Goal: Task Accomplishment & Management: Manage account settings

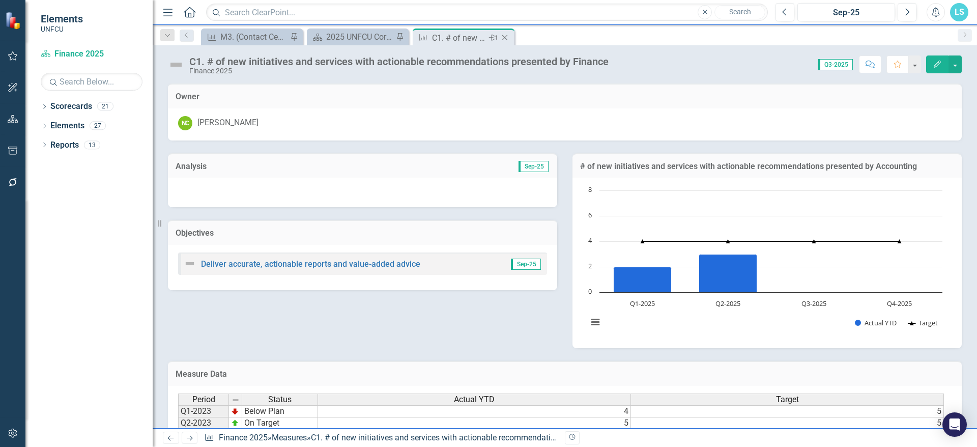
click at [505, 37] on icon "Close" at bounding box center [505, 38] width 10 height 8
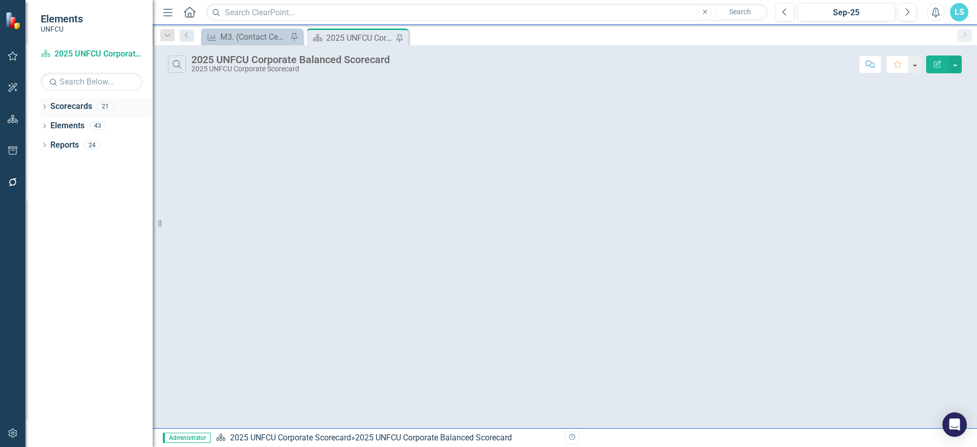
click at [46, 108] on icon "Dropdown" at bounding box center [44, 108] width 7 height 6
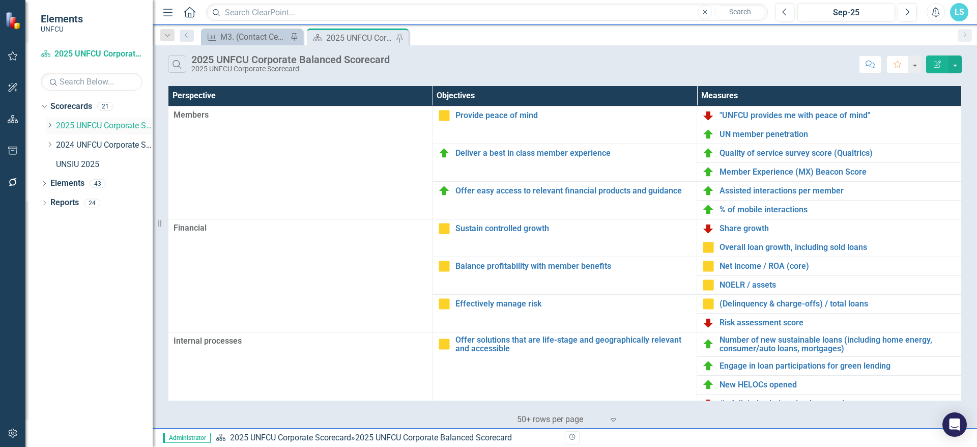
click at [49, 122] on div "Dropdown" at bounding box center [50, 126] width 8 height 9
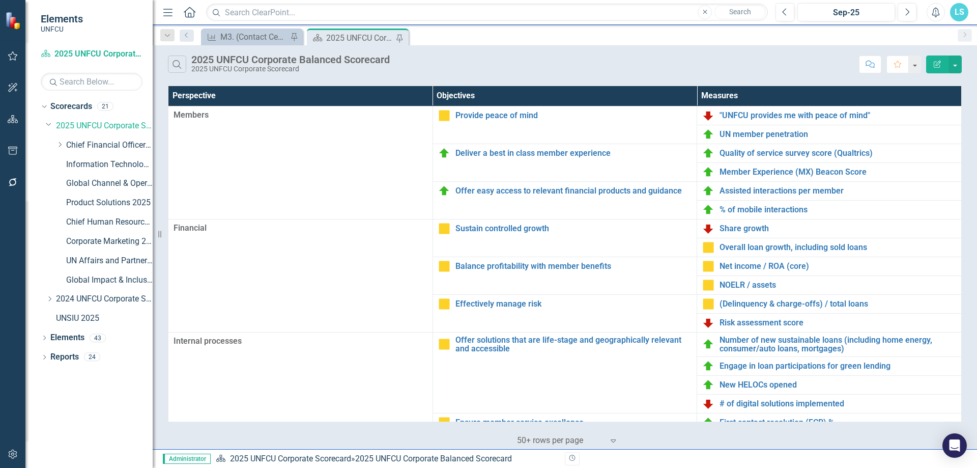
scroll to position [216, 0]
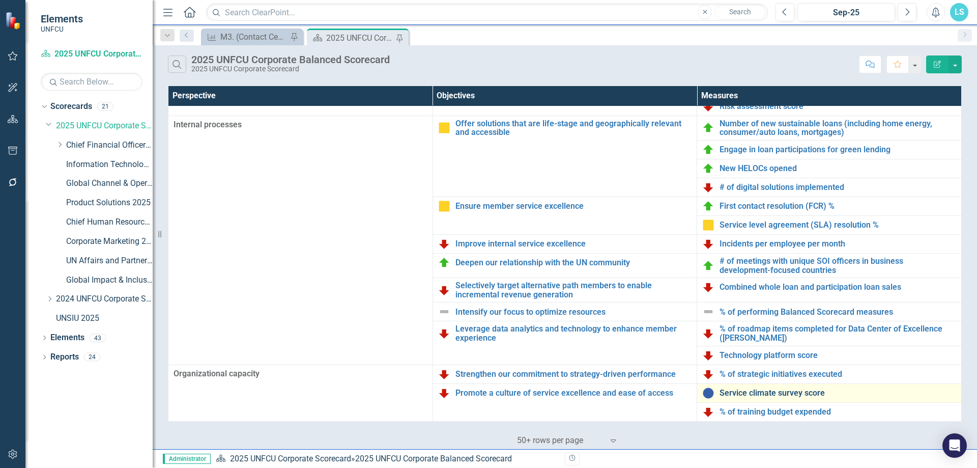
click at [766, 396] on link "Service climate survey score" at bounding box center [837, 392] width 237 height 9
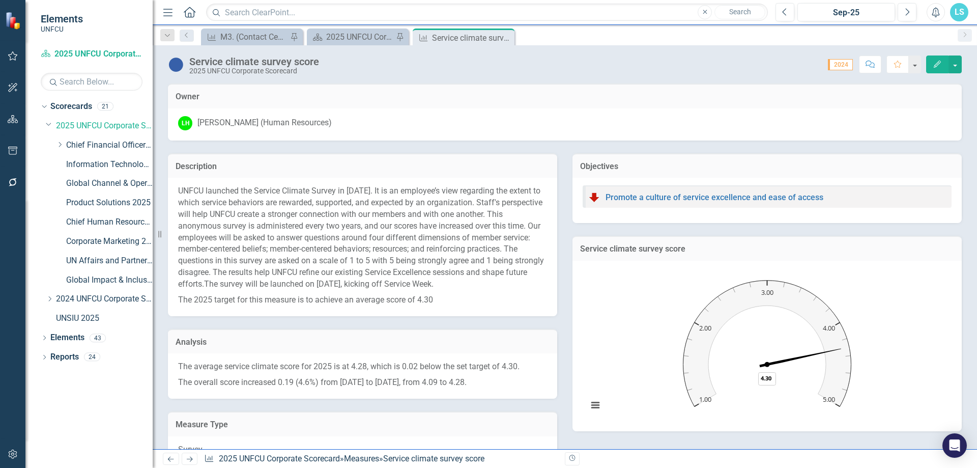
scroll to position [188, 0]
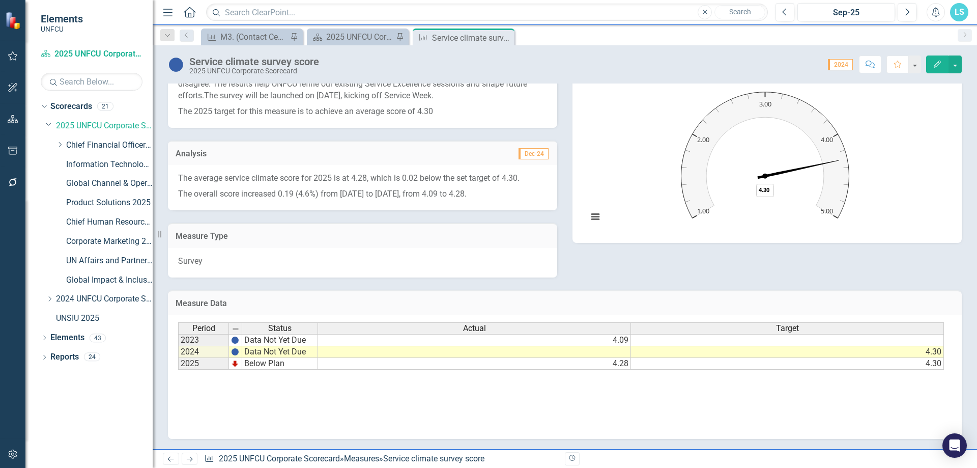
click at [179, 61] on img at bounding box center [176, 64] width 16 height 16
click at [180, 61] on img at bounding box center [176, 64] width 16 height 16
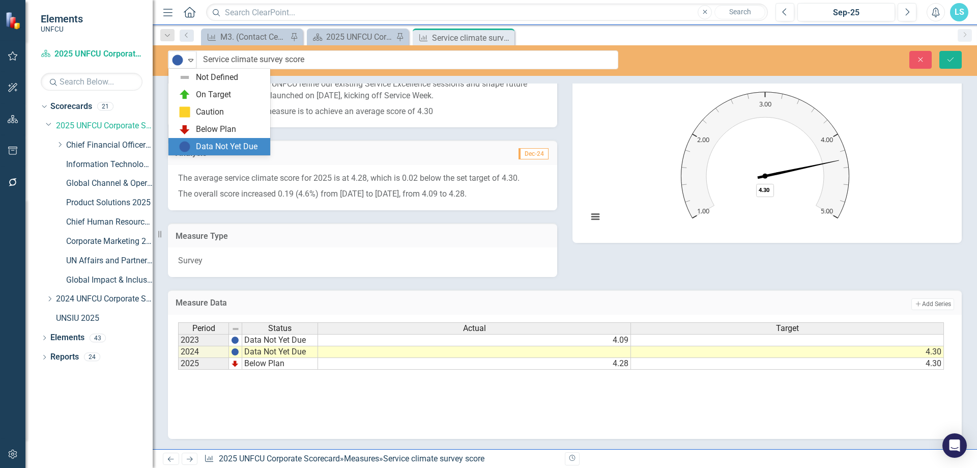
drag, startPoint x: 188, startPoint y: 64, endPoint x: 167, endPoint y: 44, distance: 28.4
click at [180, 56] on div "Data Not Yet Due Expand" at bounding box center [182, 60] width 28 height 18
click at [206, 124] on div "Below Plan" at bounding box center [216, 130] width 40 height 12
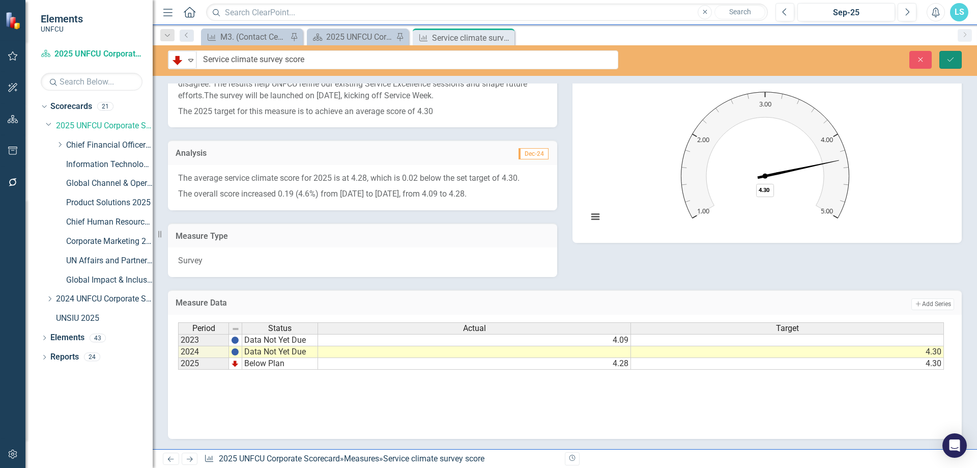
click at [954, 64] on button "Save" at bounding box center [950, 60] width 22 height 18
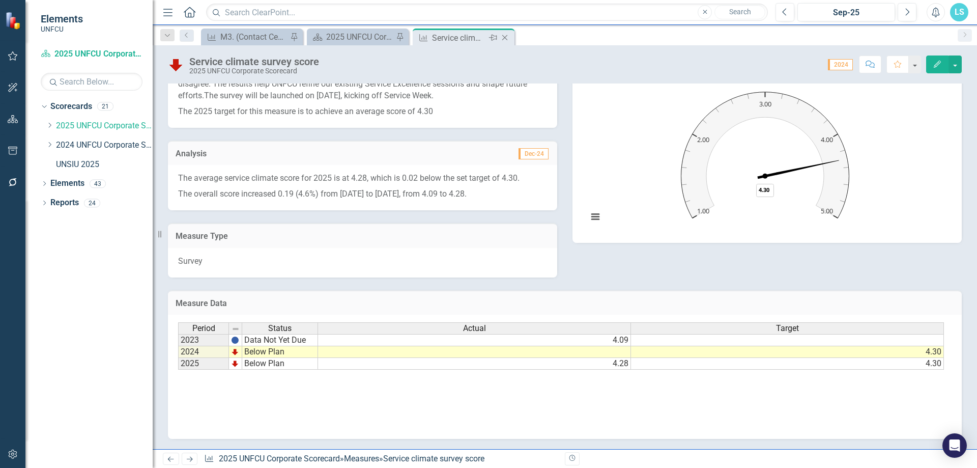
click at [506, 36] on icon "Close" at bounding box center [505, 38] width 10 height 8
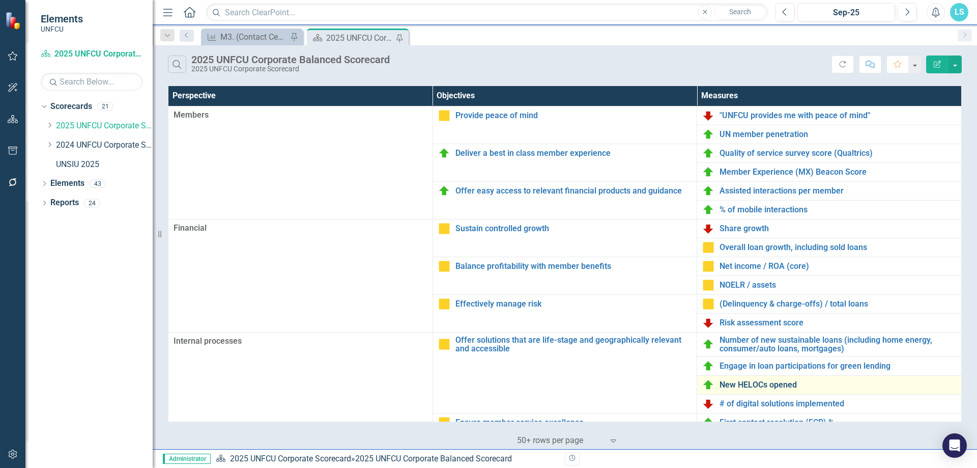
scroll to position [216, 0]
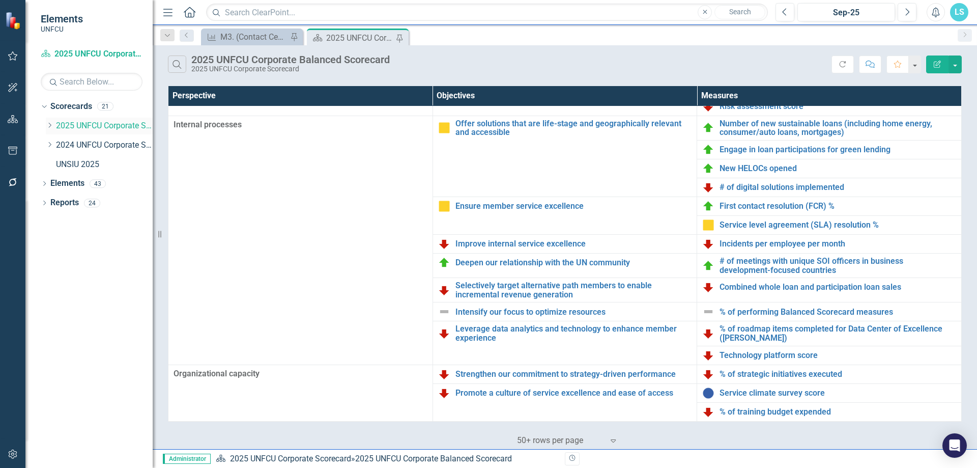
click at [52, 125] on icon "Dropdown" at bounding box center [50, 125] width 8 height 6
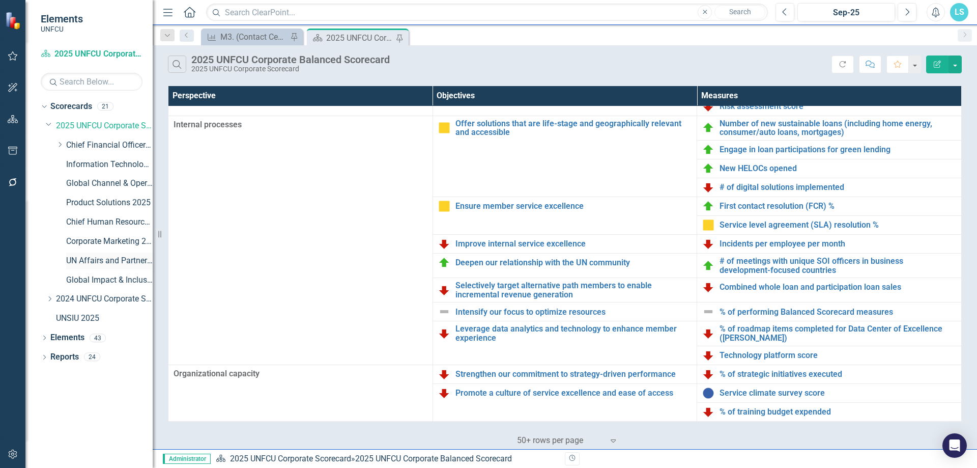
click at [108, 257] on link "UN Affairs and Partnerships 2025" at bounding box center [109, 261] width 86 height 12
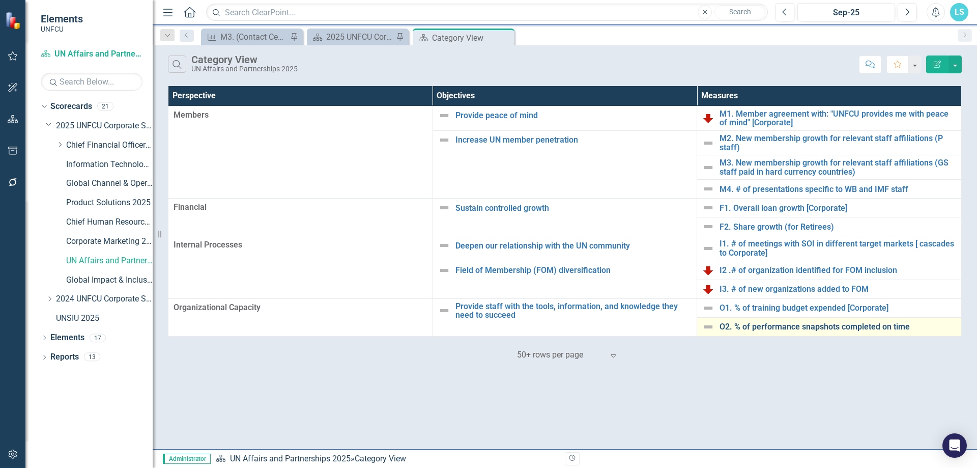
click at [757, 329] on link "O2. % of performance snapshots completed on time" at bounding box center [837, 326] width 237 height 9
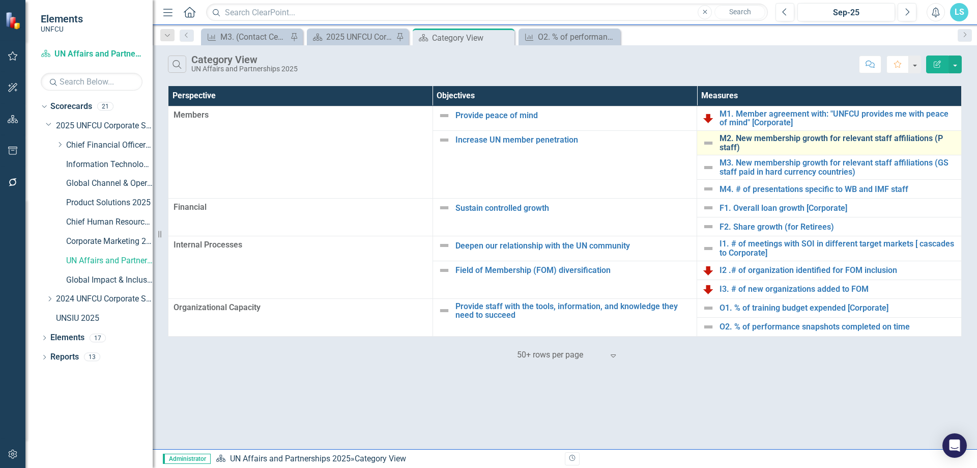
click at [733, 139] on link "M2. New membership growth for relevant staff affiliations (P staff)" at bounding box center [837, 143] width 237 height 18
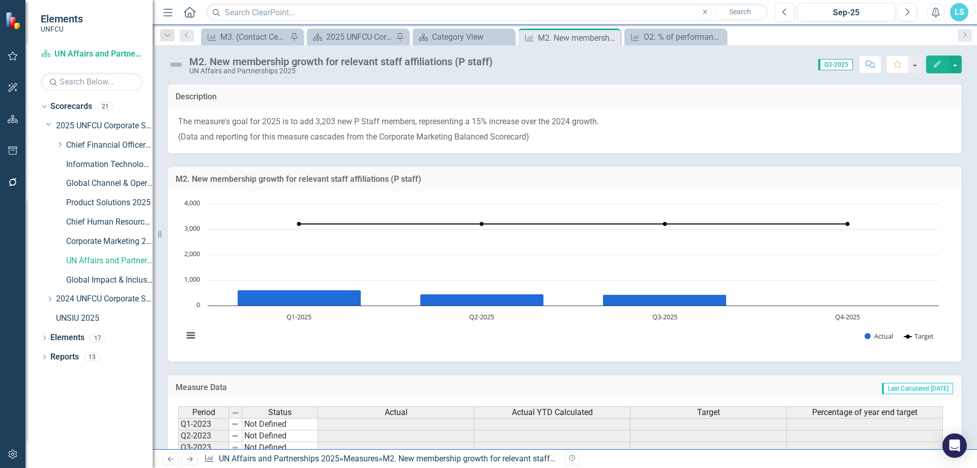
scroll to position [135, 0]
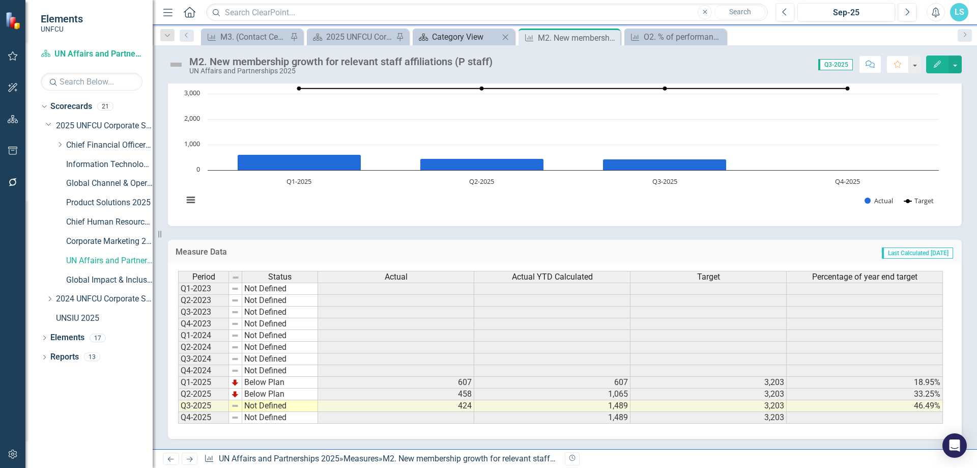
click at [477, 36] on div "Category View" at bounding box center [465, 37] width 67 height 13
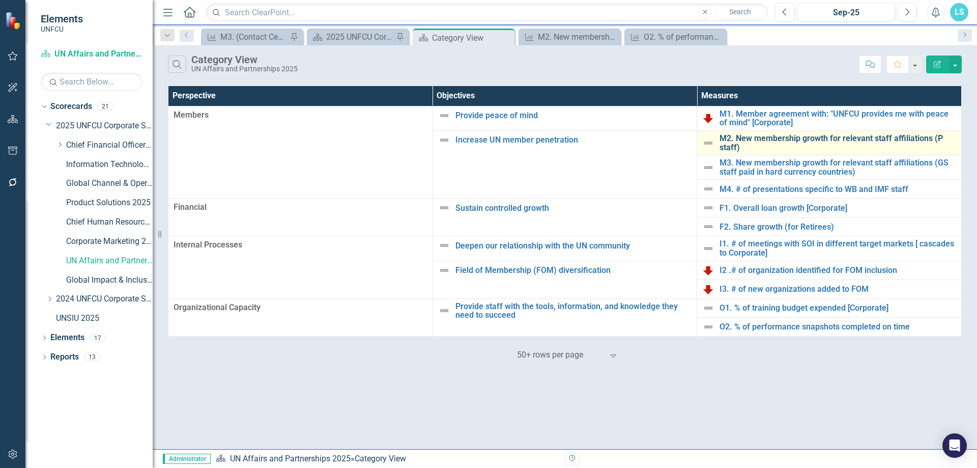
click at [742, 146] on link "M2. New membership growth for relevant staff affiliations (P staff)" at bounding box center [837, 143] width 237 height 18
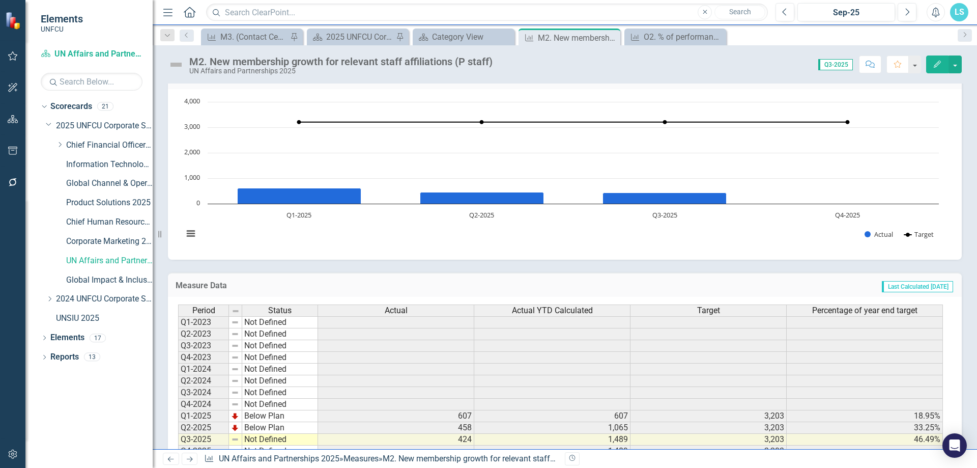
scroll to position [135, 0]
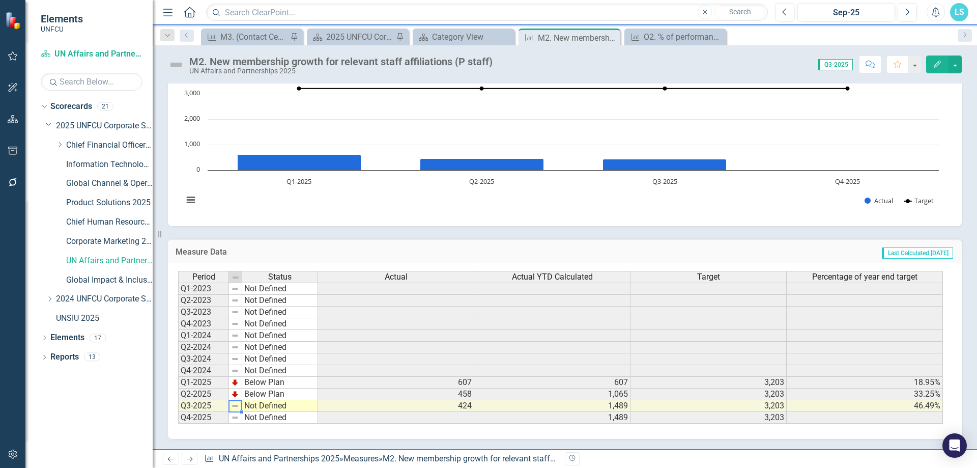
click at [235, 405] on img at bounding box center [235, 405] width 8 height 8
click at [265, 404] on td "Not Defined" at bounding box center [280, 406] width 76 height 12
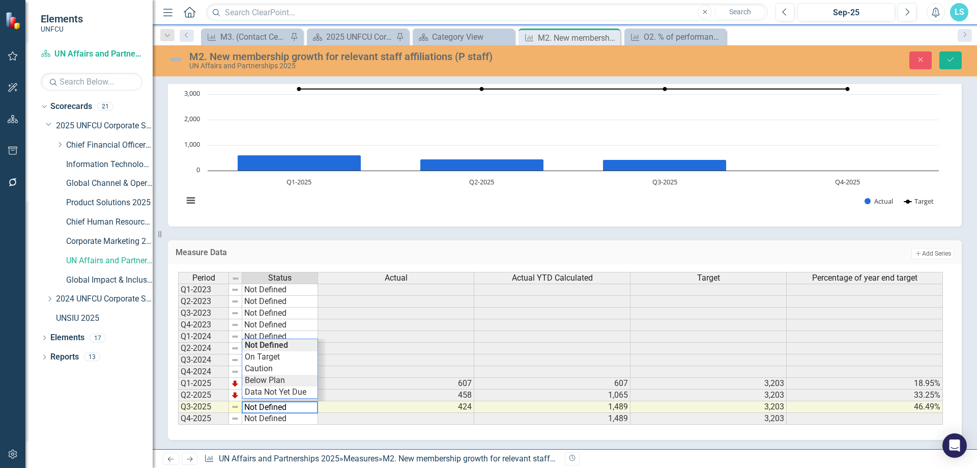
type textarea "Below Plan"
click at [290, 384] on div "Period Status Actual Actual YTD Calculated Target Percentage of year end target…" at bounding box center [561, 348] width 766 height 153
click at [953, 66] on button "Save" at bounding box center [950, 60] width 22 height 18
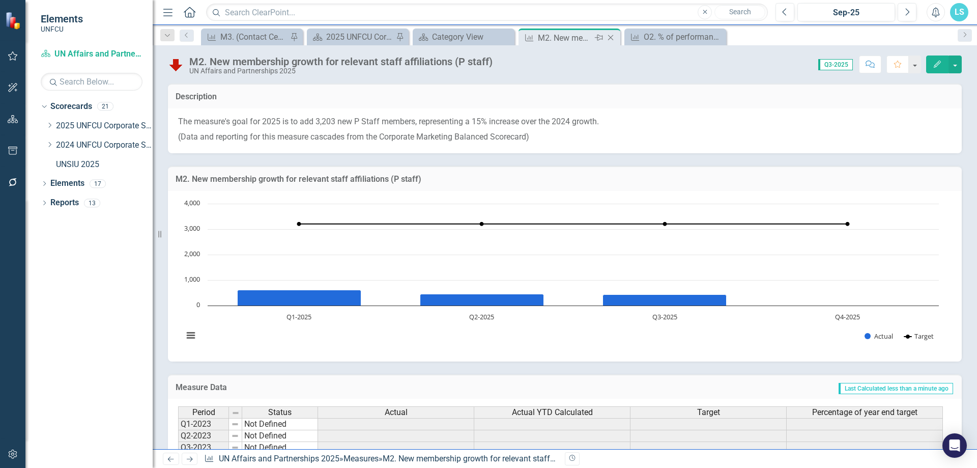
click at [615, 37] on icon "Close" at bounding box center [610, 38] width 10 height 8
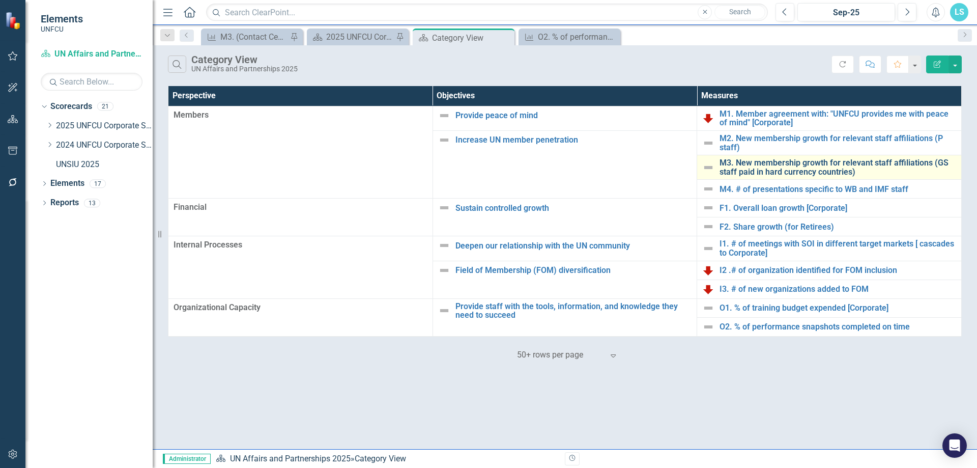
click at [760, 163] on link "M3. New membership growth for relevant staff affiliations (GS staff paid in har…" at bounding box center [837, 167] width 237 height 18
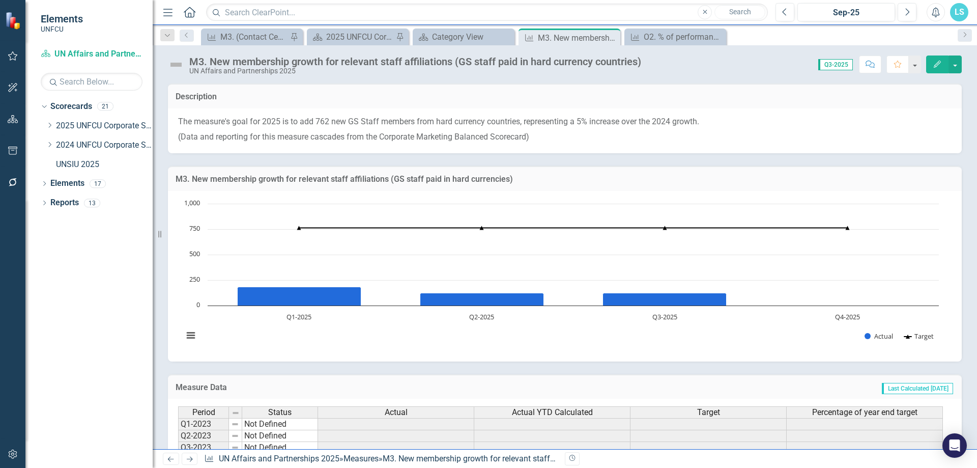
scroll to position [135, 0]
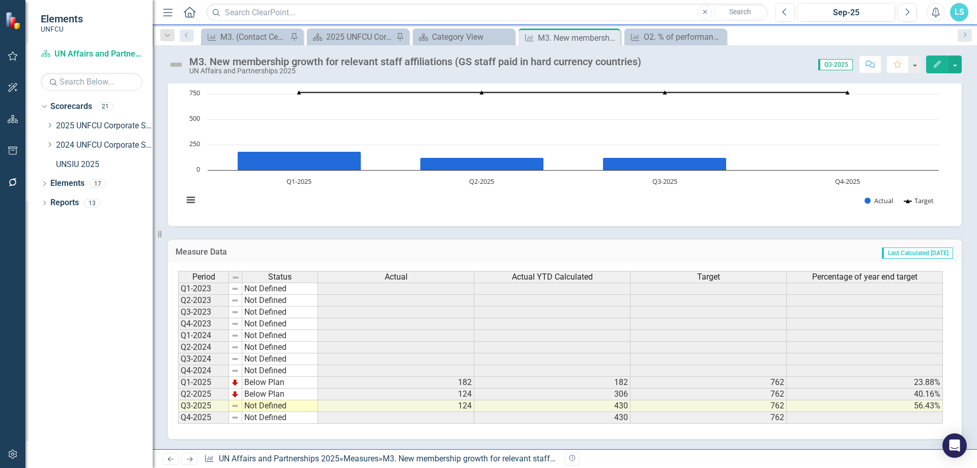
click at [288, 407] on td "Not Defined" at bounding box center [280, 406] width 76 height 12
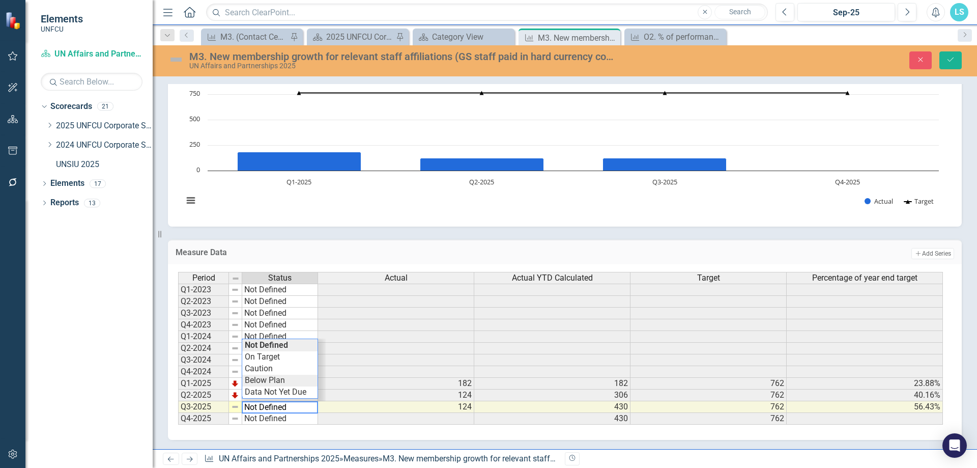
type textarea "Below Plan"
click at [281, 380] on div "Period Status Actual Actual YTD Calculated Target Percentage of year end target…" at bounding box center [561, 348] width 766 height 153
click at [950, 61] on icon "Save" at bounding box center [950, 59] width 9 height 7
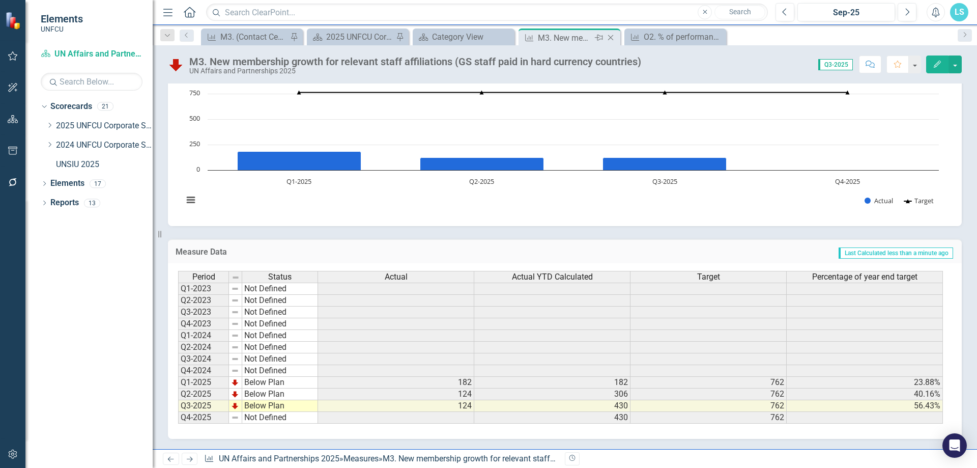
click at [613, 38] on icon "Close" at bounding box center [610, 38] width 10 height 8
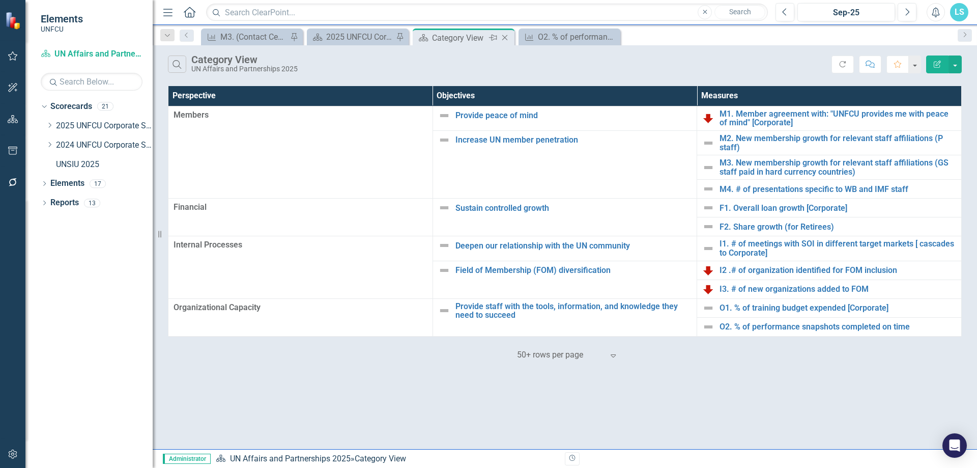
click at [462, 37] on div "Category View" at bounding box center [459, 38] width 54 height 13
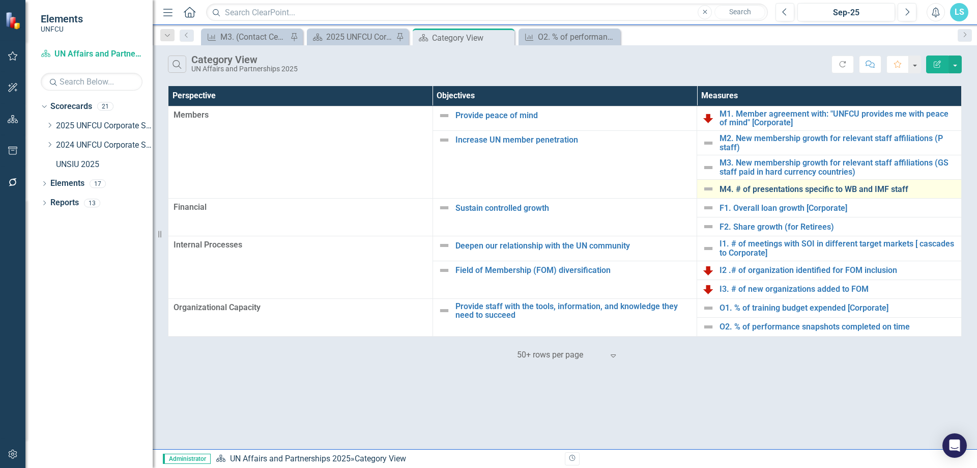
click at [756, 186] on link "M4. # of presentations specific to WB and IMF staff" at bounding box center [837, 189] width 237 height 9
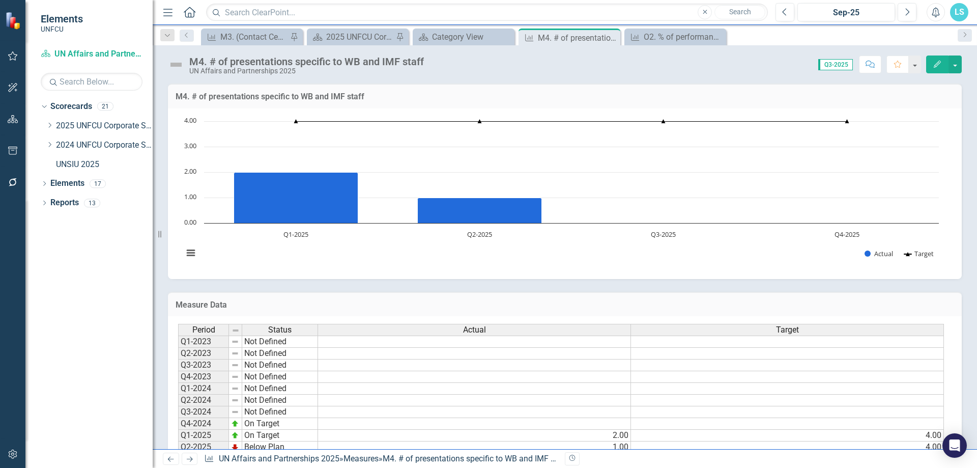
scroll to position [53, 0]
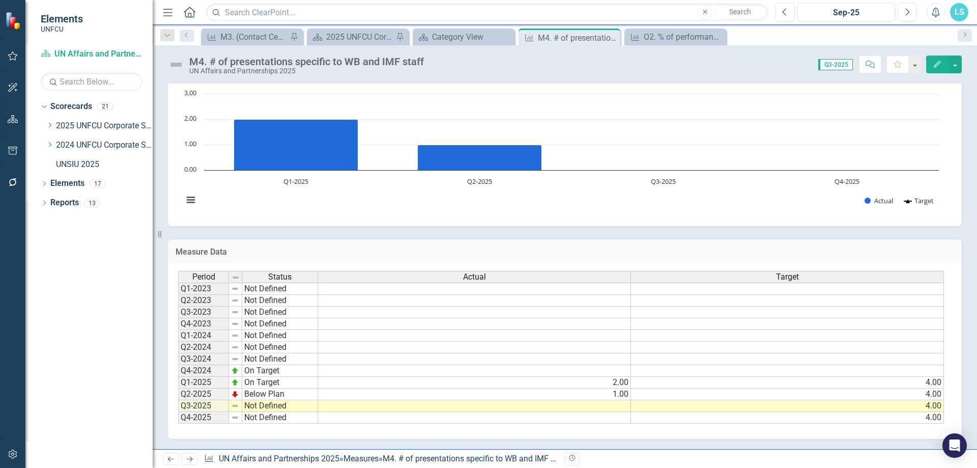
click at [258, 369] on td "On Target" at bounding box center [280, 371] width 76 height 12
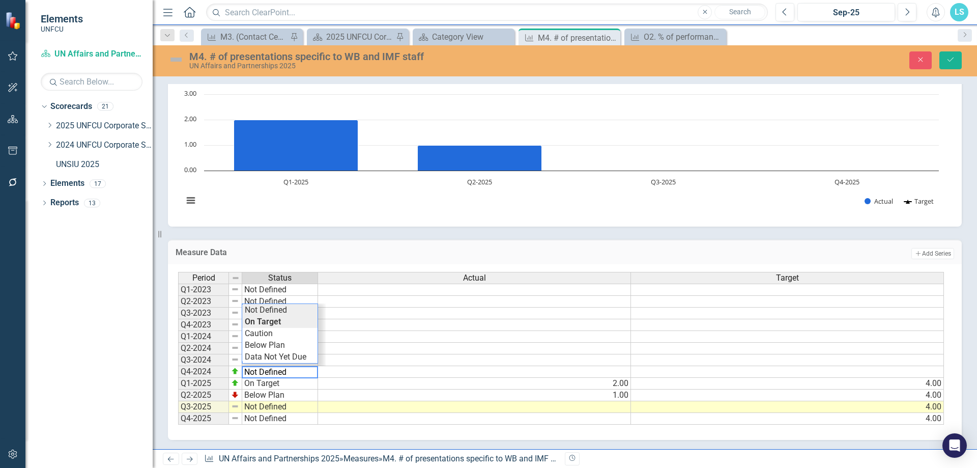
click at [280, 312] on div "Period Status Actual Target Q1-2023 Not Defined Q2-2023 Not Defined Q3-2023 Not…" at bounding box center [561, 348] width 766 height 153
click at [281, 384] on td "On Target" at bounding box center [280, 383] width 76 height 12
type textarea "Below Plan"
click at [280, 354] on div "Period Status Actual Target Q1-2023 Not Defined Q2-2023 Not Defined Q3-2023 Not…" at bounding box center [561, 348] width 766 height 153
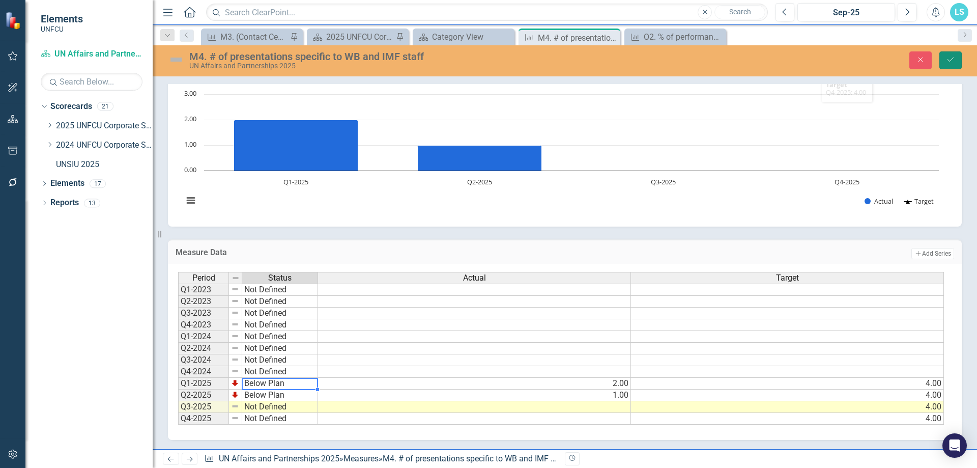
click at [953, 61] on icon "Save" at bounding box center [950, 59] width 9 height 7
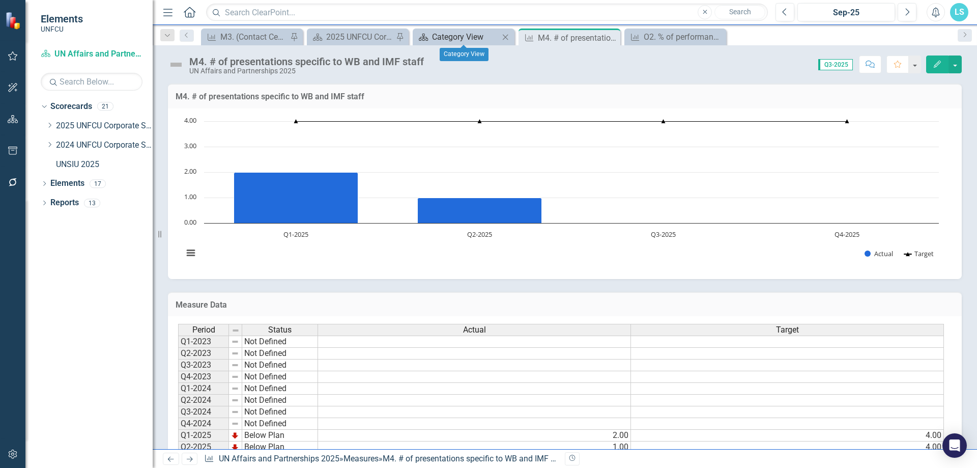
click at [490, 36] on div "Category View" at bounding box center [465, 37] width 67 height 13
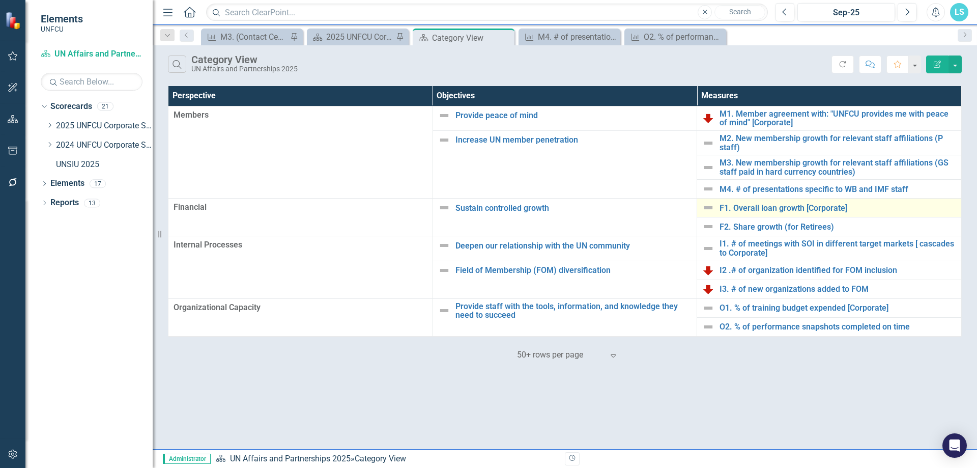
click at [809, 213] on div "F1. Overall loan growth [Corporate]" at bounding box center [829, 207] width 254 height 12
click at [827, 210] on link "F1. Overall loan growth [Corporate]" at bounding box center [837, 207] width 237 height 9
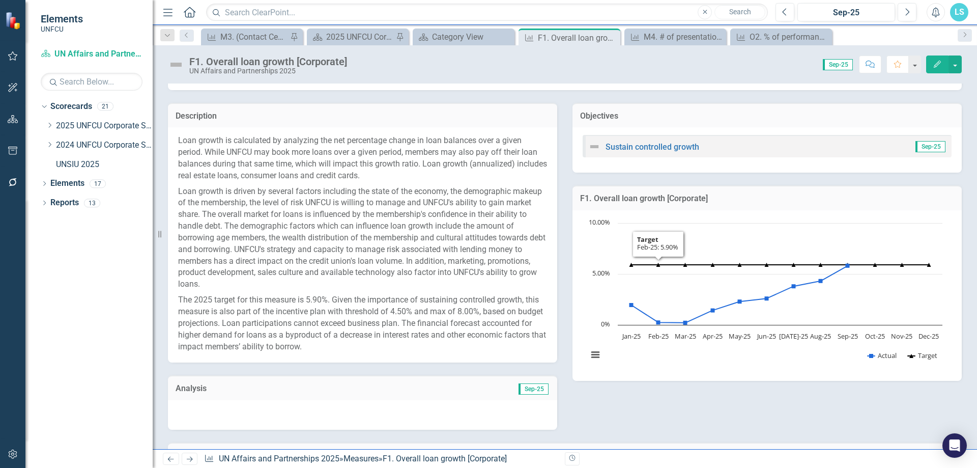
scroll to position [395, 0]
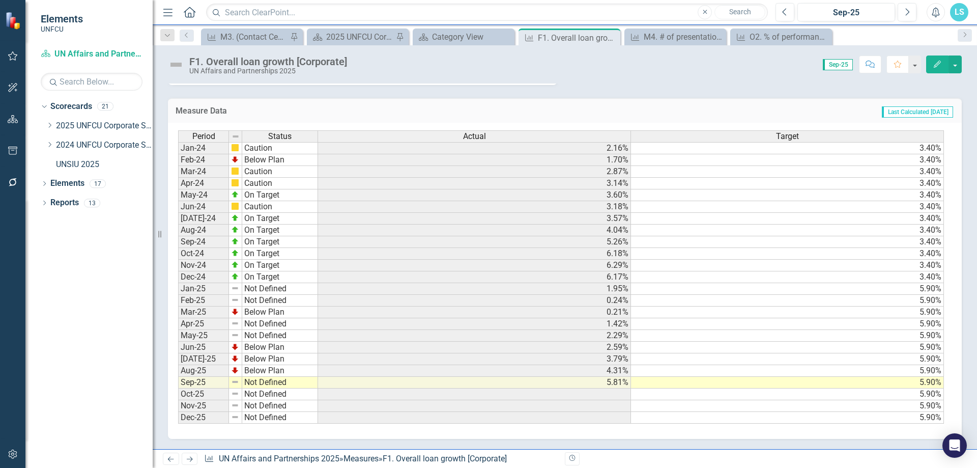
click at [258, 383] on td "Not Defined" at bounding box center [280, 382] width 76 height 12
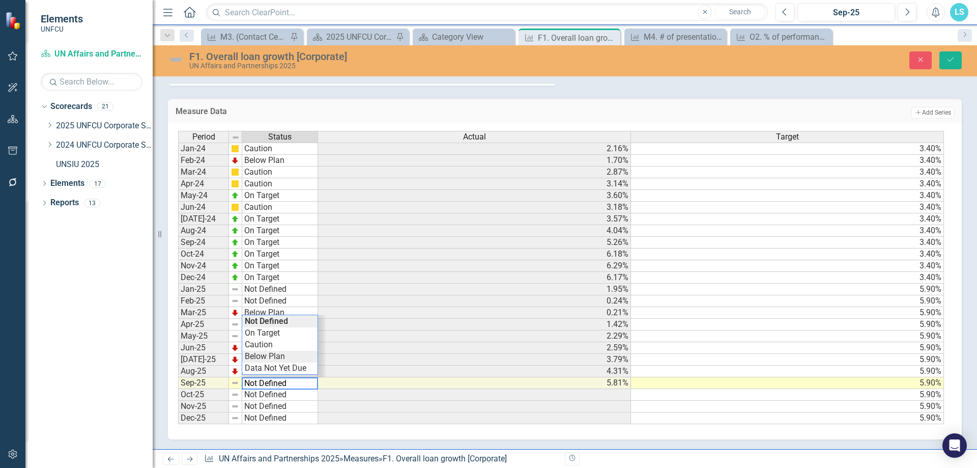
type textarea "Below Plan"
click at [262, 359] on div "Period Status Actual Target Jan-24 Caution 2.16% 3.40% Feb-24 Below Plan 1.70% …" at bounding box center [561, 278] width 766 height 294
click at [950, 59] on icon "Save" at bounding box center [950, 59] width 9 height 7
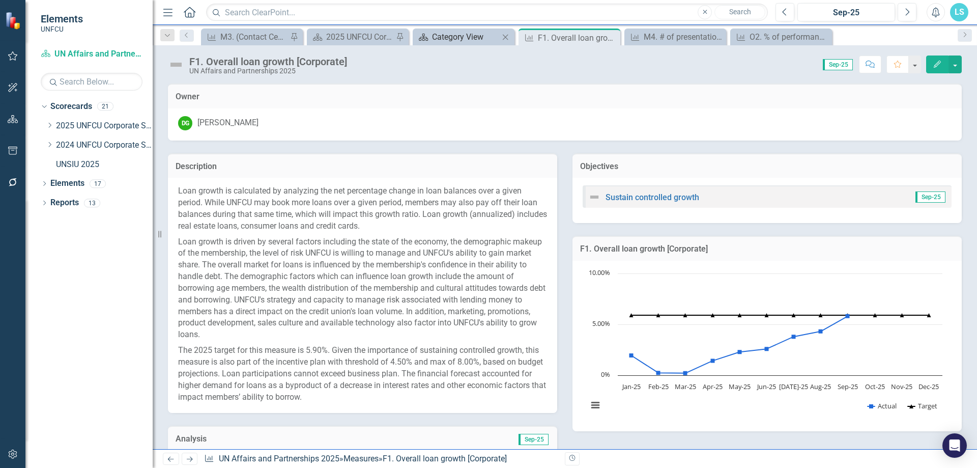
click at [461, 43] on div "Category View" at bounding box center [465, 37] width 67 height 13
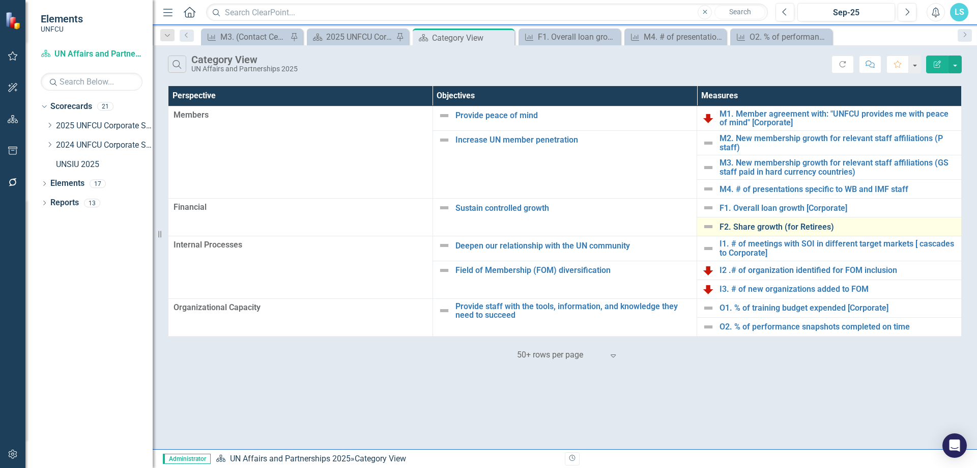
click at [790, 227] on link "F2. Share growth (for Retirees)" at bounding box center [837, 226] width 237 height 9
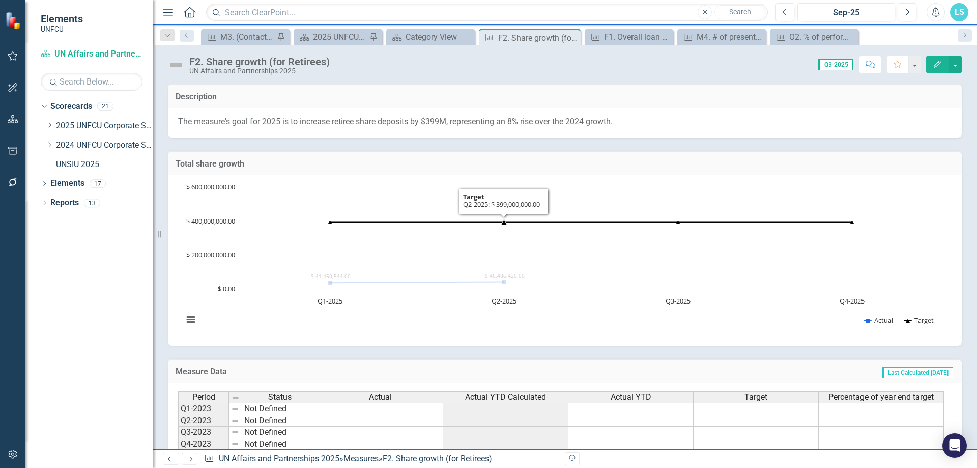
scroll to position [120, 0]
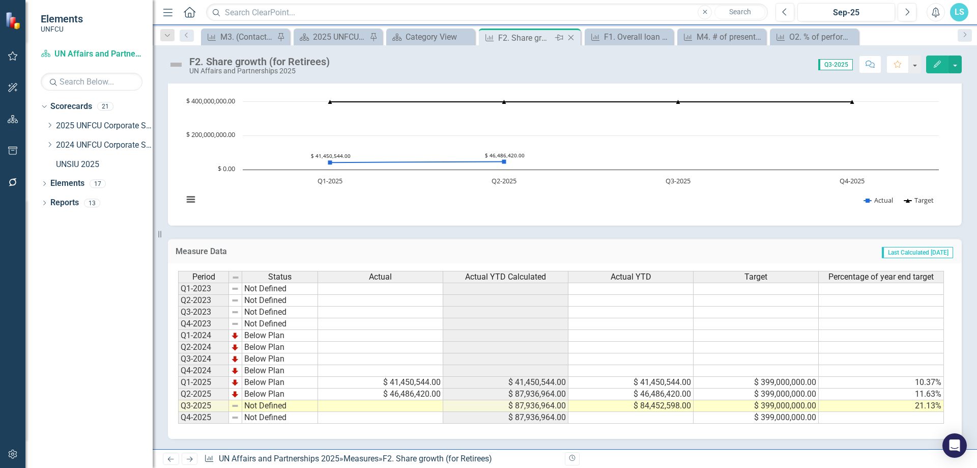
click at [571, 39] on icon "Close" at bounding box center [571, 38] width 10 height 8
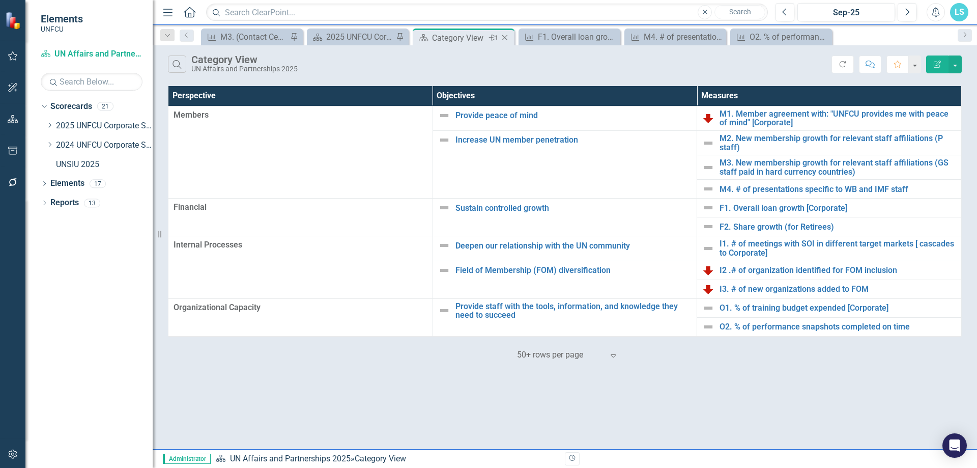
click at [430, 36] on div "Scorecard Category View Pin Close" at bounding box center [463, 38] width 97 height 13
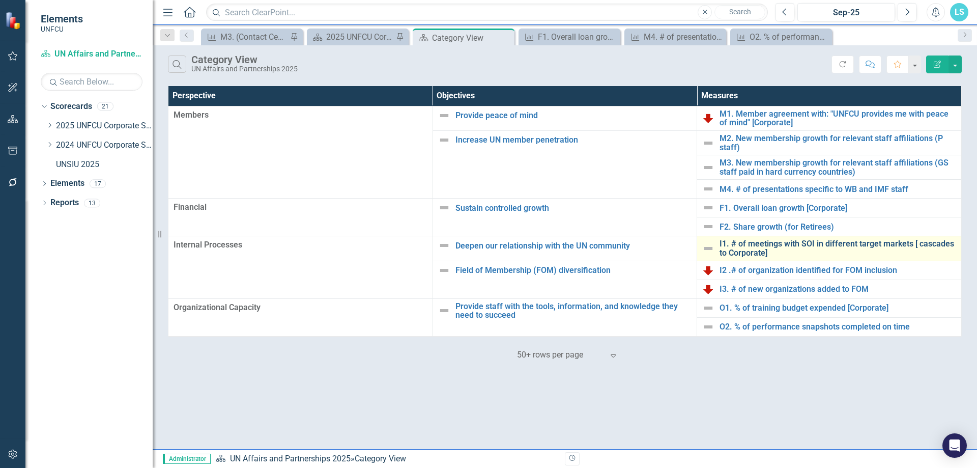
click at [755, 246] on link "I1. # of meetings with SOI in different target markets [ cascades to Corporate]" at bounding box center [837, 248] width 237 height 18
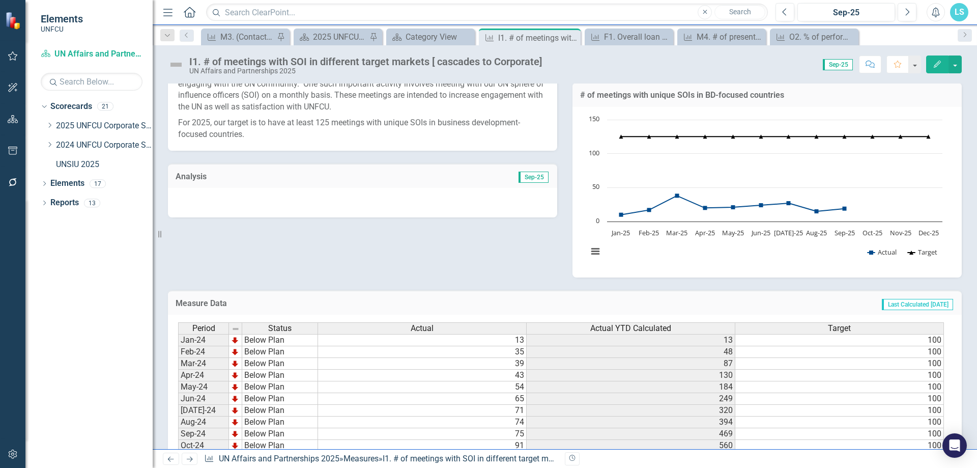
scroll to position [345, 0]
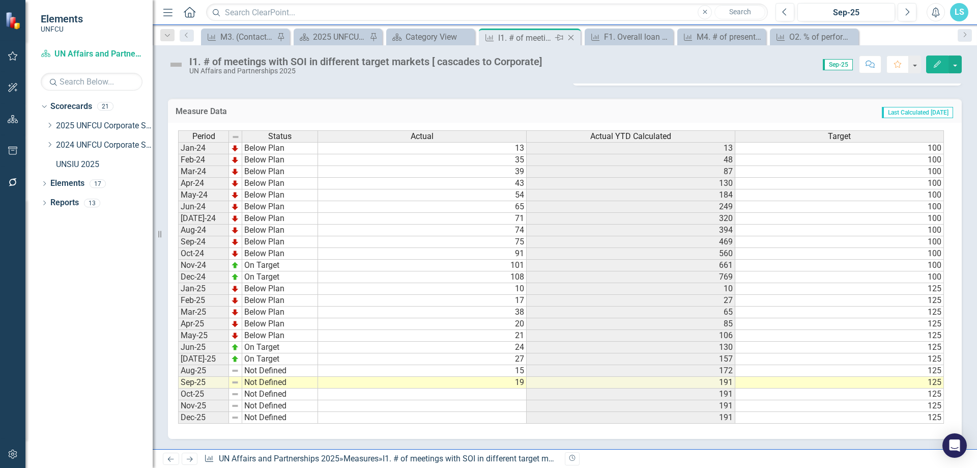
click at [573, 38] on icon "Close" at bounding box center [571, 38] width 10 height 8
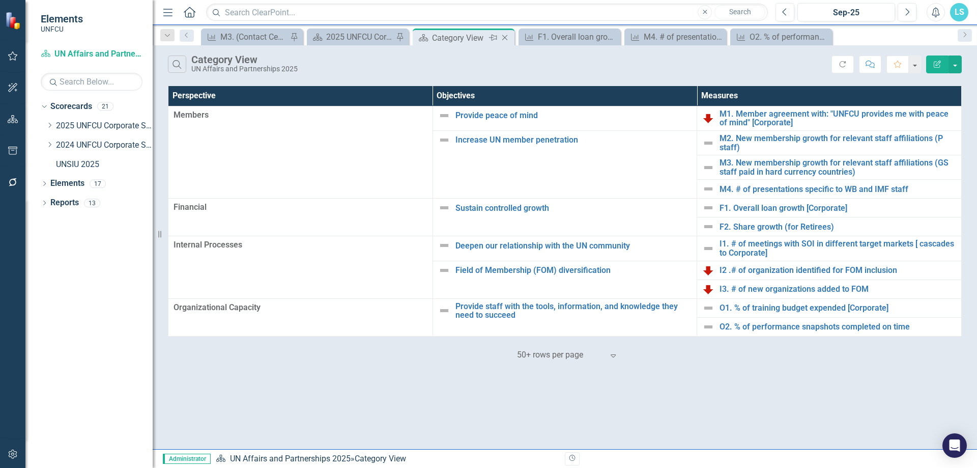
click at [457, 42] on div "Category View" at bounding box center [459, 38] width 54 height 13
click at [775, 309] on link "O1. % of training budget expended [Corporate]" at bounding box center [837, 307] width 237 height 9
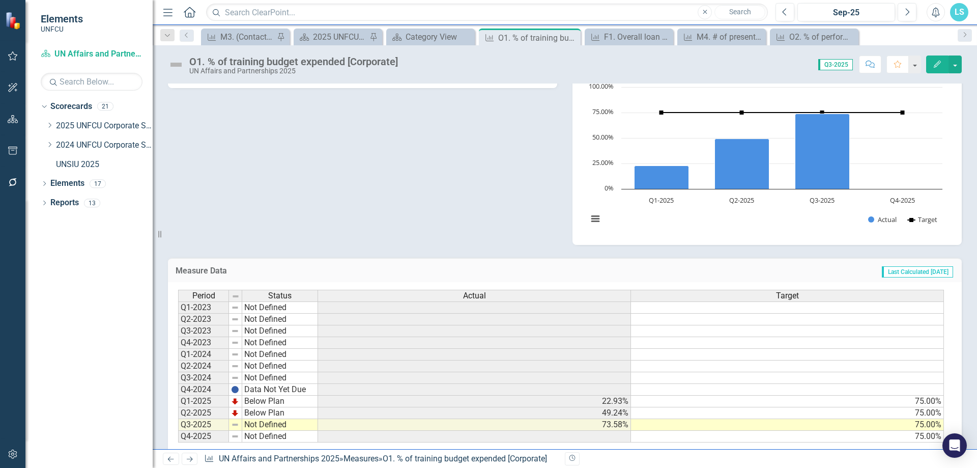
scroll to position [205, 0]
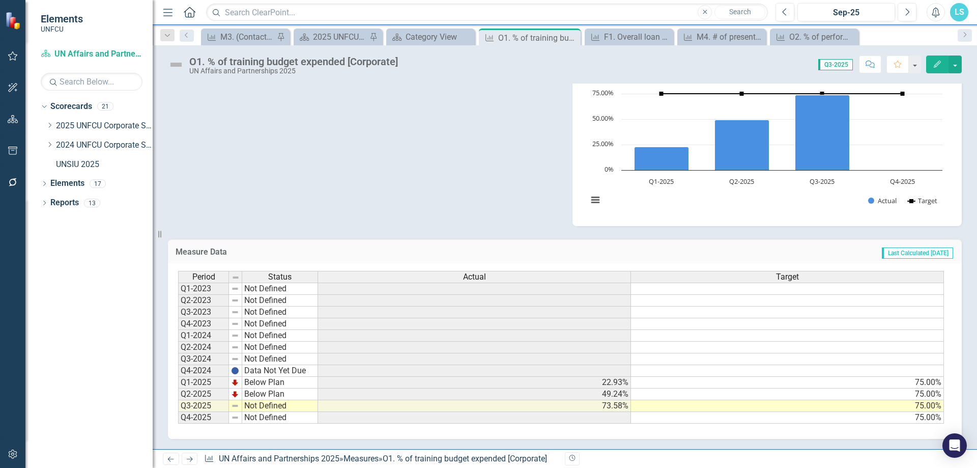
click at [257, 405] on td "Not Defined" at bounding box center [280, 406] width 76 height 12
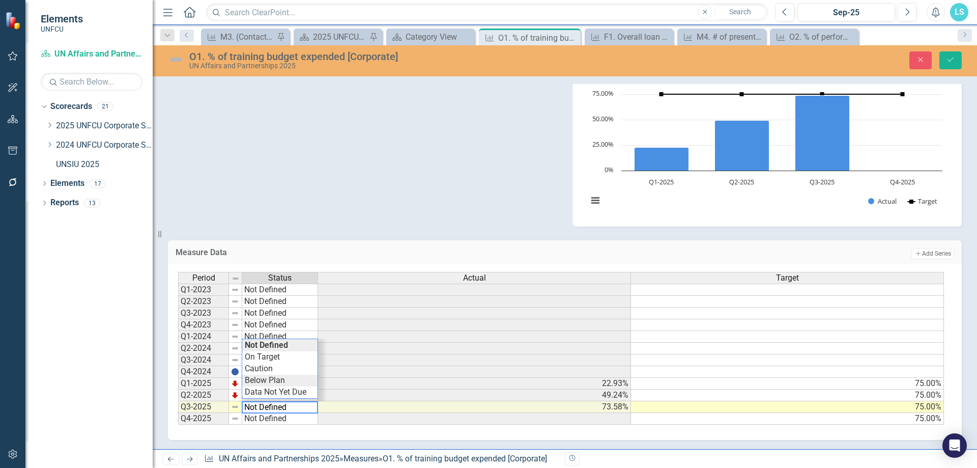
type textarea "Below Plan"
click at [271, 381] on div "Period Status Actual Target Q1-2023 Not Defined Q2-2023 Not Defined Q3-2023 Not…" at bounding box center [561, 348] width 766 height 153
click at [949, 59] on icon "Save" at bounding box center [950, 59] width 9 height 7
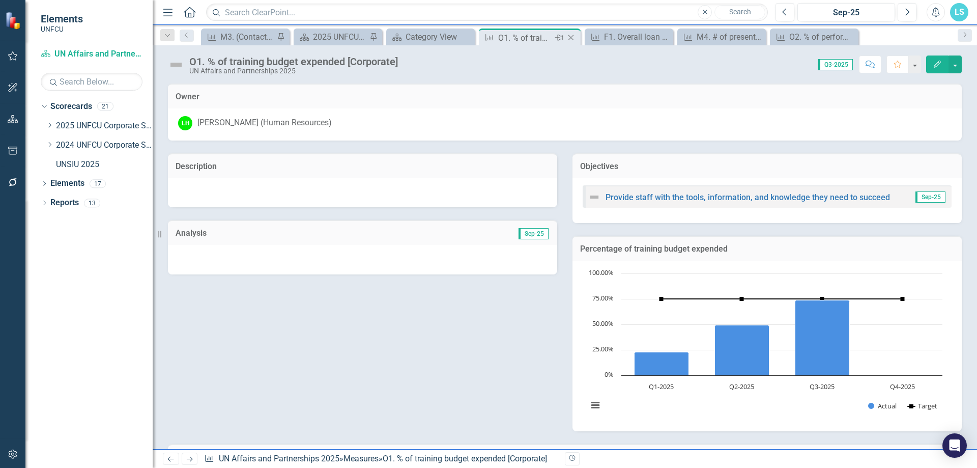
click at [568, 39] on icon "Close" at bounding box center [571, 38] width 10 height 8
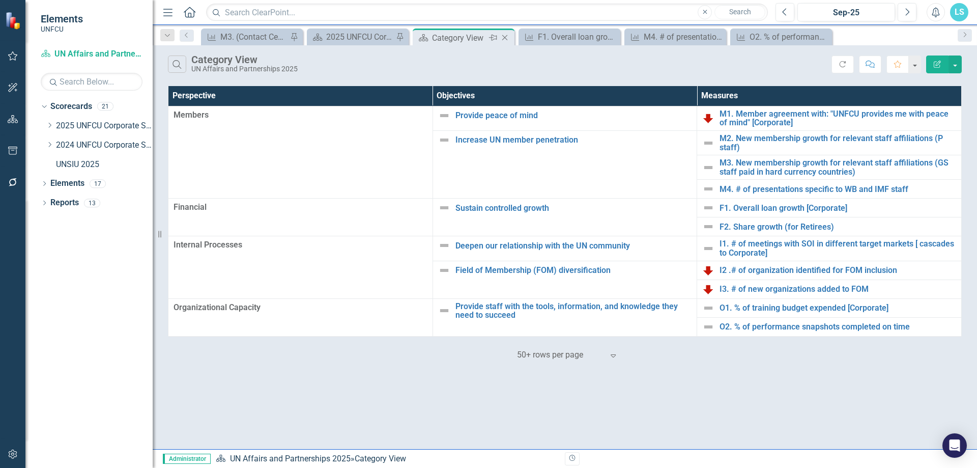
click at [505, 35] on icon "Close" at bounding box center [505, 38] width 10 height 8
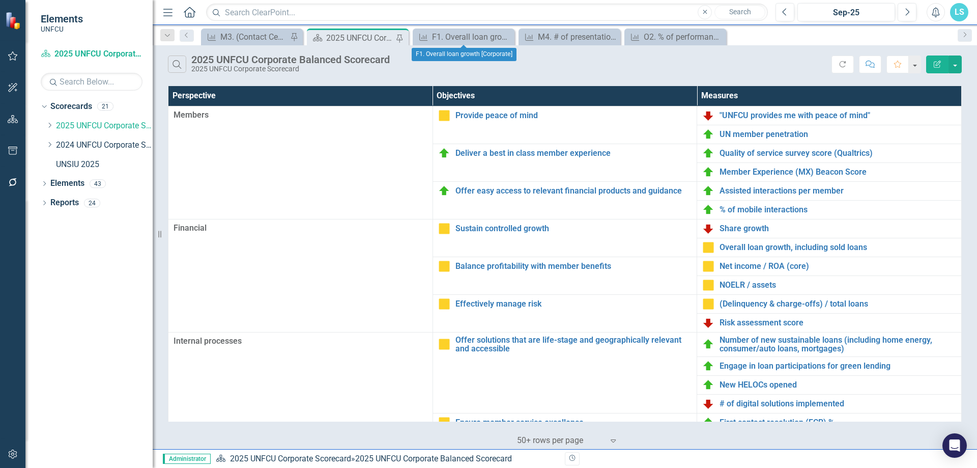
click at [0, 0] on icon "Close" at bounding box center [0, 0] width 0 height 0
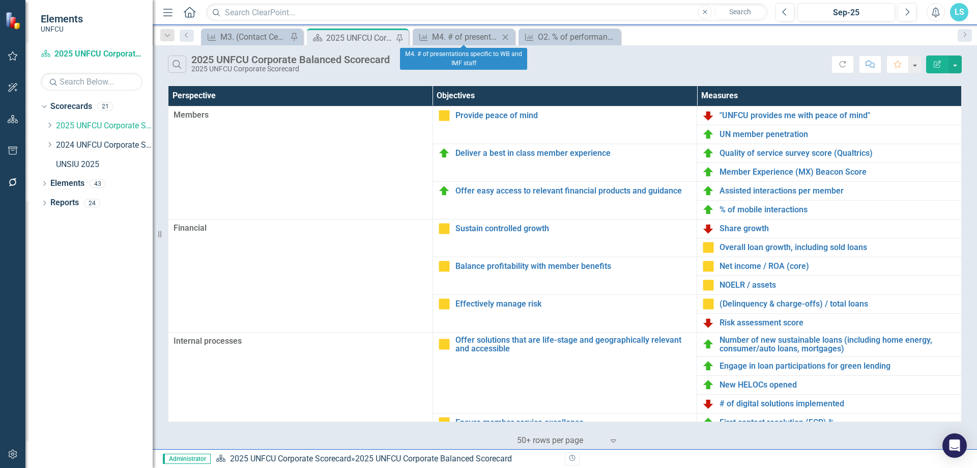
click at [505, 35] on icon "Close" at bounding box center [505, 37] width 10 height 8
click at [0, 0] on icon "Close" at bounding box center [0, 0] width 0 height 0
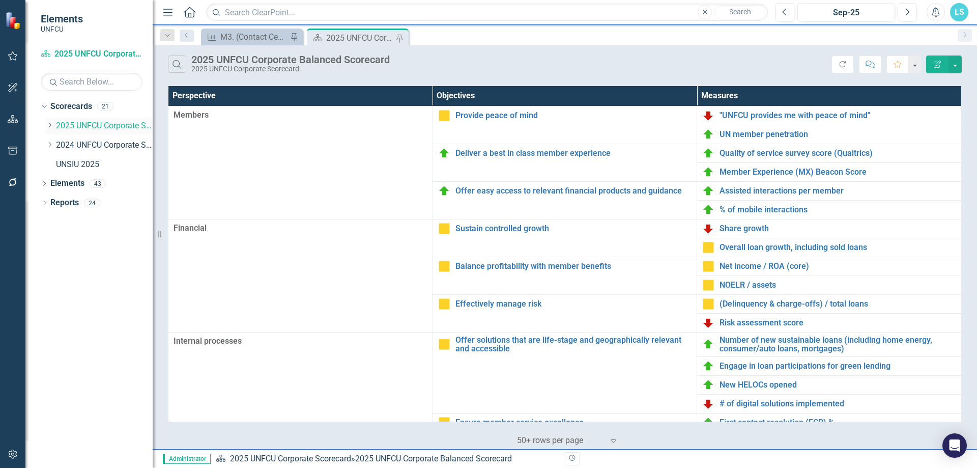
click at [51, 128] on icon "Dropdown" at bounding box center [50, 125] width 8 height 6
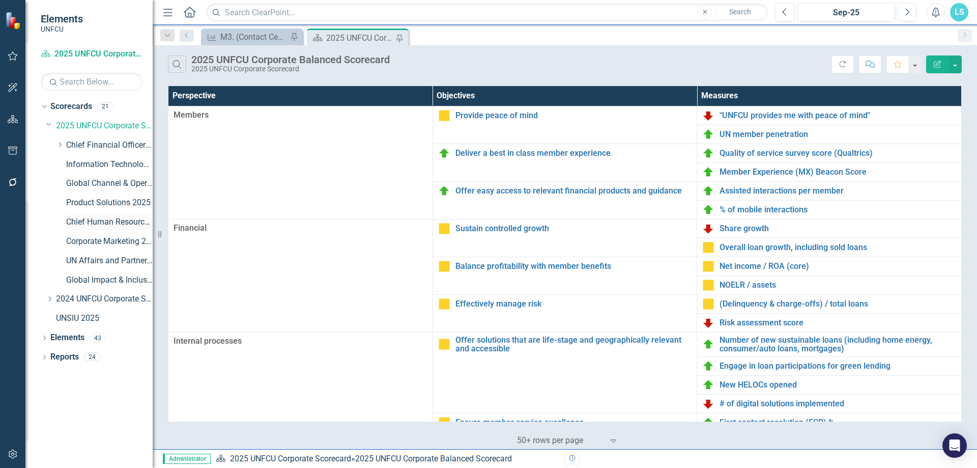
click at [128, 219] on link "Chief Human Resources Officer 2025" at bounding box center [109, 222] width 86 height 12
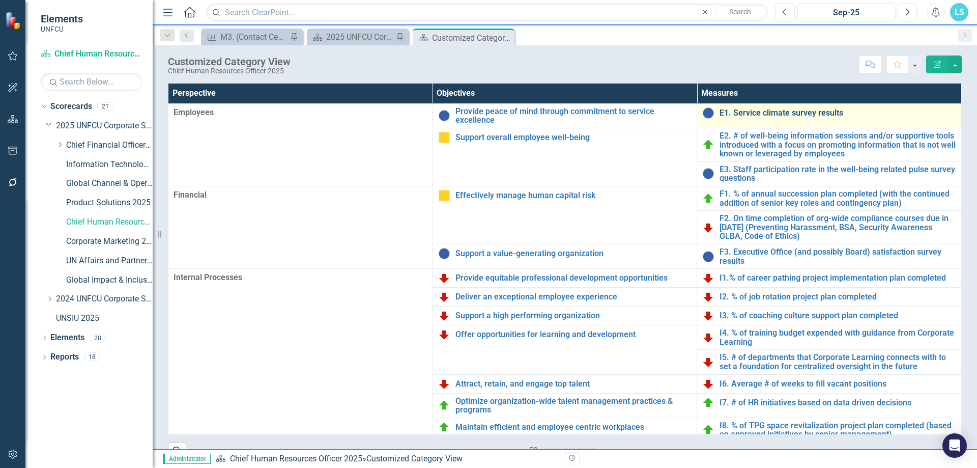
click at [740, 115] on link "E1. Service climate survey results" at bounding box center [837, 112] width 237 height 9
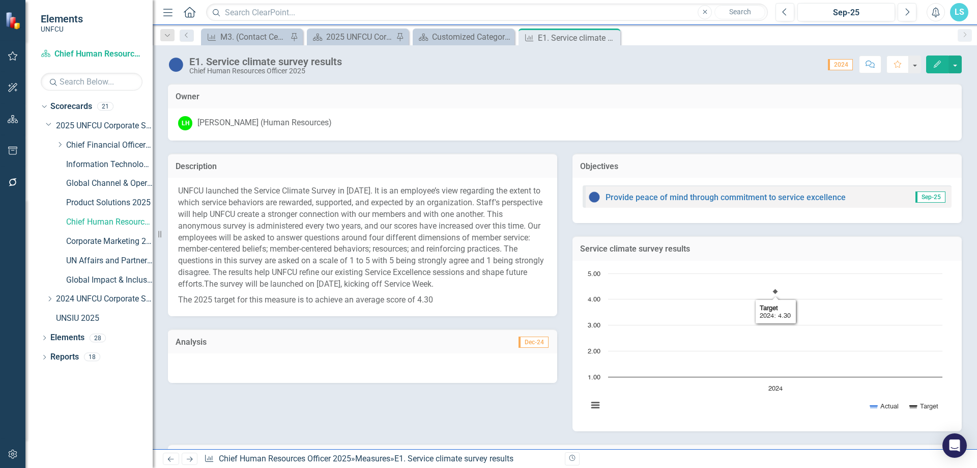
scroll to position [154, 0]
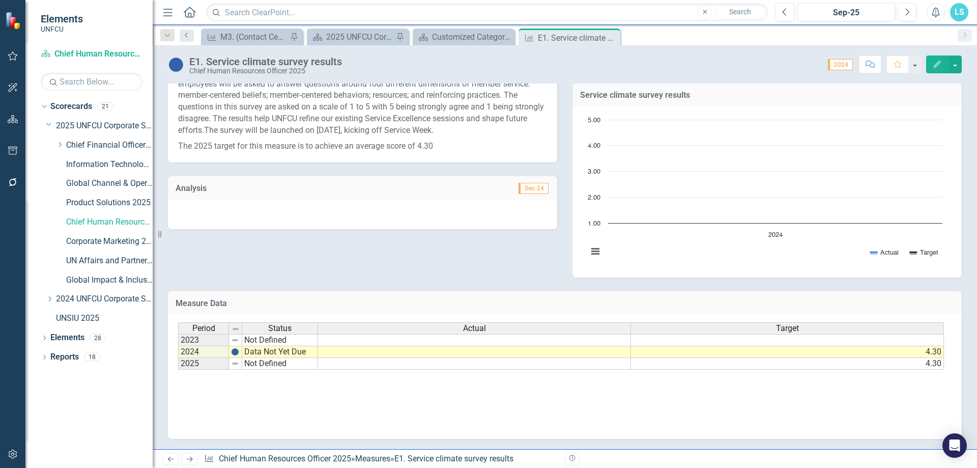
click at [188, 37] on icon "Previous" at bounding box center [187, 35] width 8 height 6
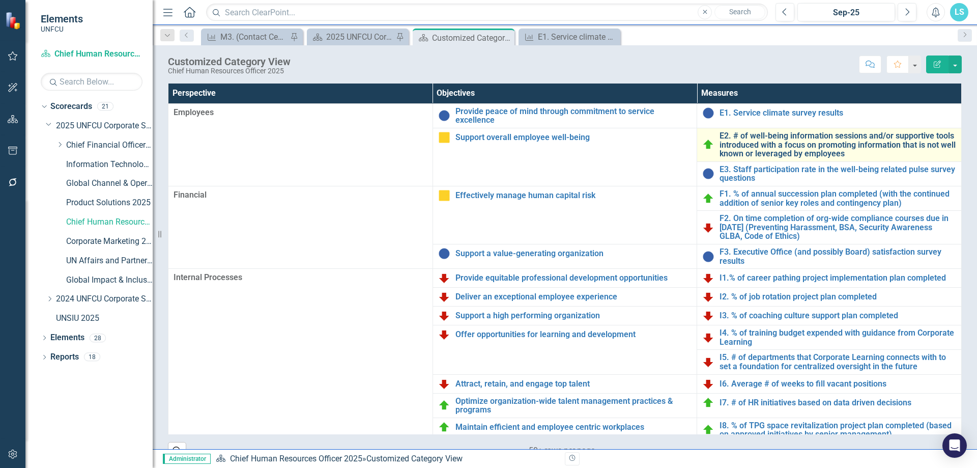
click at [778, 134] on link "E2. # of well-being information sessions and/or supportive tools introduced wit…" at bounding box center [837, 144] width 237 height 27
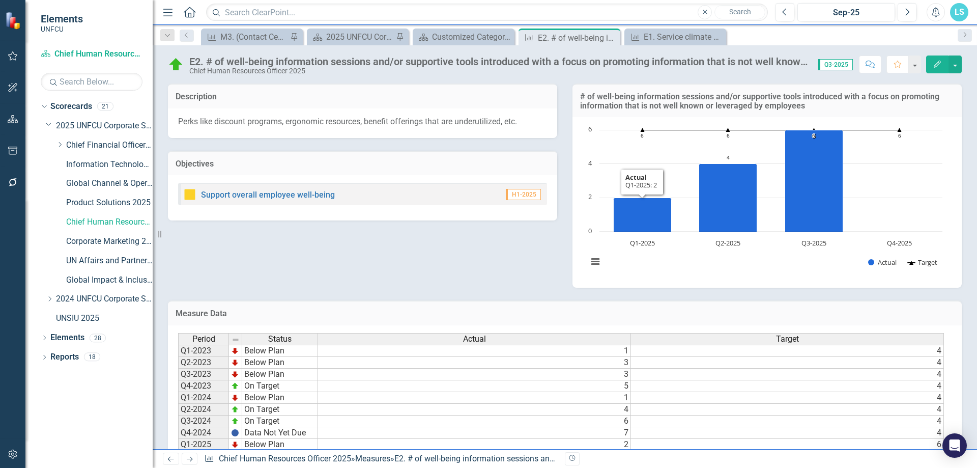
scroll to position [62, 0]
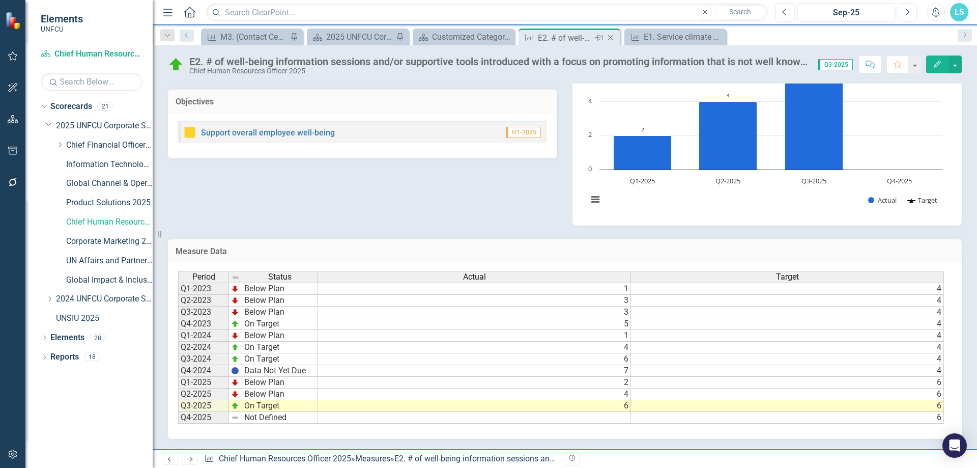
click at [608, 36] on icon "Close" at bounding box center [610, 38] width 10 height 8
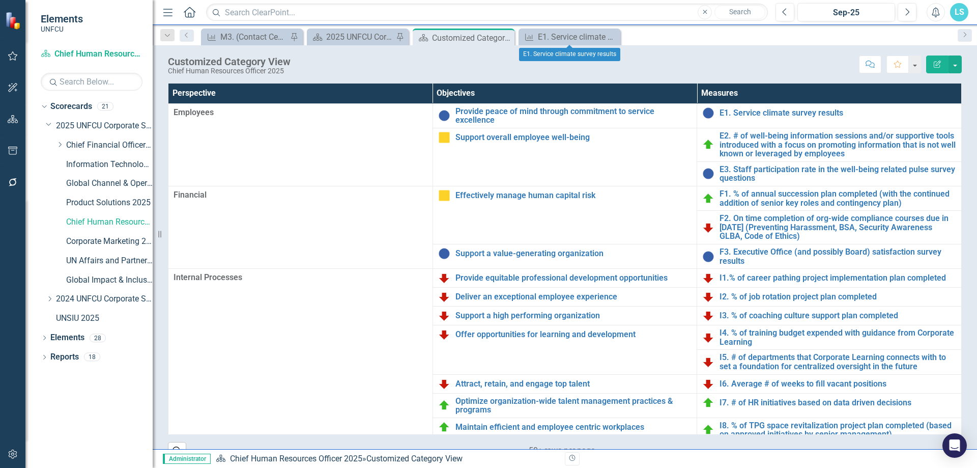
click at [0, 0] on icon "Close" at bounding box center [0, 0] width 0 height 0
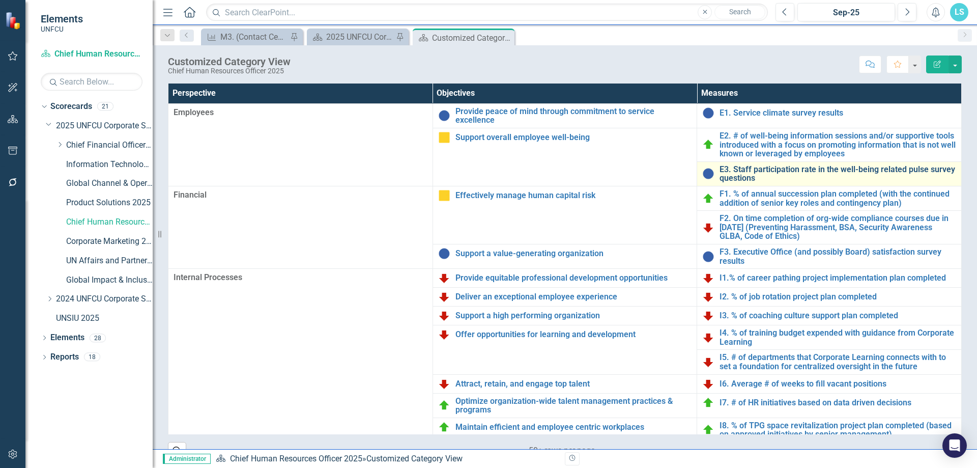
click at [735, 171] on link "E3. Staff participation rate in the well-being related pulse survey questions" at bounding box center [837, 174] width 237 height 18
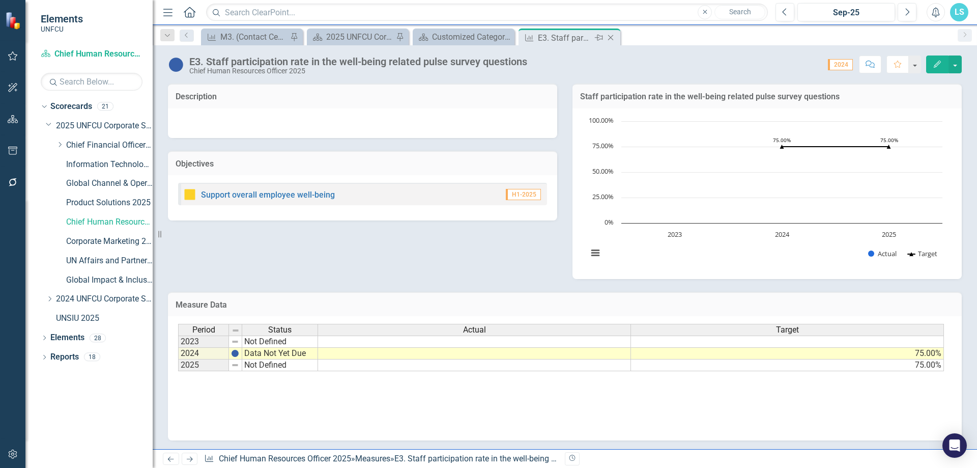
click at [612, 36] on icon "Close" at bounding box center [610, 38] width 10 height 8
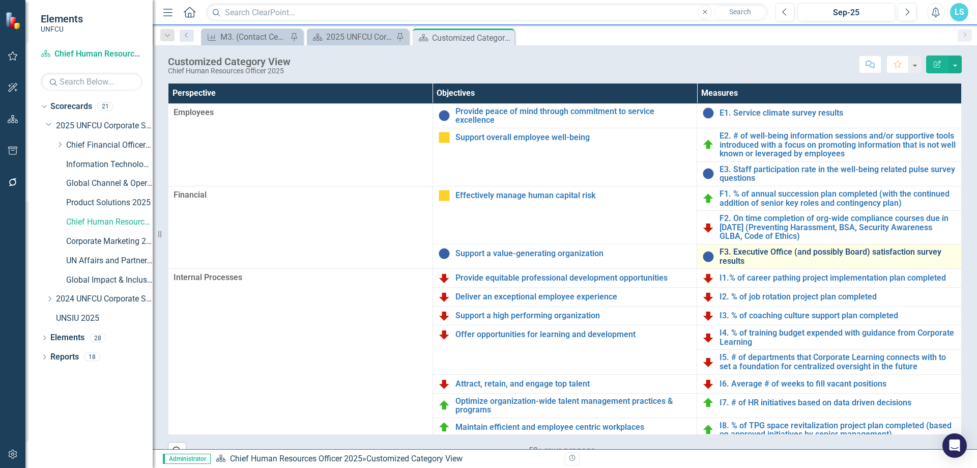
click at [759, 251] on link "F3. Executive Office (and possibly Board) satisfaction survey results" at bounding box center [837, 256] width 237 height 18
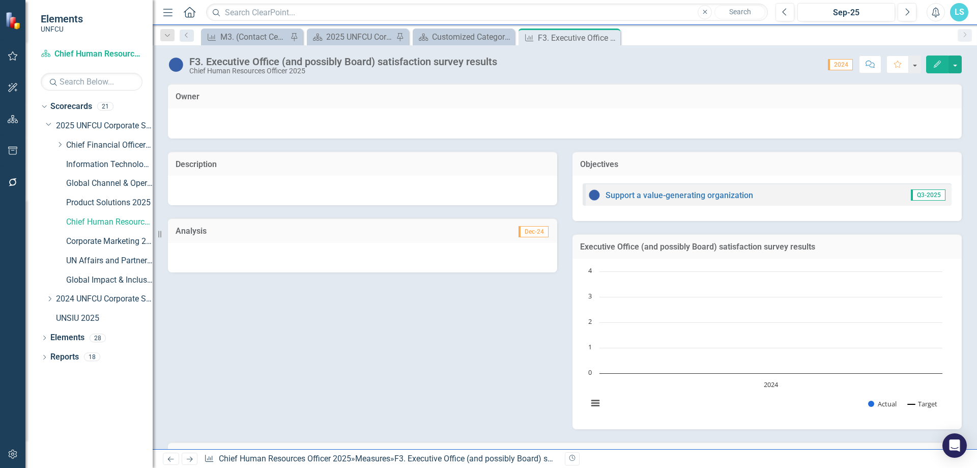
scroll to position [152, 0]
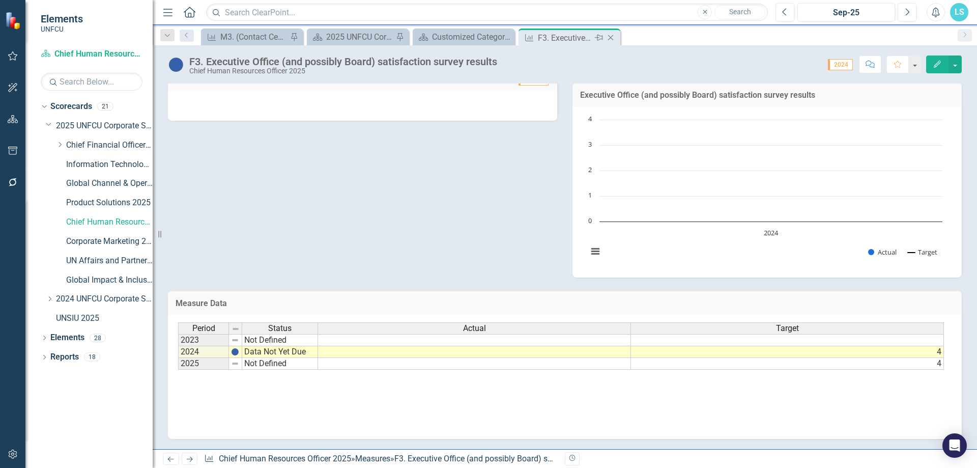
click at [608, 40] on icon "Close" at bounding box center [610, 38] width 10 height 8
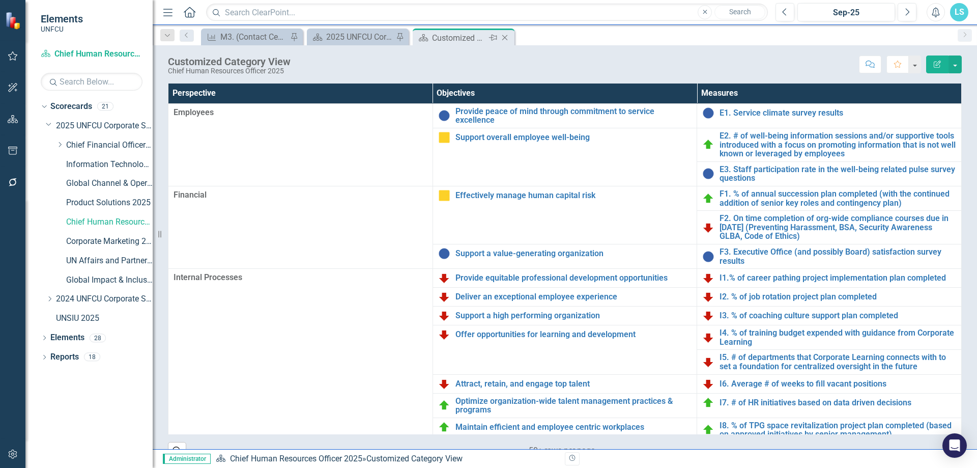
click at [506, 33] on div "Close" at bounding box center [505, 38] width 13 height 13
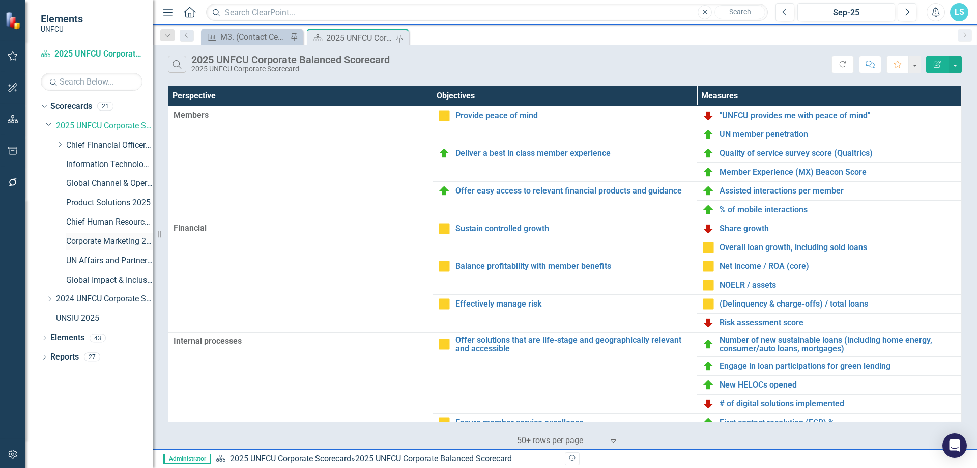
click at [117, 238] on link "Corporate Marketing 2025" at bounding box center [109, 242] width 86 height 12
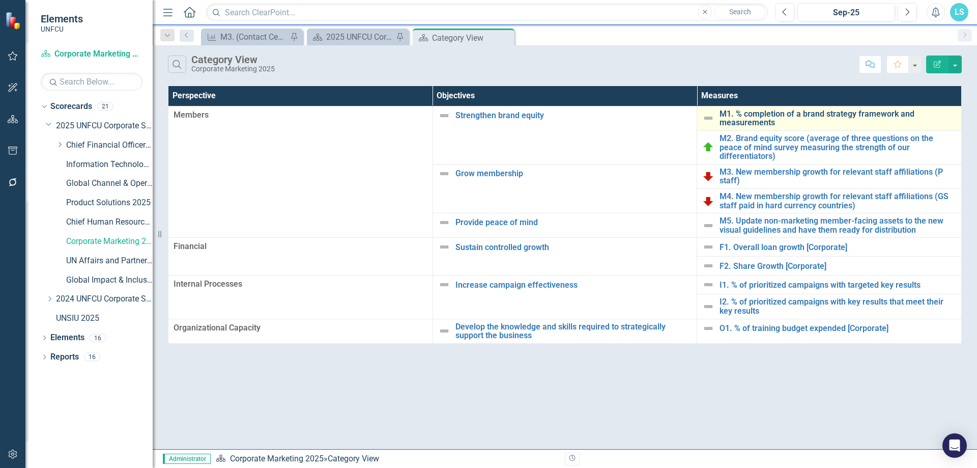
click at [744, 117] on link "M1. % completion of a brand strategy framework and measurements" at bounding box center [837, 118] width 237 height 18
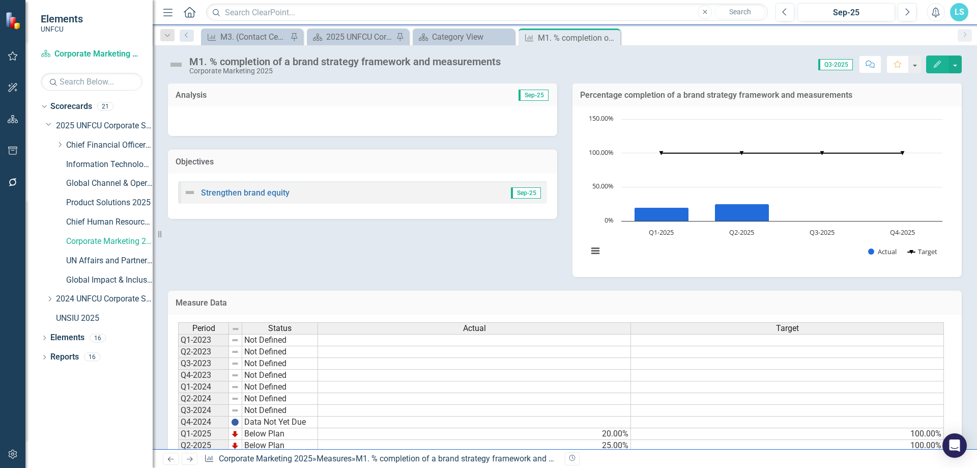
scroll to position [123, 0]
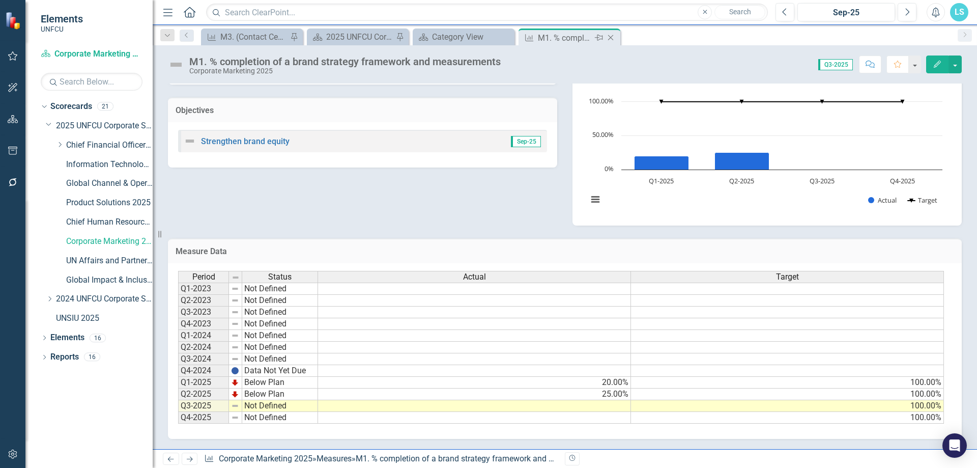
click at [613, 38] on icon "Close" at bounding box center [610, 38] width 10 height 8
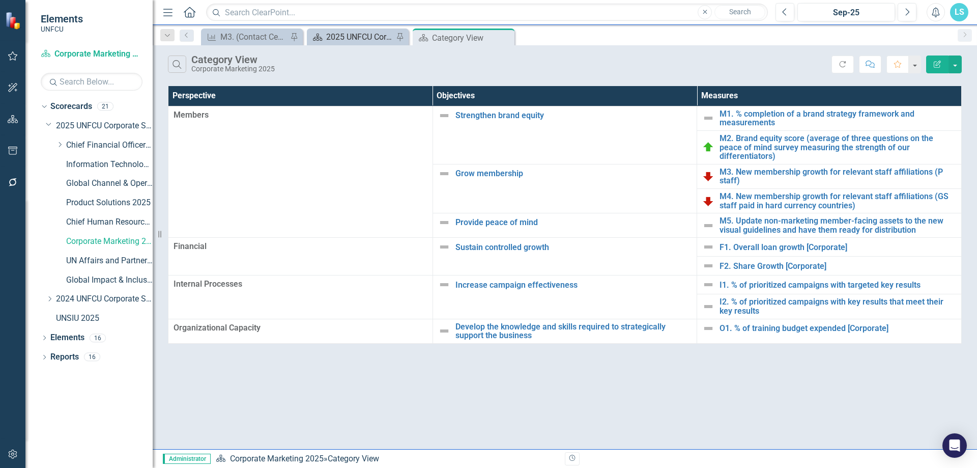
click at [376, 43] on div "2025 UNFCU Corporate Balanced Scorecard" at bounding box center [359, 37] width 67 height 13
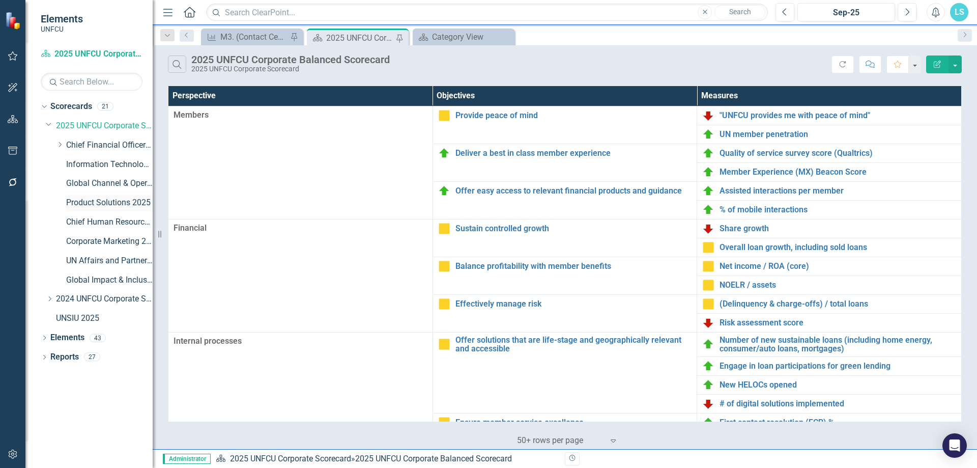
click at [85, 198] on link "Product Solutions 2025" at bounding box center [109, 203] width 86 height 12
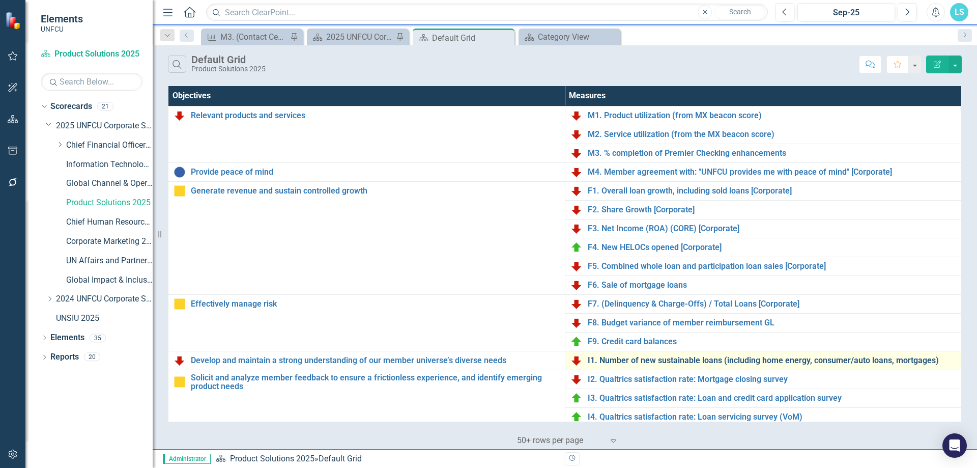
click at [691, 359] on link "I1. Number of new sustainable loans (including home energy, consumer/auto loans…" at bounding box center [772, 360] width 369 height 9
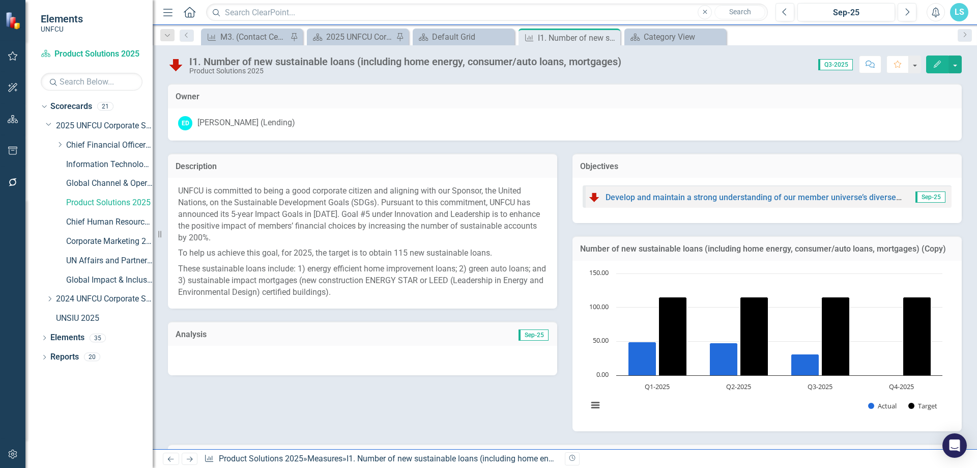
scroll to position [205, 0]
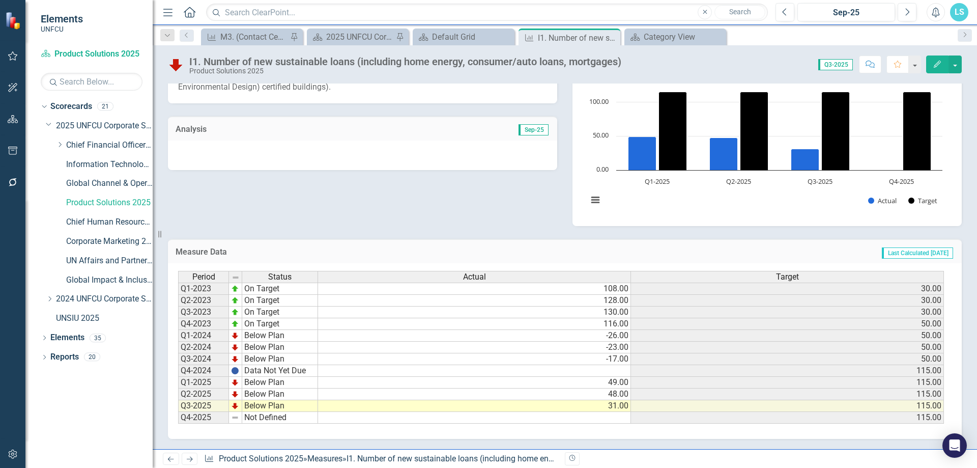
click at [262, 405] on td "Below Plan" at bounding box center [280, 406] width 76 height 12
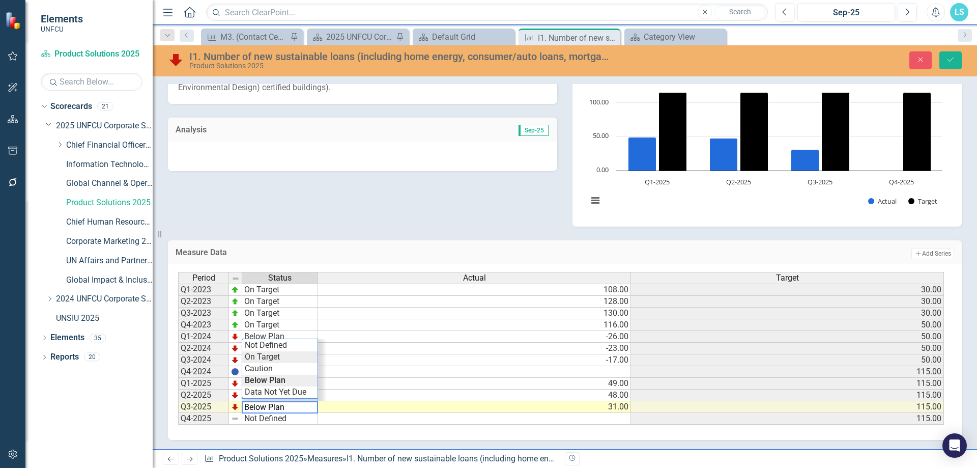
type textarea "On Target"
click at [262, 360] on div "Period Status Actual Target Q1-2023 On Target 108.00 30.00 Q2-2023 On Target 12…" at bounding box center [561, 348] width 766 height 153
click at [421, 195] on div "Description UNFCU is committed to being a good corporate citizen and aligning w…" at bounding box center [564, 81] width 809 height 290
drag, startPoint x: 949, startPoint y: 60, endPoint x: 974, endPoint y: 165, distance: 107.8
click at [950, 59] on icon "Save" at bounding box center [950, 59] width 9 height 7
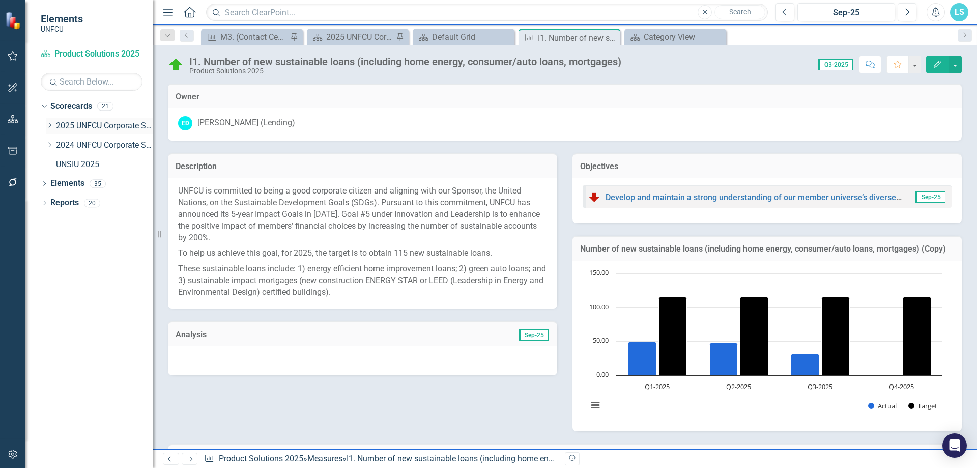
click at [51, 126] on icon "Dropdown" at bounding box center [50, 125] width 8 height 6
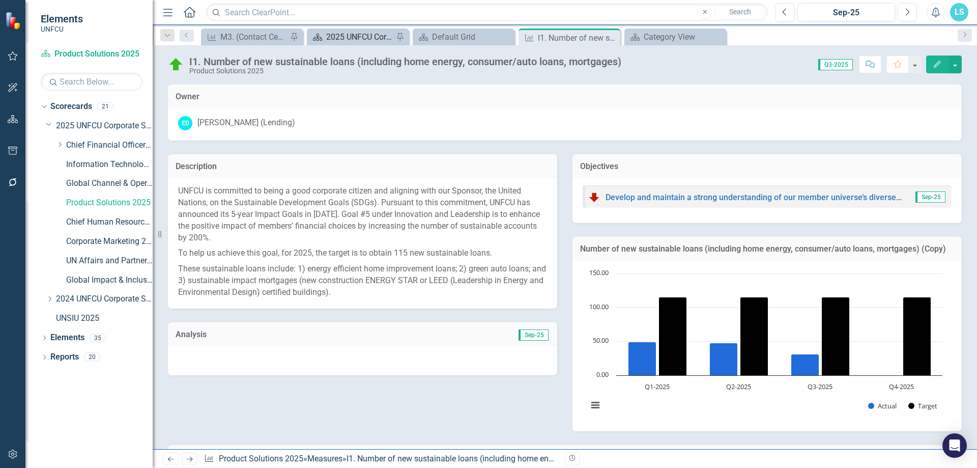
click at [353, 31] on div "2025 UNFCU Corporate Balanced Scorecard" at bounding box center [359, 37] width 67 height 13
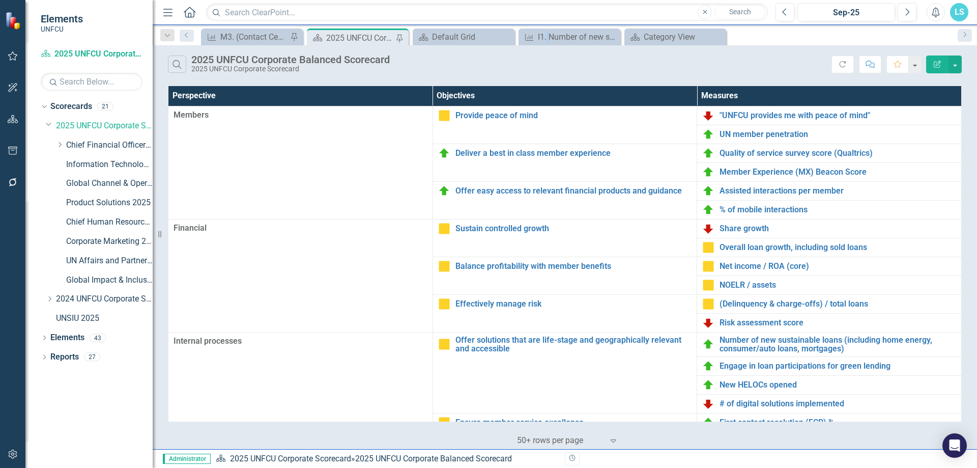
click at [548, 27] on div "Dropdown Search Measure M3. (Contact Center) Qualtrics quality of service surve…" at bounding box center [565, 35] width 824 height 20
click at [552, 33] on div "I1. Number of new sustainable loans (including home energy, consumer/auto loans…" at bounding box center [571, 37] width 67 height 13
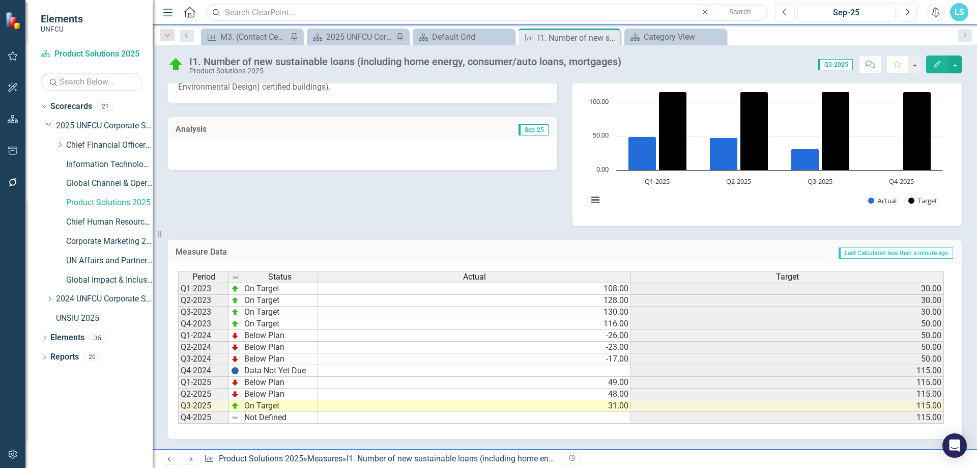
scroll to position [52, 0]
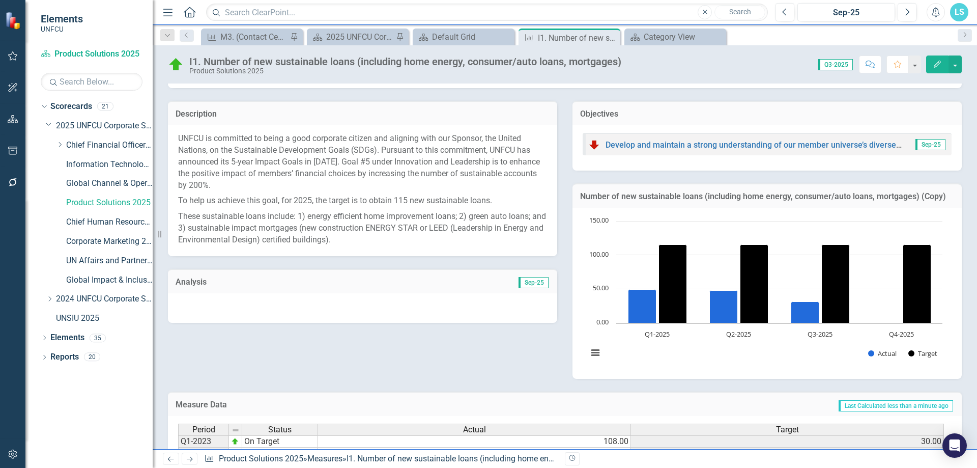
click at [820, 193] on h3 "Number of new sustainable loans (including home energy, consumer/auto loans, mo…" at bounding box center [767, 196] width 374 height 9
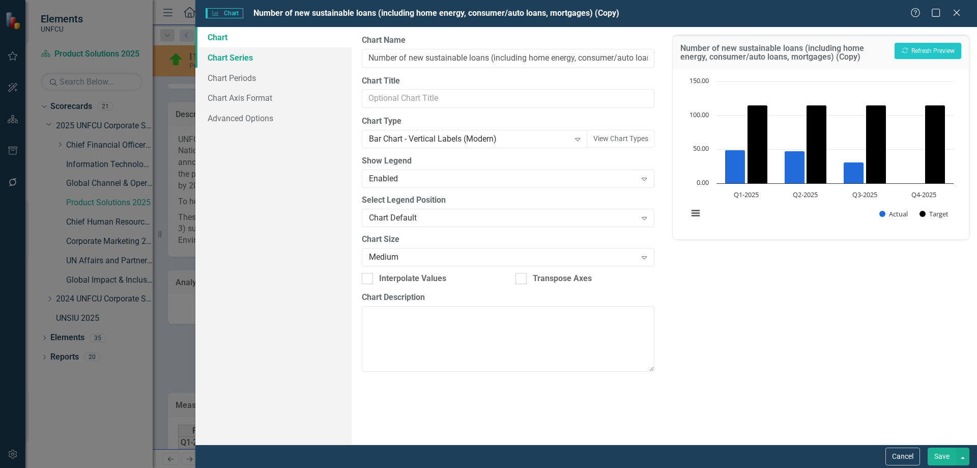
click at [242, 56] on link "Chart Series" at bounding box center [273, 57] width 156 height 20
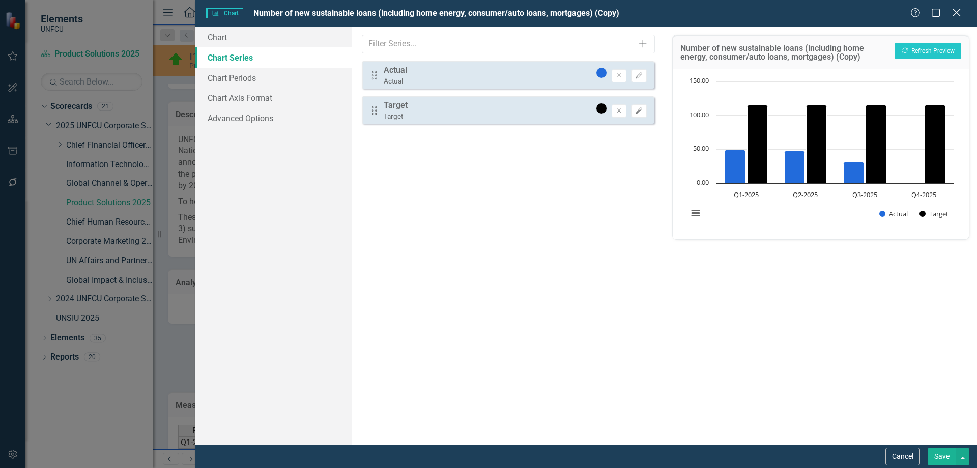
click at [960, 13] on icon "Close" at bounding box center [956, 13] width 13 height 10
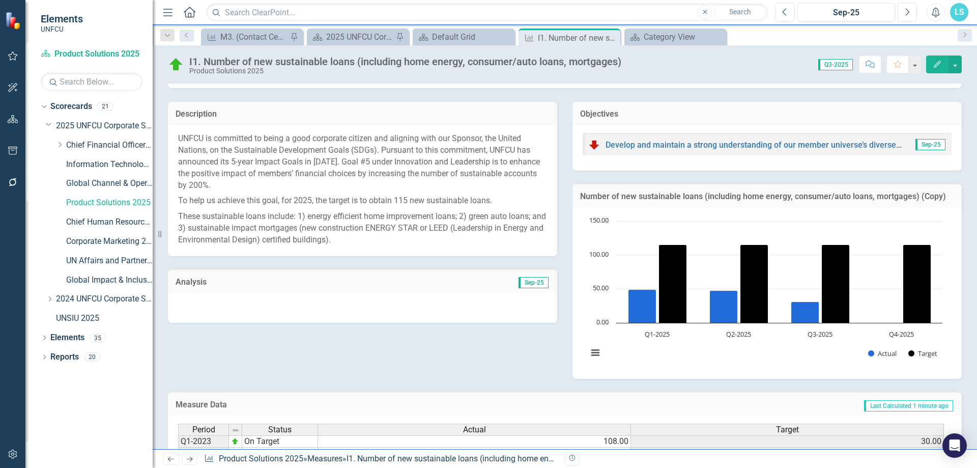
scroll to position [205, 0]
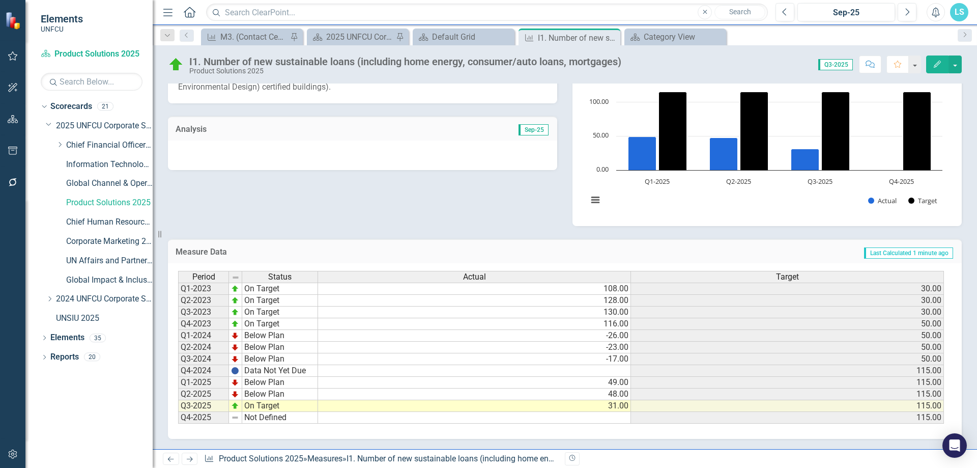
click at [580, 277] on div "Actual" at bounding box center [474, 276] width 312 height 11
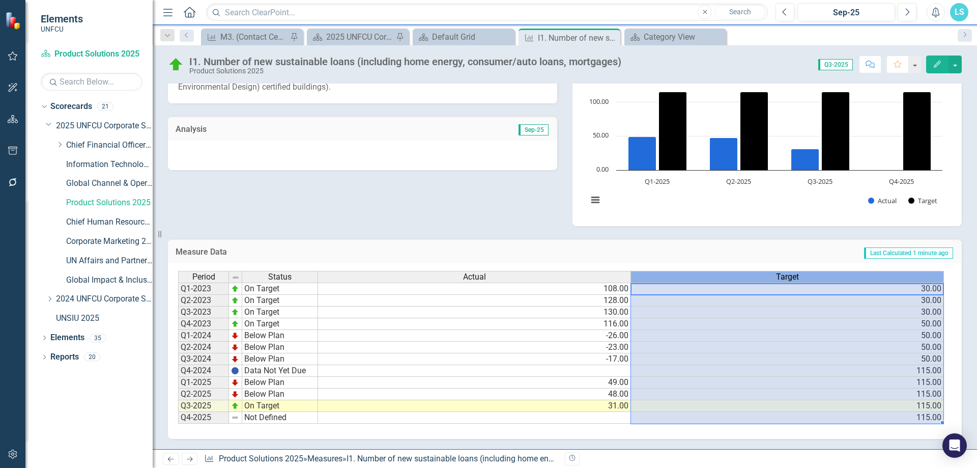
click at [671, 274] on div "Target" at bounding box center [787, 276] width 312 height 11
click at [939, 58] on button "Edit" at bounding box center [937, 64] width 22 height 18
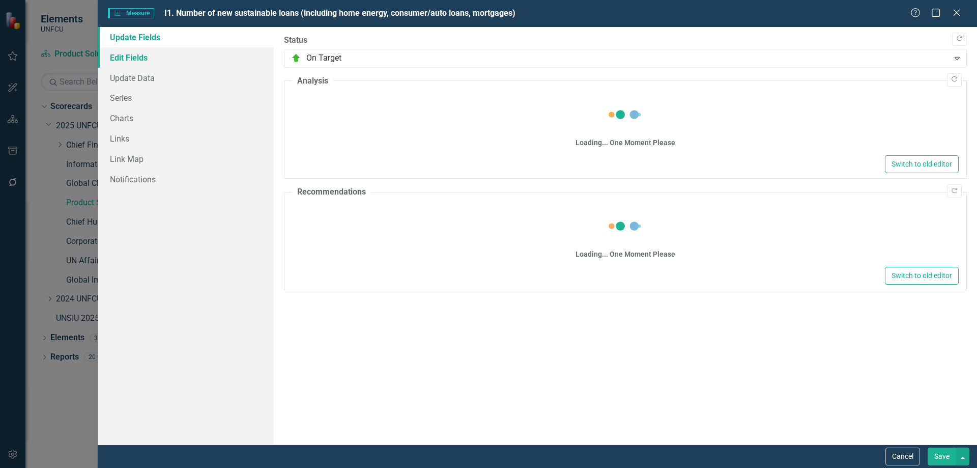
click at [164, 65] on link "Edit Fields" at bounding box center [186, 57] width 176 height 20
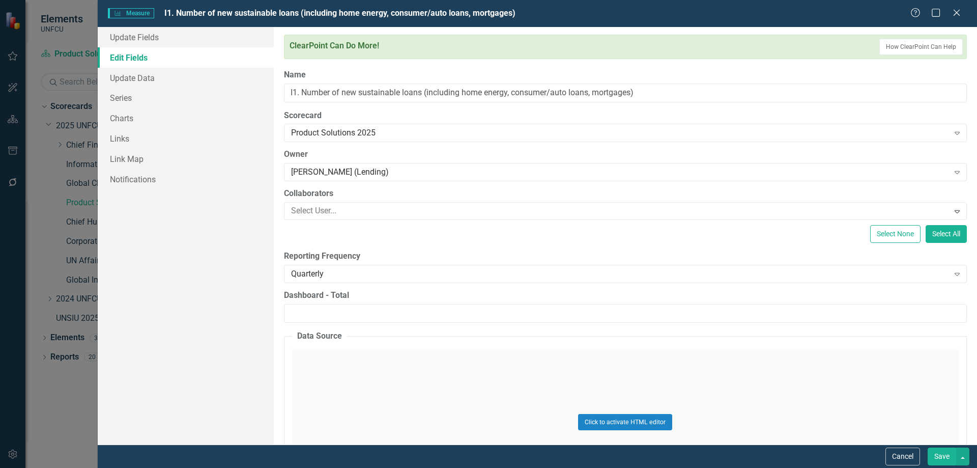
click at [156, 54] on link "Edit Fields" at bounding box center [186, 57] width 176 height 20
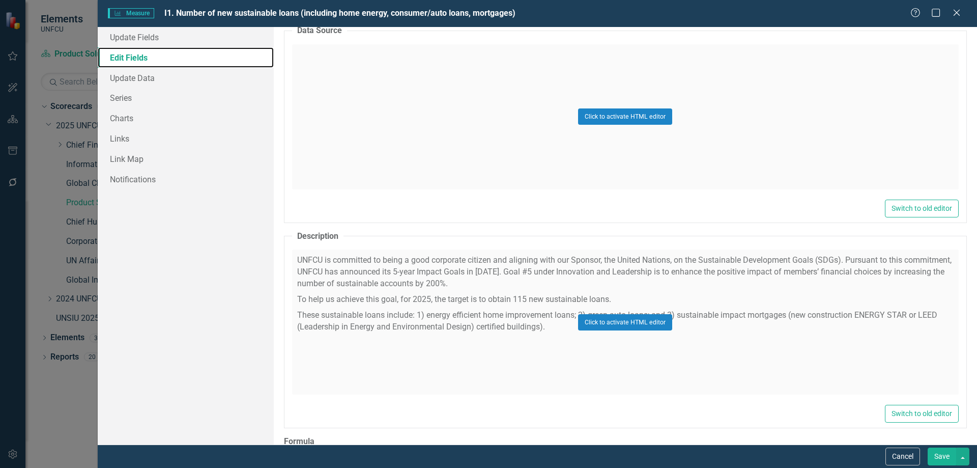
scroll to position [425, 0]
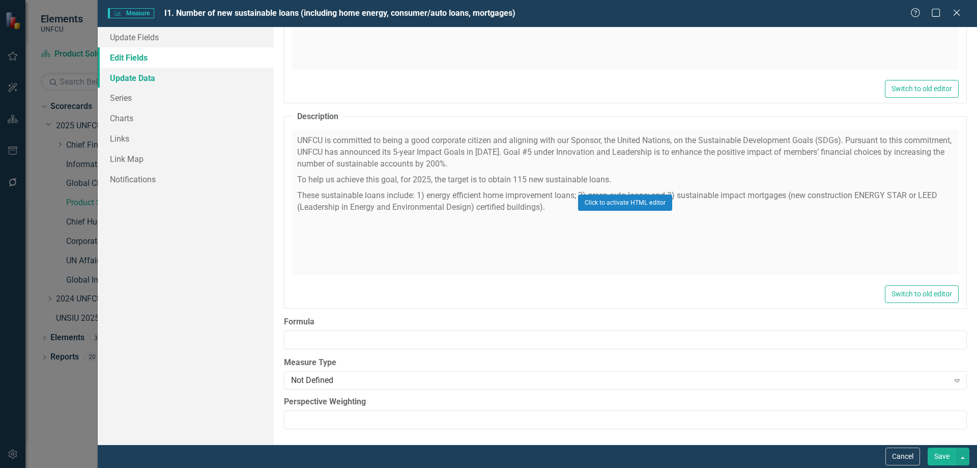
click at [148, 81] on link "Update Data" at bounding box center [186, 78] width 176 height 20
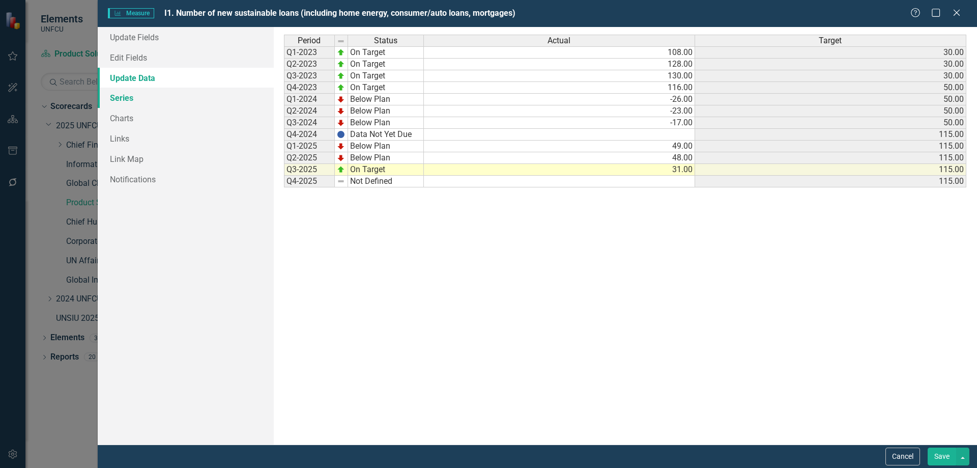
click at [139, 100] on link "Series" at bounding box center [186, 97] width 176 height 20
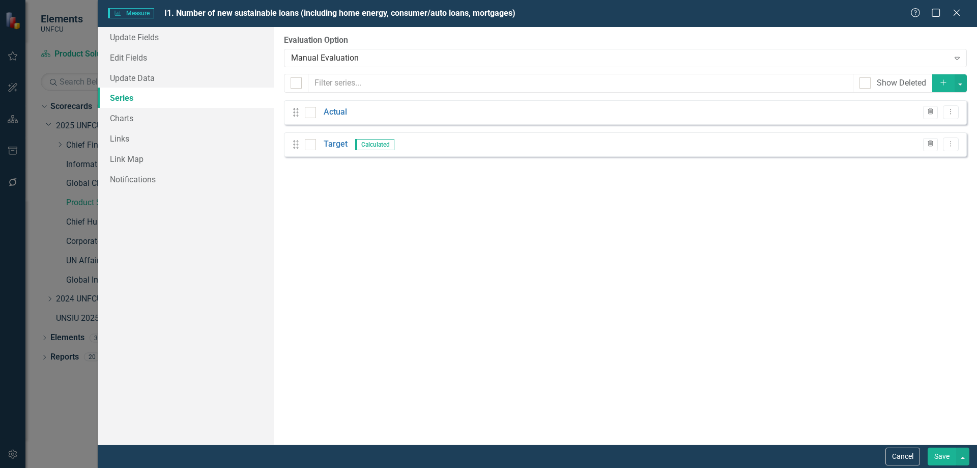
click at [951, 81] on button "Add" at bounding box center [943, 83] width 22 height 18
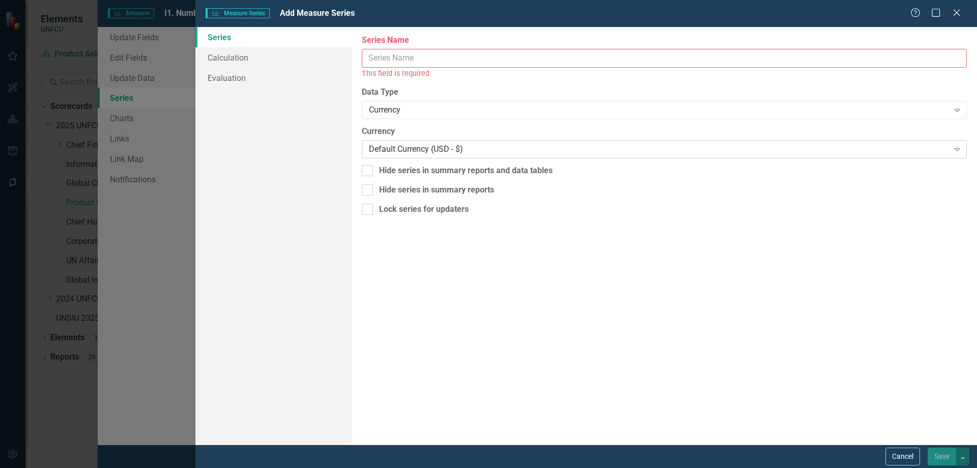
click at [479, 141] on div "Default Currency (USD - $) Expand" at bounding box center [664, 149] width 605 height 18
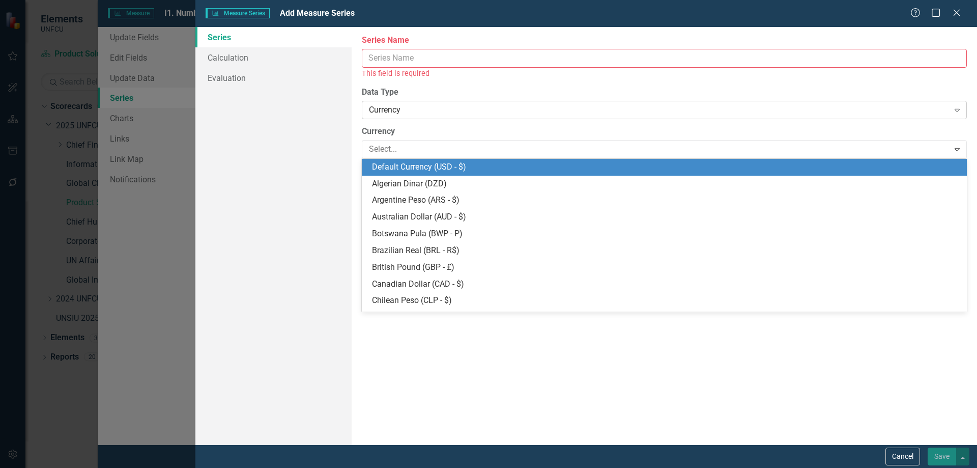
click at [404, 108] on div "Currency" at bounding box center [658, 110] width 579 height 12
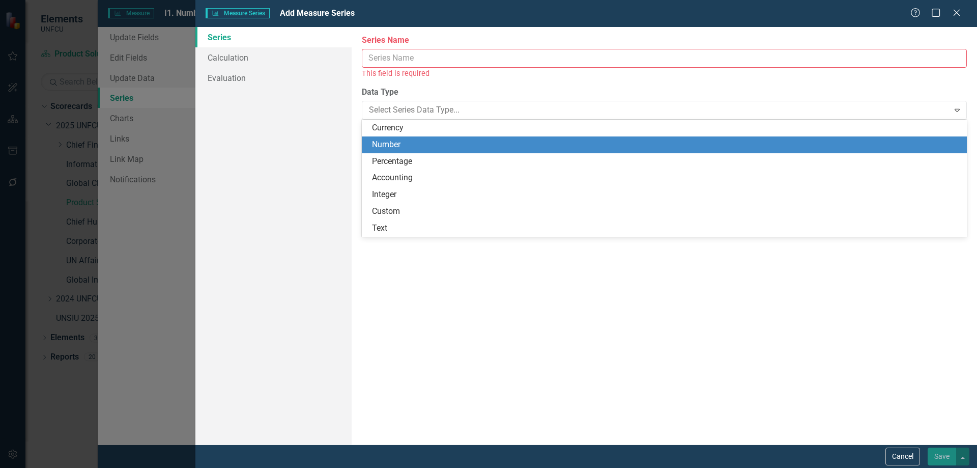
click at [410, 145] on div "Number" at bounding box center [666, 145] width 589 height 12
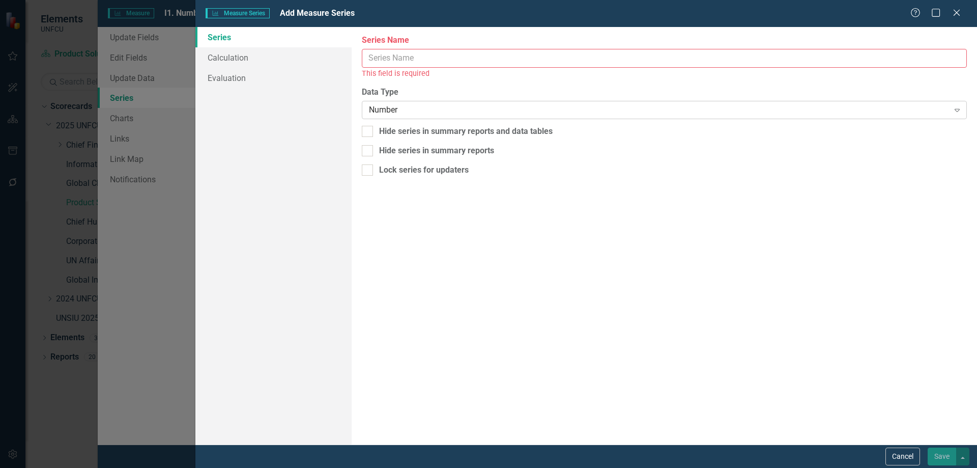
click at [431, 114] on div "Number" at bounding box center [658, 110] width 579 height 12
click at [442, 90] on label "Data Type" at bounding box center [664, 92] width 605 height 12
click at [270, 58] on link "Calculation" at bounding box center [273, 57] width 156 height 20
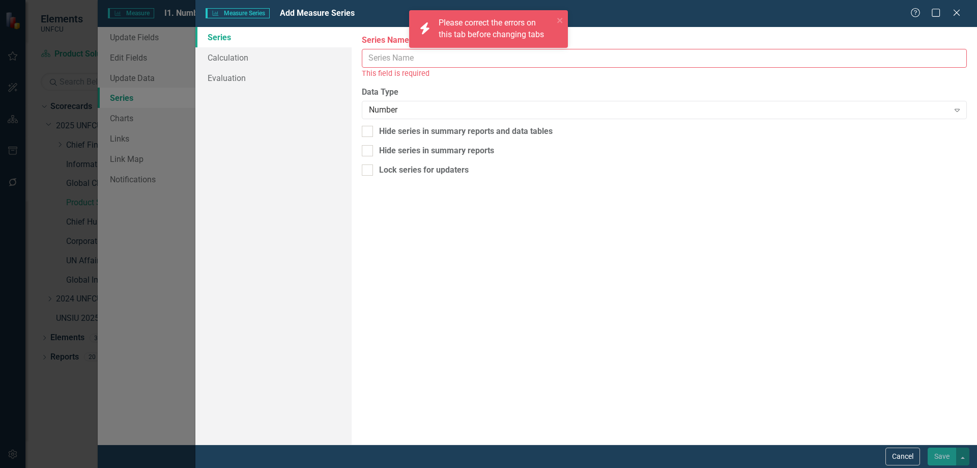
click at [418, 66] on input "Name" at bounding box center [664, 58] width 605 height 19
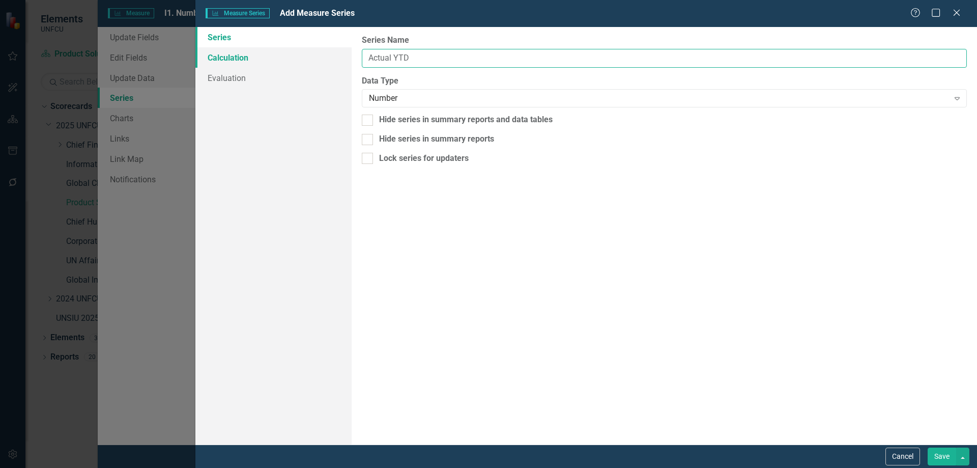
type input "Actual YTD"
click at [255, 61] on link "Calculation" at bounding box center [273, 57] width 156 height 20
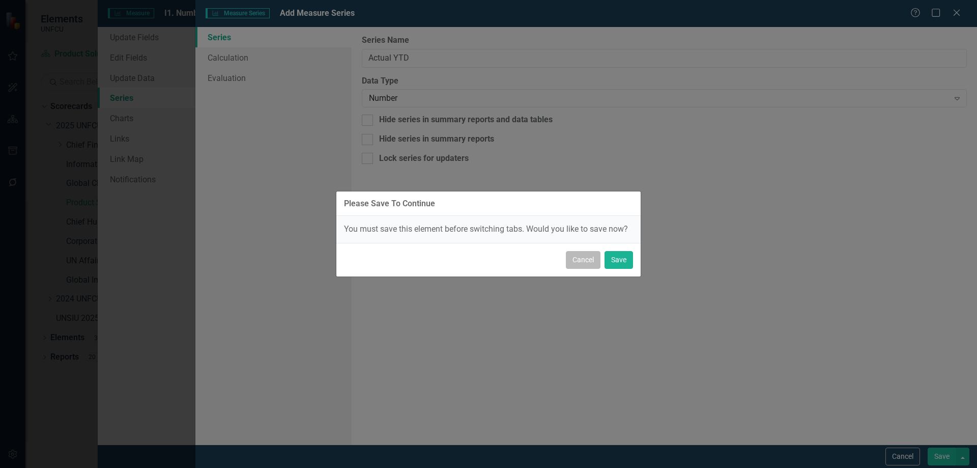
click at [592, 264] on button "Cancel" at bounding box center [583, 260] width 35 height 18
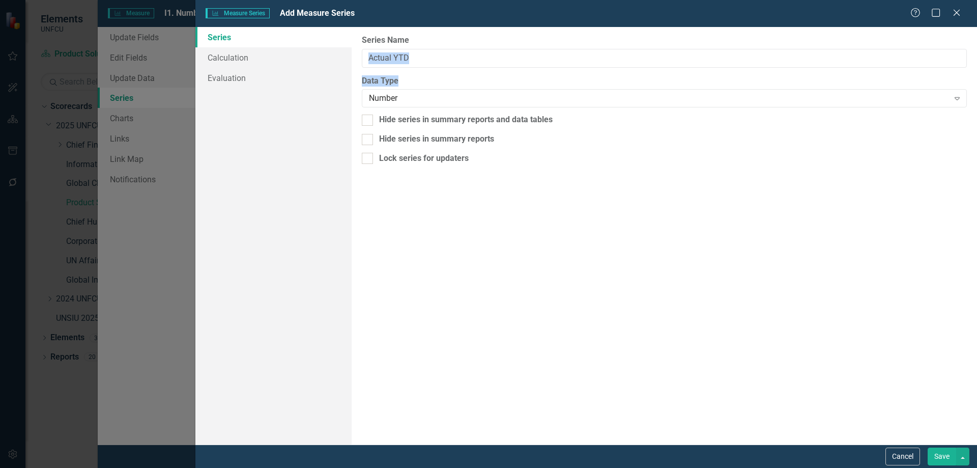
drag, startPoint x: 450, startPoint y: 68, endPoint x: 450, endPoint y: 62, distance: 6.1
click at [450, 62] on div "From this page, you can edit the name, type, and visibility options of your ser…" at bounding box center [664, 235] width 625 height 417
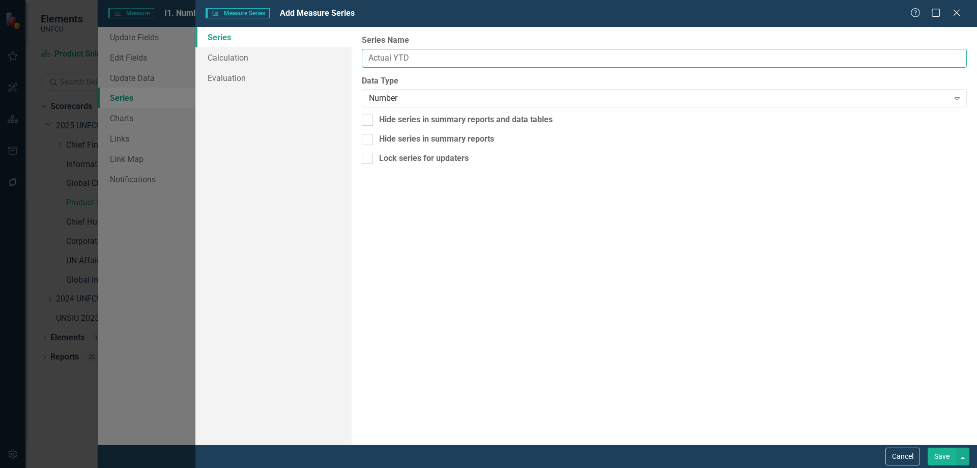
click at [455, 61] on input "Actual YTD" at bounding box center [664, 58] width 605 height 19
click at [943, 446] on button "Save" at bounding box center [941, 456] width 28 height 18
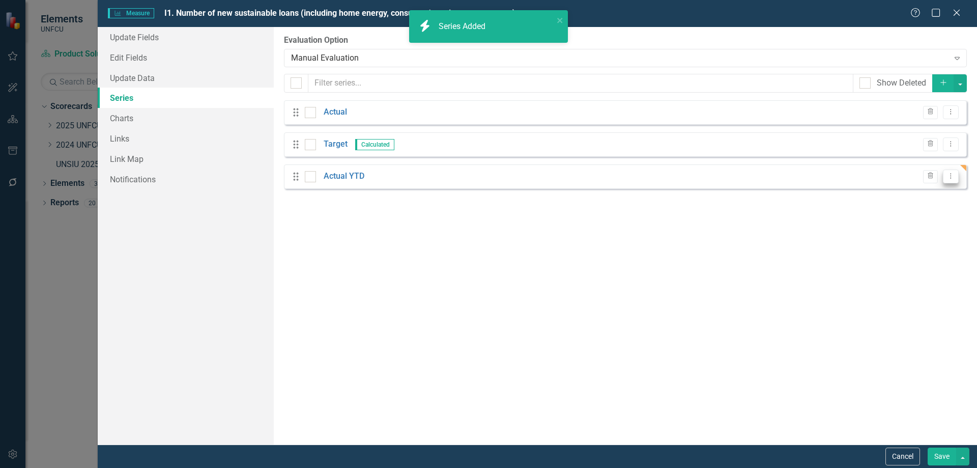
click at [950, 176] on icon "Dropdown Menu" at bounding box center [950, 175] width 9 height 7
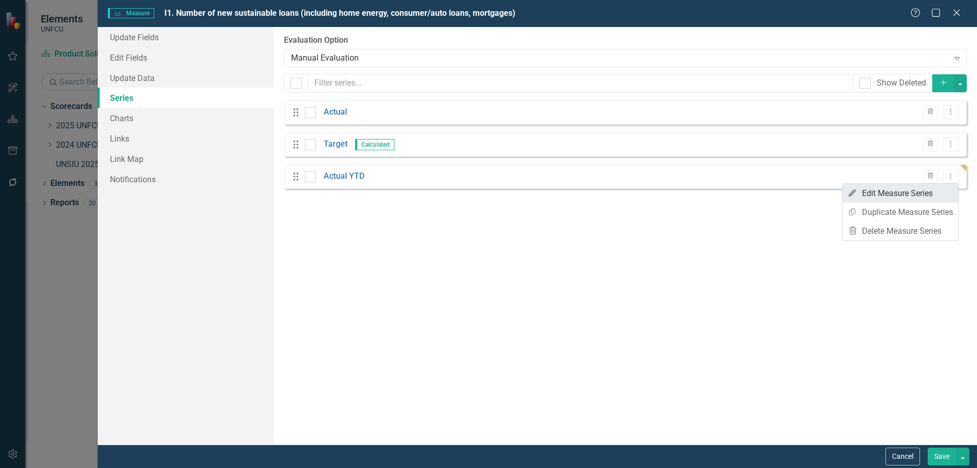
click at [932, 190] on link "Edit Edit Measure Series" at bounding box center [899, 193] width 115 height 19
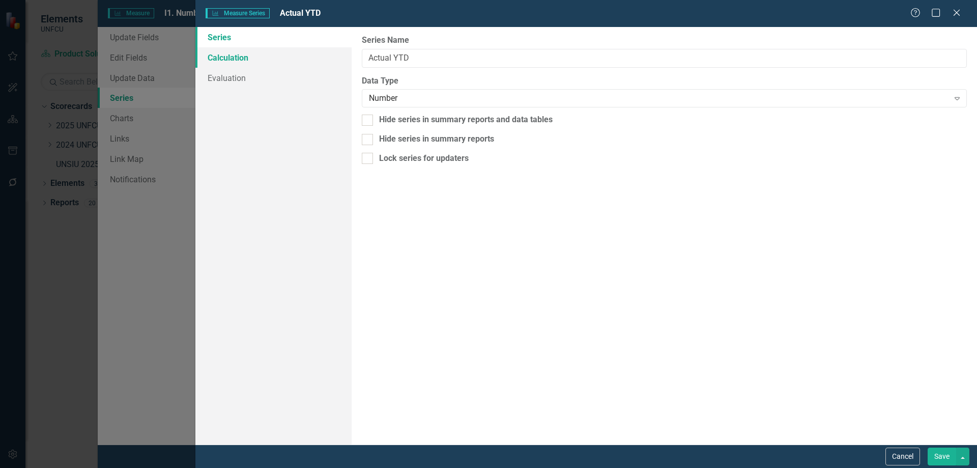
click at [252, 62] on link "Calculation" at bounding box center [273, 57] width 156 height 20
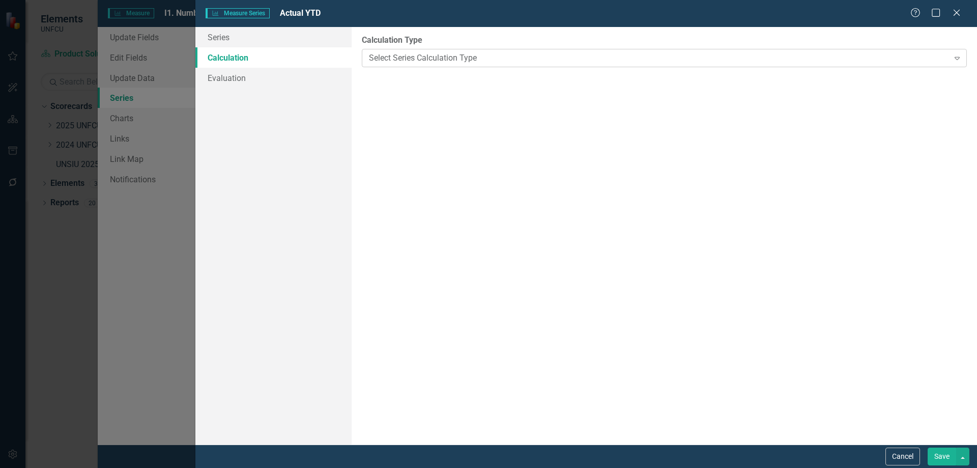
click at [435, 52] on div "Select Series Calculation Type" at bounding box center [658, 58] width 579 height 12
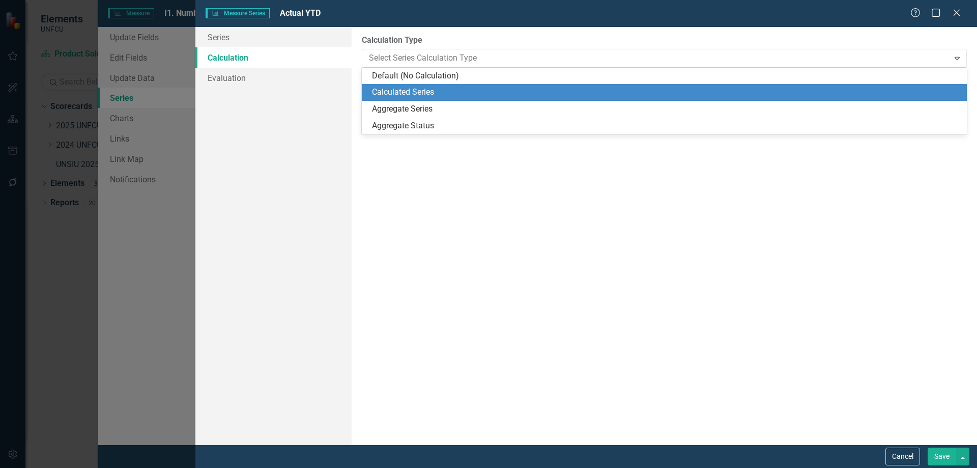
click at [441, 93] on div "Calculated Series" at bounding box center [666, 92] width 589 height 12
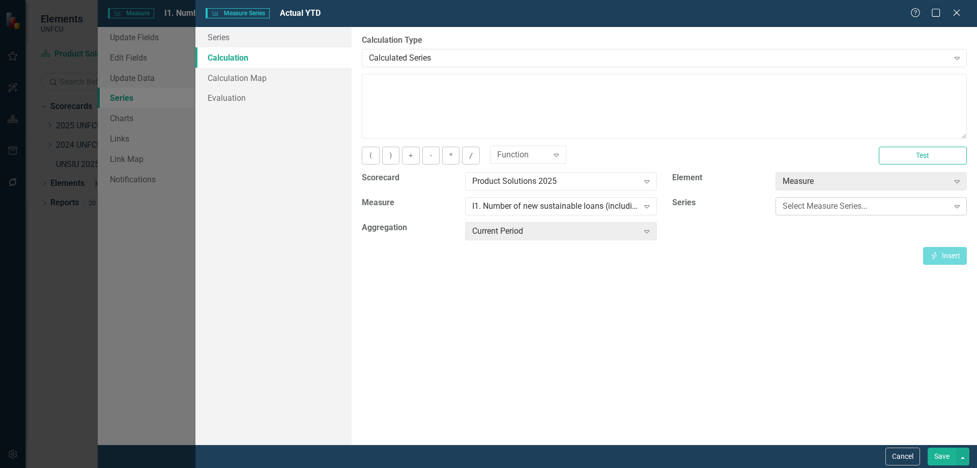
click at [817, 208] on div "Select Measure Series..." at bounding box center [865, 206] width 166 height 12
click at [417, 335] on div "By default, series in ClearPoint are not calculated. So, if you leave the form …" at bounding box center [664, 235] width 625 height 417
click at [278, 86] on link "Calculation Map" at bounding box center [273, 78] width 156 height 20
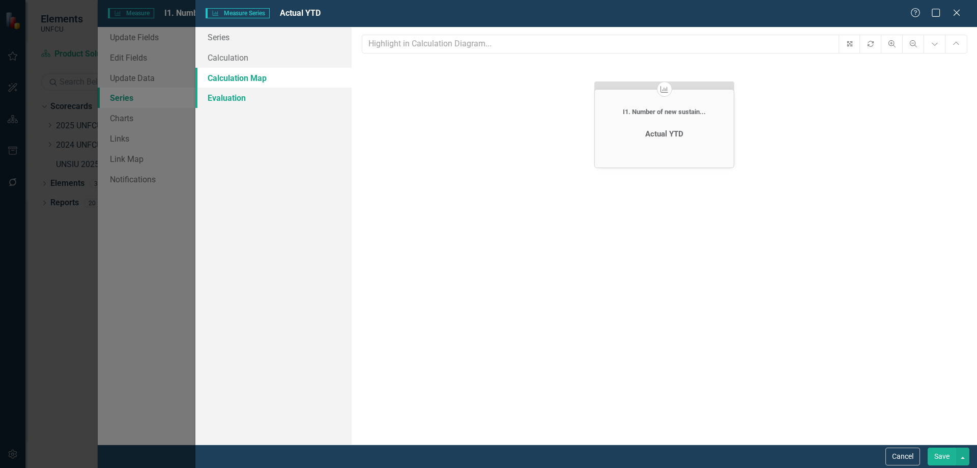
click at [245, 96] on link "Evaluation" at bounding box center [273, 97] width 156 height 20
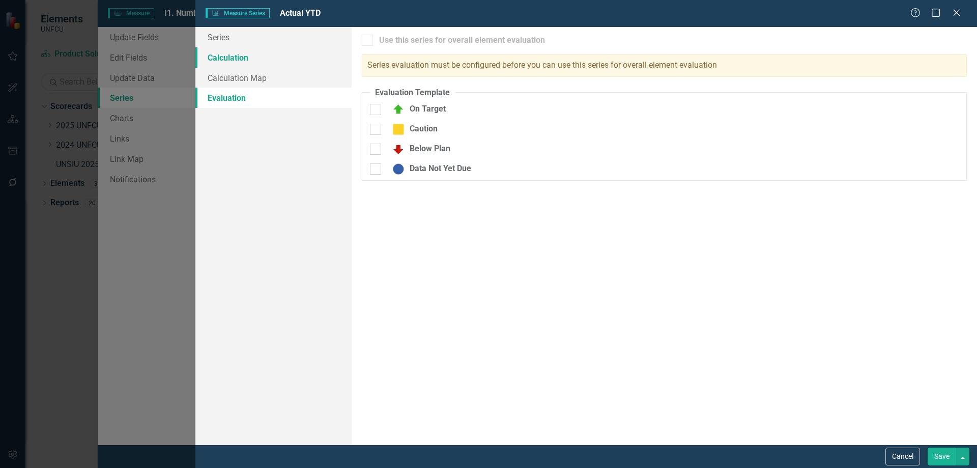
click at [236, 62] on link "Calculation" at bounding box center [273, 57] width 156 height 20
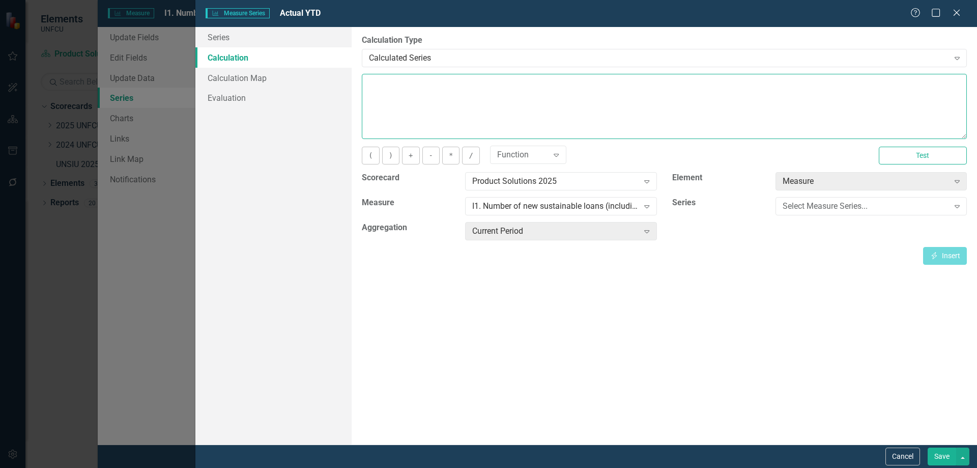
click at [457, 107] on textarea at bounding box center [664, 106] width 605 height 65
click at [515, 152] on div "Function" at bounding box center [522, 155] width 51 height 12
click at [776, 298] on div "By default, series in ClearPoint are not calculated. So, if you leave the form …" at bounding box center [664, 235] width 625 height 417
click at [633, 236] on div "Current Period" at bounding box center [555, 231] width 166 height 12
click at [646, 235] on div "Expand" at bounding box center [646, 231] width 18 height 16
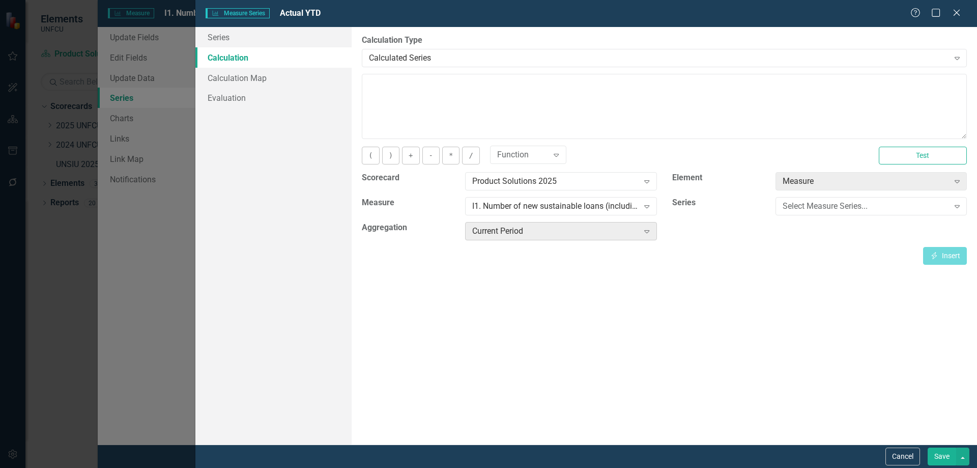
click at [649, 232] on icon "Expand" at bounding box center [646, 231] width 10 height 8
click at [809, 206] on div "Select Measure Series..." at bounding box center [865, 206] width 166 height 12
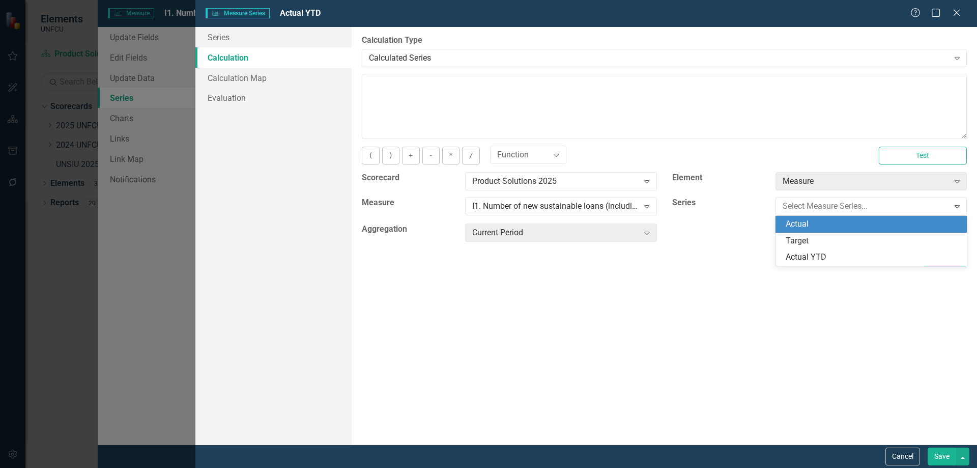
click at [821, 227] on div "Actual" at bounding box center [872, 224] width 175 height 12
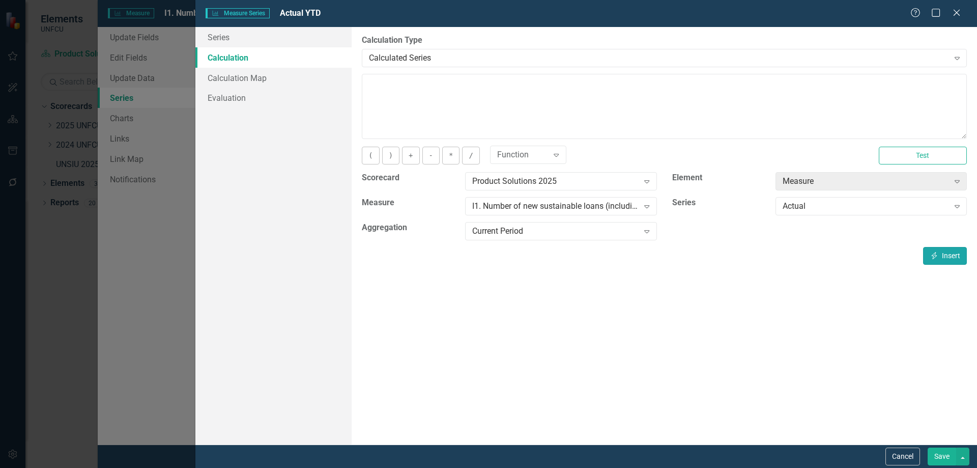
click at [948, 254] on button "Insert Insert" at bounding box center [945, 256] width 44 height 18
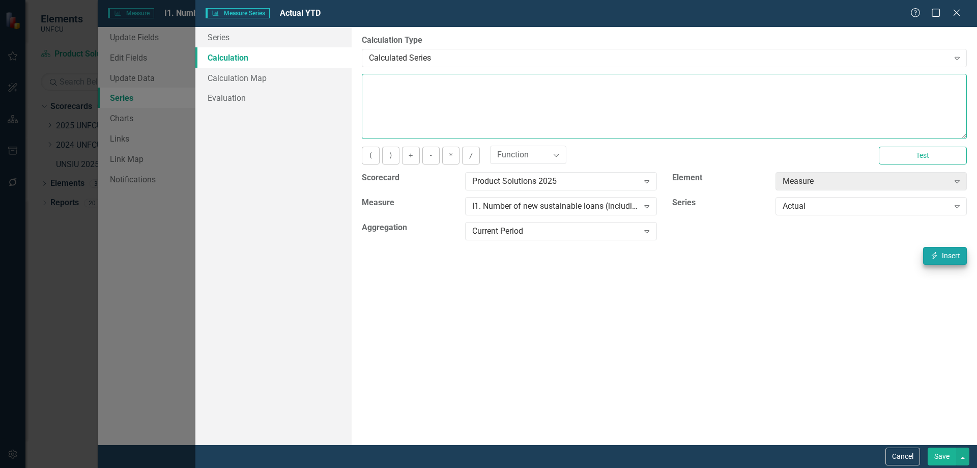
type textarea "[m1890041][Actual][CurrentPeriod]"
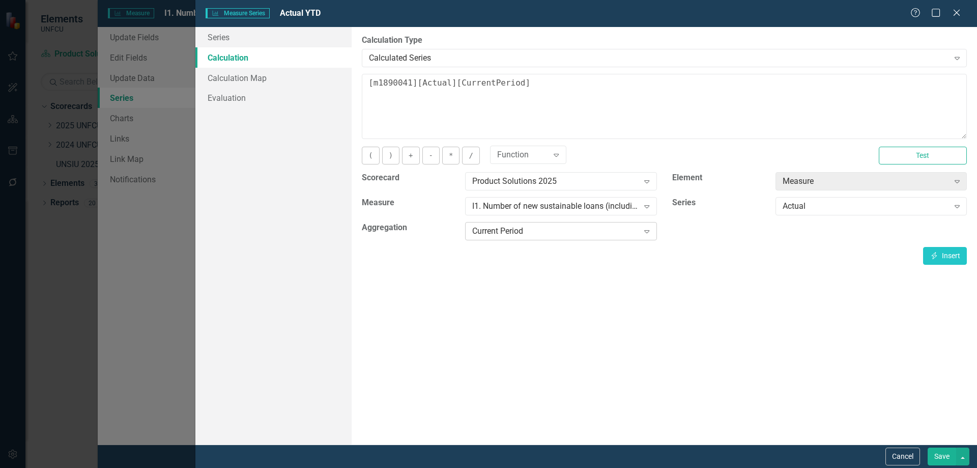
click at [575, 234] on div "Current Period" at bounding box center [555, 231] width 166 height 12
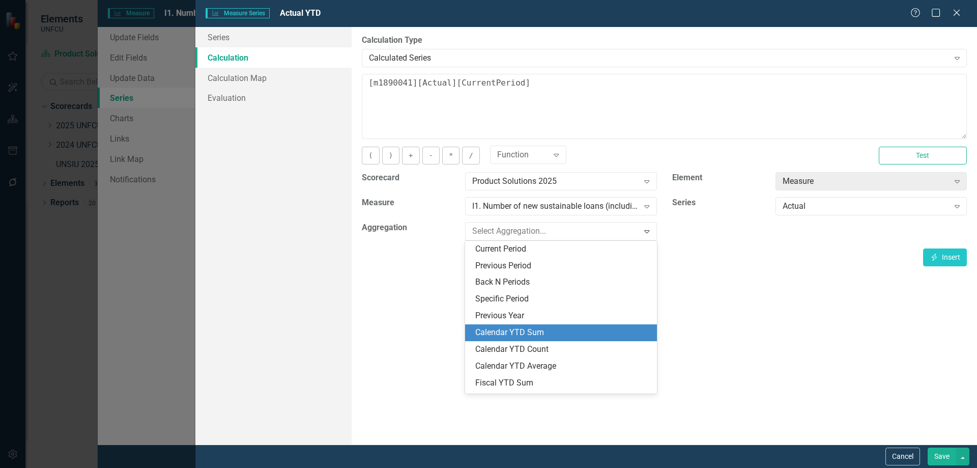
click at [571, 330] on div "Calendar YTD Sum" at bounding box center [562, 333] width 175 height 12
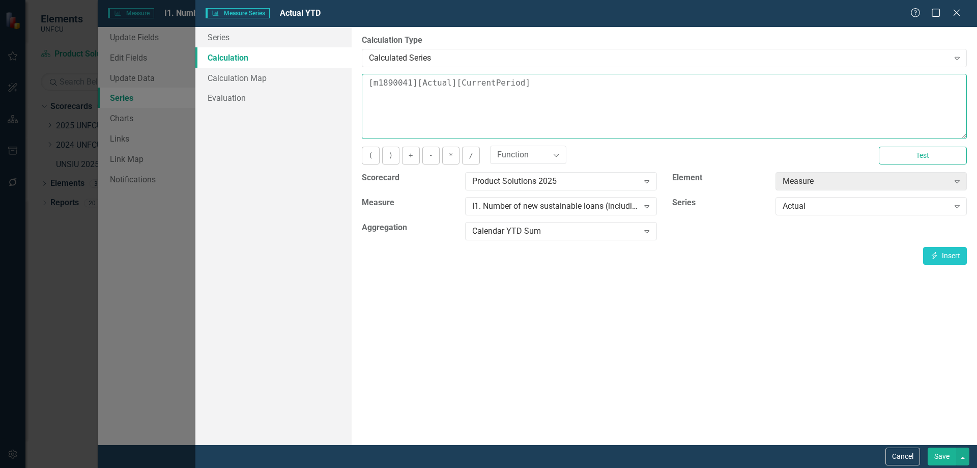
drag, startPoint x: 616, startPoint y: 105, endPoint x: 182, endPoint y: 90, distance: 434.2
click at [182, 90] on div "Measure Series Measure Series Actual YTD Help Maximize Close Series Calculation…" at bounding box center [488, 234] width 977 height 468
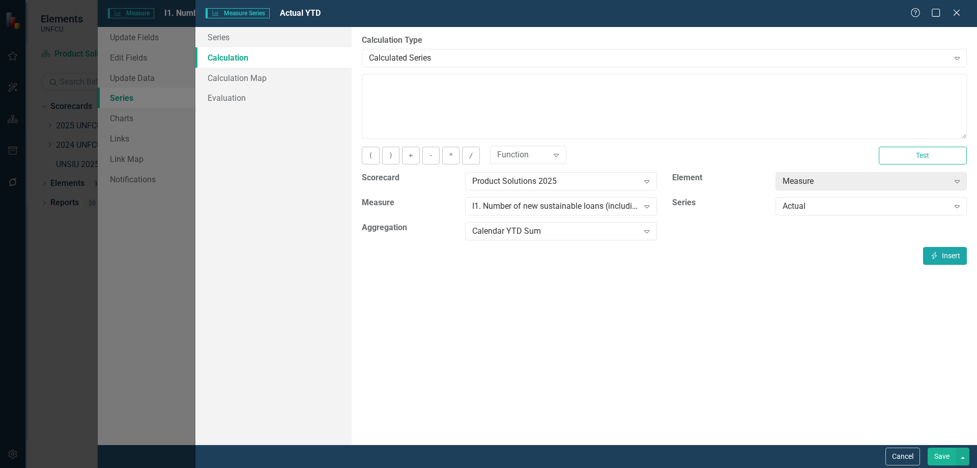
click at [959, 254] on button "Insert Insert" at bounding box center [945, 256] width 44 height 18
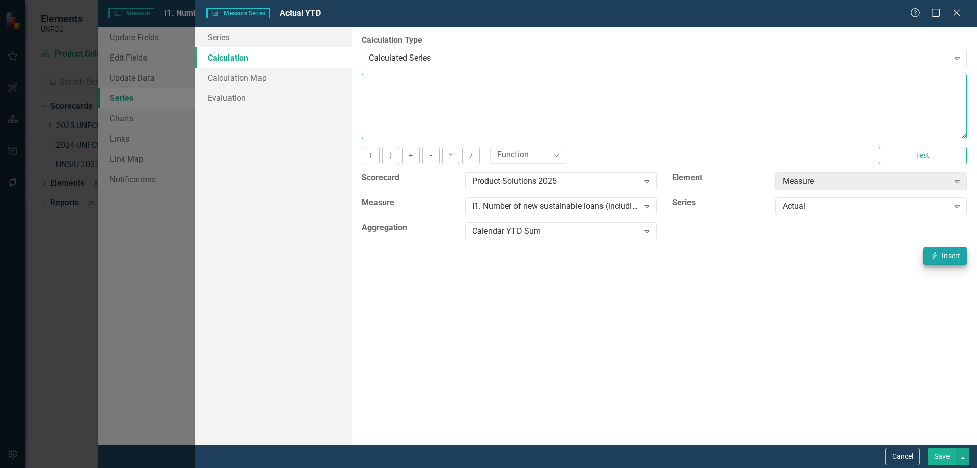
type textarea "[m1890041][Actual][CalendarYTDSum]"
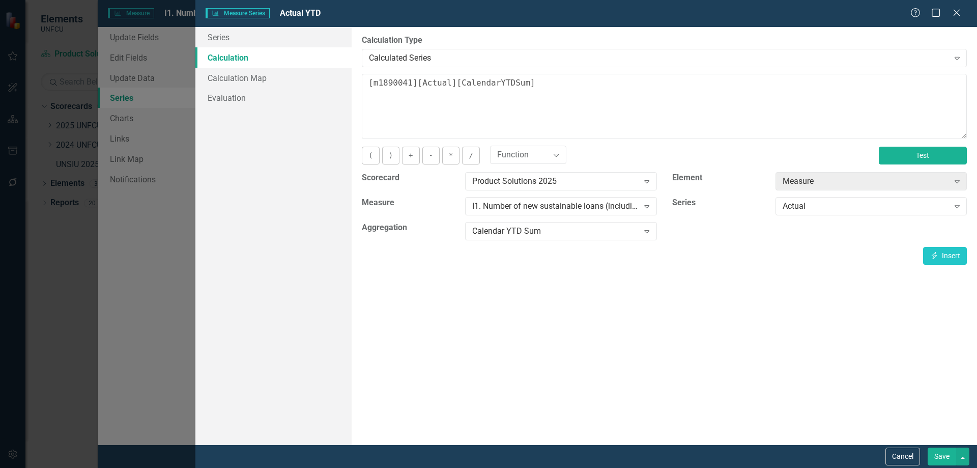
click at [931, 159] on button "Test" at bounding box center [923, 156] width 88 height 18
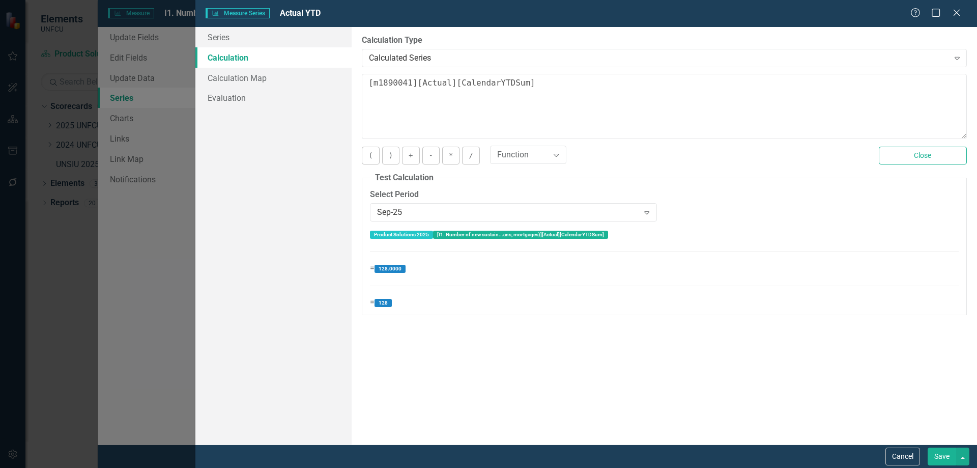
click at [951, 446] on button "Save" at bounding box center [941, 456] width 28 height 18
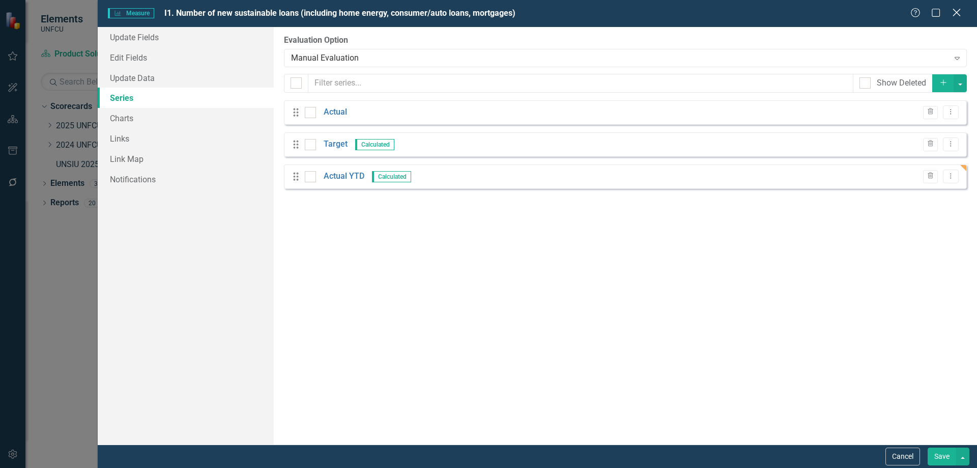
click at [957, 16] on icon "Close" at bounding box center [956, 13] width 13 height 10
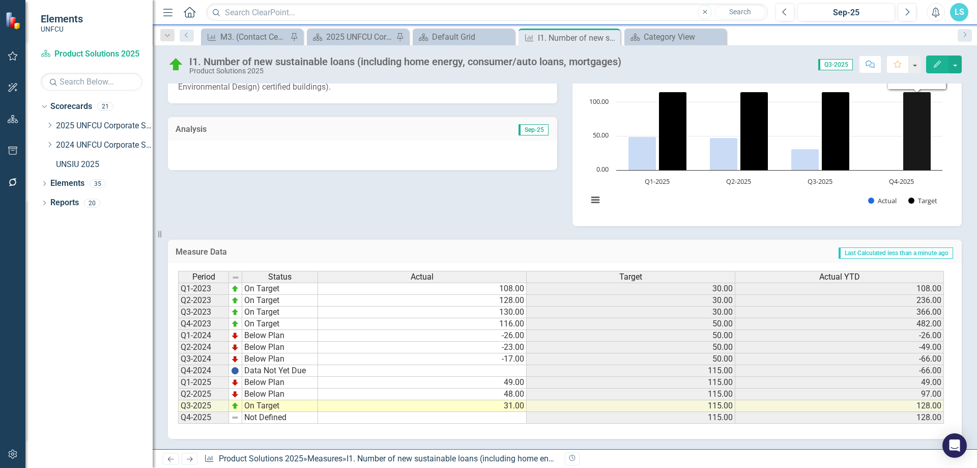
scroll to position [52, 0]
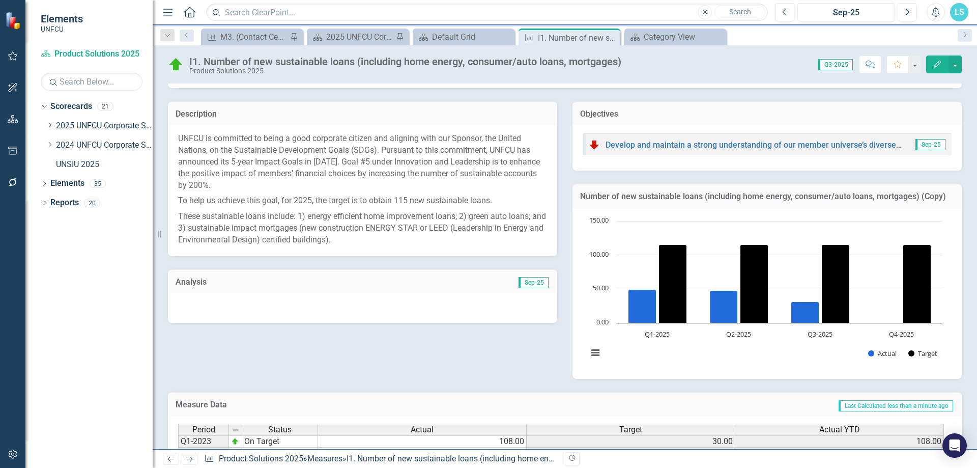
click at [879, 195] on h3 "Number of new sustainable loans (including home energy, consumer/auto loans, mo…" at bounding box center [767, 196] width 374 height 9
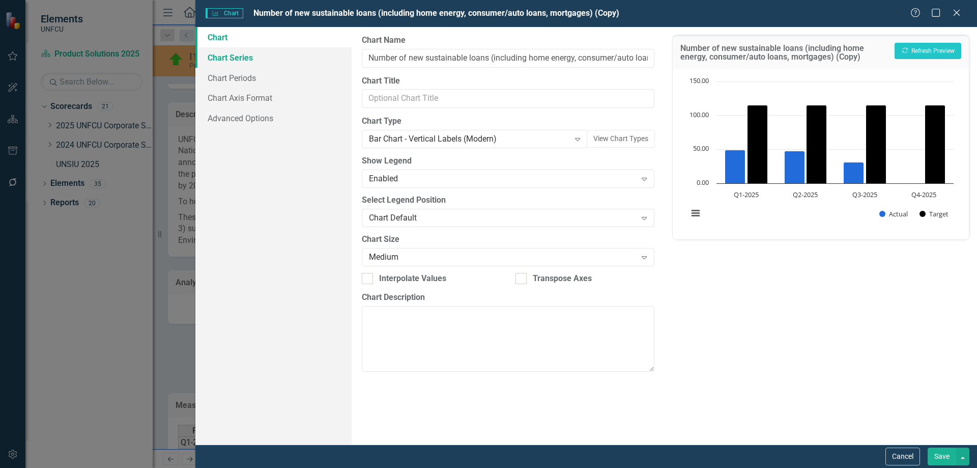
click at [247, 63] on link "Chart Series" at bounding box center [273, 57] width 156 height 20
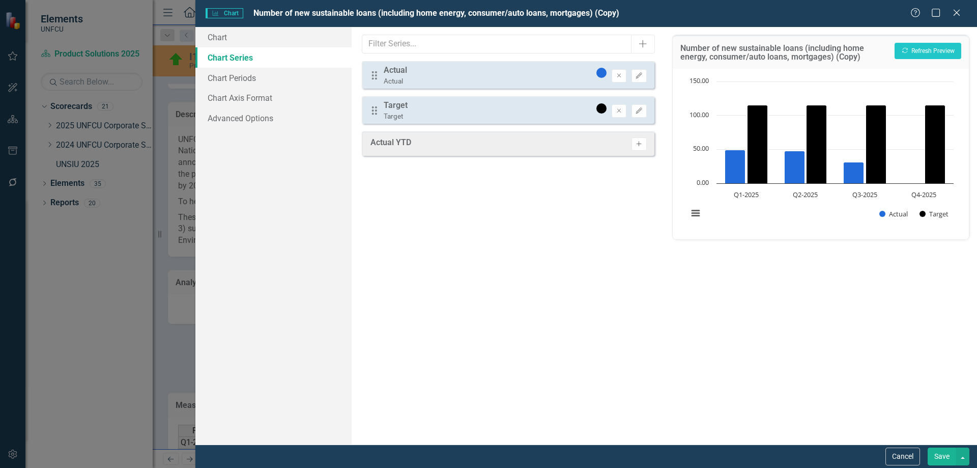
click at [638, 145] on icon "Activate" at bounding box center [639, 144] width 8 height 6
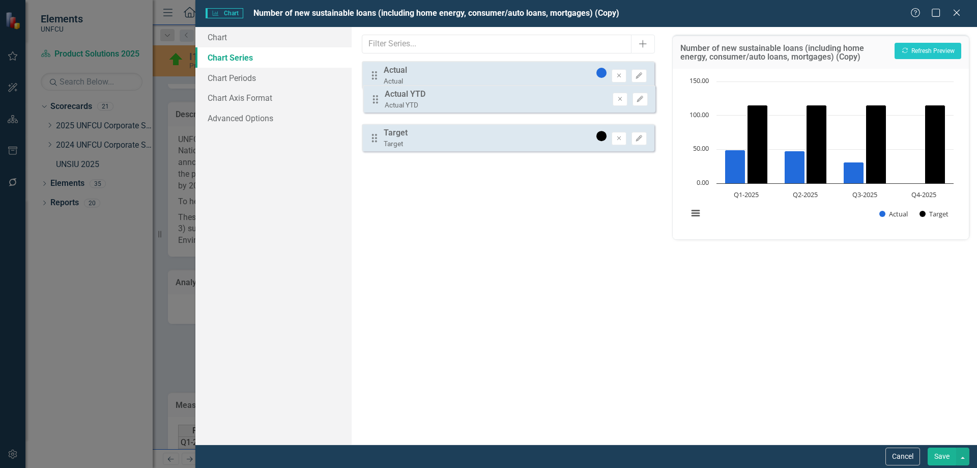
drag, startPoint x: 377, startPoint y: 144, endPoint x: 378, endPoint y: 98, distance: 46.3
click at [378, 98] on div "Drag Actual Actual Remove Edit Drag Target Target Remove Edit Drag Actual YTD A…" at bounding box center [508, 110] width 292 height 98
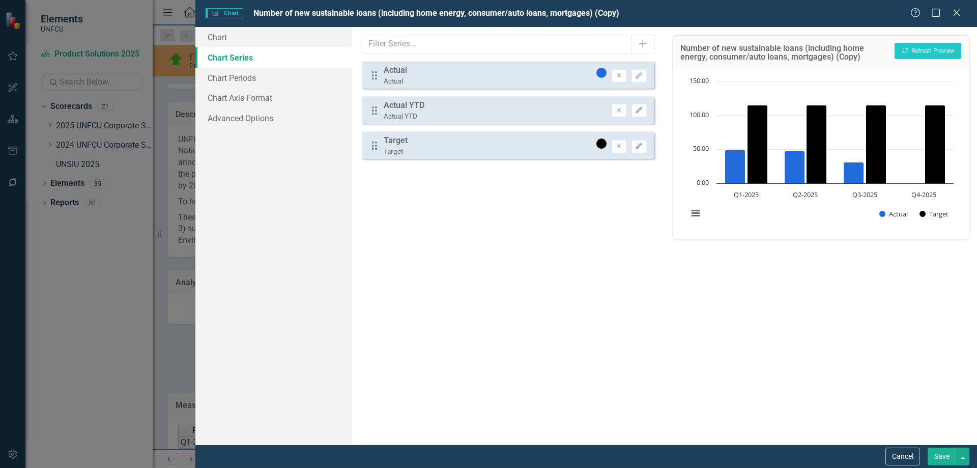
click at [600, 110] on div "Drag Actual YTD Actual YTD Remove Edit" at bounding box center [508, 109] width 292 height 27
click at [642, 75] on icon "Edit" at bounding box center [639, 76] width 8 height 6
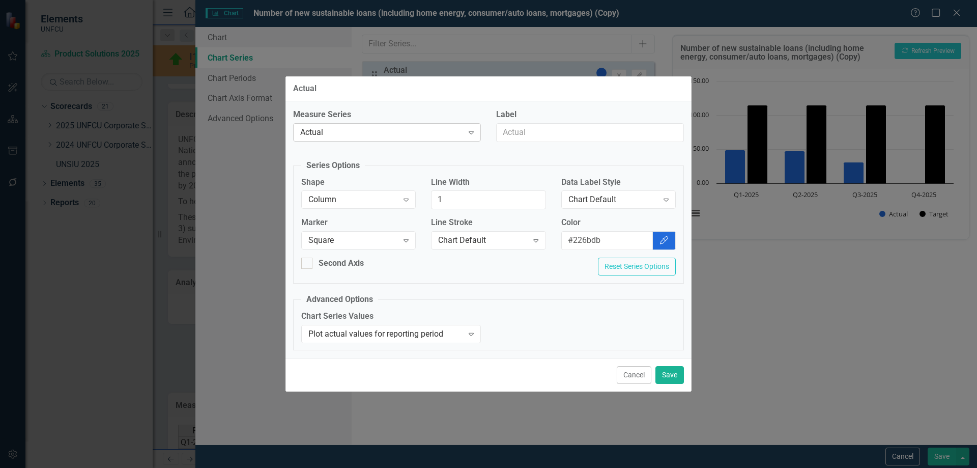
click at [417, 136] on div "Actual" at bounding box center [381, 132] width 163 height 12
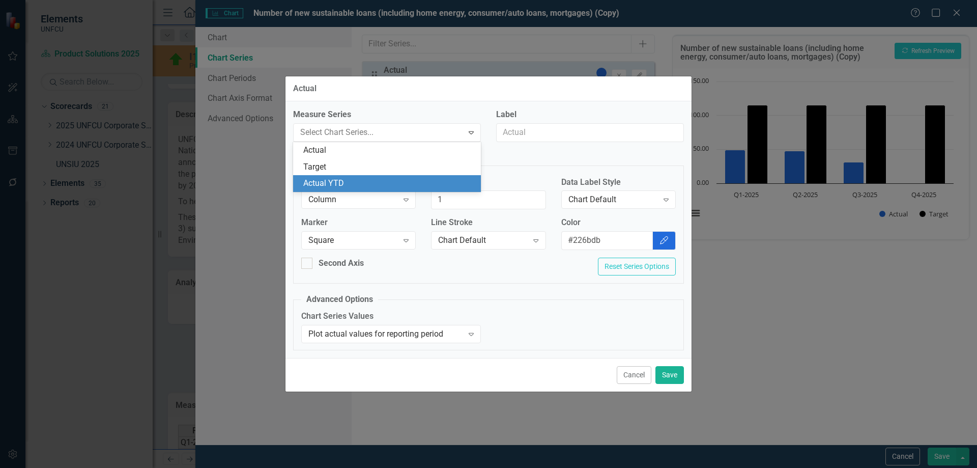
click at [366, 181] on div "Actual YTD" at bounding box center [388, 184] width 171 height 12
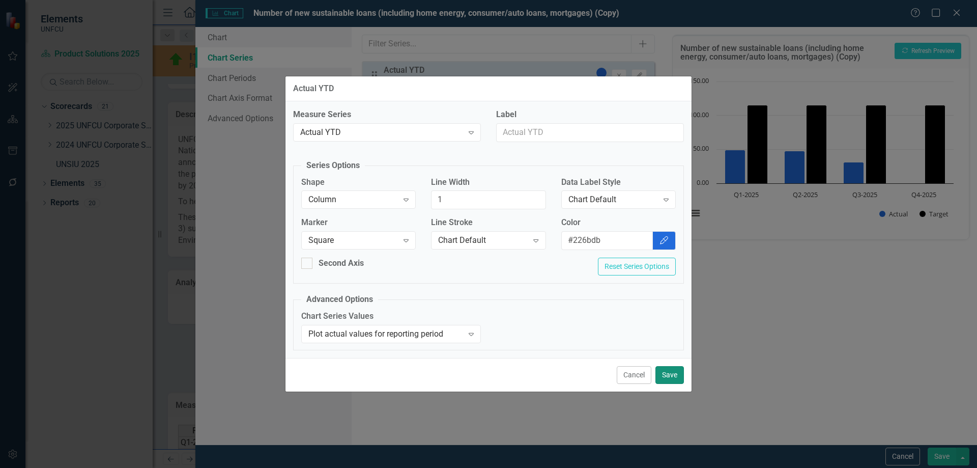
click at [670, 375] on button "Save" at bounding box center [669, 375] width 28 height 18
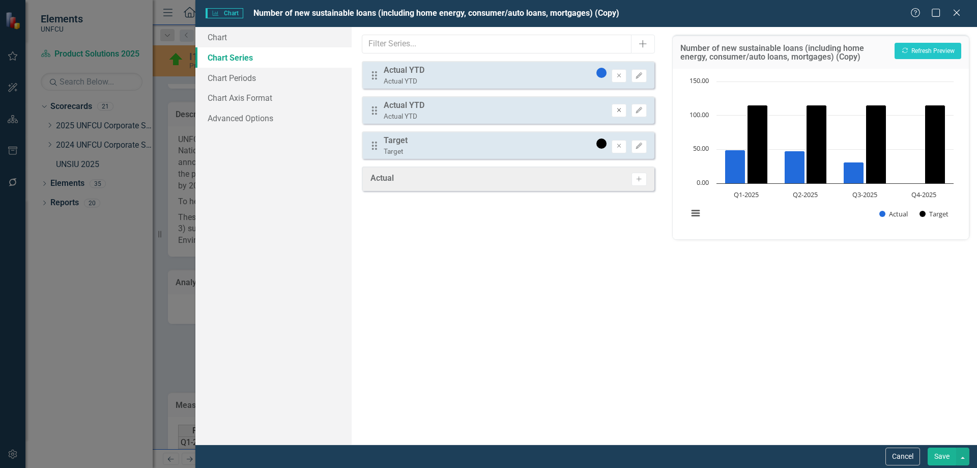
click at [615, 108] on icon "Remove" at bounding box center [619, 110] width 8 height 6
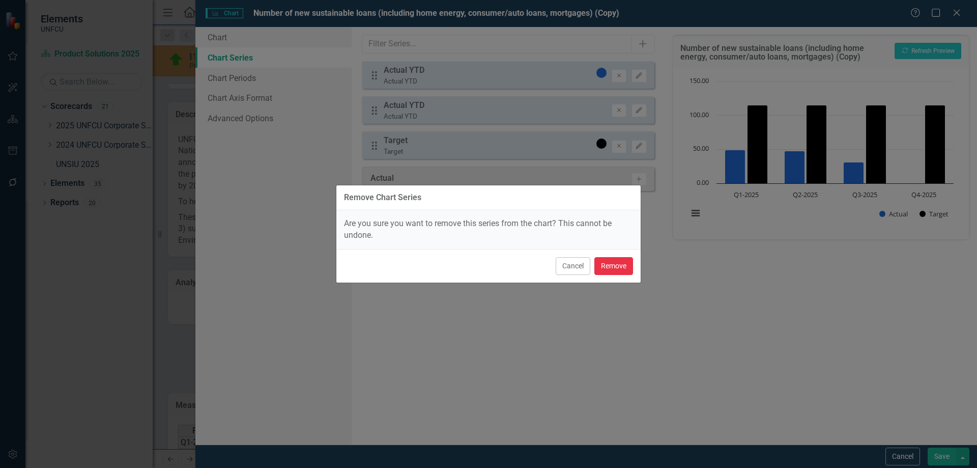
click at [610, 268] on button "Remove" at bounding box center [613, 266] width 39 height 18
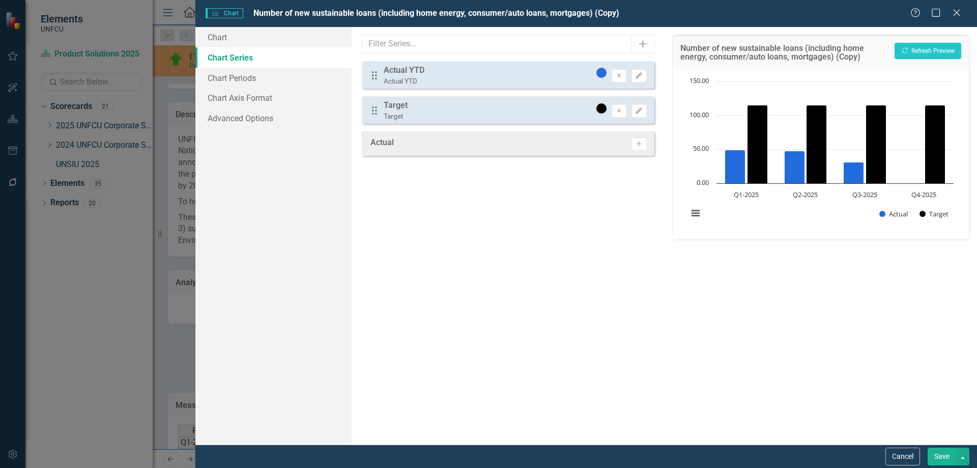
click at [946, 446] on button "Save" at bounding box center [941, 456] width 28 height 18
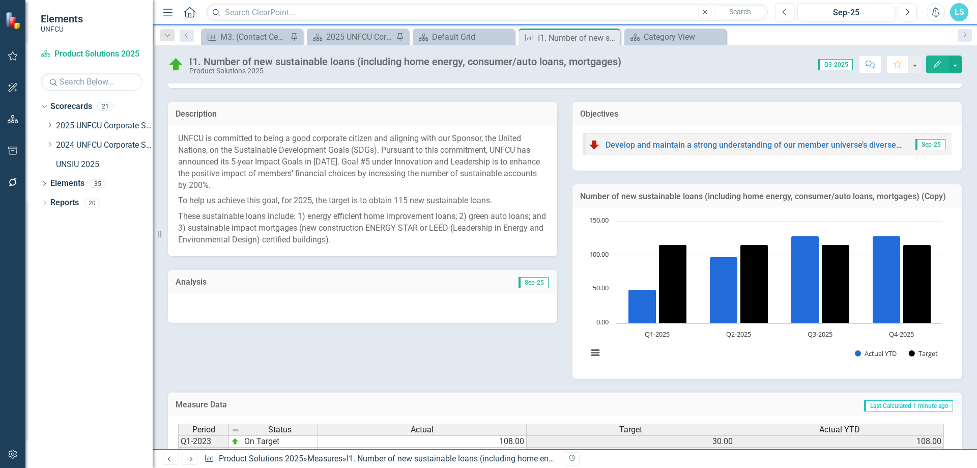
click at [901, 200] on h3 "Number of new sustainable loans (including home energy, consumer/auto loans, mo…" at bounding box center [767, 196] width 374 height 9
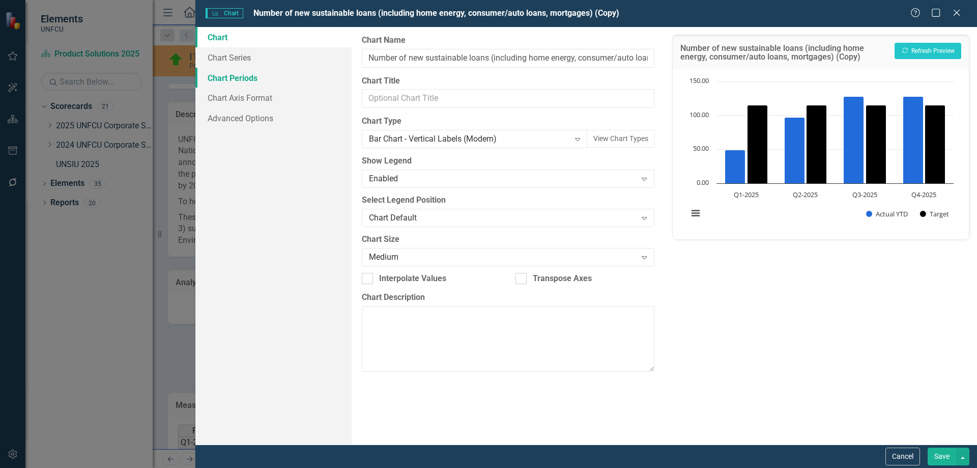
click at [253, 76] on link "Chart Periods" at bounding box center [273, 78] width 156 height 20
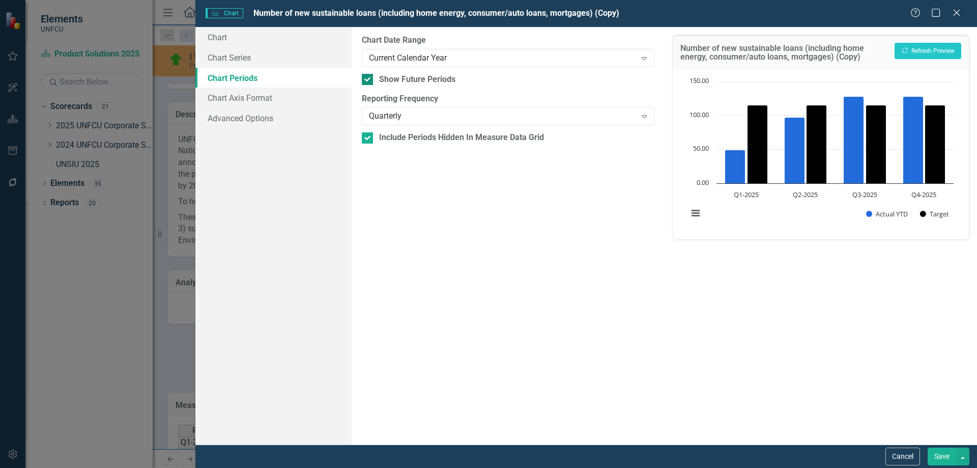
click at [384, 79] on div "Show Future Periods" at bounding box center [417, 80] width 76 height 12
click at [368, 79] on input "Show Future Periods" at bounding box center [365, 77] width 7 height 7
checkbox input "false"
click at [936, 446] on button "Save" at bounding box center [941, 456] width 28 height 18
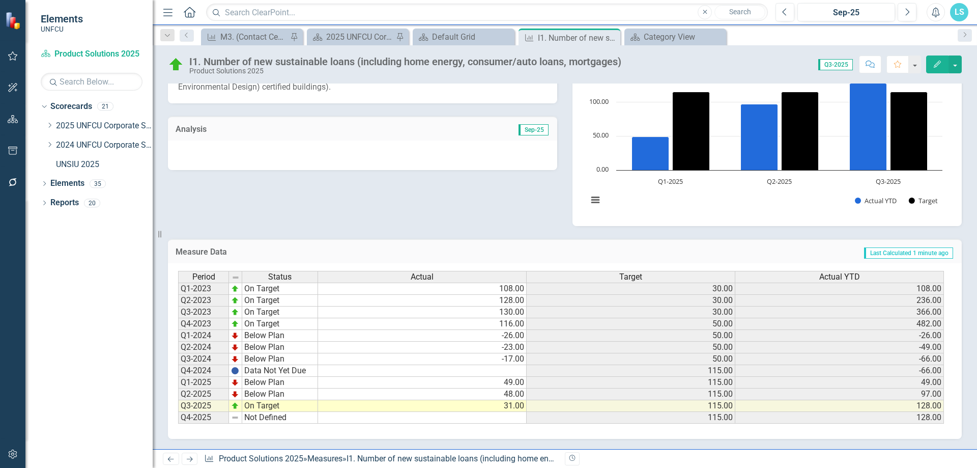
scroll to position [0, 0]
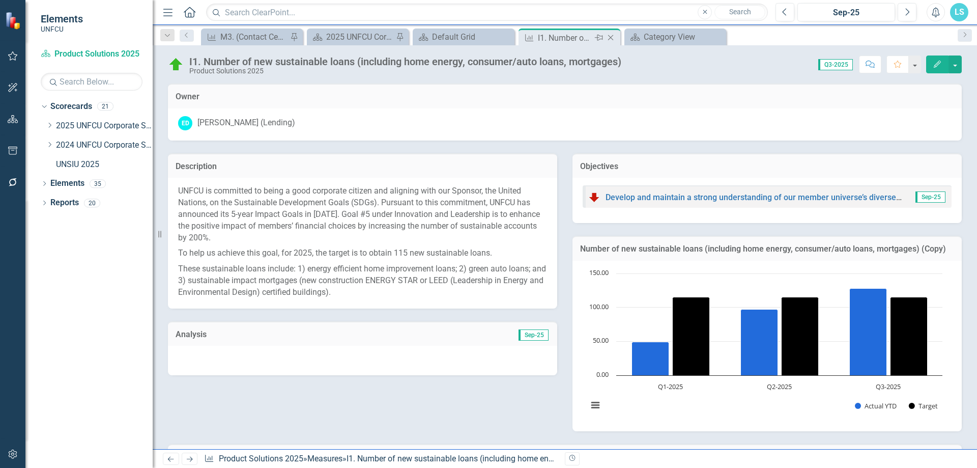
click at [611, 37] on icon at bounding box center [611, 38] width 6 height 6
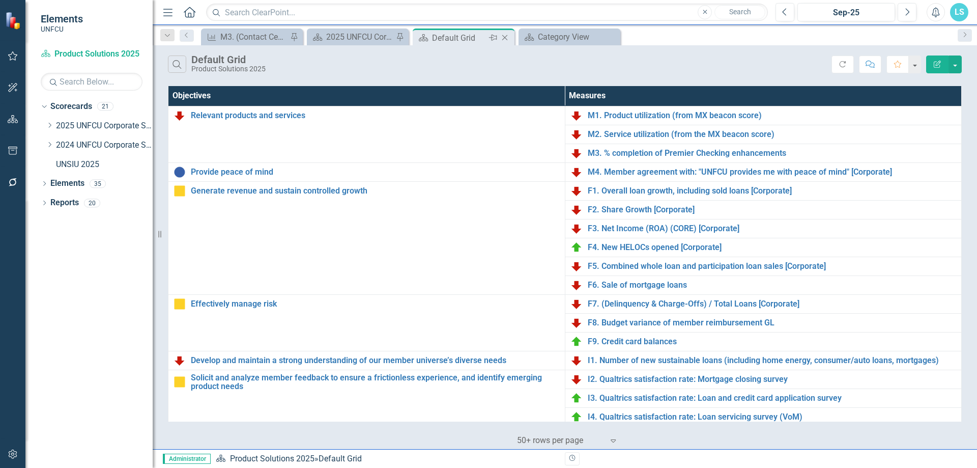
click at [434, 38] on div "Default Grid" at bounding box center [459, 38] width 54 height 13
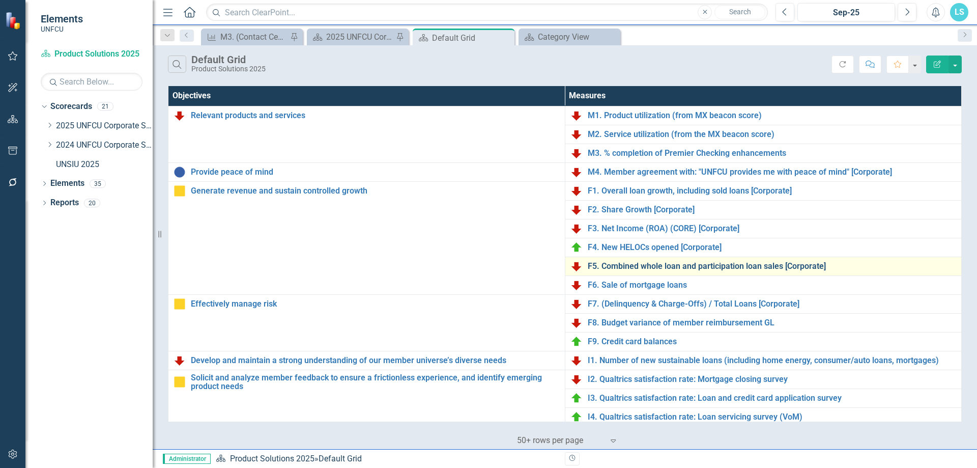
click at [673, 263] on link "F5. Combined whole loan and participation loan sales [Corporate]" at bounding box center [772, 265] width 369 height 9
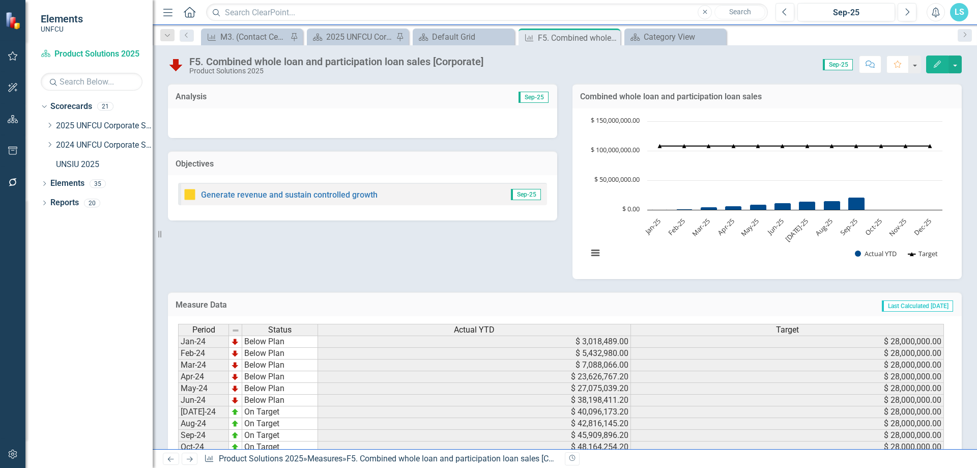
scroll to position [193, 0]
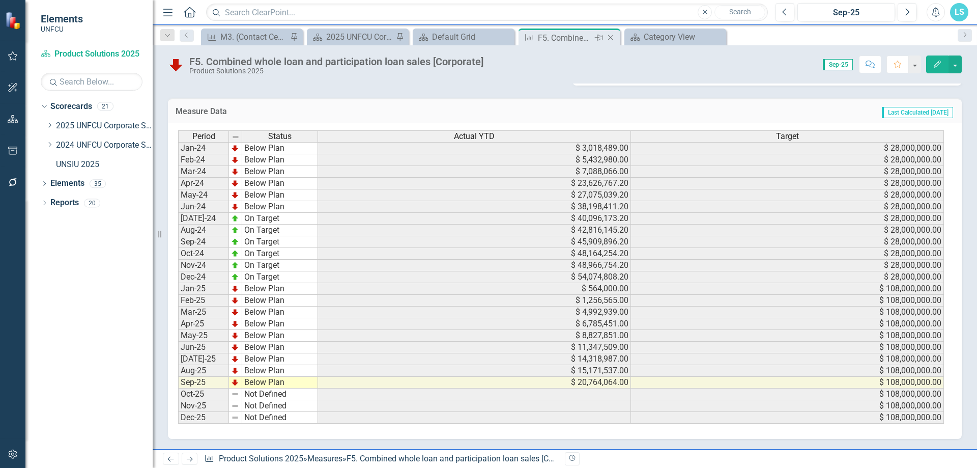
click at [613, 38] on icon "Close" at bounding box center [610, 38] width 10 height 8
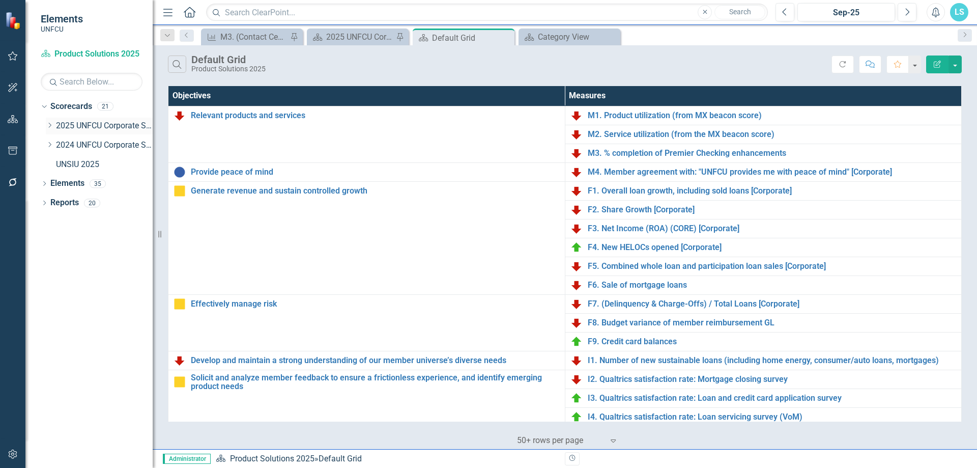
click at [50, 126] on icon "Dropdown" at bounding box center [50, 125] width 8 height 6
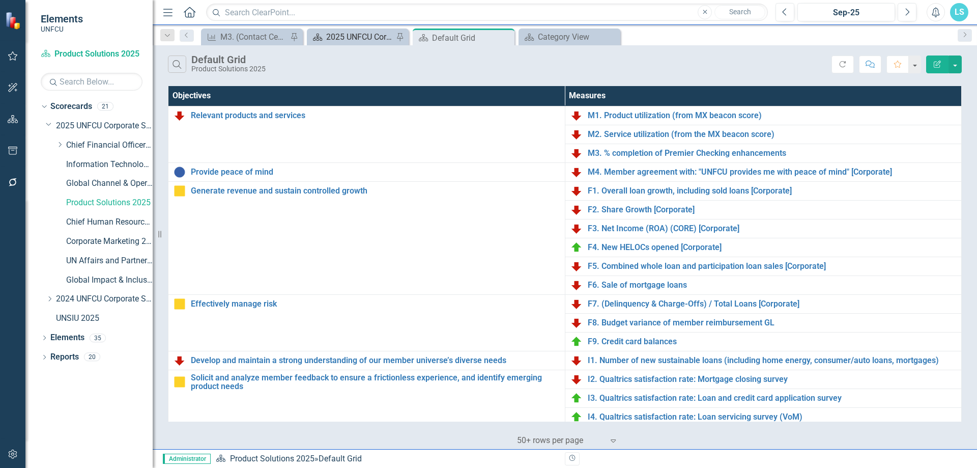
click at [366, 32] on div "2025 UNFCU Corporate Balanced Scorecard" at bounding box center [359, 37] width 67 height 13
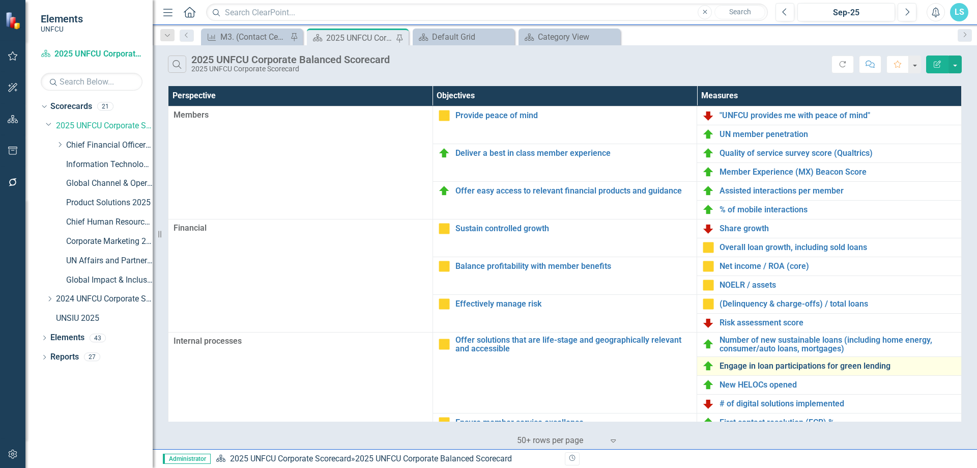
click at [847, 369] on link "Engage in loan participations for green lending" at bounding box center [837, 365] width 237 height 9
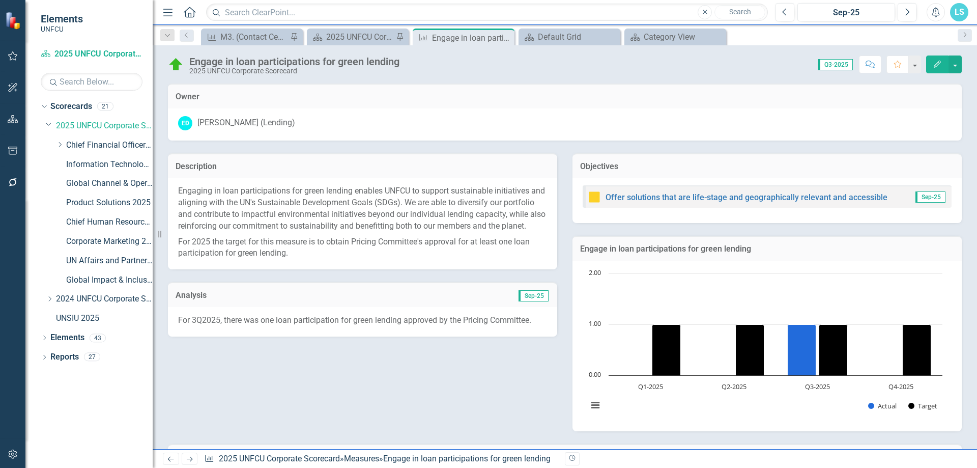
scroll to position [205, 0]
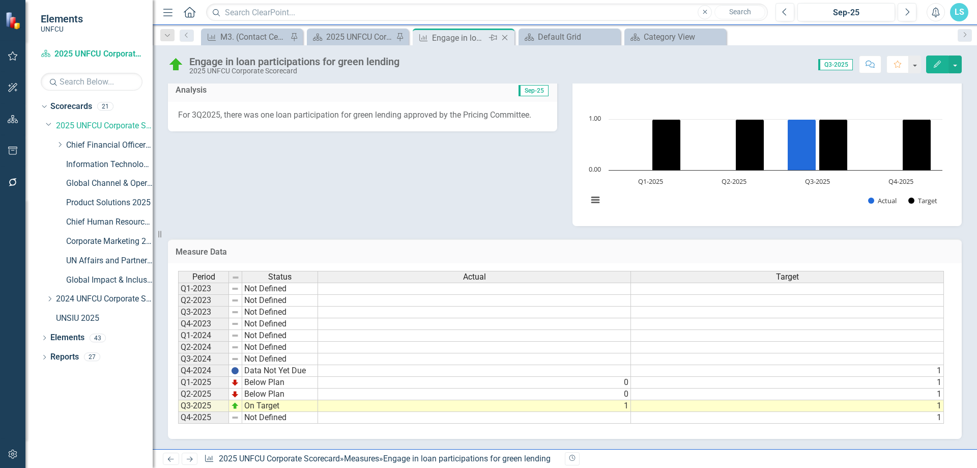
click at [506, 33] on div "Close" at bounding box center [505, 38] width 13 height 13
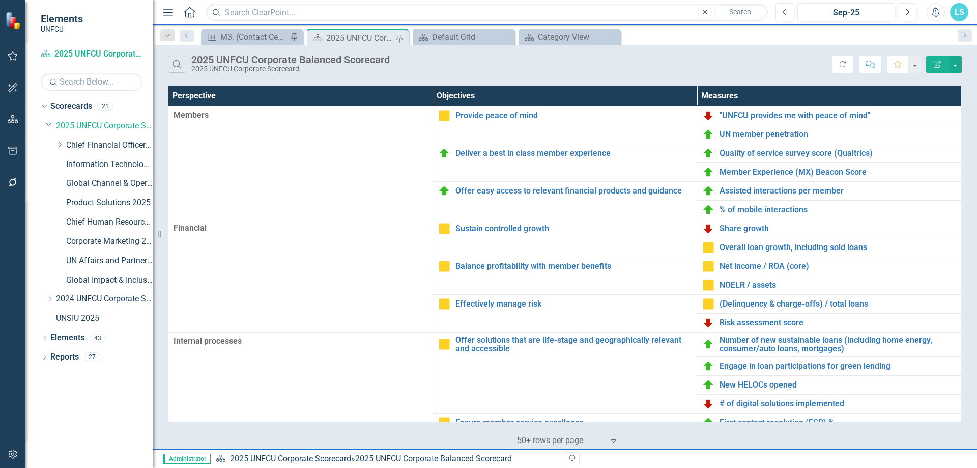
click at [374, 40] on div "2025 UNFCU Corporate Balanced Scorecard" at bounding box center [359, 38] width 67 height 13
click at [428, 24] on div "Menu Home Search Close Search Previous Sep-25 Next Alerts LS User Edit Profile …" at bounding box center [565, 12] width 824 height 25
click at [246, 34] on div "M3. (Contact Center) Qualtrics quality of service survey score" at bounding box center [253, 37] width 67 height 13
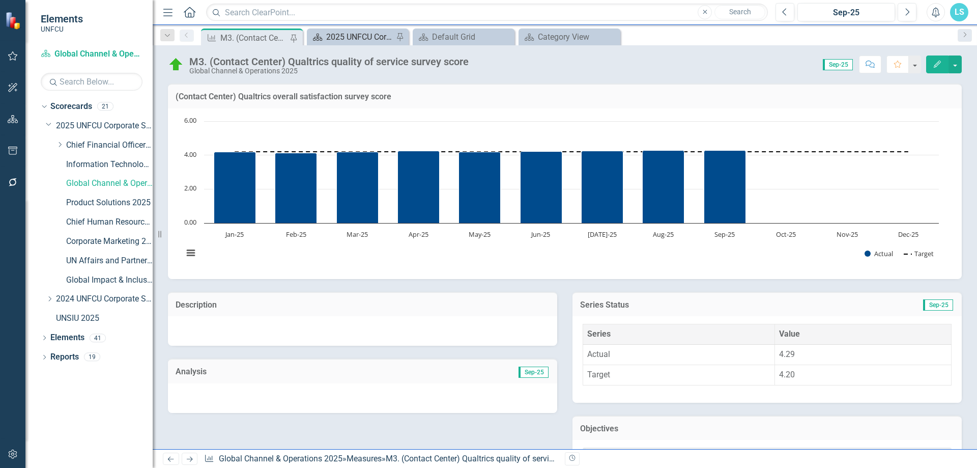
click at [381, 37] on div "2025 UNFCU Corporate Balanced Scorecard" at bounding box center [359, 37] width 67 height 13
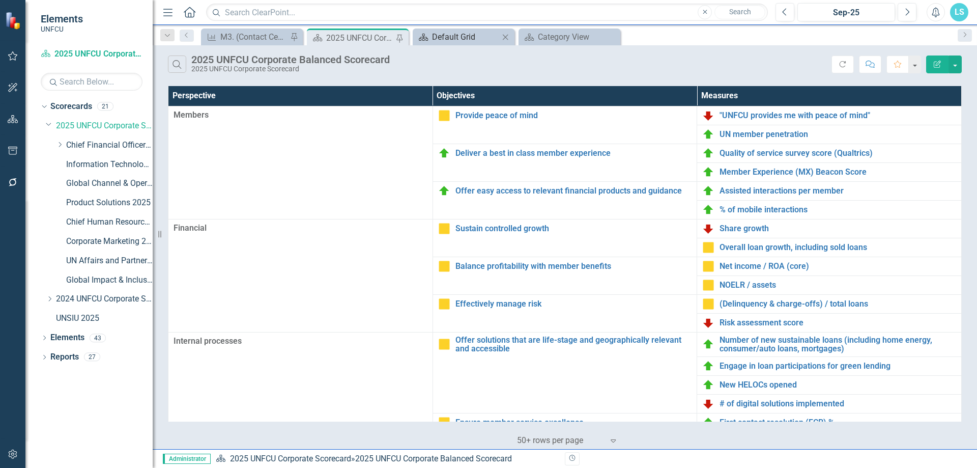
click at [470, 39] on div "Default Grid" at bounding box center [465, 37] width 67 height 13
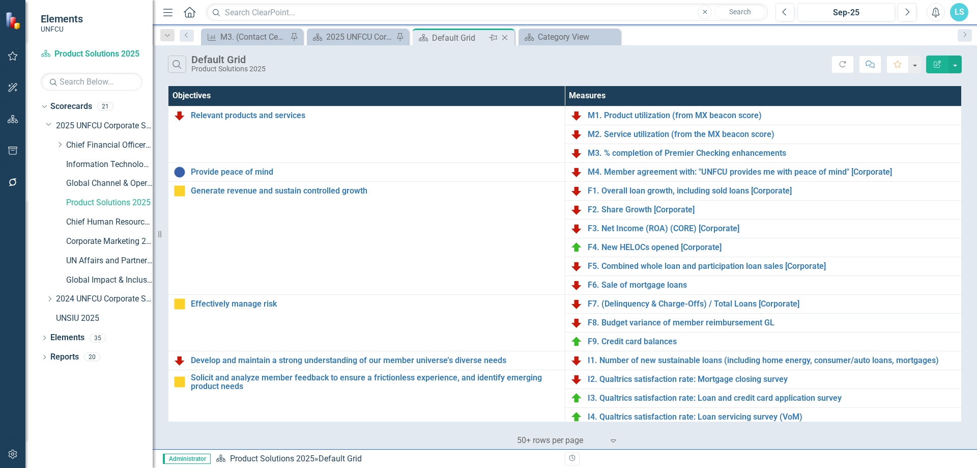
click at [506, 36] on icon "Close" at bounding box center [505, 38] width 10 height 8
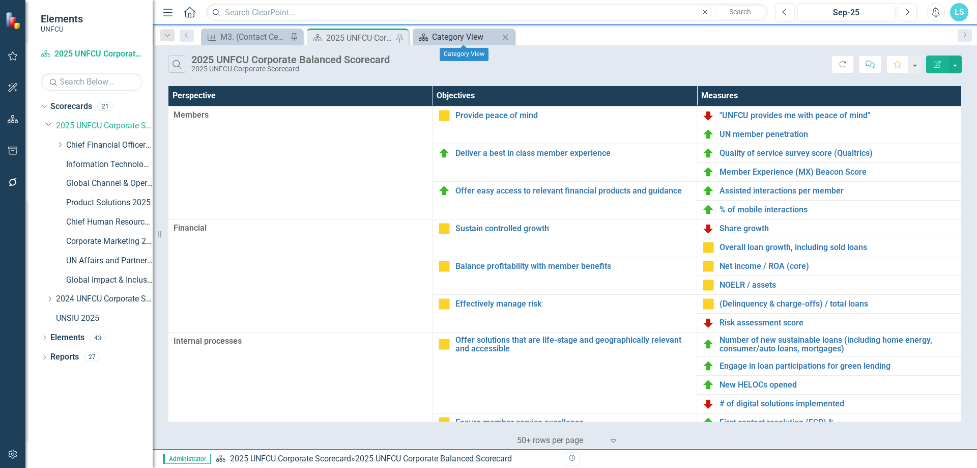
click at [474, 41] on div "Category View" at bounding box center [465, 37] width 67 height 13
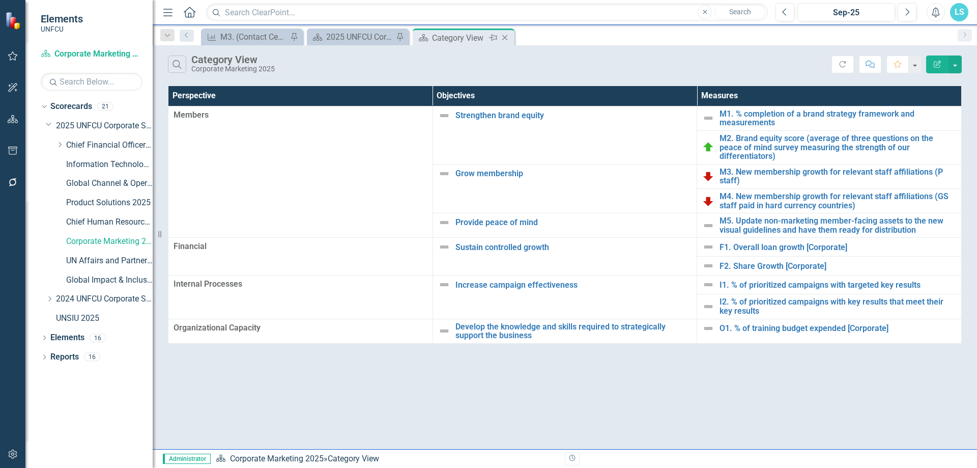
click at [476, 33] on div "Category View" at bounding box center [459, 38] width 54 height 13
click at [505, 38] on icon at bounding box center [505, 38] width 6 height 6
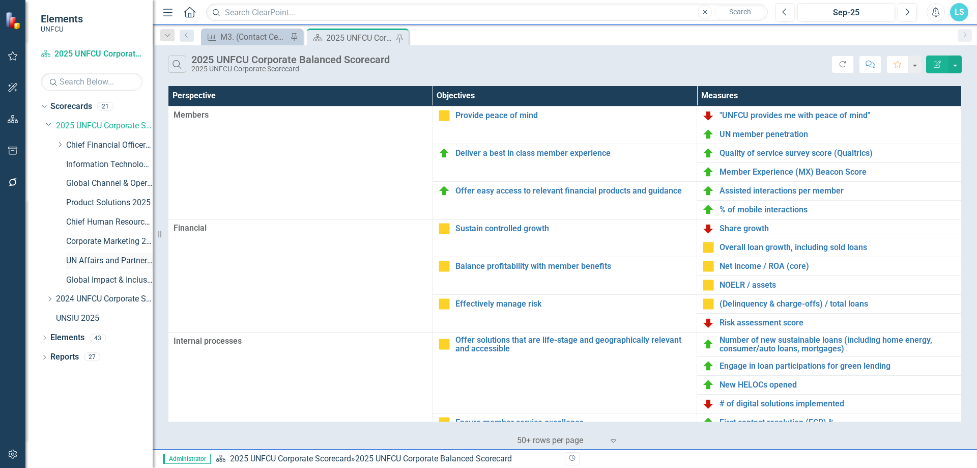
click at [112, 261] on link "UN Affairs and Partnerships 2025" at bounding box center [109, 261] width 86 height 12
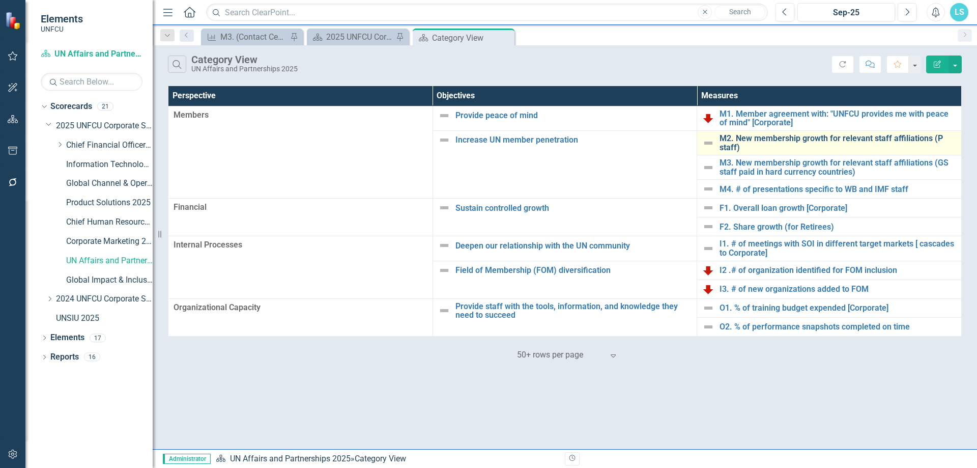
click at [754, 138] on link "M2. New membership growth for relevant staff affiliations (P staff)" at bounding box center [837, 143] width 237 height 18
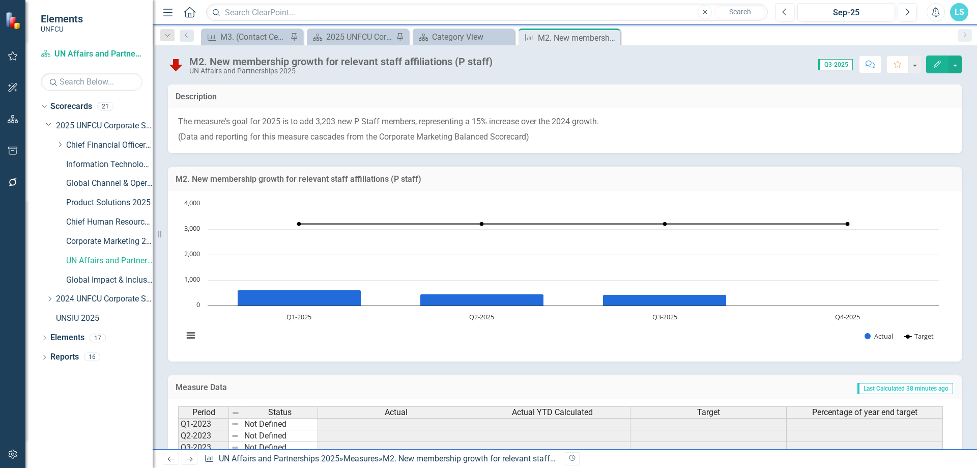
scroll to position [135, 0]
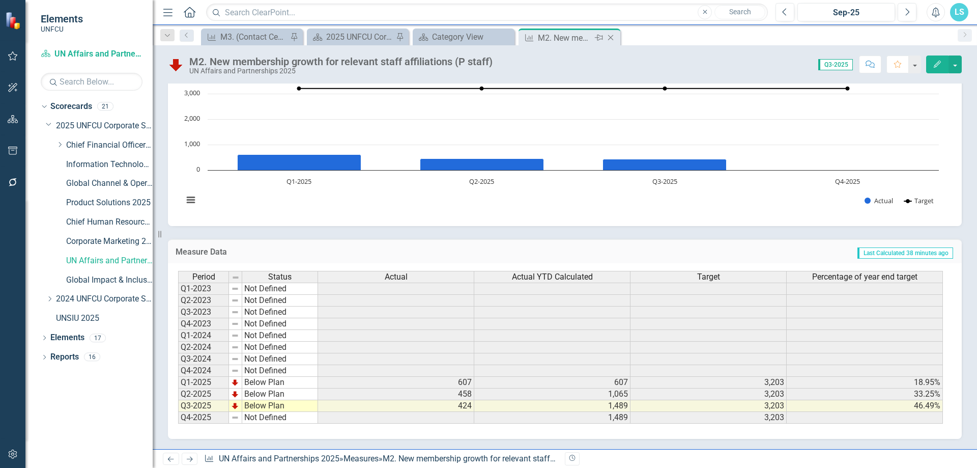
click at [608, 33] on div "Close" at bounding box center [611, 38] width 13 height 13
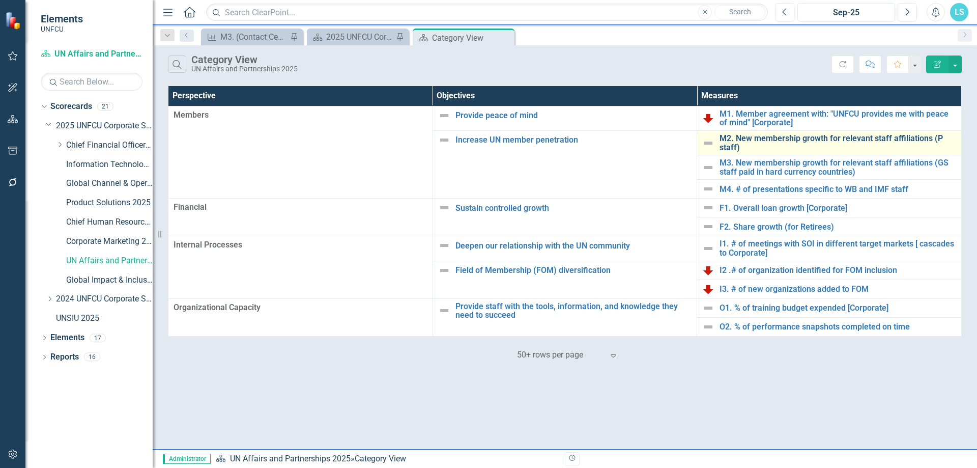
click at [724, 142] on link "M2. New membership growth for relevant staff affiliations (P staff)" at bounding box center [837, 143] width 237 height 18
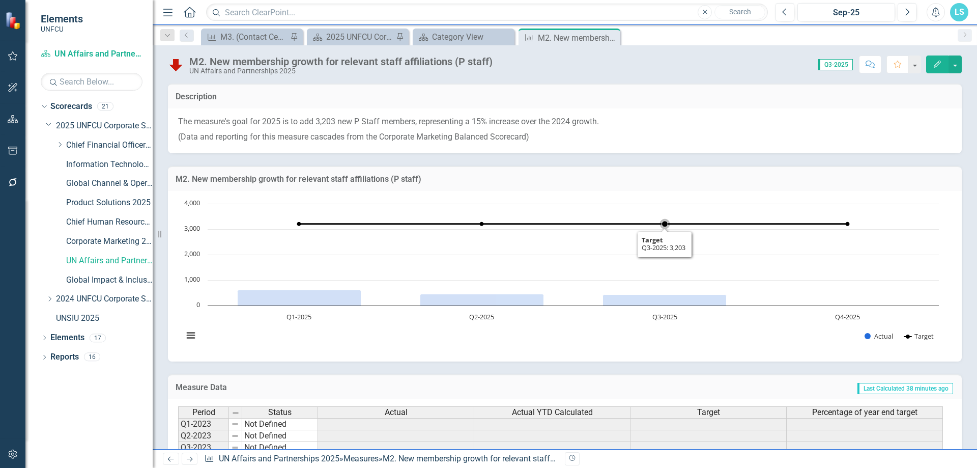
scroll to position [135, 0]
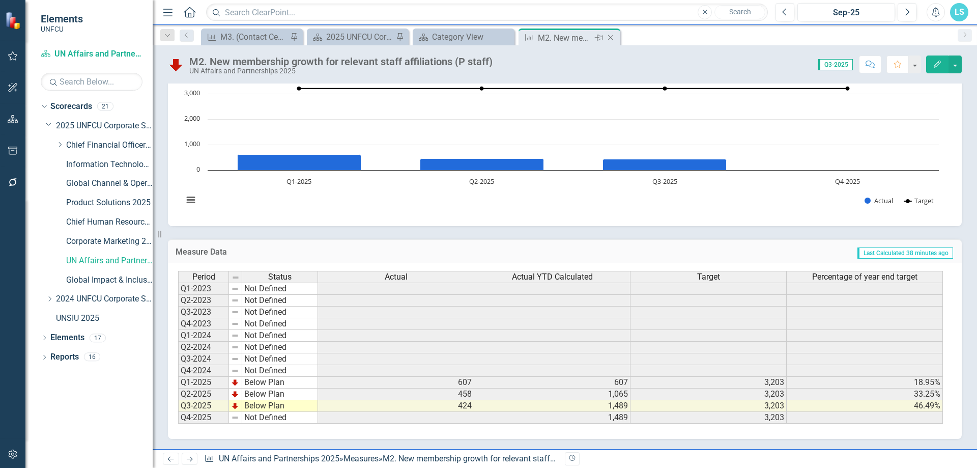
click at [614, 38] on icon "Close" at bounding box center [610, 38] width 10 height 8
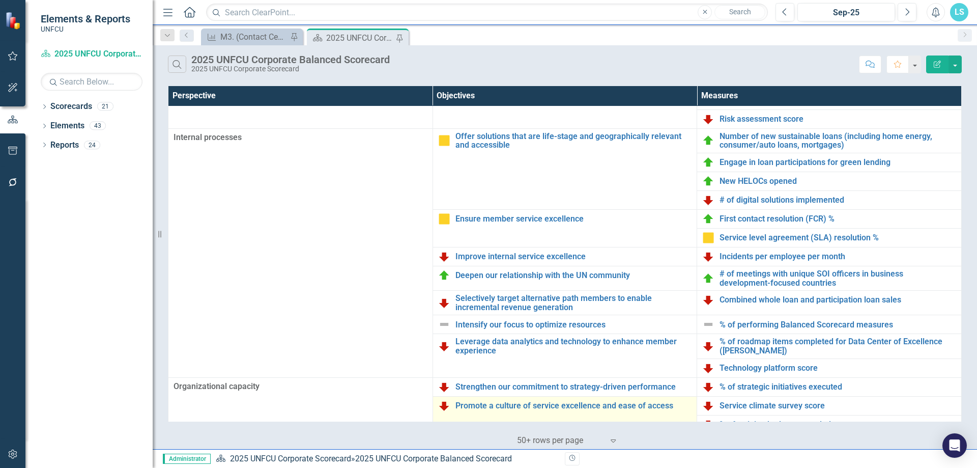
scroll to position [216, 0]
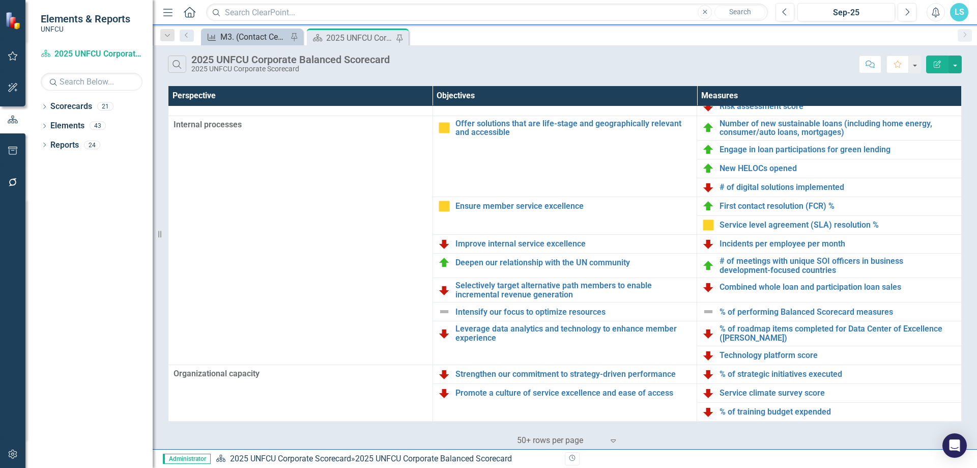
click at [251, 34] on div "M3. (Contact Center) Qualtrics quality of service survey score" at bounding box center [253, 37] width 67 height 13
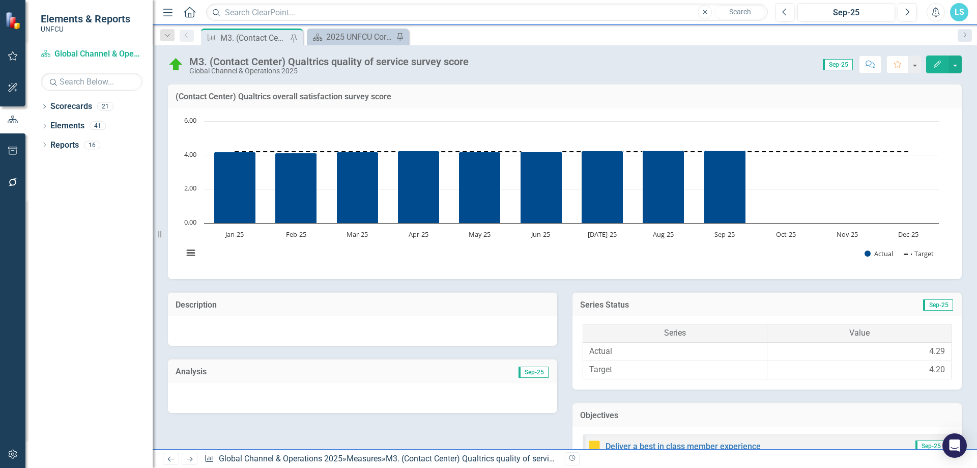
click at [211, 35] on icon "Measure" at bounding box center [212, 38] width 10 height 8
drag, startPoint x: 211, startPoint y: 35, endPoint x: 628, endPoint y: 37, distance: 416.6
click at [628, 37] on div "Measure M3. (Contact Center) Qualtrics quality of service survey score Pin Scor…" at bounding box center [575, 36] width 753 height 16
click at [359, 38] on div "2025 UNFCU Corporate Balanced Scorecard" at bounding box center [359, 37] width 67 height 13
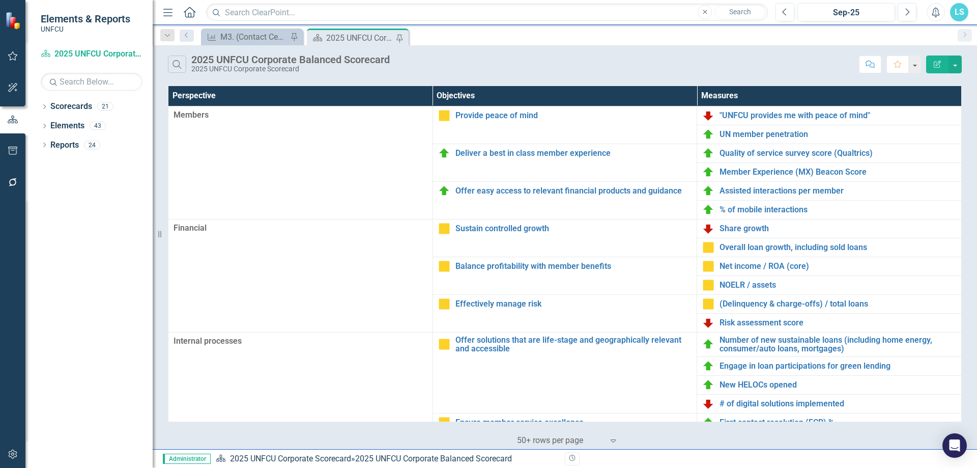
click at [39, 107] on div "Dropdown Scorecards 21 Dropdown 2025 UNFCU Corporate Scorecard Dropdown Chief F…" at bounding box center [88, 282] width 127 height 369
click at [43, 106] on icon "Dropdown" at bounding box center [44, 108] width 7 height 6
click at [51, 125] on icon at bounding box center [50, 125] width 3 height 5
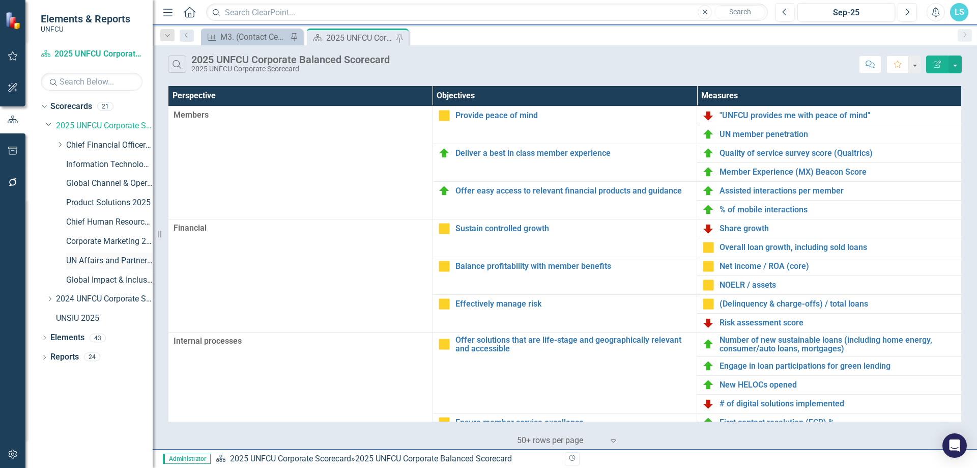
click at [79, 254] on div "UN Affairs and Partnerships 2025" at bounding box center [109, 260] width 86 height 17
click at [80, 259] on link "UN Affairs and Partnerships 2025" at bounding box center [109, 261] width 86 height 12
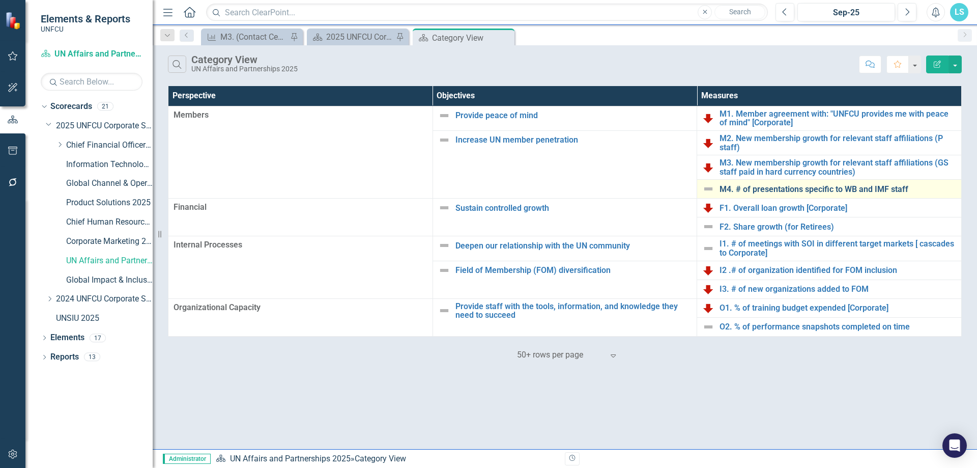
click at [760, 186] on link "M4. # of presentations specific to WB and IMF staff" at bounding box center [837, 189] width 237 height 9
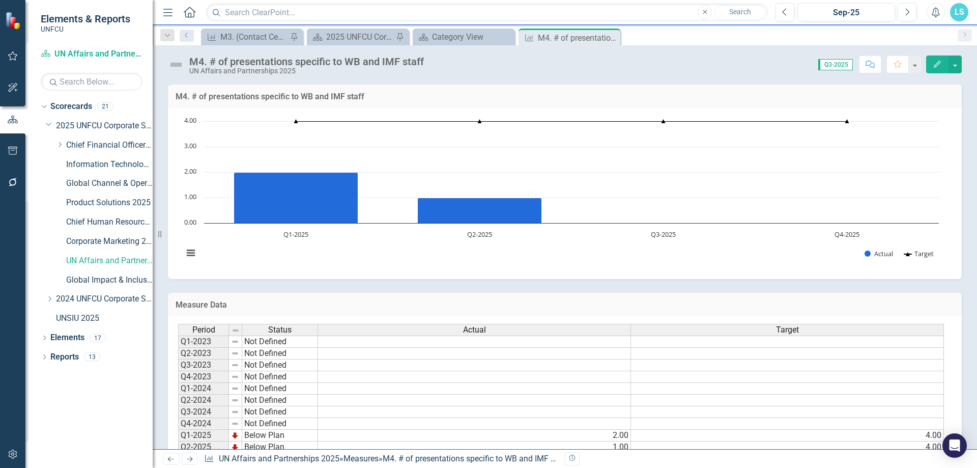
scroll to position [53, 0]
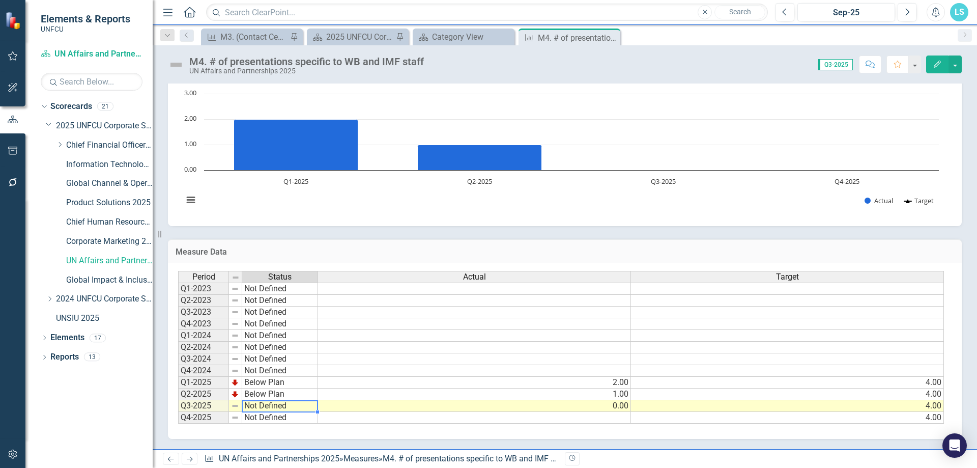
click at [269, 405] on td "Not Defined" at bounding box center [280, 406] width 76 height 12
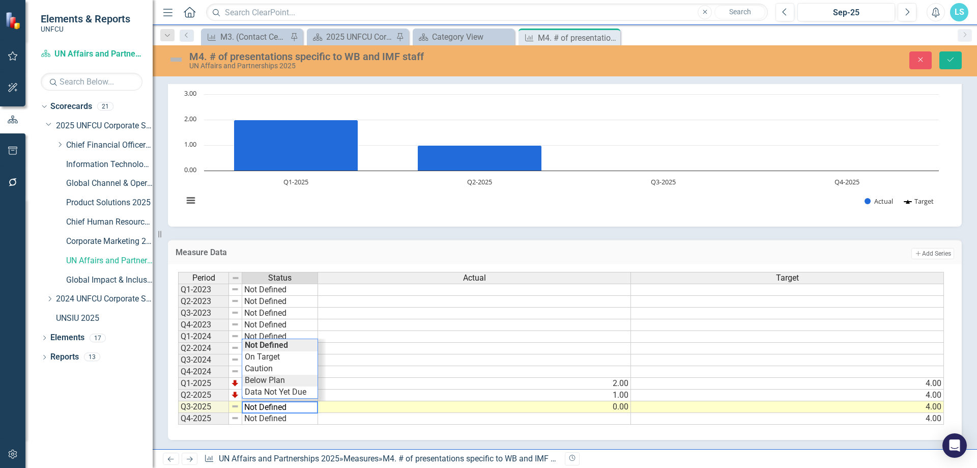
type textarea "Below Plan"
click at [281, 383] on div "Period Status Actual Target Q1-2023 Not Defined Q2-2023 Not Defined Q3-2023 Not…" at bounding box center [561, 348] width 766 height 153
click at [949, 55] on button "Save" at bounding box center [950, 60] width 22 height 18
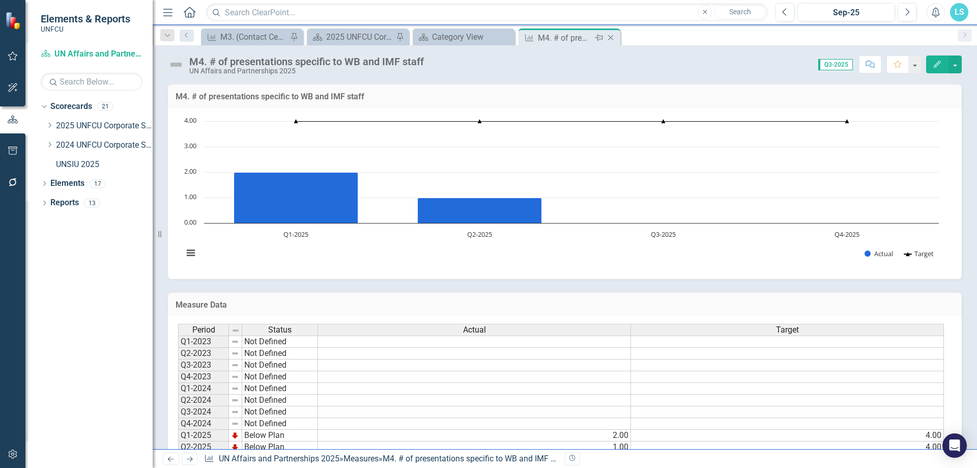
click at [612, 34] on icon "Close" at bounding box center [610, 38] width 10 height 8
click at [505, 34] on icon "Close" at bounding box center [505, 38] width 10 height 8
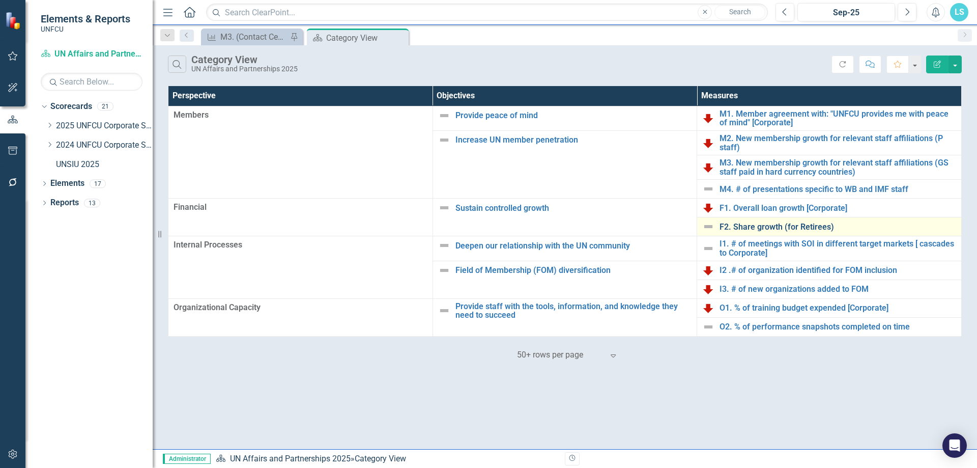
click at [773, 228] on link "F2. Share growth (for Retirees)" at bounding box center [837, 226] width 237 height 9
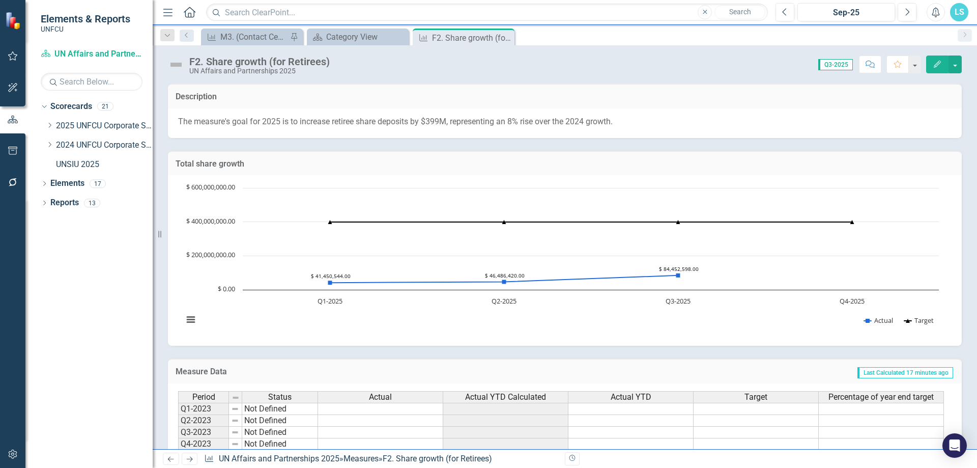
scroll to position [120, 0]
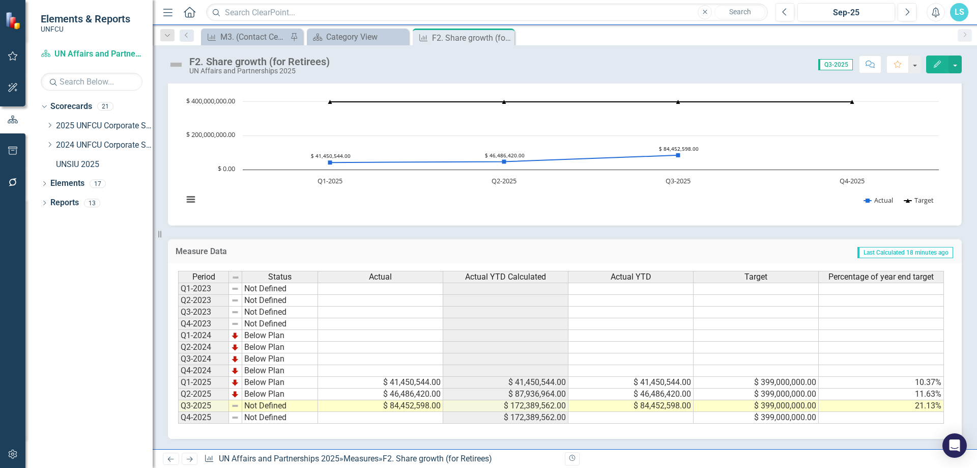
click at [271, 402] on td "Not Defined" at bounding box center [280, 406] width 76 height 12
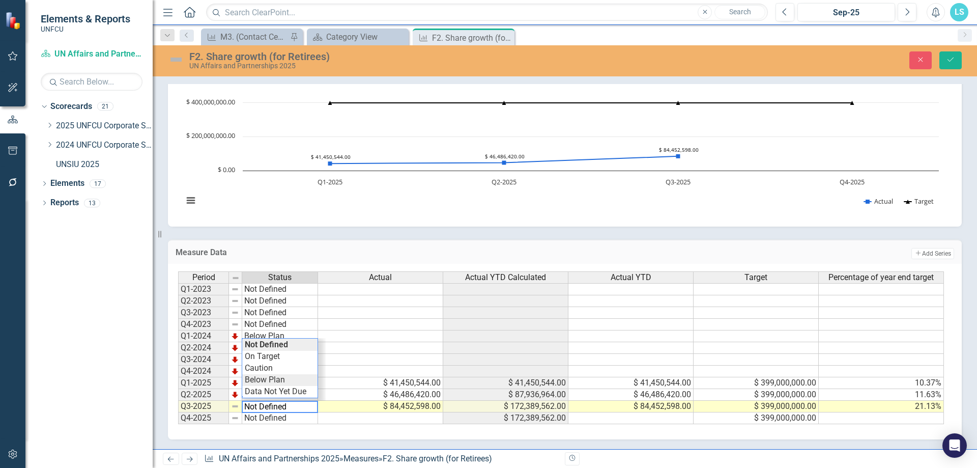
type textarea "Below Plan"
click at [284, 378] on div "Period Status Actual Actual YTD Calculated Actual YTD Target Percentage of year…" at bounding box center [561, 347] width 766 height 153
click at [953, 56] on icon "Save" at bounding box center [950, 59] width 9 height 7
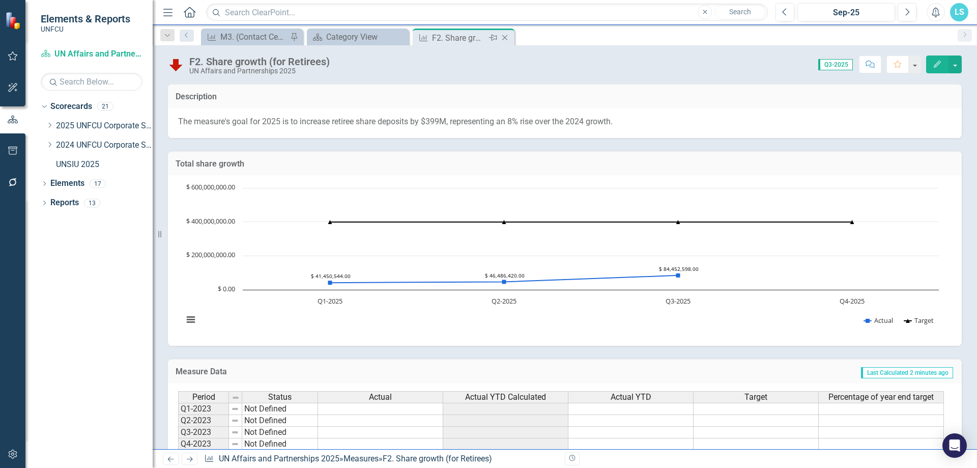
click at [509, 33] on div "Close" at bounding box center [505, 38] width 13 height 13
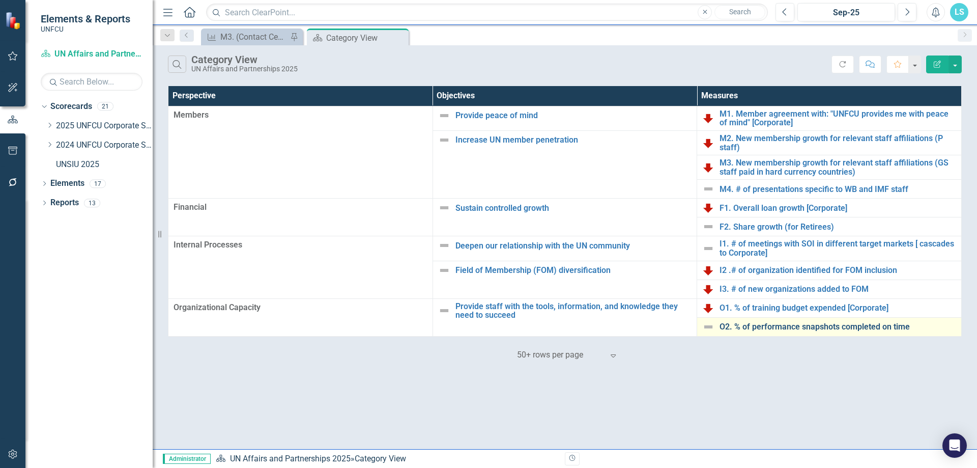
click at [841, 327] on link "O2. % of performance snapshots completed on time" at bounding box center [837, 326] width 237 height 9
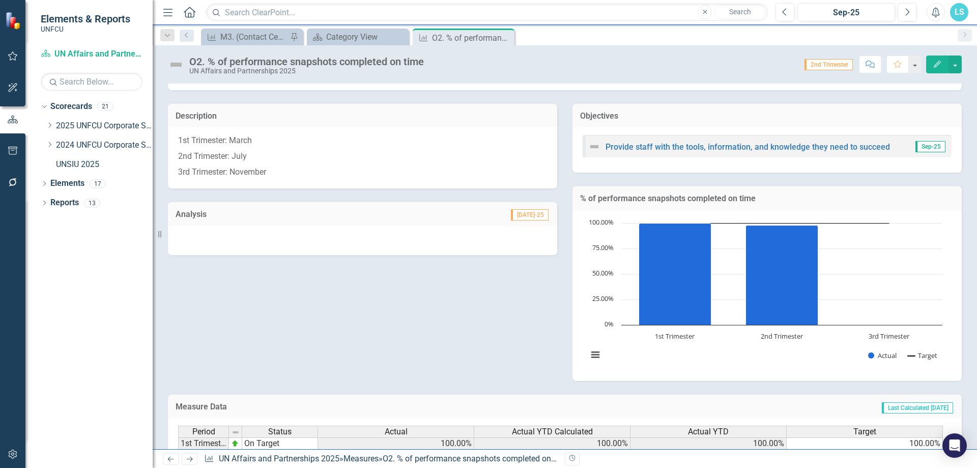
scroll to position [154, 0]
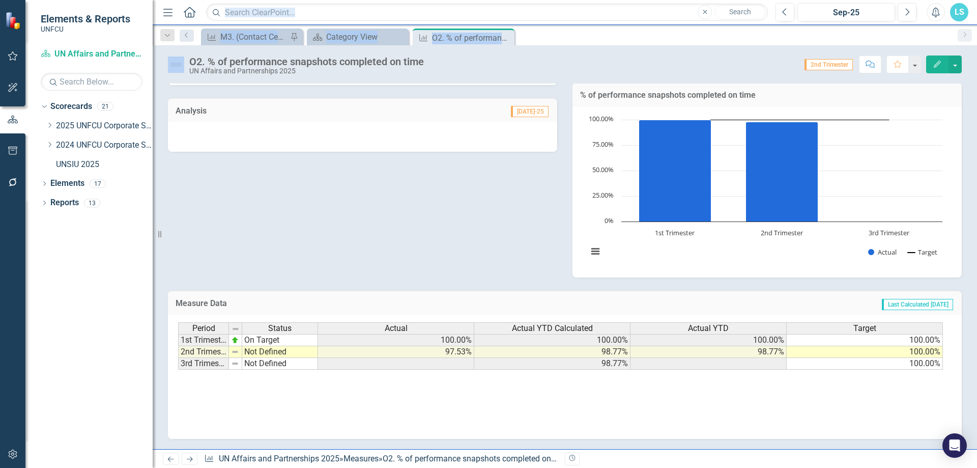
drag, startPoint x: 509, startPoint y: 34, endPoint x: 439, endPoint y: -8, distance: 81.2
click at [439, 0] on html "Elements & Reports UNFCU Scorecard UN Affairs and Partnerships 2025 Search Drop…" at bounding box center [488, 234] width 977 height 468
click at [53, 126] on icon "Dropdown" at bounding box center [50, 125] width 8 height 6
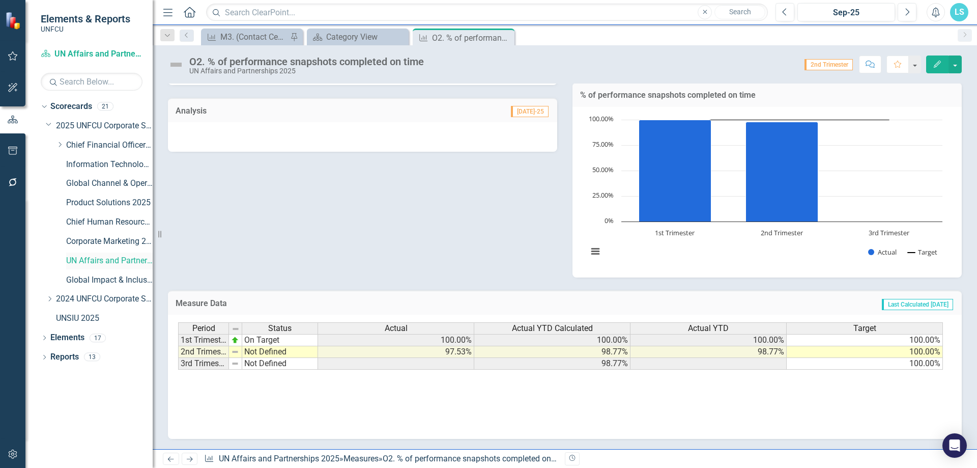
click at [111, 259] on link "UN Affairs and Partnerships 2025" at bounding box center [109, 261] width 86 height 12
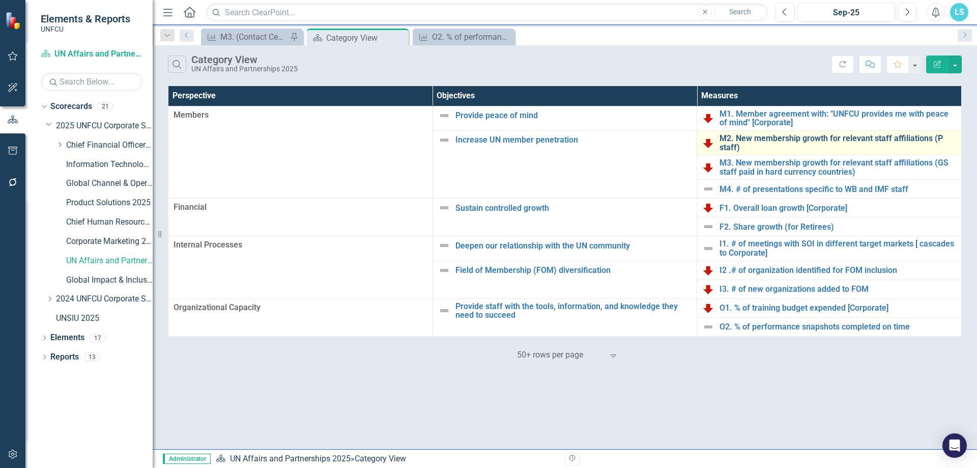
click at [749, 141] on link "M2. New membership growth for relevant staff affiliations (P staff)" at bounding box center [837, 143] width 237 height 18
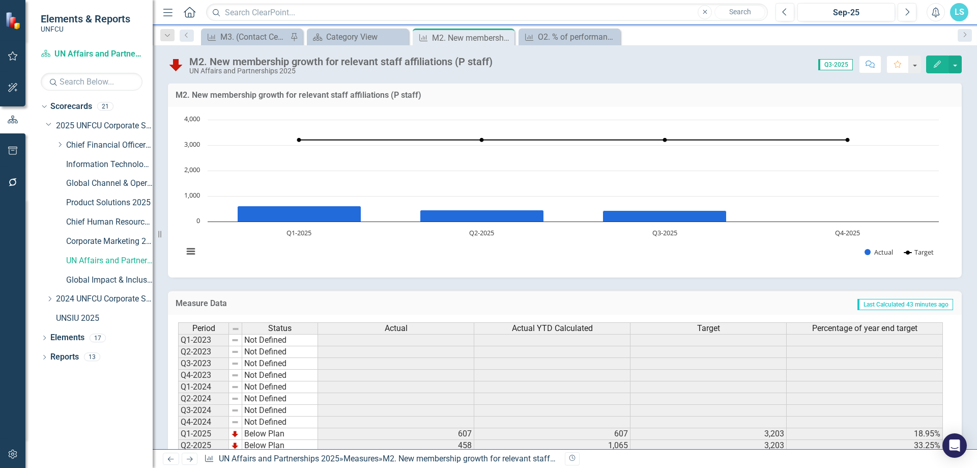
scroll to position [135, 0]
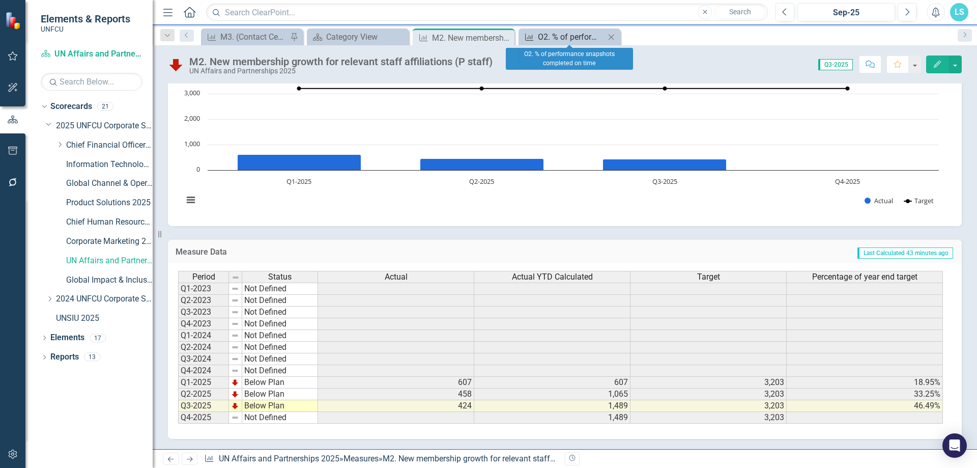
click at [578, 37] on div "O2. % of performance snapshots completed on time" at bounding box center [571, 37] width 67 height 13
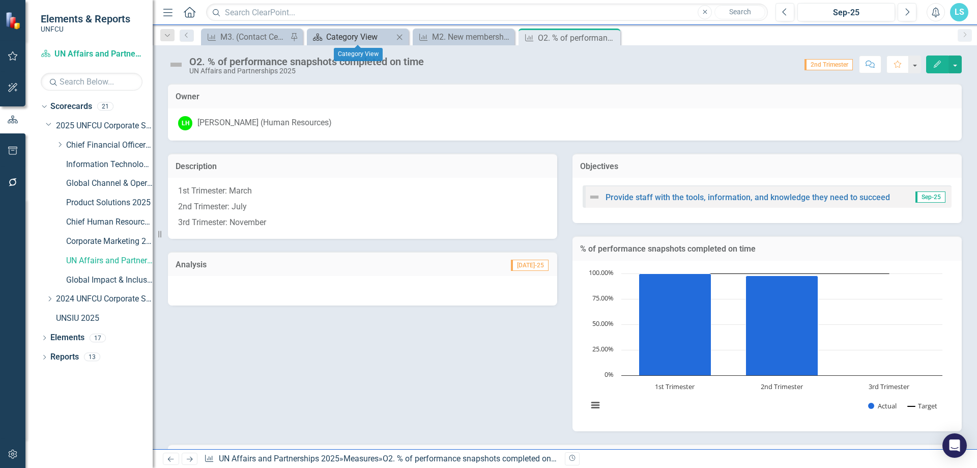
click at [360, 36] on div "Category View" at bounding box center [359, 37] width 67 height 13
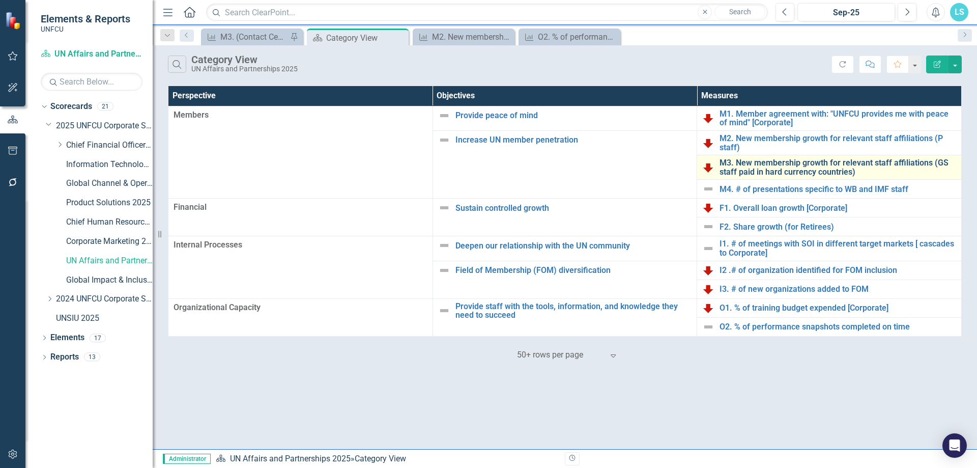
click at [735, 162] on link "M3. New membership growth for relevant staff affiliations (GS staff paid in har…" at bounding box center [837, 167] width 237 height 18
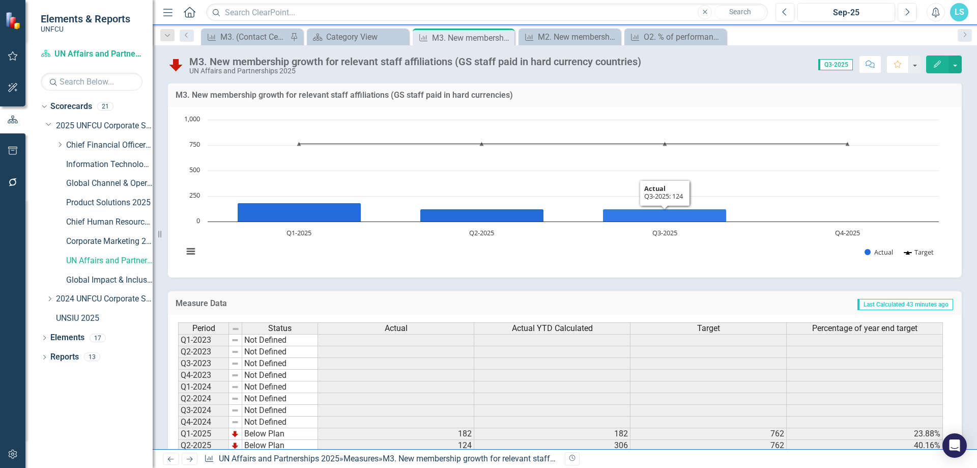
scroll to position [135, 0]
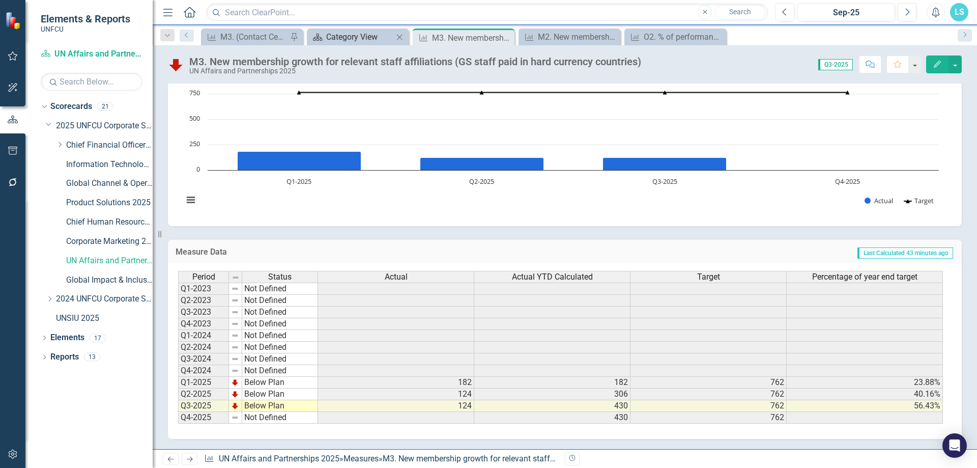
click at [384, 32] on div "Category View" at bounding box center [359, 37] width 67 height 13
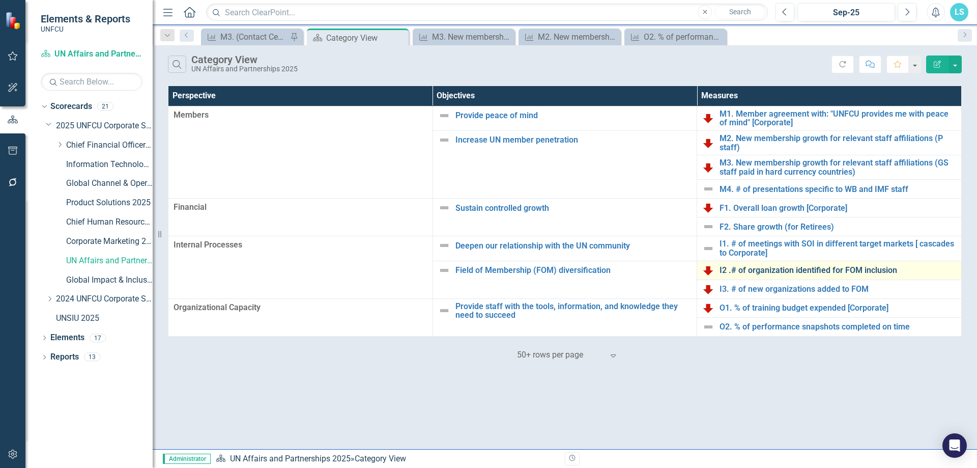
click at [764, 270] on link "I2 .# of organization identified for FOM inclusion" at bounding box center [837, 270] width 237 height 9
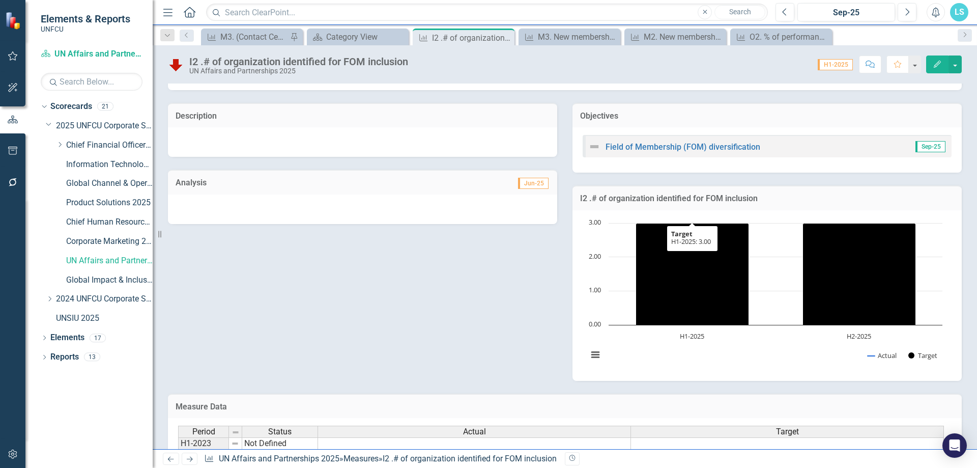
scroll to position [154, 0]
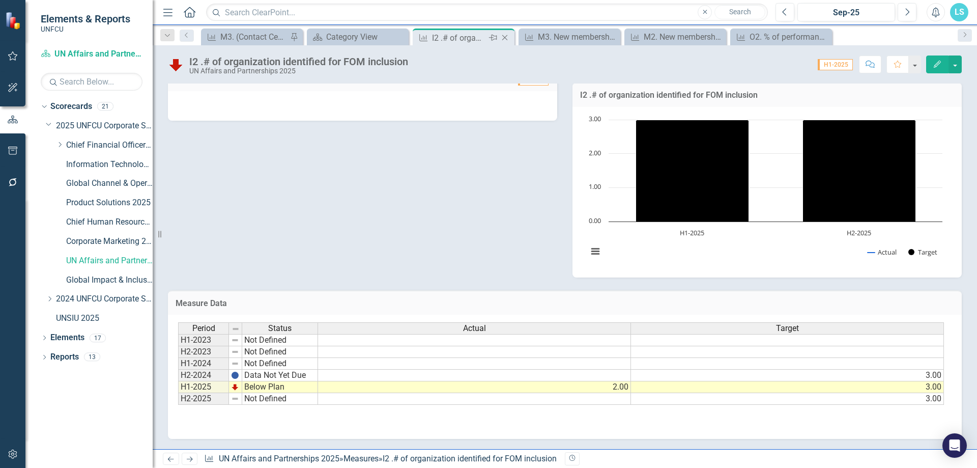
click at [507, 37] on icon "Close" at bounding box center [505, 38] width 10 height 8
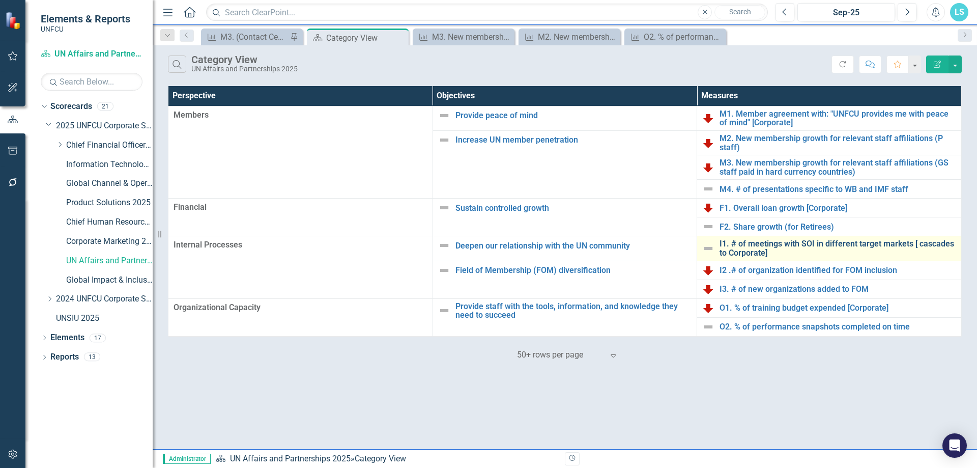
click at [753, 241] on link "I1. # of meetings with SOI in different target markets [ cascades to Corporate]" at bounding box center [837, 248] width 237 height 18
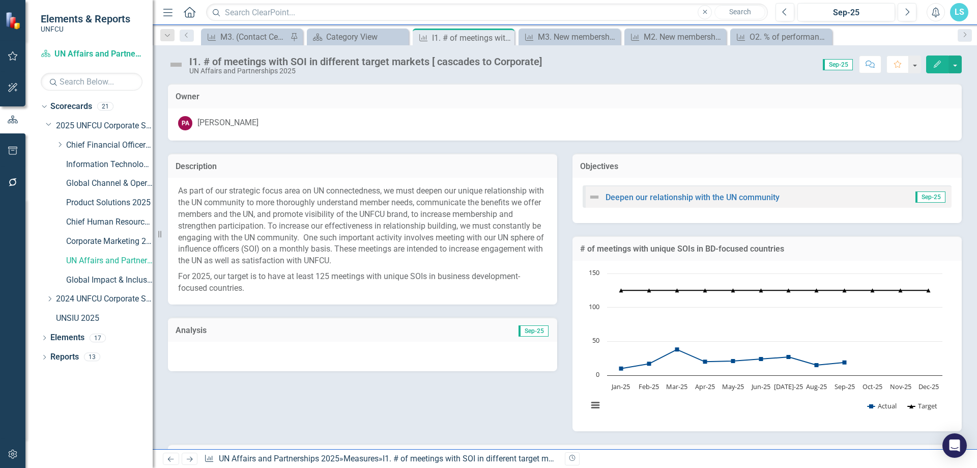
scroll to position [345, 0]
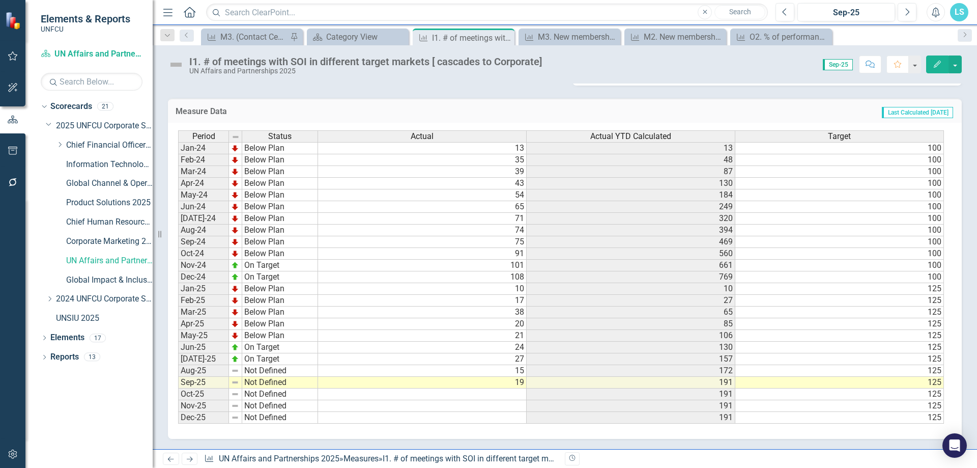
click at [266, 369] on td "Not Defined" at bounding box center [280, 371] width 76 height 12
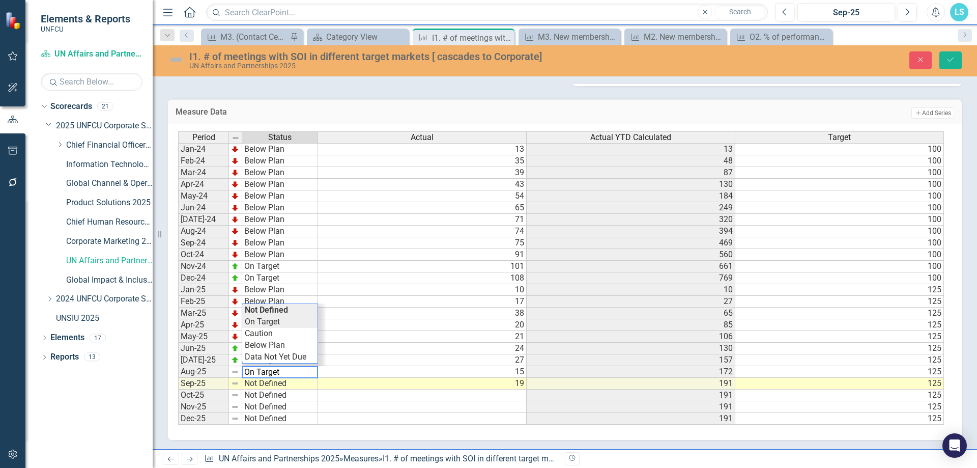
click at [287, 322] on div "Period Status Actual Actual YTD Calculated Target Jan-24 Below Plan 13 13 100 F…" at bounding box center [561, 278] width 766 height 294
click at [280, 384] on td "Not Defined" at bounding box center [280, 383] width 76 height 12
type textarea "On Target"
click at [287, 338] on div "Period Status Actual Actual YTD Calculated Target Jan-24 Below Plan 13 13 100 F…" at bounding box center [561, 278] width 766 height 294
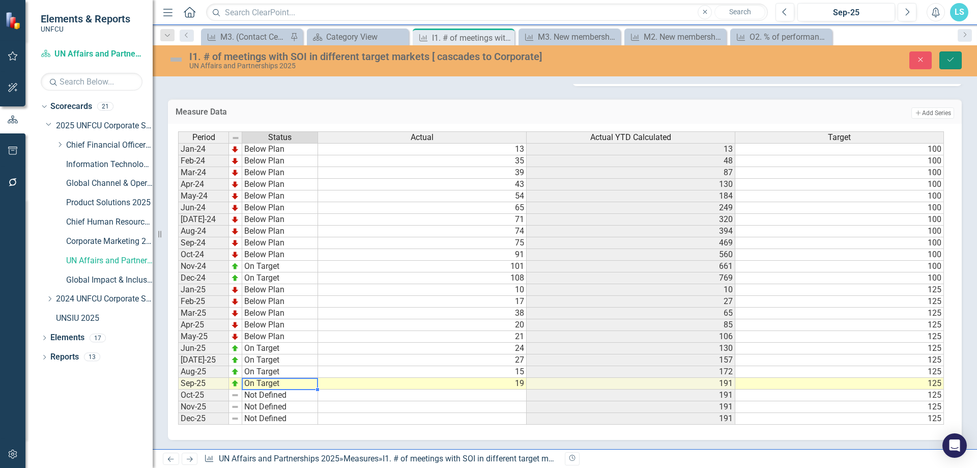
click at [951, 58] on icon "Save" at bounding box center [950, 59] width 9 height 7
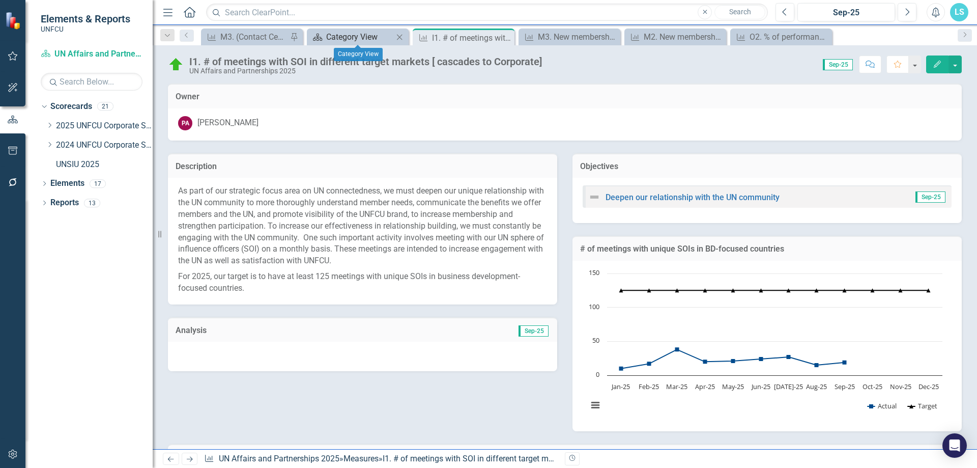
click at [366, 35] on div "Category View" at bounding box center [359, 37] width 67 height 13
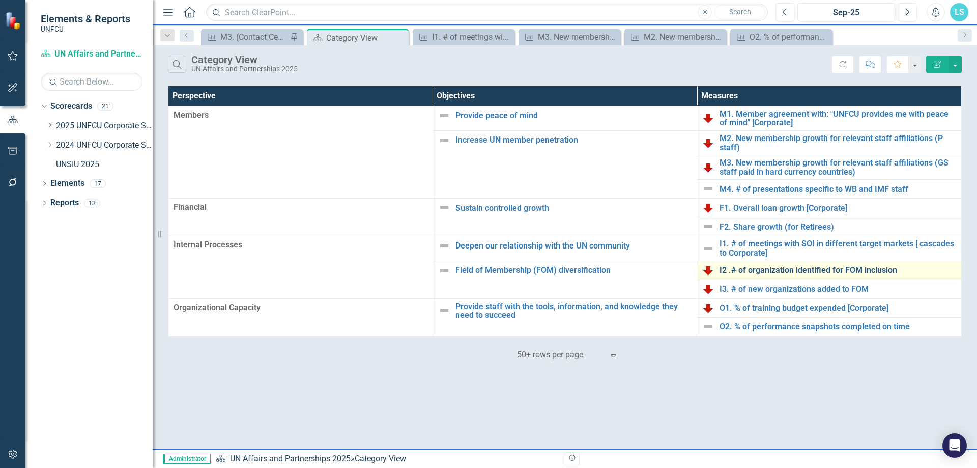
click at [749, 268] on link "I2 .# of organization identified for FOM inclusion" at bounding box center [837, 270] width 237 height 9
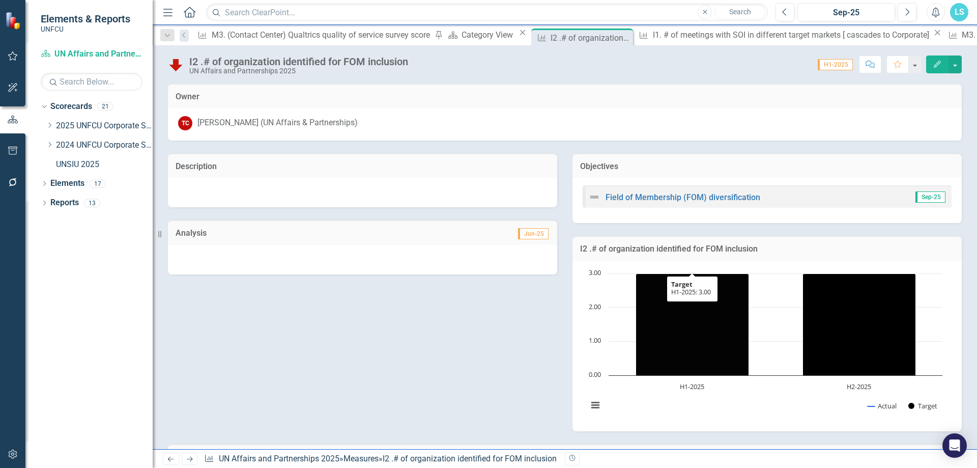
scroll to position [154, 0]
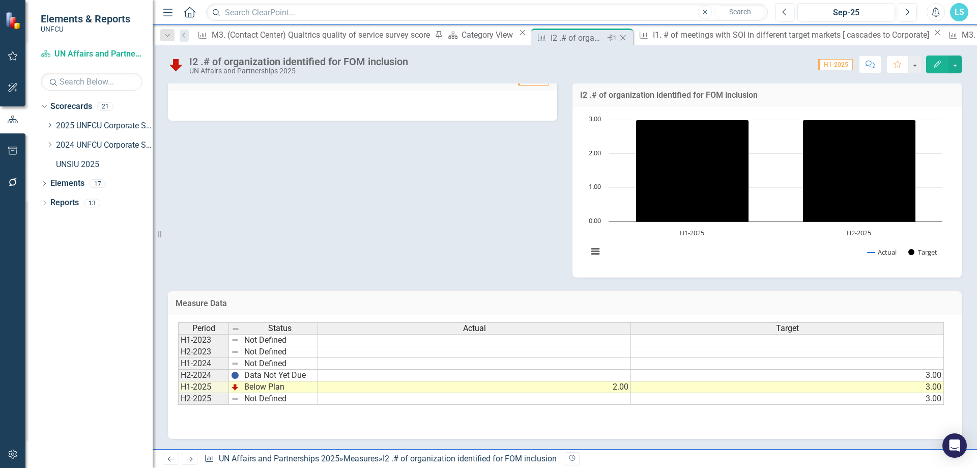
click at [618, 37] on icon "Close" at bounding box center [623, 38] width 10 height 8
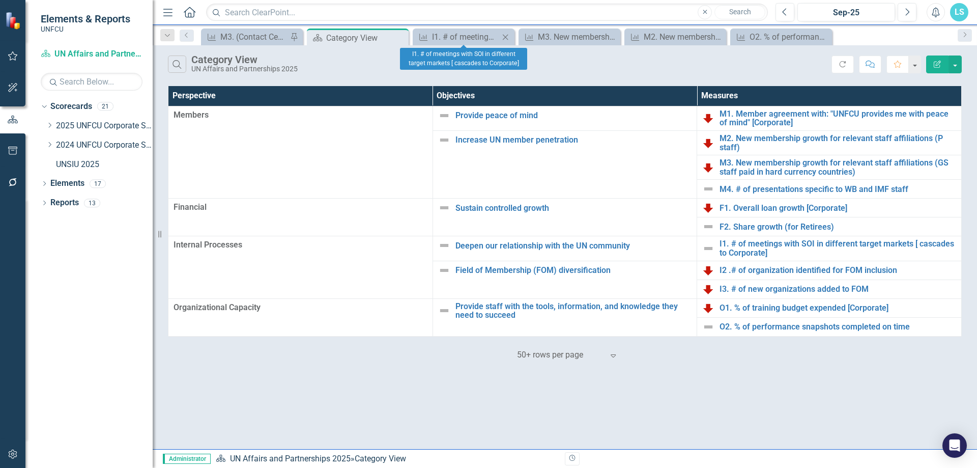
click at [503, 34] on icon "Close" at bounding box center [505, 37] width 10 height 8
click at [504, 34] on icon "Close" at bounding box center [505, 37] width 10 height 8
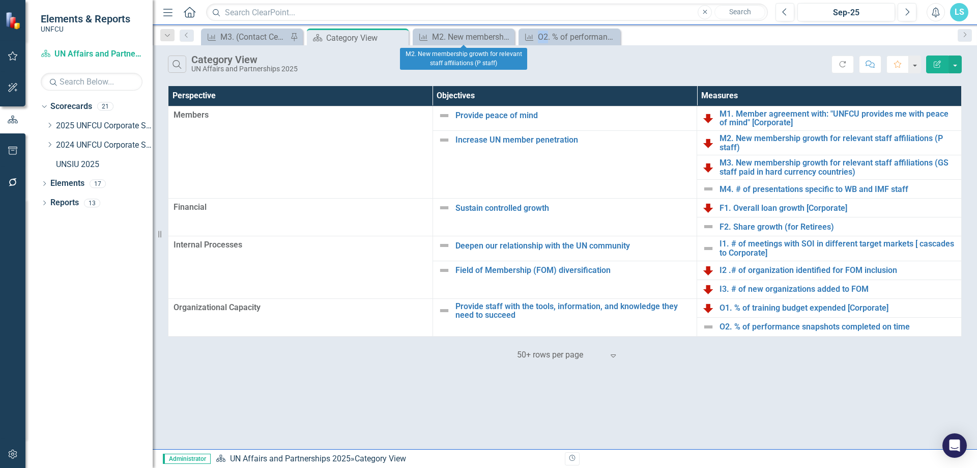
click at [0, 0] on icon "Close" at bounding box center [0, 0] width 0 height 0
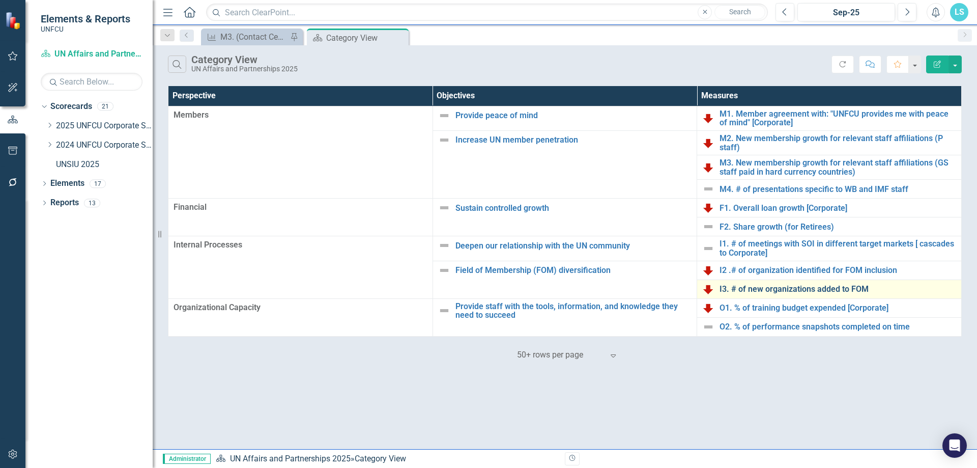
click at [787, 289] on link "I3. # of new organizations added to FOM" at bounding box center [837, 288] width 237 height 9
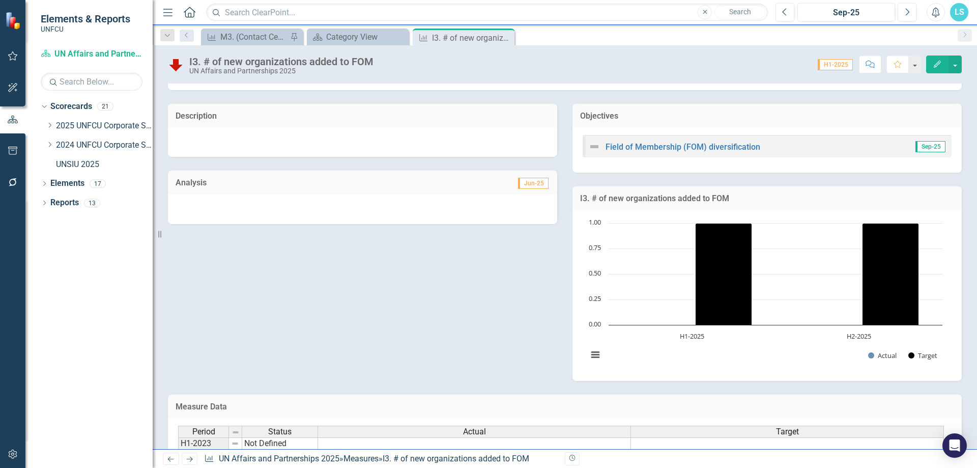
scroll to position [154, 0]
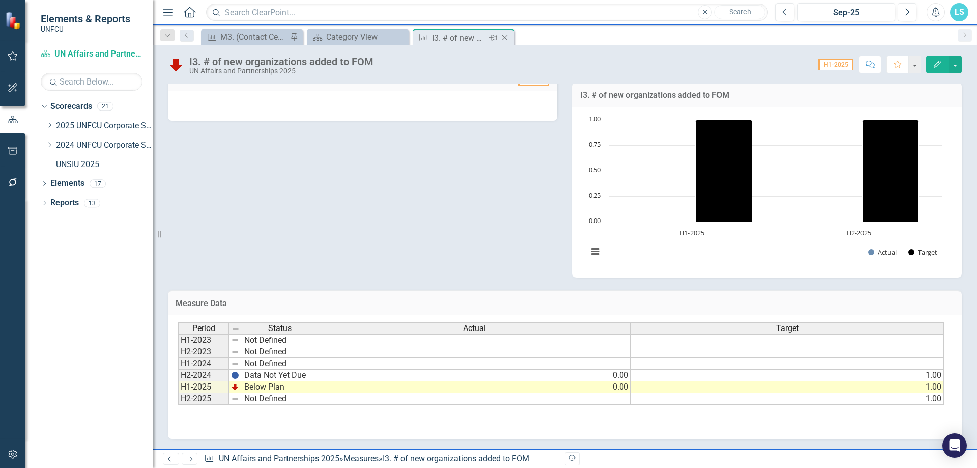
click at [506, 37] on icon "Close" at bounding box center [505, 38] width 10 height 8
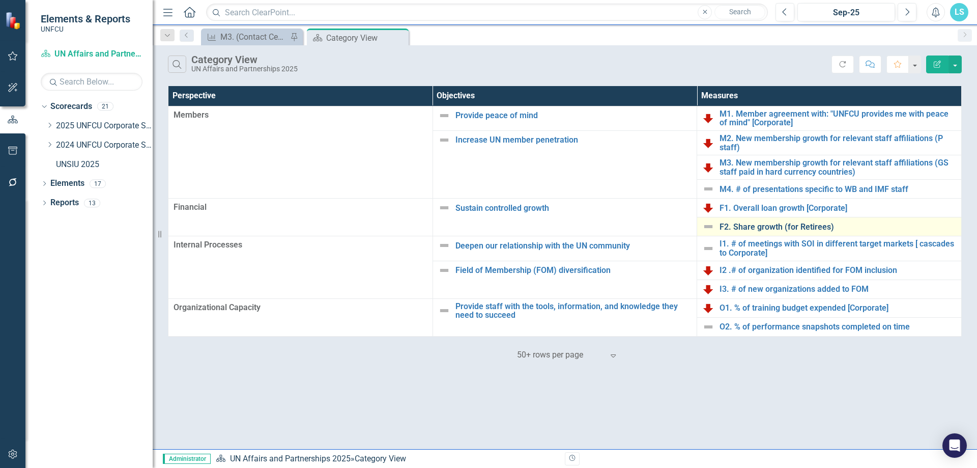
click at [739, 228] on link "F2. Share growth (for Retirees)" at bounding box center [837, 226] width 237 height 9
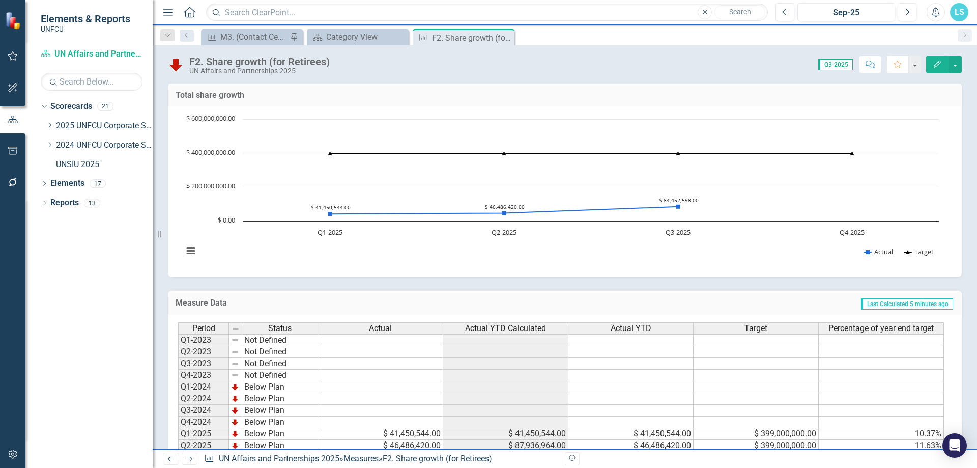
scroll to position [120, 0]
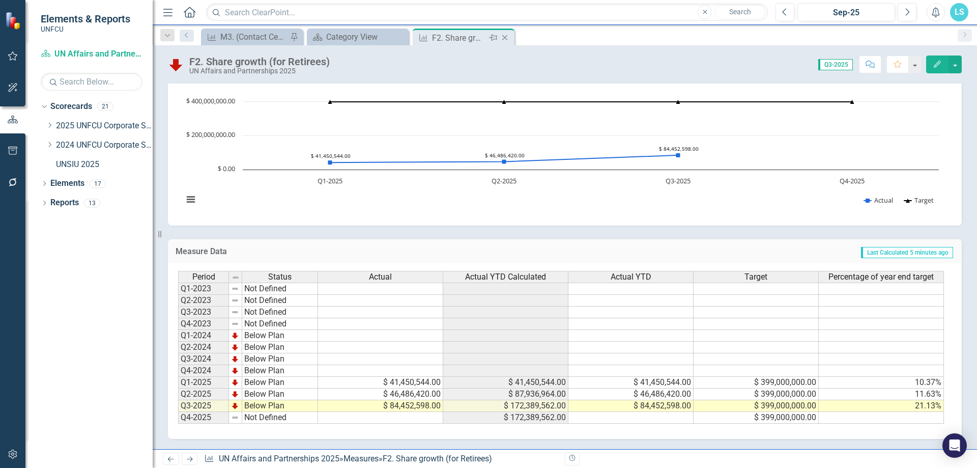
click at [506, 40] on icon "Close" at bounding box center [505, 38] width 10 height 8
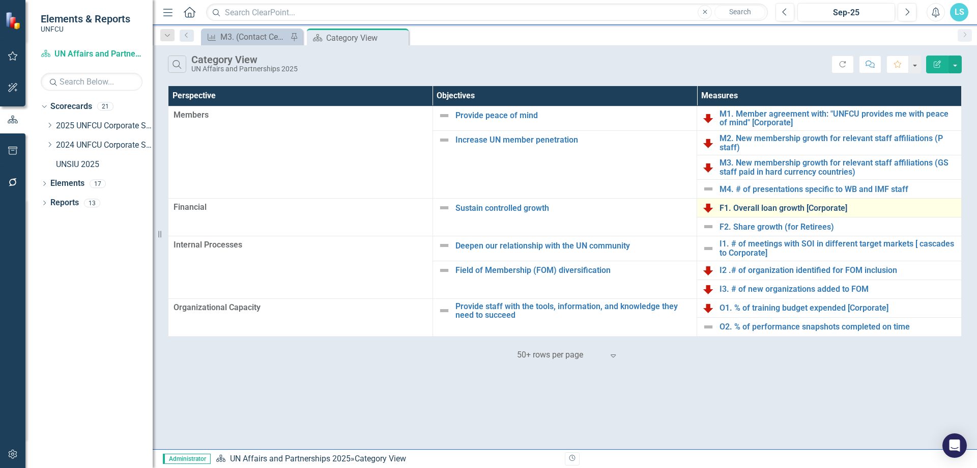
click at [735, 207] on link "F1. Overall loan growth [Corporate]" at bounding box center [837, 207] width 237 height 9
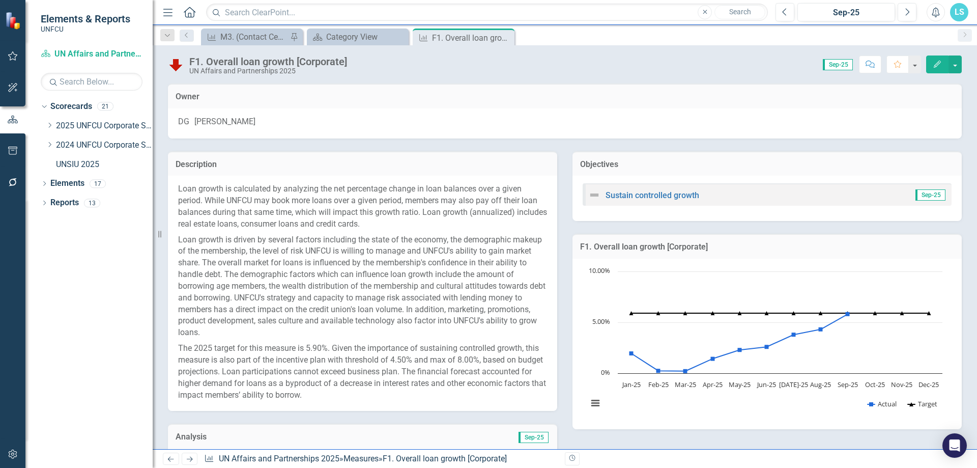
scroll to position [395, 0]
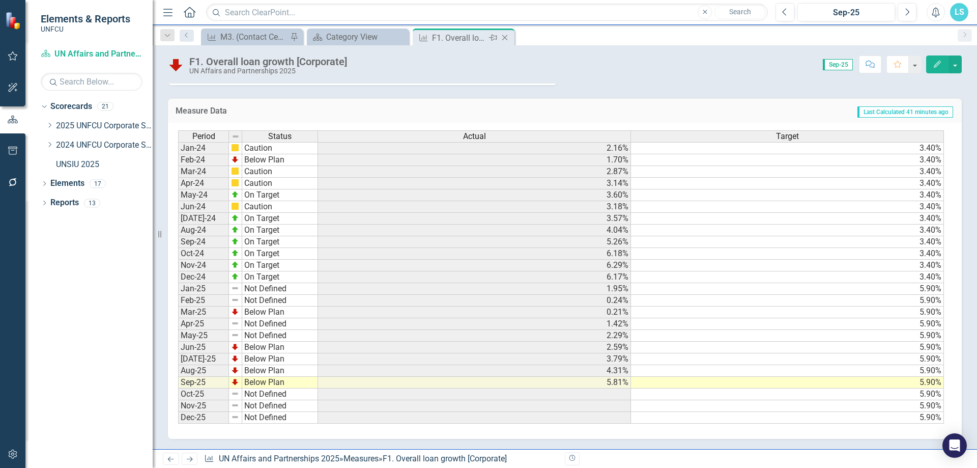
click at [504, 40] on icon "Close" at bounding box center [505, 38] width 10 height 8
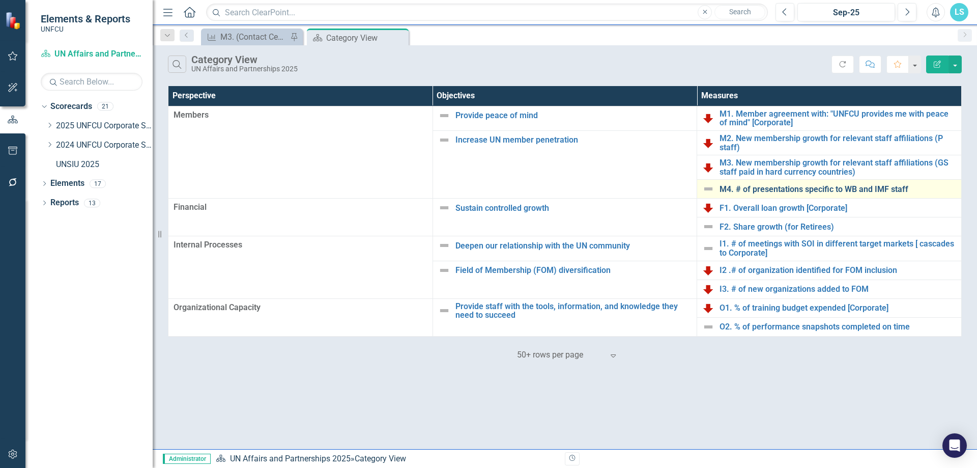
click at [755, 185] on link "M4. # of presentations specific to WB and IMF staff" at bounding box center [837, 189] width 237 height 9
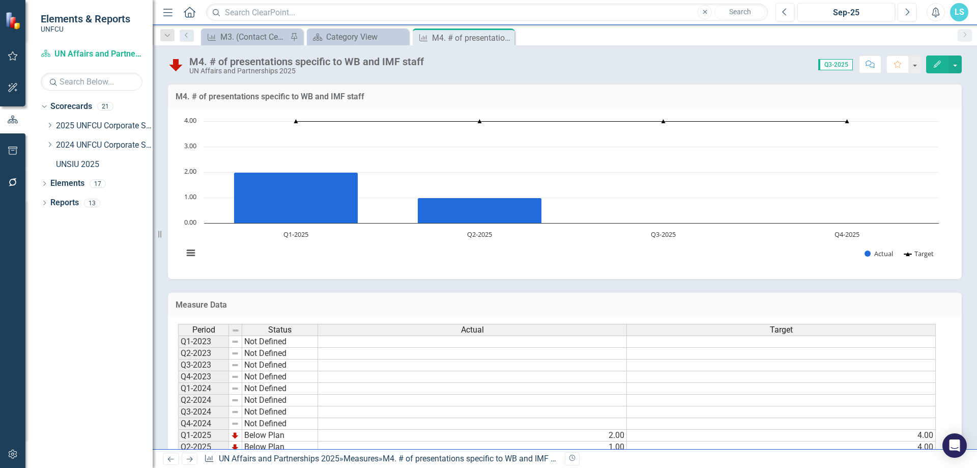
scroll to position [52, 0]
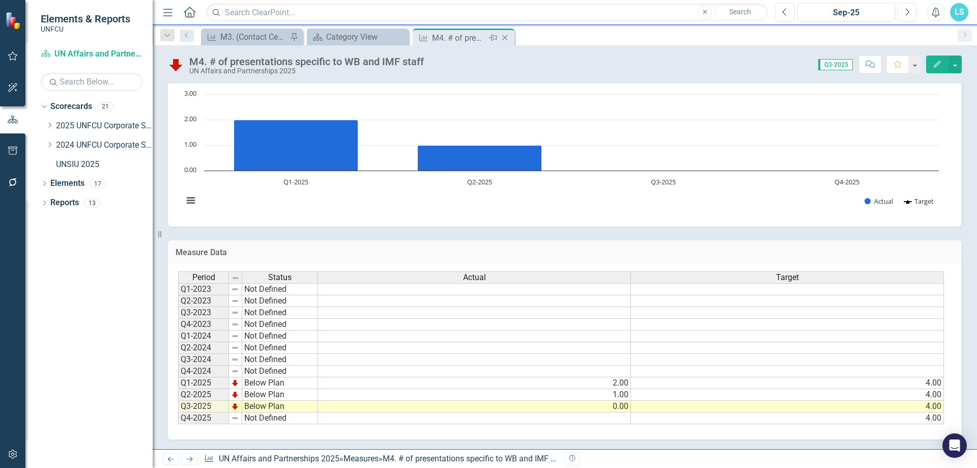
click at [507, 35] on icon "Close" at bounding box center [505, 38] width 10 height 8
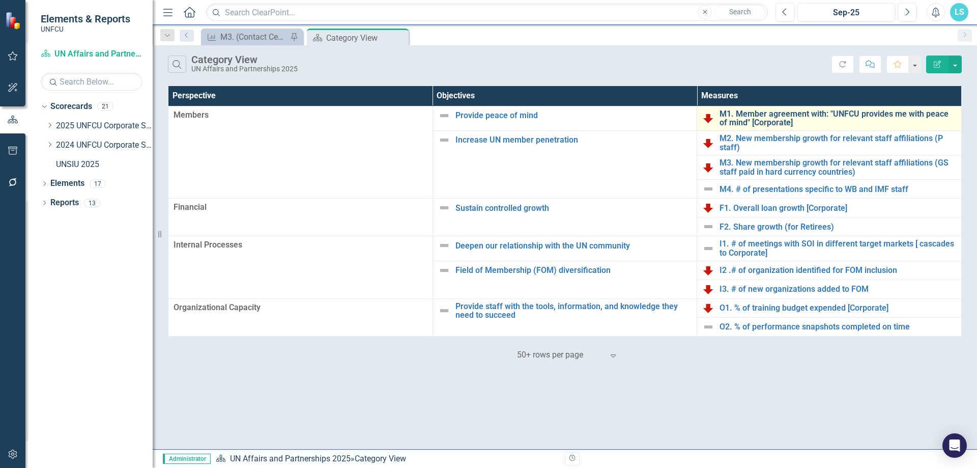
click at [774, 125] on link "M1. Member agreement with: "UNFCU provides me with peace of mind" [Corporate]" at bounding box center [837, 118] width 237 height 18
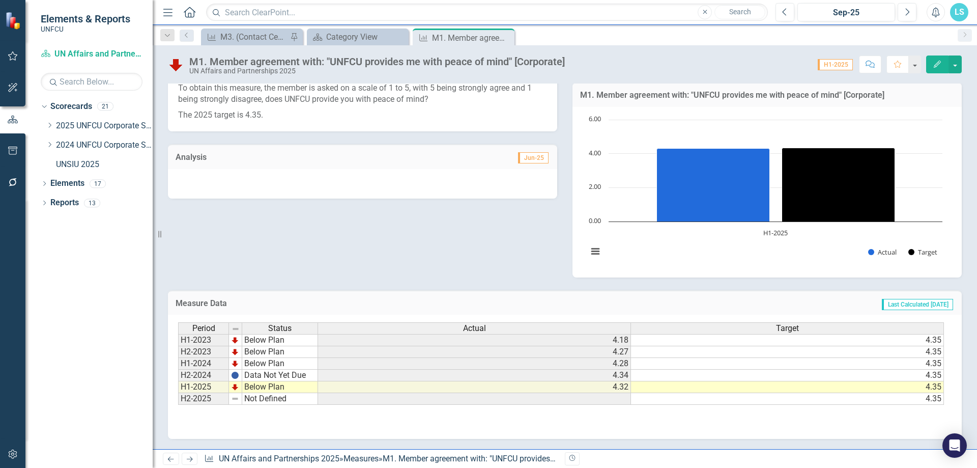
scroll to position [154, 0]
click at [0, 0] on icon "Close" at bounding box center [0, 0] width 0 height 0
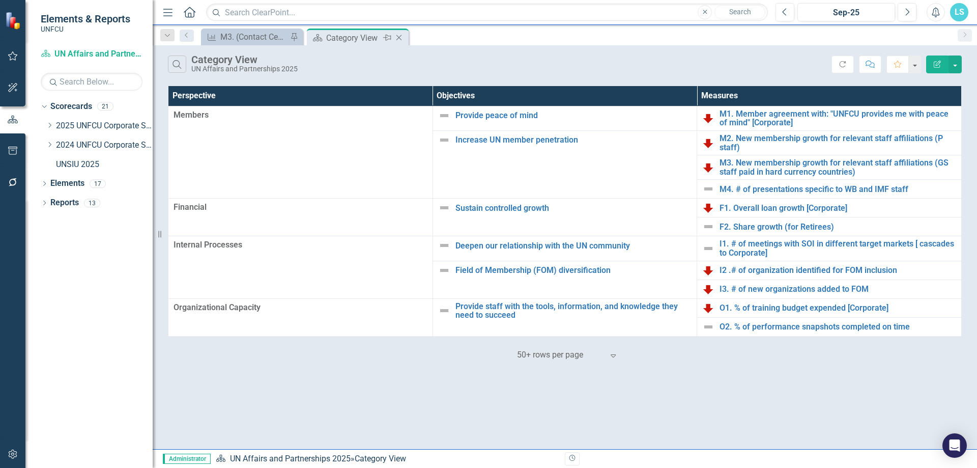
click at [403, 35] on icon "Close" at bounding box center [399, 38] width 10 height 8
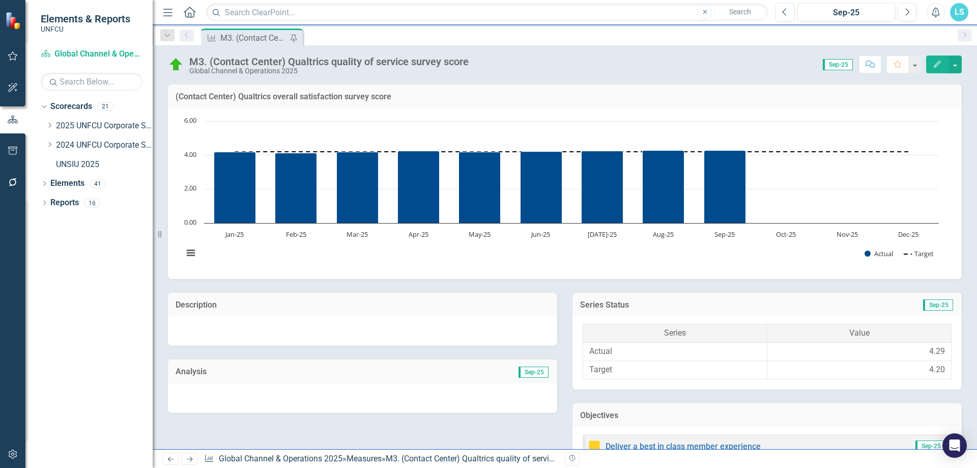
click at [45, 126] on div "Dropdown Scorecards 21 Dropdown 2025 UNFCU Corporate Scorecard Dropdown Chief F…" at bounding box center [97, 136] width 112 height 77
click at [43, 122] on div "Dropdown Scorecards 21 Dropdown 2025 UNFCU Corporate Scorecard Dropdown Chief F…" at bounding box center [97, 136] width 112 height 77
click at [50, 125] on icon "Dropdown" at bounding box center [50, 125] width 8 height 6
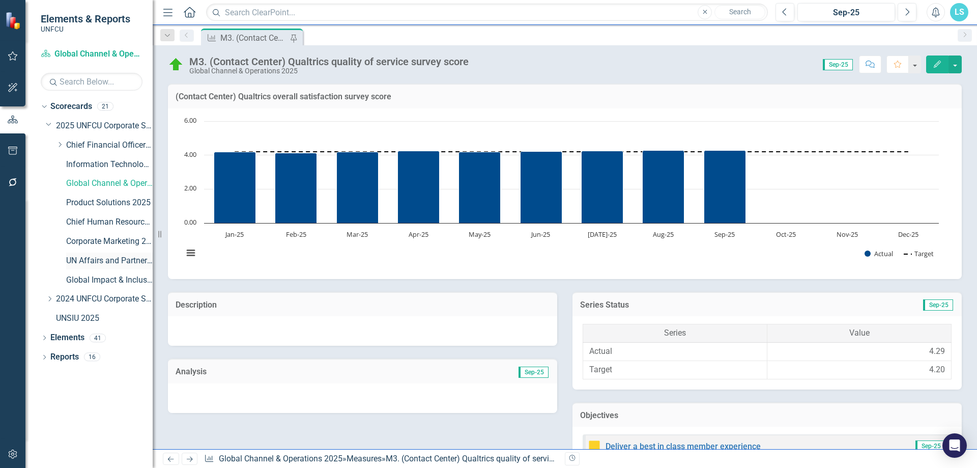
click at [96, 262] on link "UN Affairs and Partnerships 2025" at bounding box center [109, 261] width 86 height 12
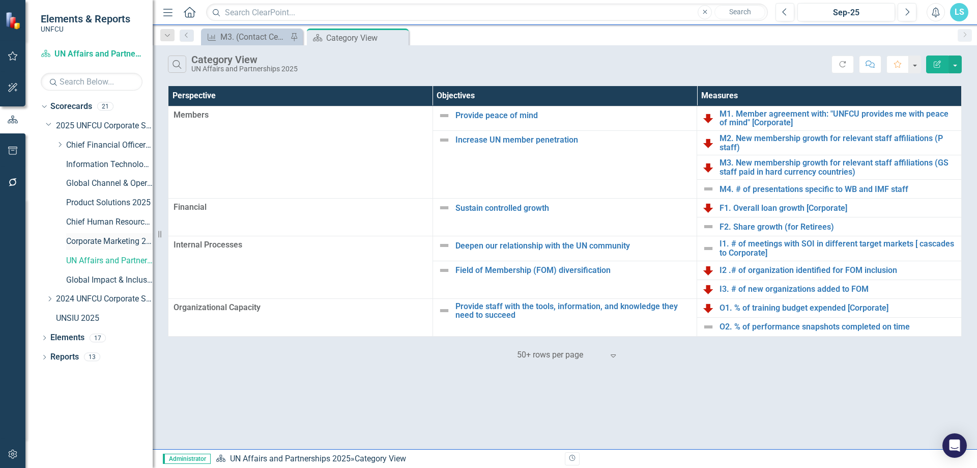
click at [104, 244] on link "Corporate Marketing 2025" at bounding box center [109, 242] width 86 height 12
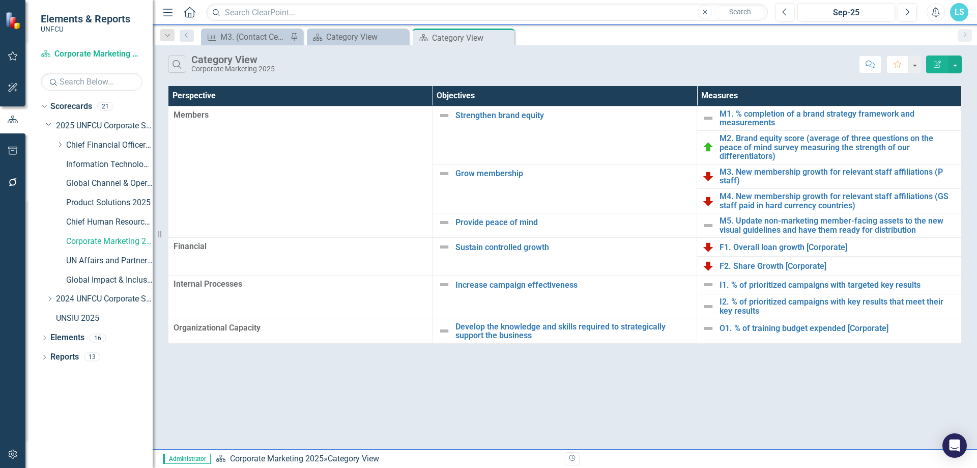
drag, startPoint x: 505, startPoint y: 41, endPoint x: 493, endPoint y: 43, distance: 11.4
click at [0, 0] on icon "Close" at bounding box center [0, 0] width 0 height 0
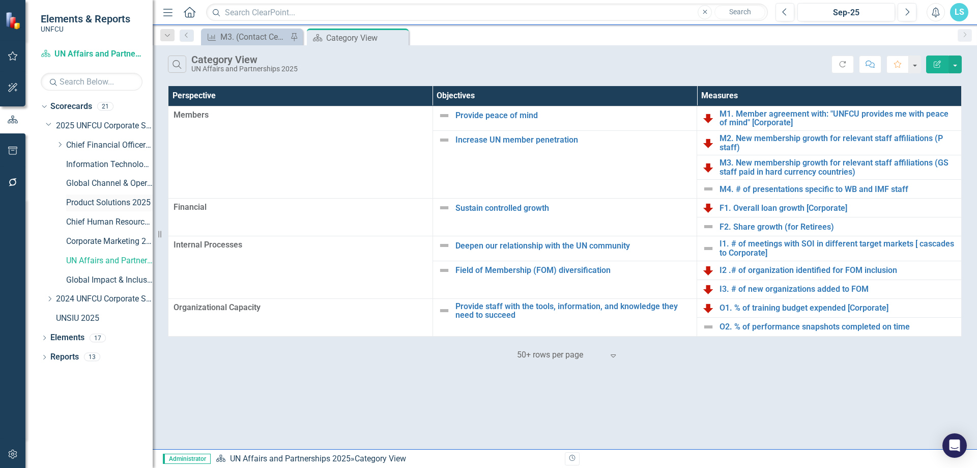
click at [102, 204] on link "Product Solutions 2025" at bounding box center [109, 203] width 86 height 12
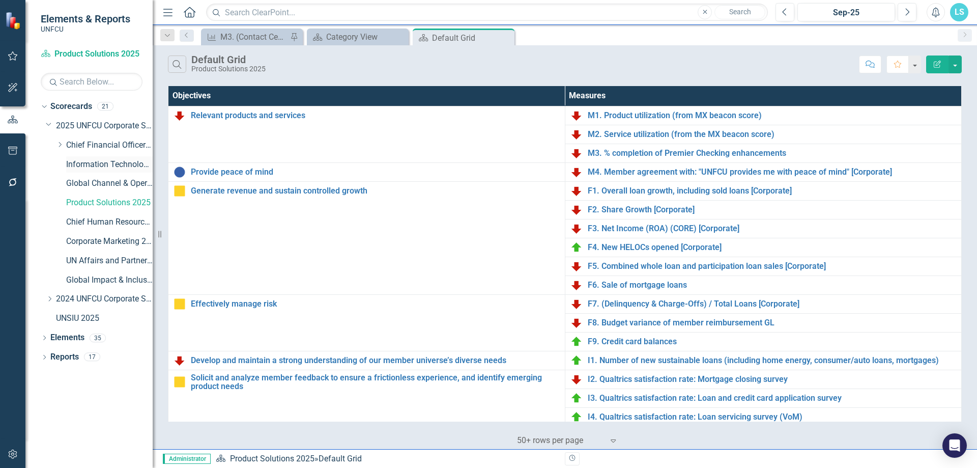
click at [129, 157] on div "Information Technology & Security 2025" at bounding box center [109, 164] width 86 height 17
click at [138, 164] on link "Information Technology & Security 2025" at bounding box center [109, 165] width 86 height 12
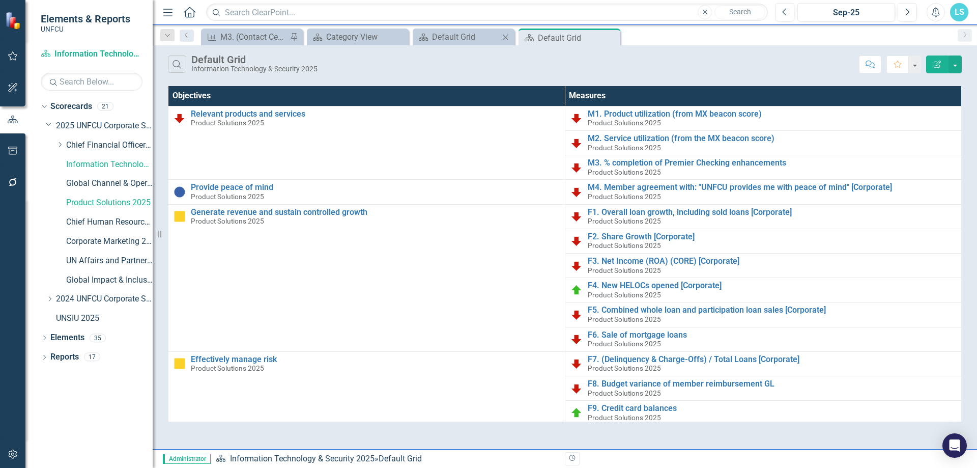
click at [508, 39] on icon "Close" at bounding box center [505, 37] width 10 height 8
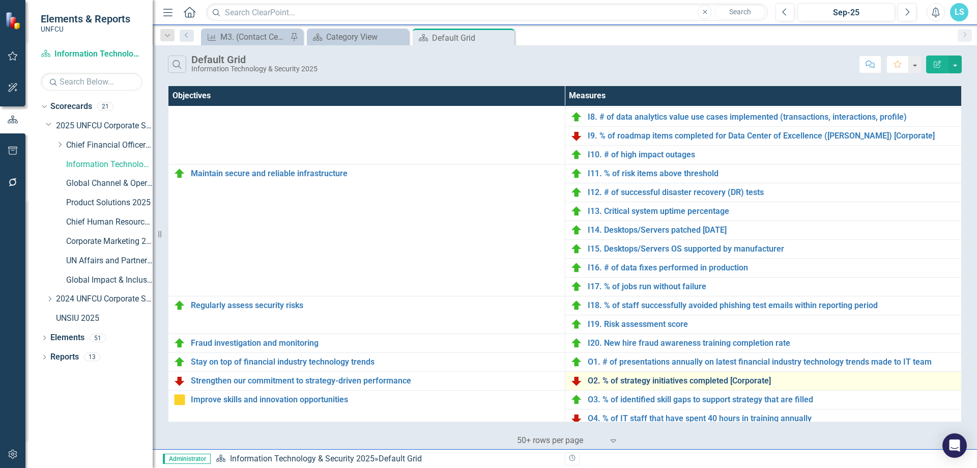
scroll to position [382, 0]
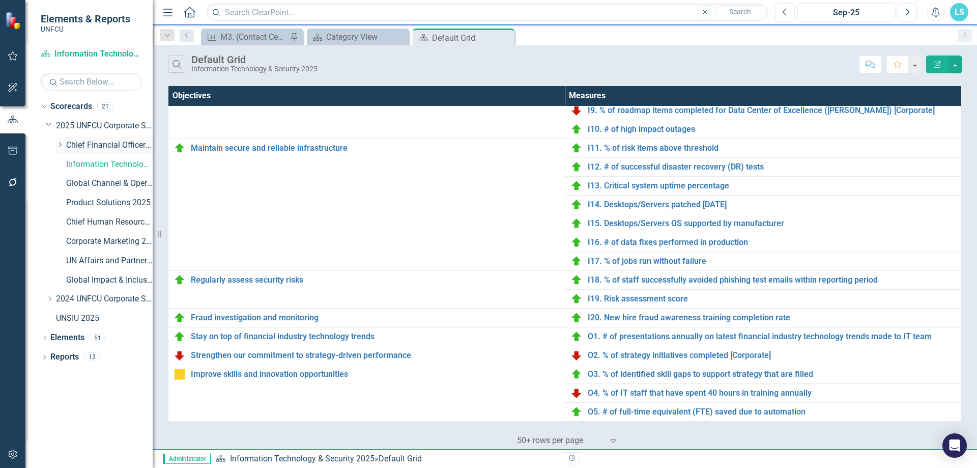
click at [57, 144] on icon "Dropdown" at bounding box center [60, 144] width 8 height 6
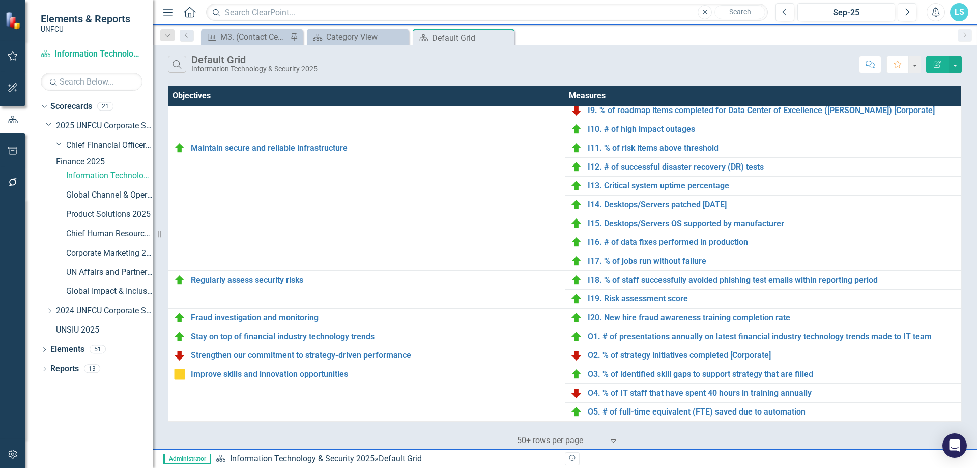
click at [99, 165] on link "Finance 2025" at bounding box center [104, 162] width 97 height 12
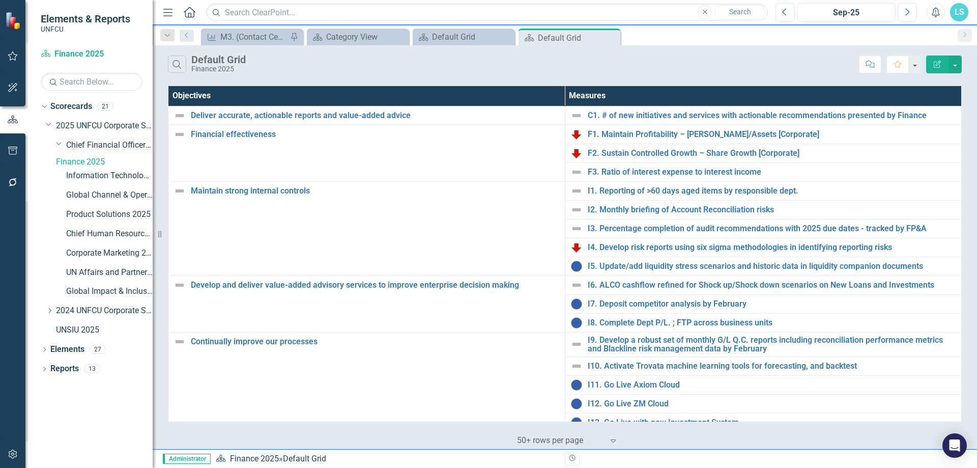
click at [96, 146] on link "Chief Financial Officer 2025" at bounding box center [109, 145] width 86 height 12
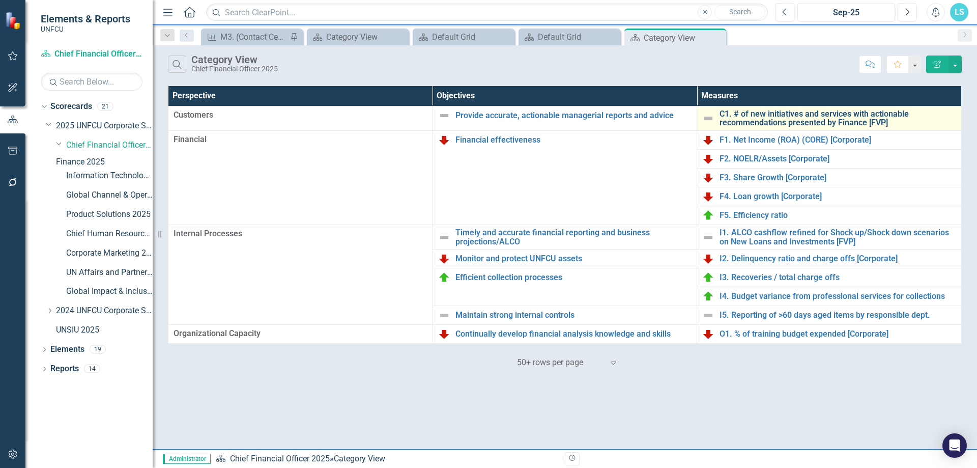
click at [756, 117] on link "C1. # of new initiatives and services with actionable recommendations presented…" at bounding box center [837, 118] width 237 height 18
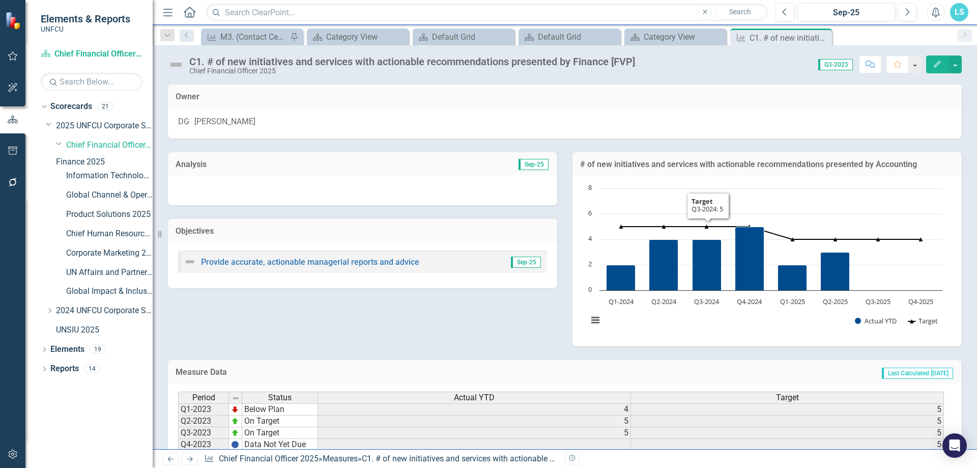
scroll to position [123, 0]
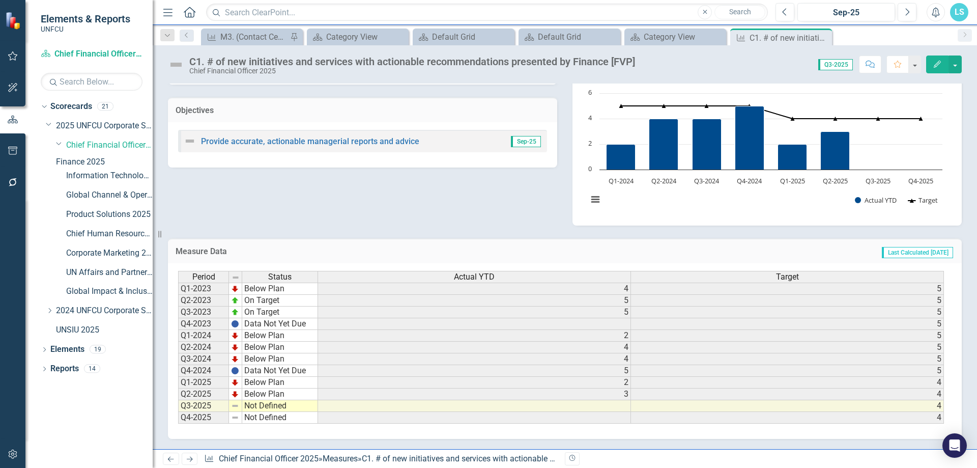
click at [0, 0] on icon "Close" at bounding box center [0, 0] width 0 height 0
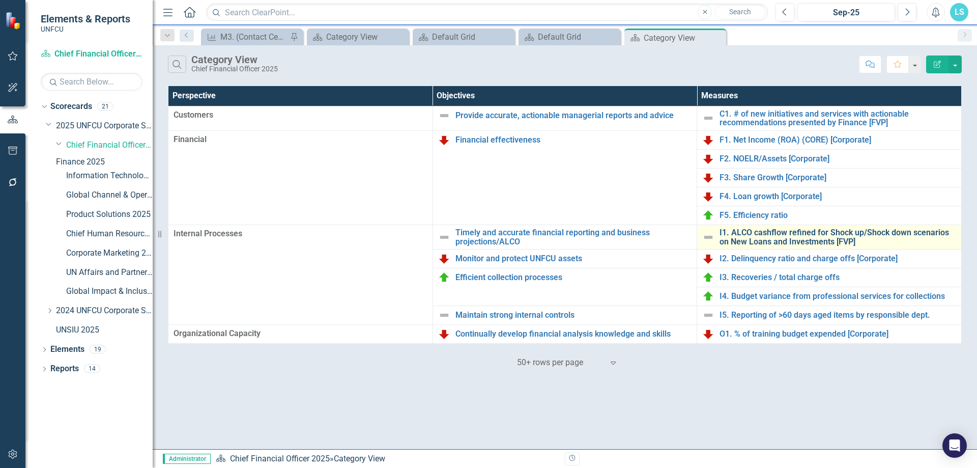
click at [812, 235] on link "I1. ALCO cashflow refined for Shock up/Shock down scenarios on New Loans and In…" at bounding box center [837, 237] width 237 height 18
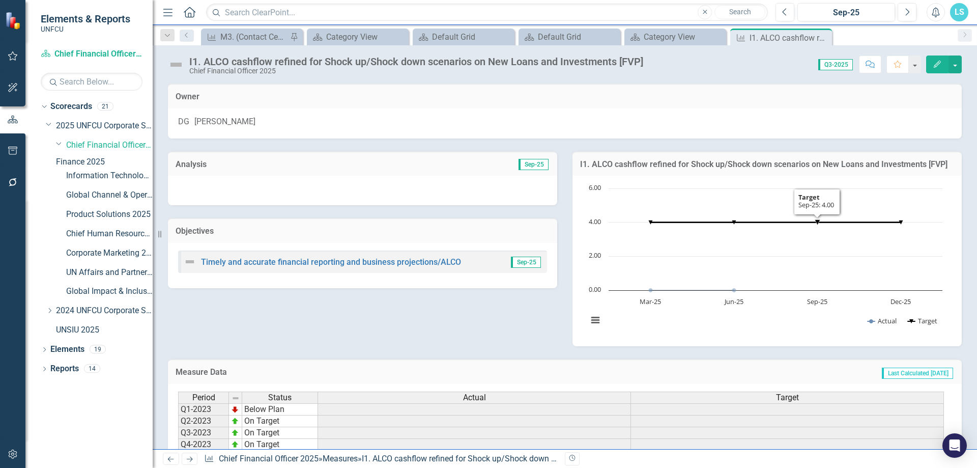
scroll to position [123, 0]
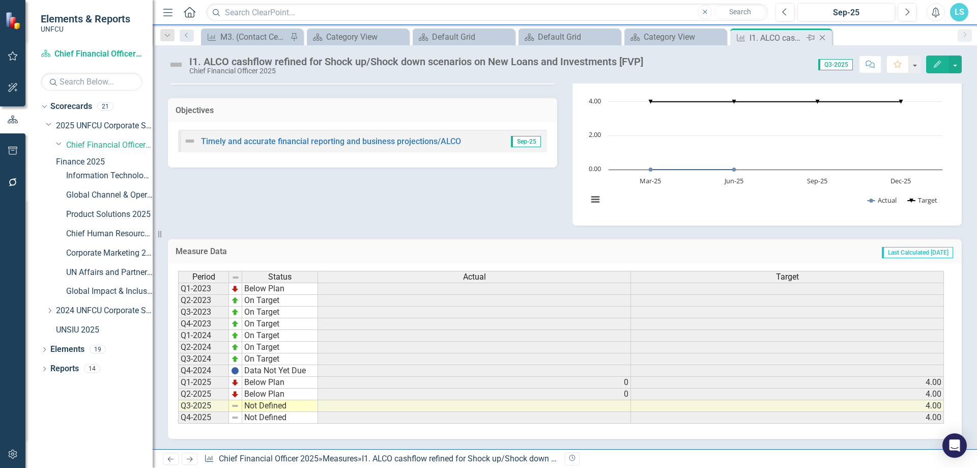
click at [819, 38] on icon "Close" at bounding box center [822, 38] width 10 height 8
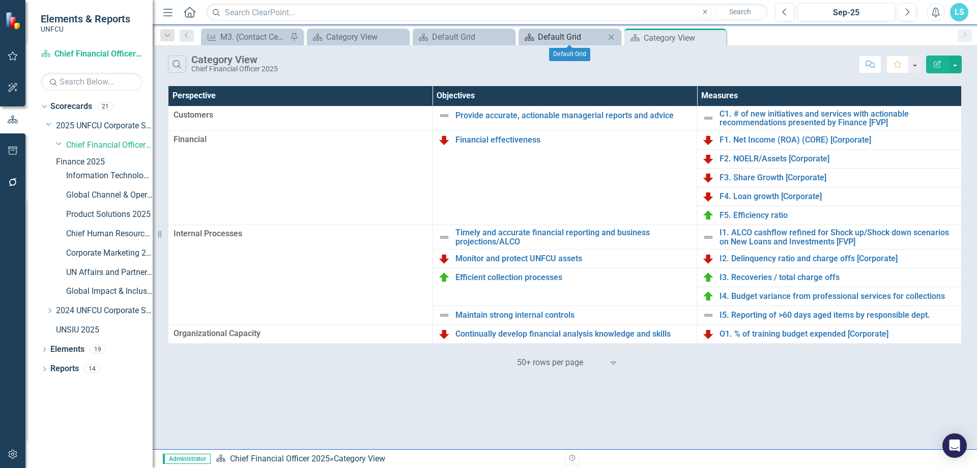
click at [568, 38] on div "Default Grid" at bounding box center [571, 37] width 67 height 13
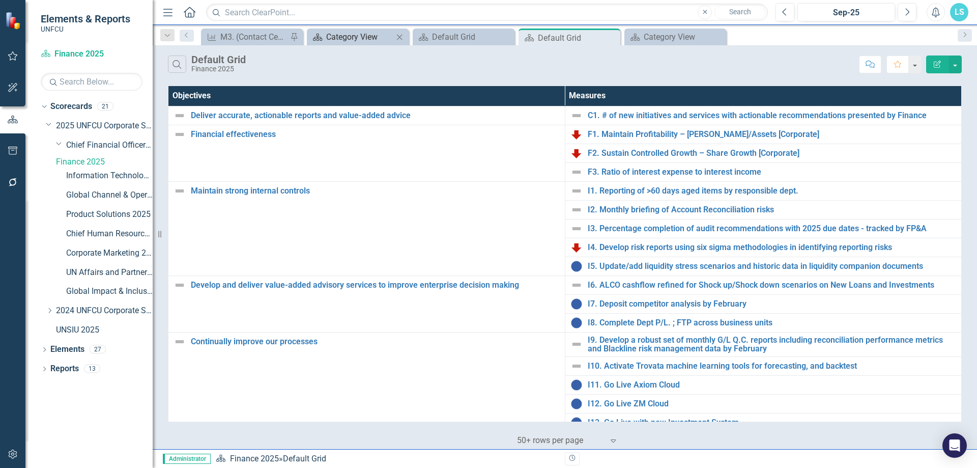
click at [356, 35] on div "Category View" at bounding box center [359, 37] width 67 height 13
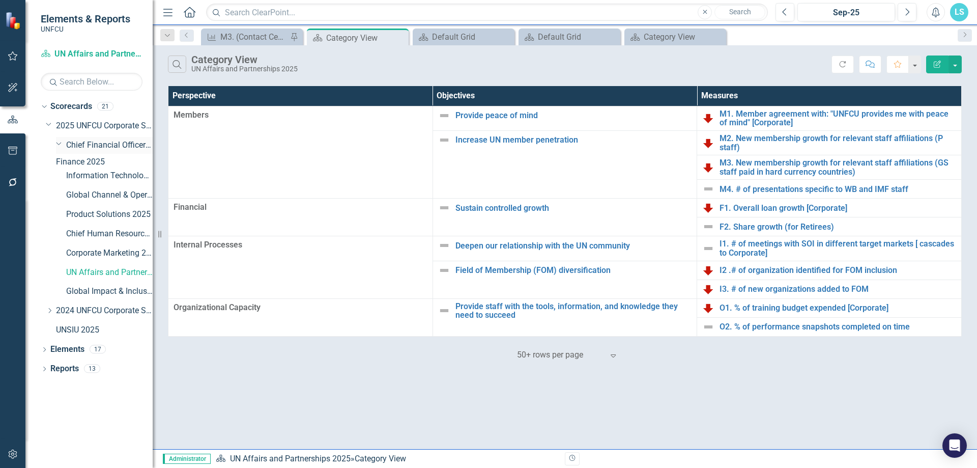
click at [89, 144] on link "Chief Financial Officer 2025" at bounding box center [109, 145] width 86 height 12
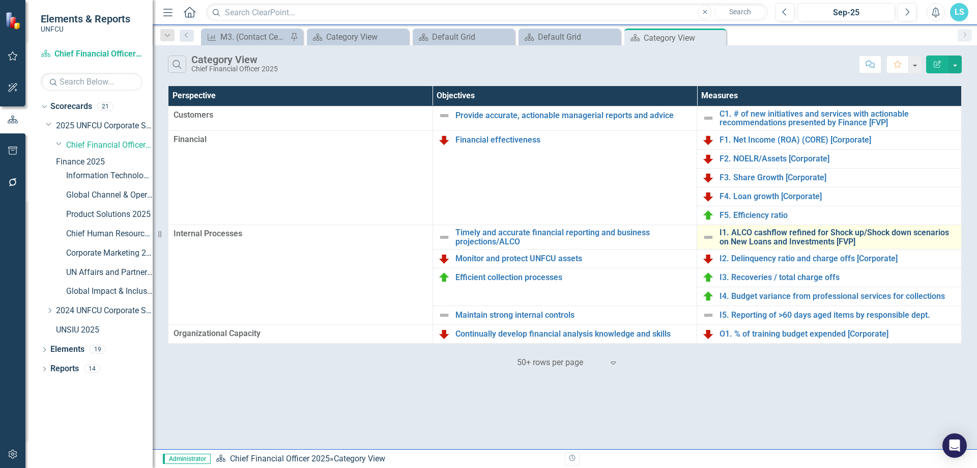
click at [784, 244] on link "I1. ALCO cashflow refined for Shock up/Shock down scenarios on New Loans and In…" at bounding box center [837, 237] width 237 height 18
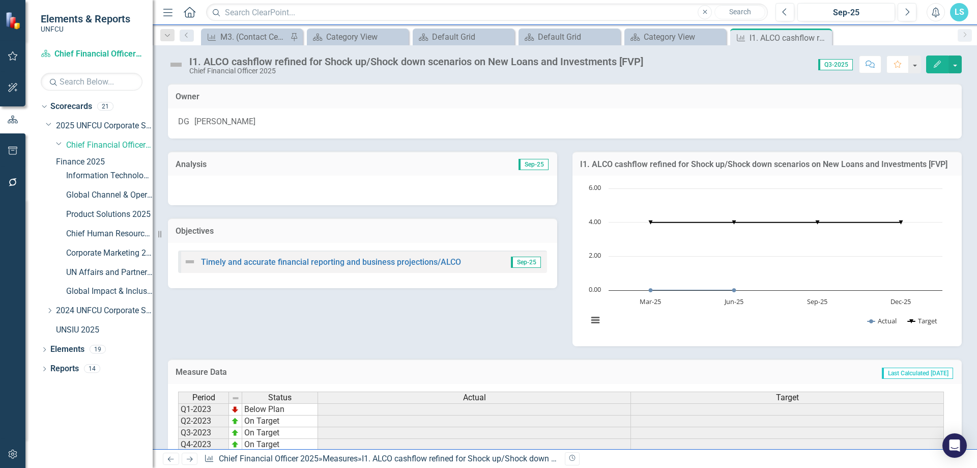
click at [83, 164] on link "Finance 2025" at bounding box center [104, 162] width 97 height 12
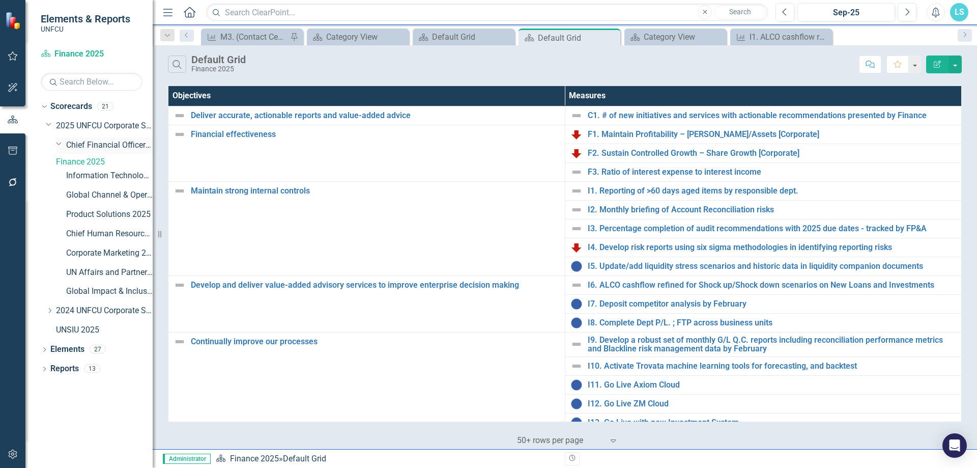
click at [94, 148] on link "Chief Financial Officer 2025" at bounding box center [109, 145] width 86 height 12
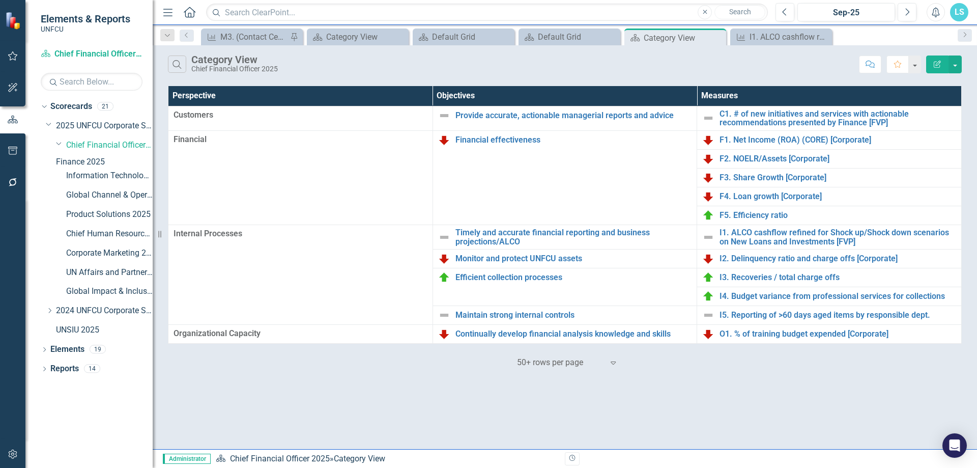
click at [114, 158] on link "Finance 2025" at bounding box center [104, 162] width 97 height 12
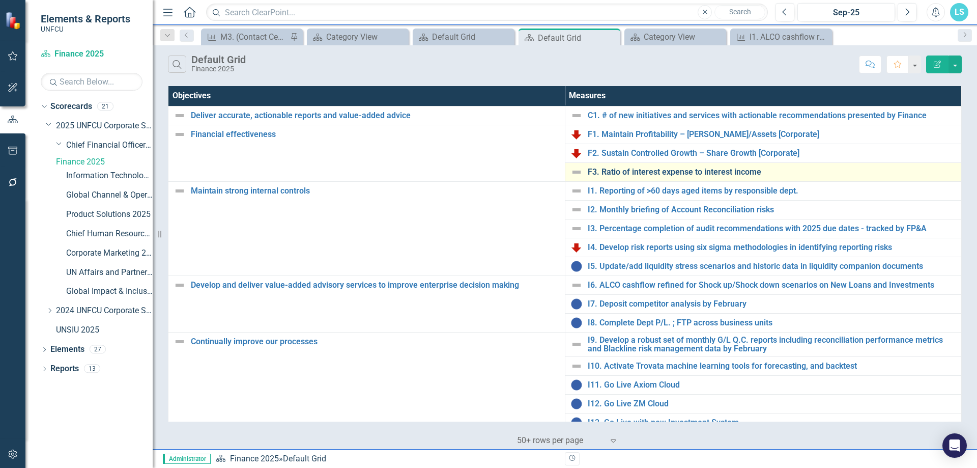
click at [604, 169] on link "F3. Ratio of interest expense to interest income" at bounding box center [772, 171] width 369 height 9
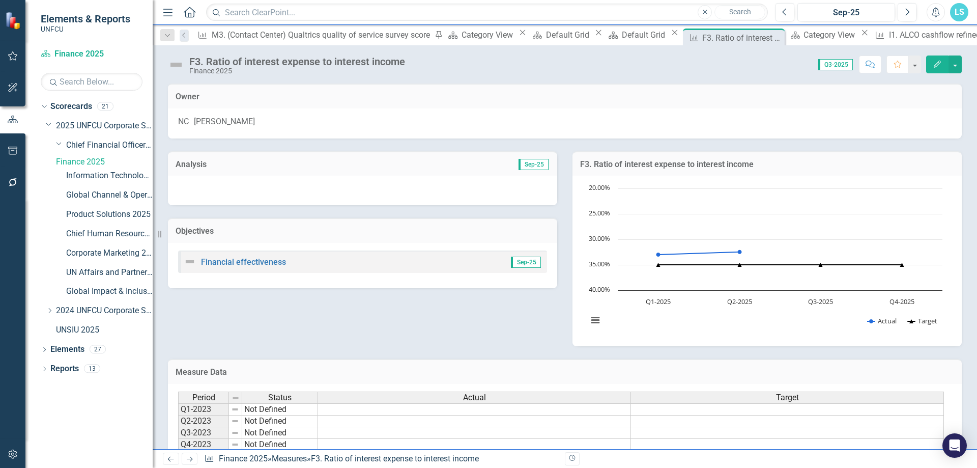
scroll to position [123, 0]
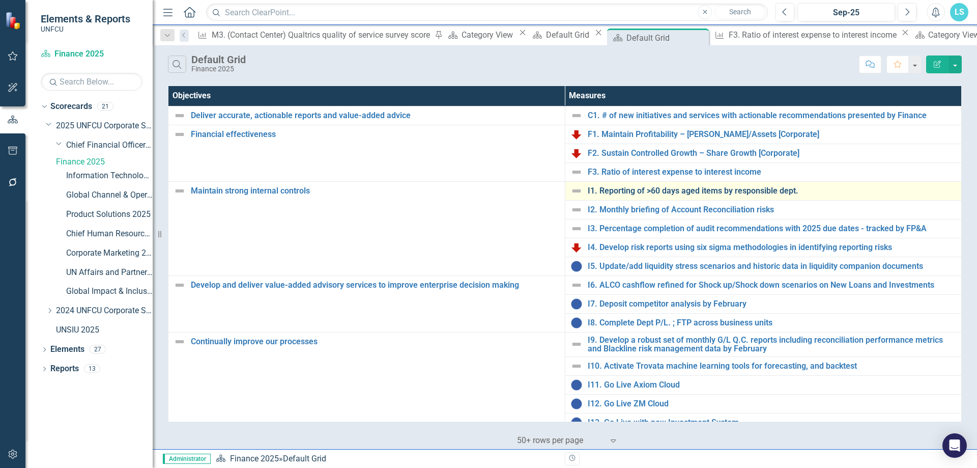
click at [621, 189] on link "I1. Reporting of >60 days aged items by responsible dept." at bounding box center [772, 190] width 369 height 9
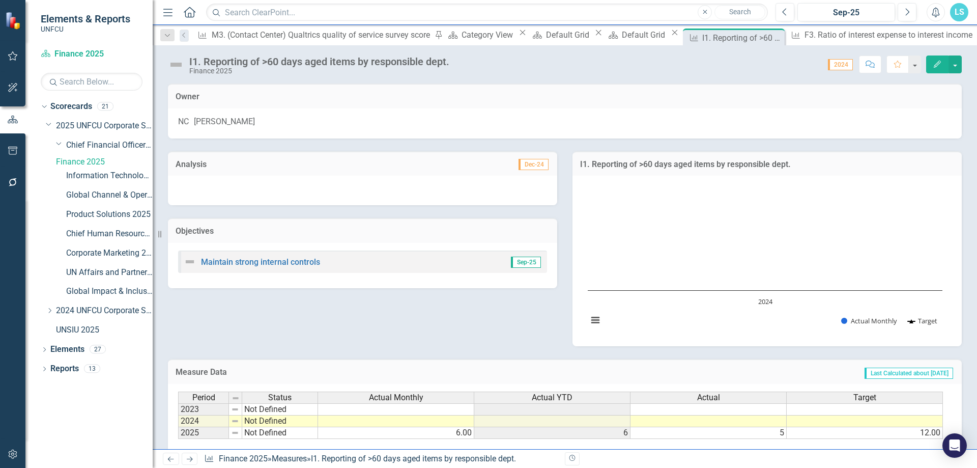
scroll to position [71, 0]
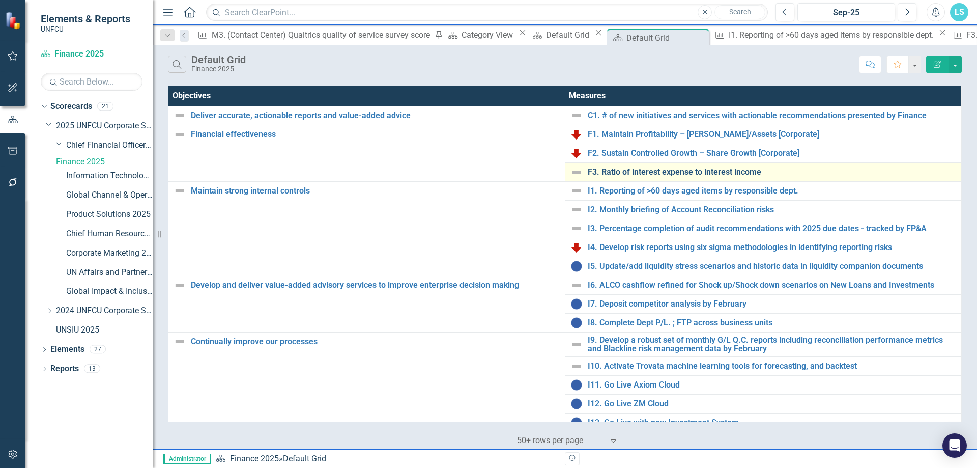
click at [599, 172] on link "F3. Ratio of interest expense to interest income" at bounding box center [772, 171] width 369 height 9
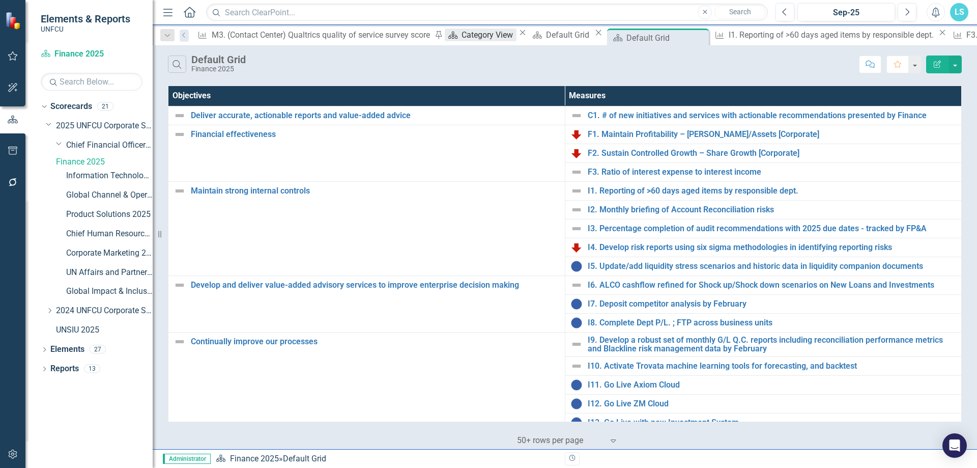
click at [461, 38] on div "Category View" at bounding box center [488, 34] width 54 height 13
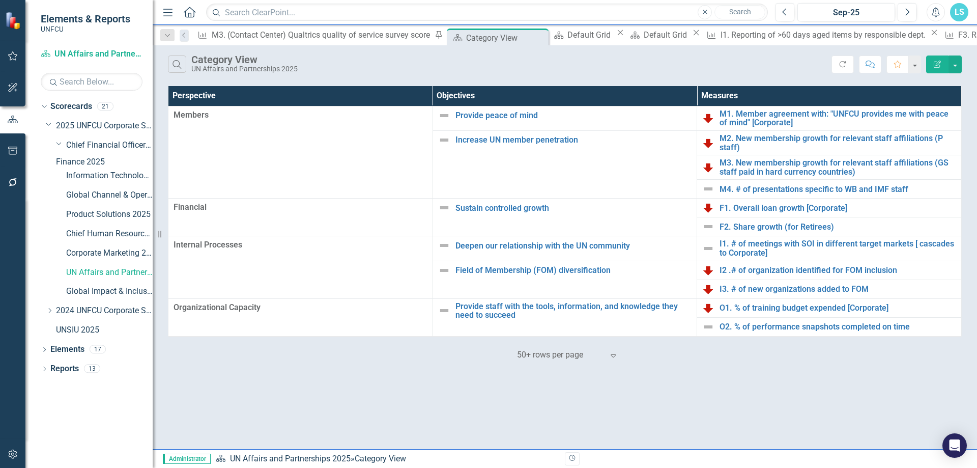
click at [272, 371] on div "Search Category View UN Affairs and Partnerships 2025 Refresh Comment Favorite …" at bounding box center [565, 246] width 824 height 403
click at [225, 34] on div "M3. (Contact Center) Qualtrics quality of service survey score" at bounding box center [322, 34] width 221 height 13
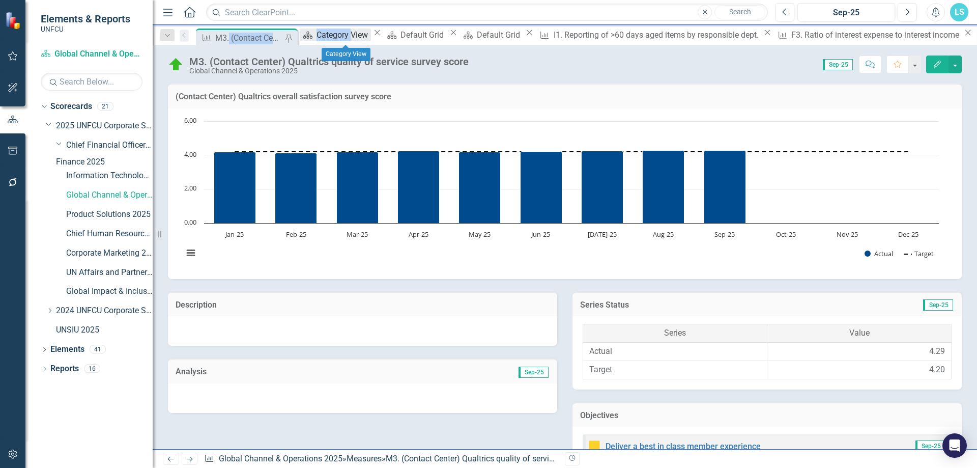
drag, startPoint x: 234, startPoint y: 37, endPoint x: 361, endPoint y: 40, distance: 127.2
click at [361, 40] on div "Measure M3. (Contact Center) Qualtrics quality of service survey score Pin Scor…" at bounding box center [822, 36] width 1257 height 16
click at [168, 32] on icon "Dropdown" at bounding box center [167, 35] width 9 height 7
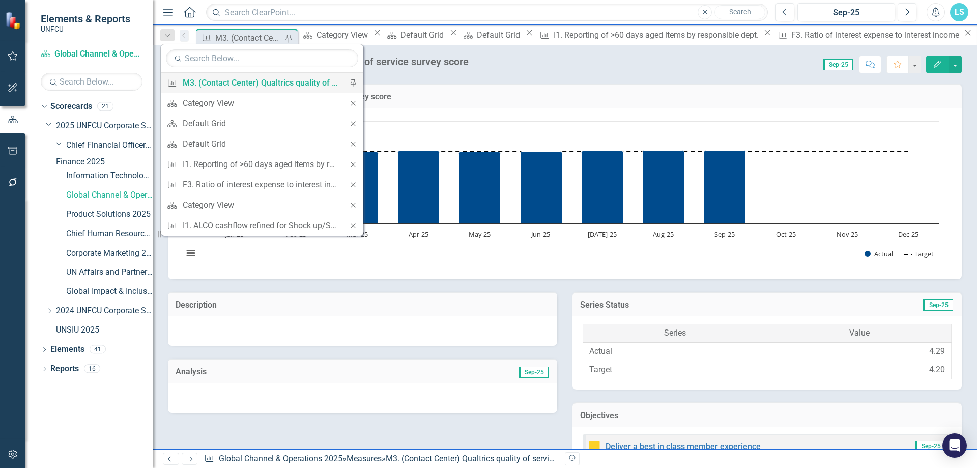
click at [356, 83] on icon "Pin" at bounding box center [352, 82] width 9 height 7
click at [472, 87] on div "(Contact Center) Qualtrics overall satisfaction survey score" at bounding box center [565, 95] width 794 height 25
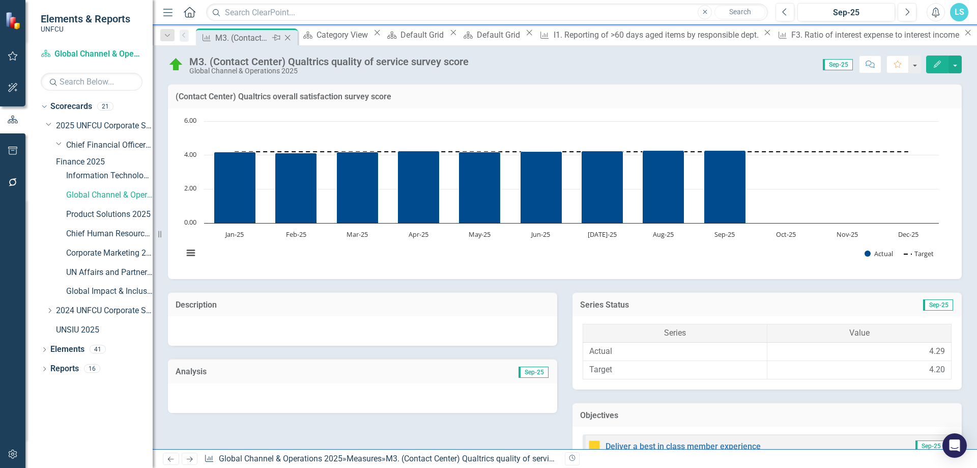
click at [290, 38] on icon at bounding box center [288, 38] width 6 height 6
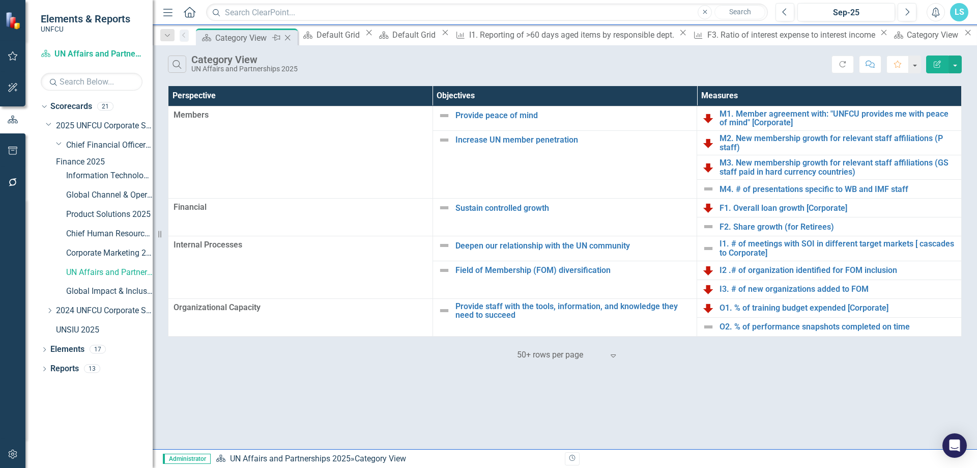
click at [293, 38] on icon "Close" at bounding box center [287, 38] width 10 height 8
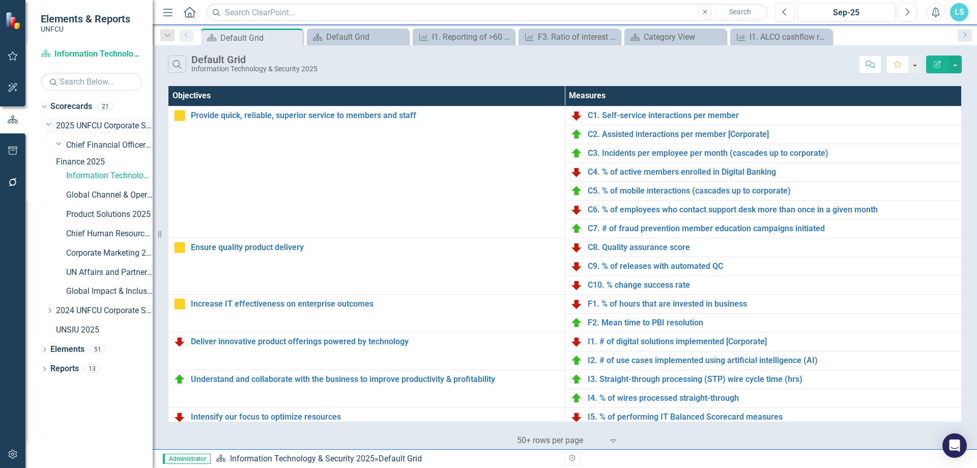
click at [94, 125] on link "2025 UNFCU Corporate Scorecard" at bounding box center [104, 126] width 97 height 12
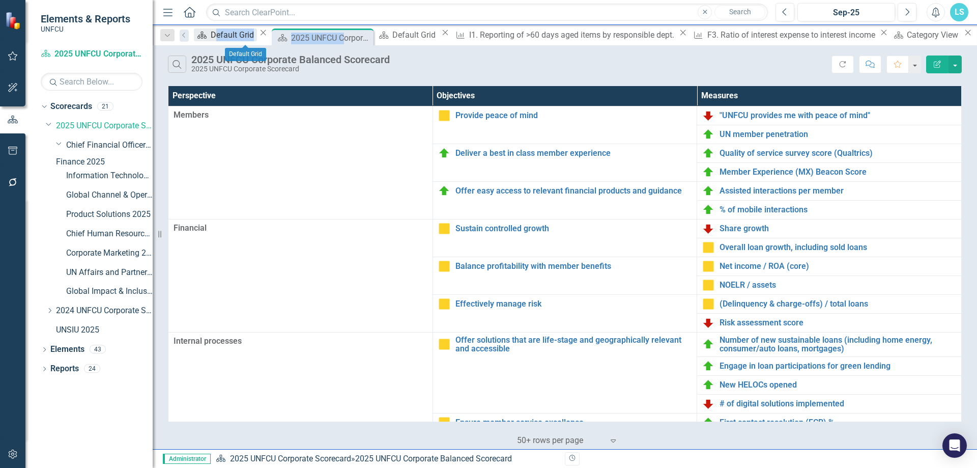
drag, startPoint x: 364, startPoint y: 37, endPoint x: 326, endPoint y: 27, distance: 39.9
click at [228, 36] on div "Scorecard Default Grid Close Scorecard 2025 UNFCU Corporate Balanced Scorecard …" at bounding box center [780, 36] width 1173 height 16
click at [268, 36] on icon "Close" at bounding box center [263, 32] width 10 height 8
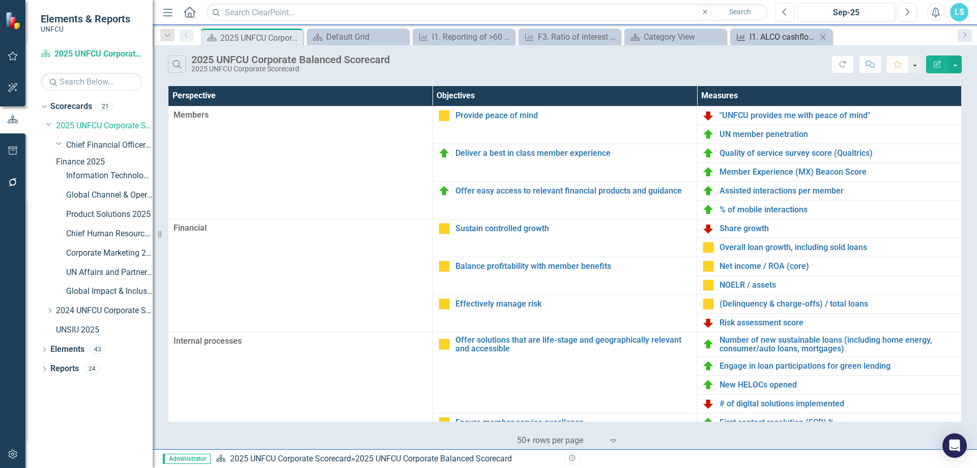
click at [775, 37] on div "I1. ALCO cashflow refined for Shock up/Shock down scenarios on New Loans and In…" at bounding box center [782, 37] width 67 height 13
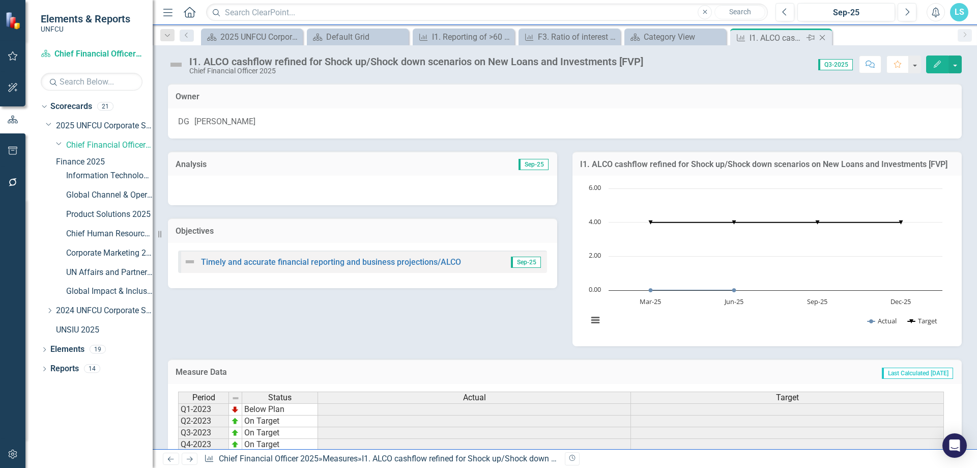
click at [821, 37] on icon at bounding box center [823, 38] width 6 height 6
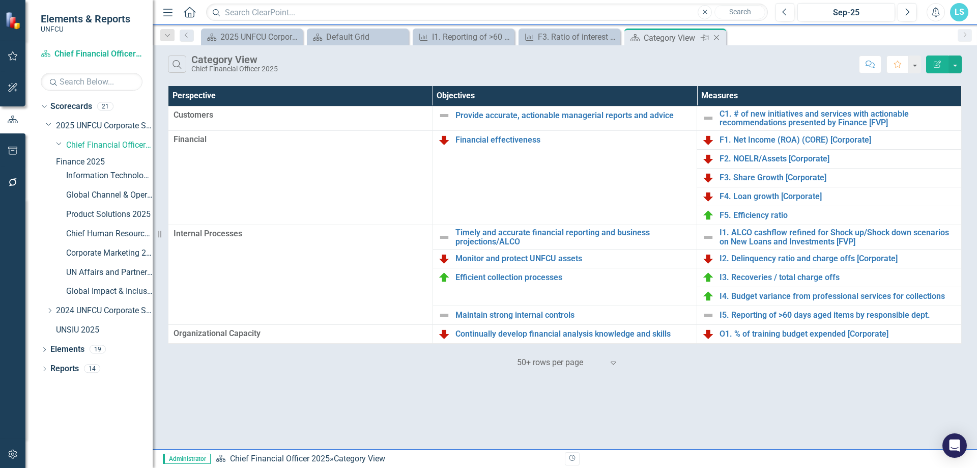
click at [718, 35] on icon "Close" at bounding box center [716, 38] width 10 height 8
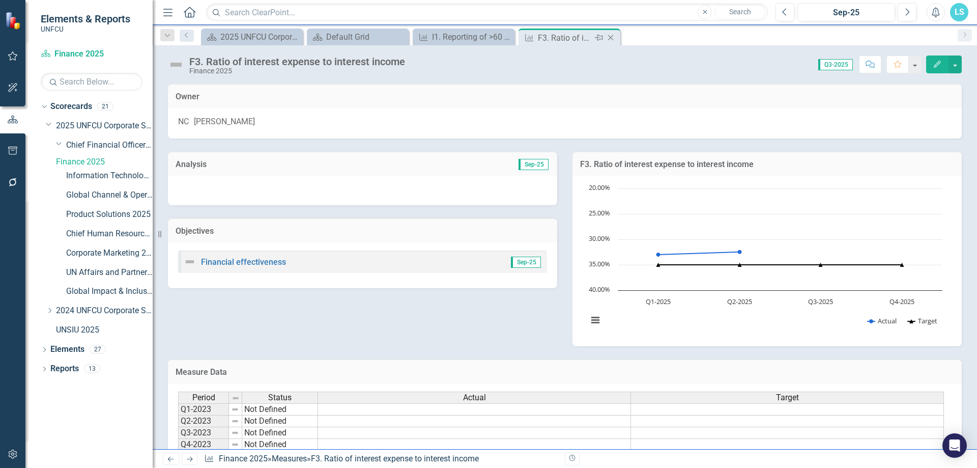
click at [610, 36] on icon "Close" at bounding box center [610, 38] width 10 height 8
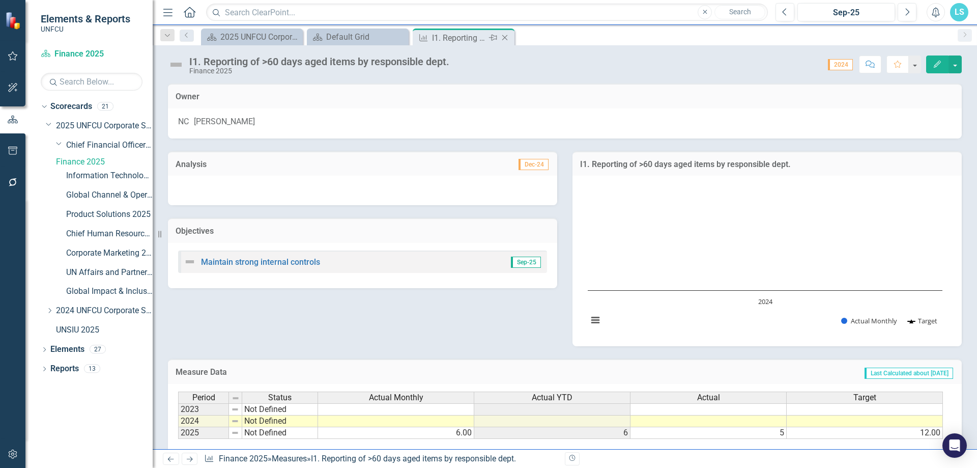
click at [508, 35] on icon "Close" at bounding box center [505, 38] width 10 height 8
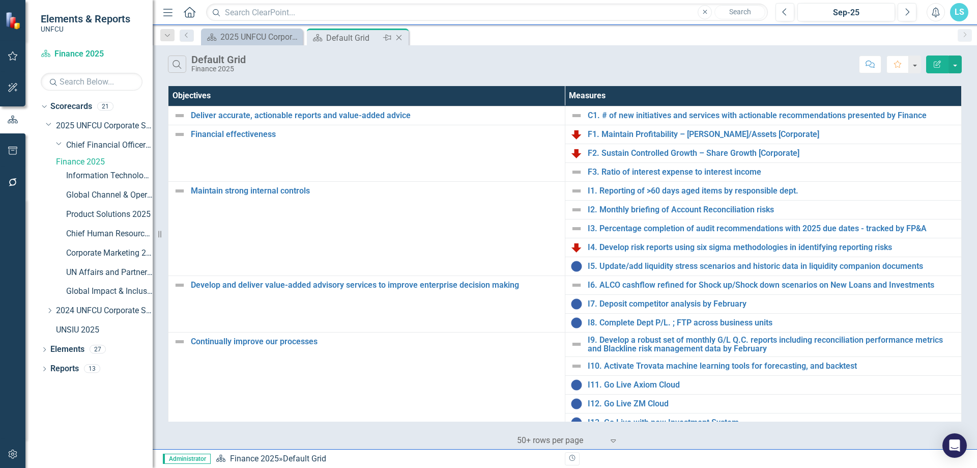
click at [397, 37] on icon "Close" at bounding box center [399, 38] width 10 height 8
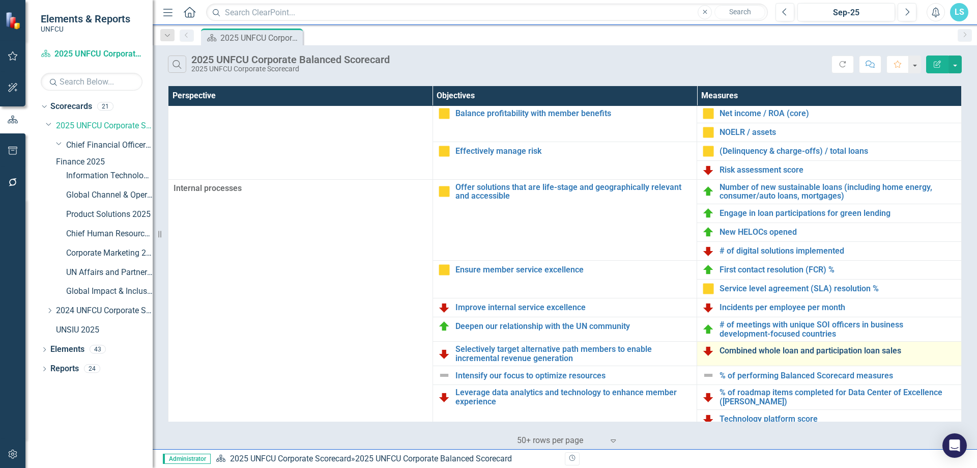
scroll to position [203, 0]
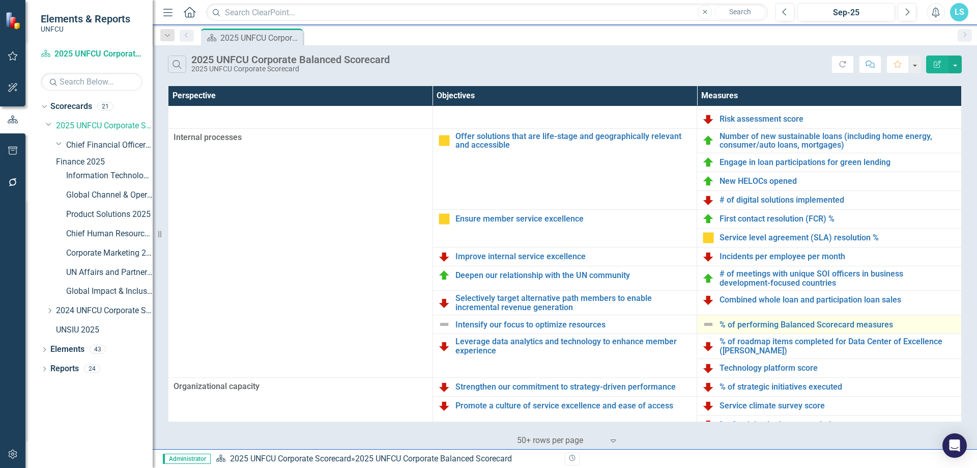
click at [758, 316] on td "% of performing Balanced Scorecard measures Link Map View Link Map Edit Edit Me…" at bounding box center [829, 324] width 265 height 19
click at [753, 322] on link "% of performing Balanced Scorecard measures" at bounding box center [837, 324] width 237 height 9
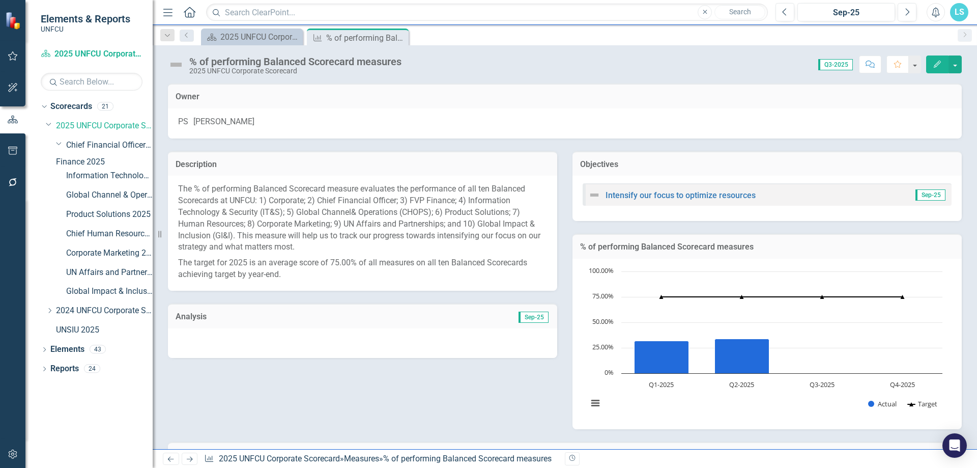
scroll to position [205, 0]
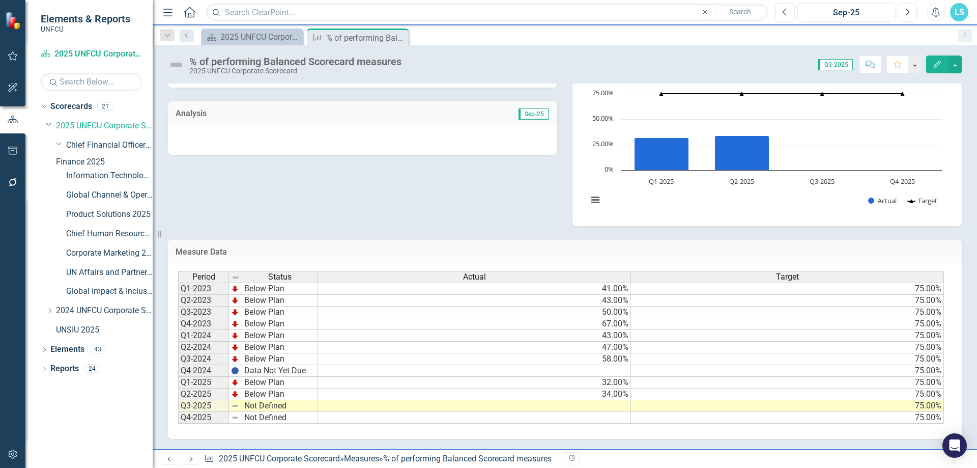
click at [410, 199] on div "Description The % of performing Balanced Scorecard measure evaluates the perfor…" at bounding box center [564, 80] width 809 height 290
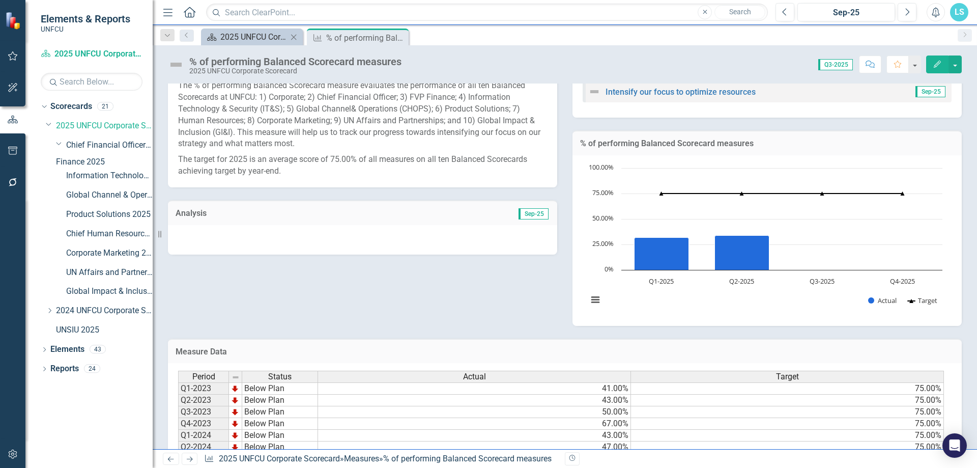
click at [254, 33] on div "2025 UNFCU Corporate Balanced Scorecard" at bounding box center [253, 37] width 67 height 13
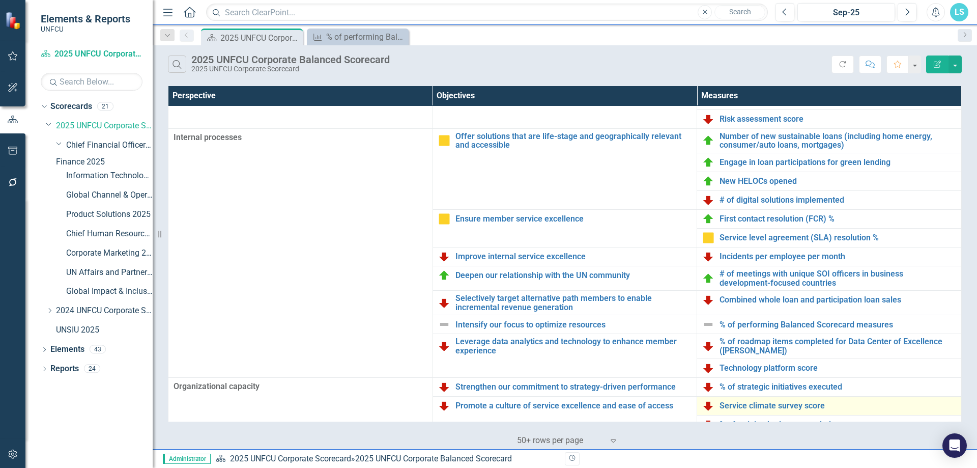
scroll to position [216, 0]
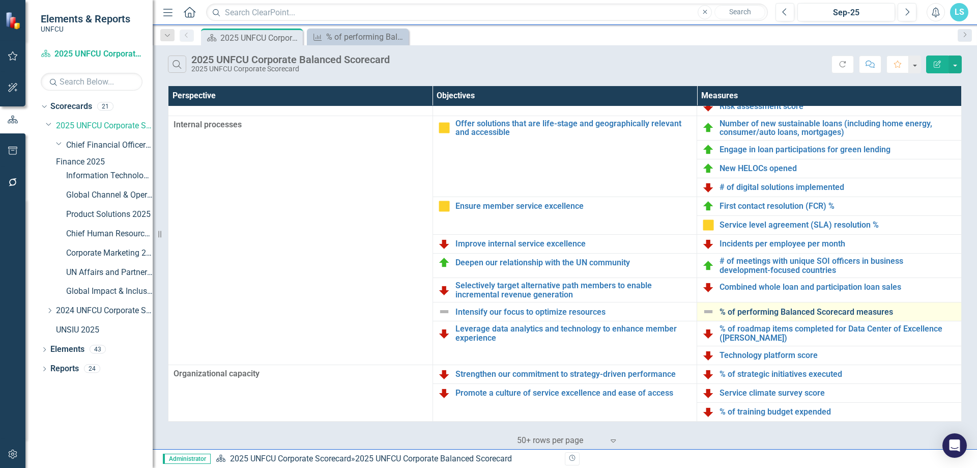
click at [740, 310] on link "% of performing Balanced Scorecard measures" at bounding box center [837, 311] width 237 height 9
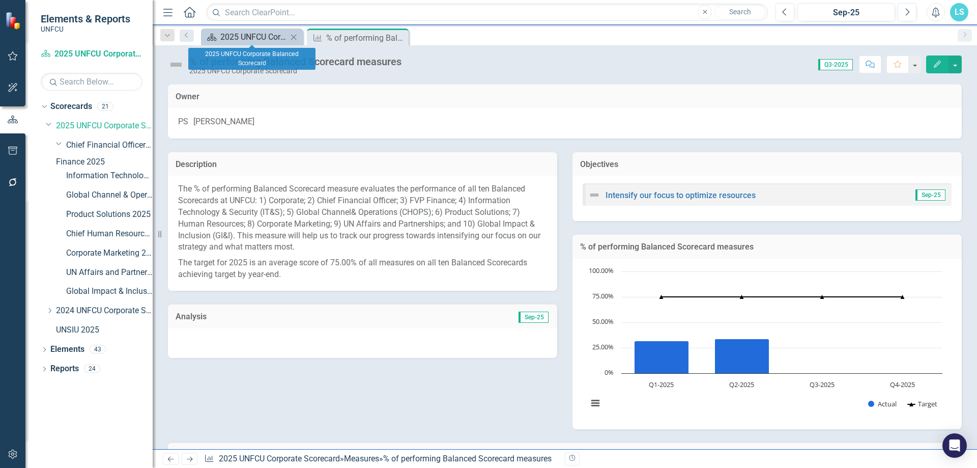
click at [249, 37] on div "2025 UNFCU Corporate Balanced Scorecard" at bounding box center [253, 37] width 67 height 13
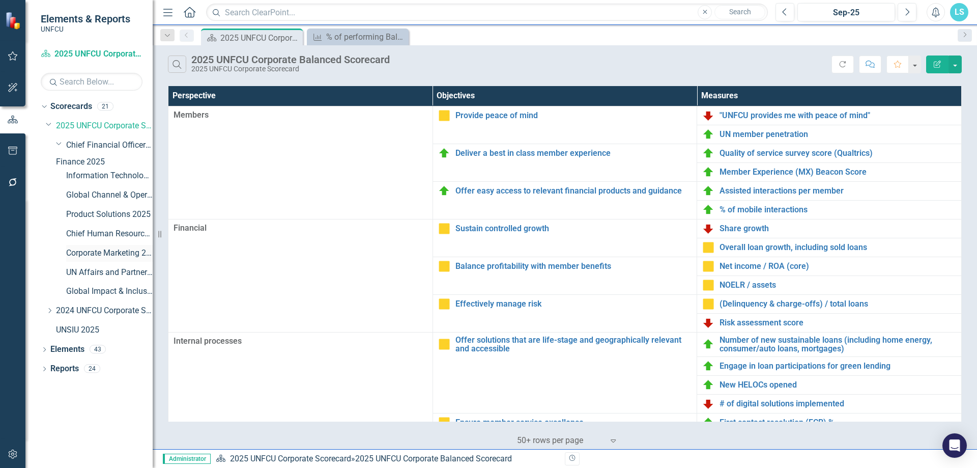
click at [107, 259] on link "Corporate Marketing 2025" at bounding box center [109, 253] width 86 height 12
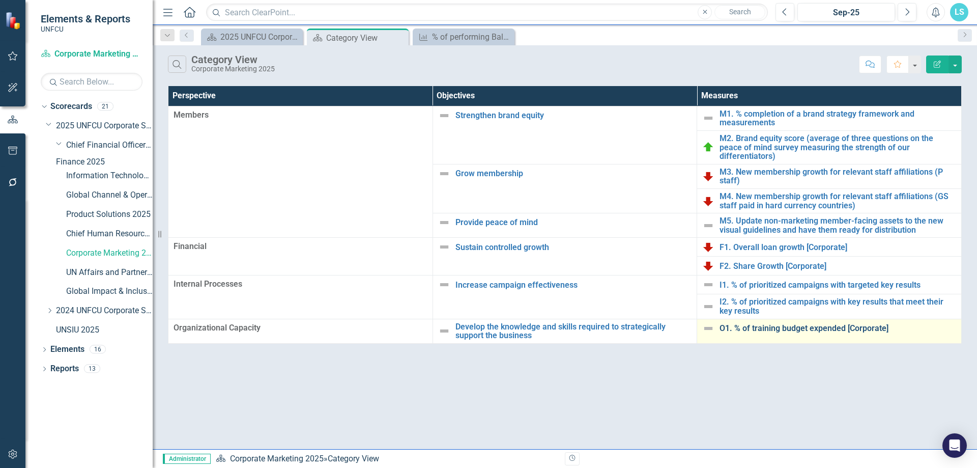
click at [791, 324] on link "O1. % of training budget expended [Corporate]" at bounding box center [837, 328] width 237 height 9
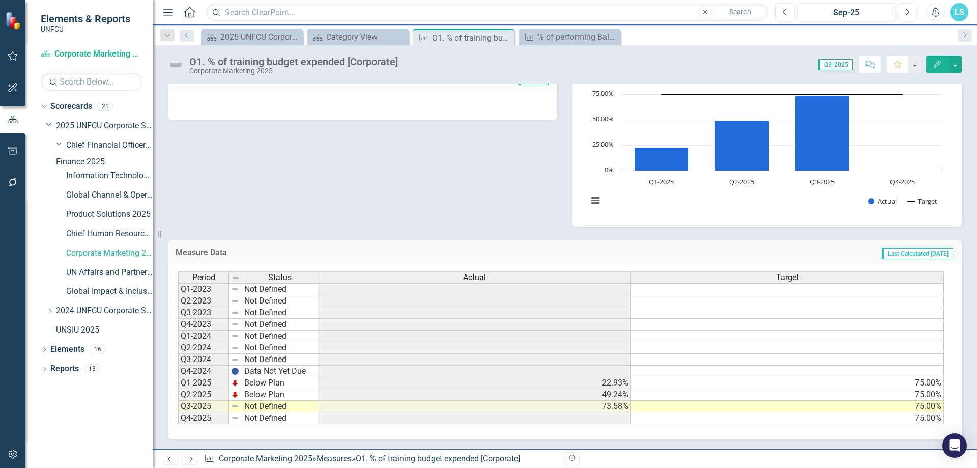
scroll to position [205, 0]
click at [279, 406] on td "Not Defined" at bounding box center [280, 406] width 76 height 12
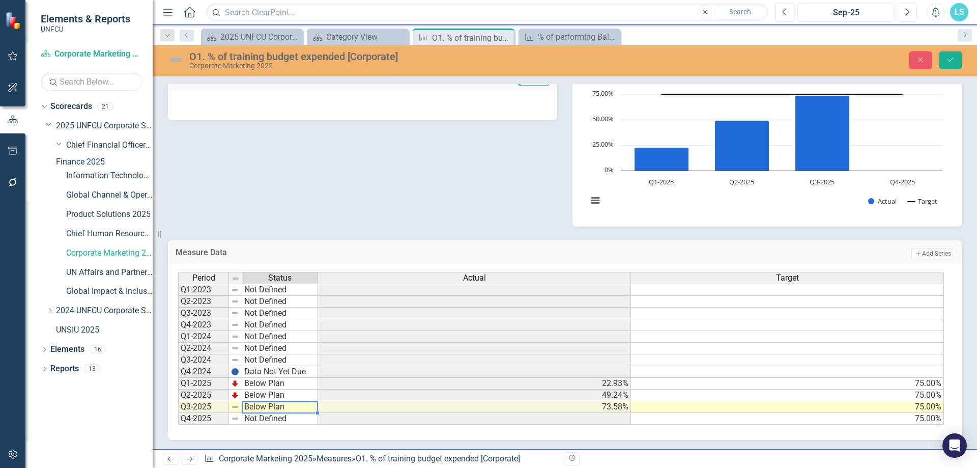
click at [277, 382] on div "Period Status Actual Target Q1-2023 Not Defined Q2-2023 Not Defined Q3-2023 Not…" at bounding box center [561, 348] width 766 height 153
click at [953, 57] on icon "Save" at bounding box center [950, 59] width 9 height 7
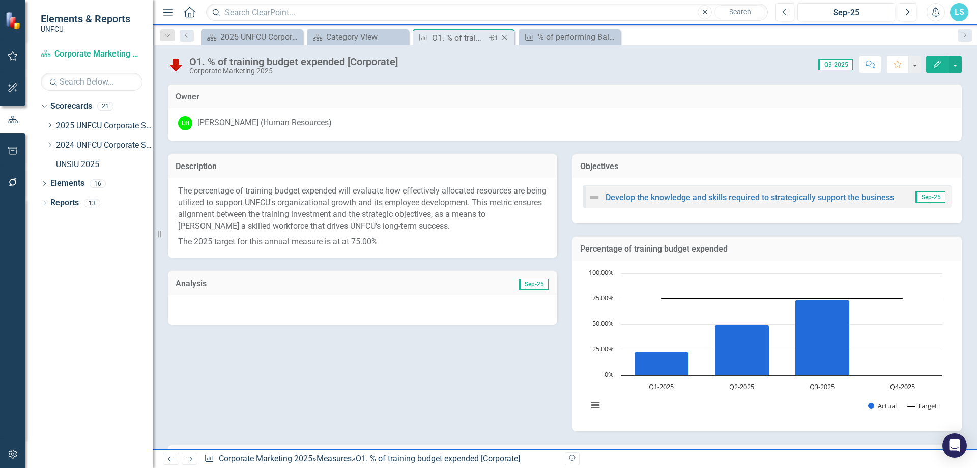
click at [505, 37] on icon "Close" at bounding box center [505, 38] width 10 height 8
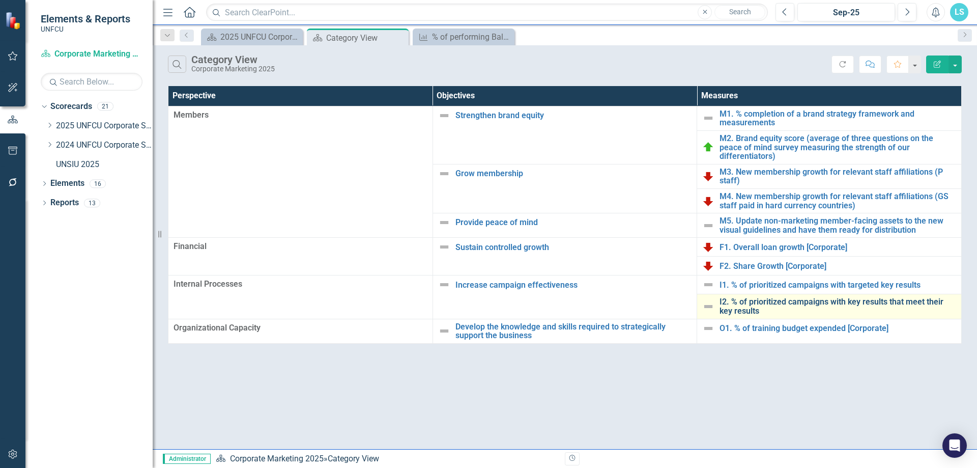
click at [742, 297] on link "I2. % of prioritized campaigns with key results that meet their key results" at bounding box center [837, 306] width 237 height 18
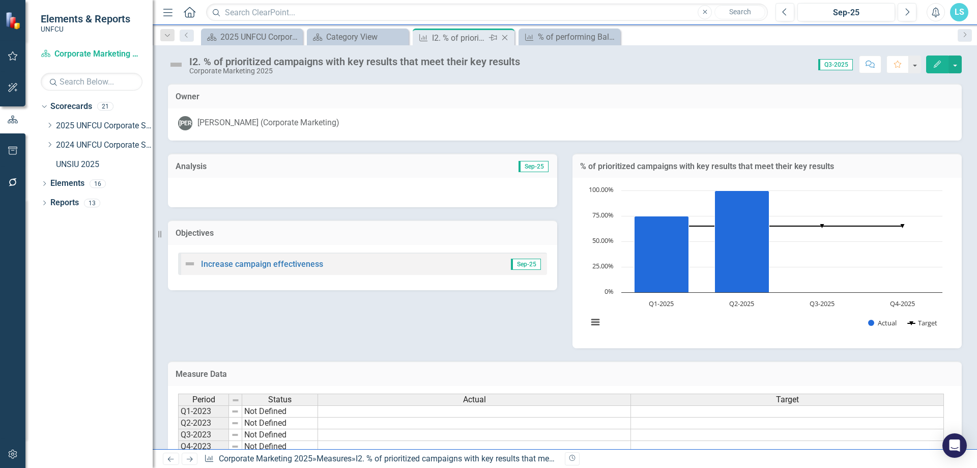
click at [508, 39] on icon "Close" at bounding box center [505, 38] width 10 height 8
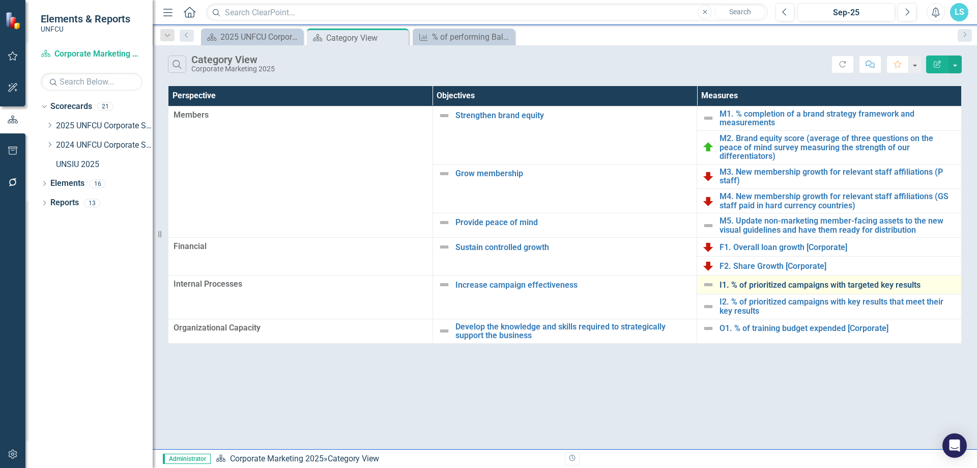
click at [744, 280] on link "I1. % of prioritized campaigns with targeted key results" at bounding box center [837, 284] width 237 height 9
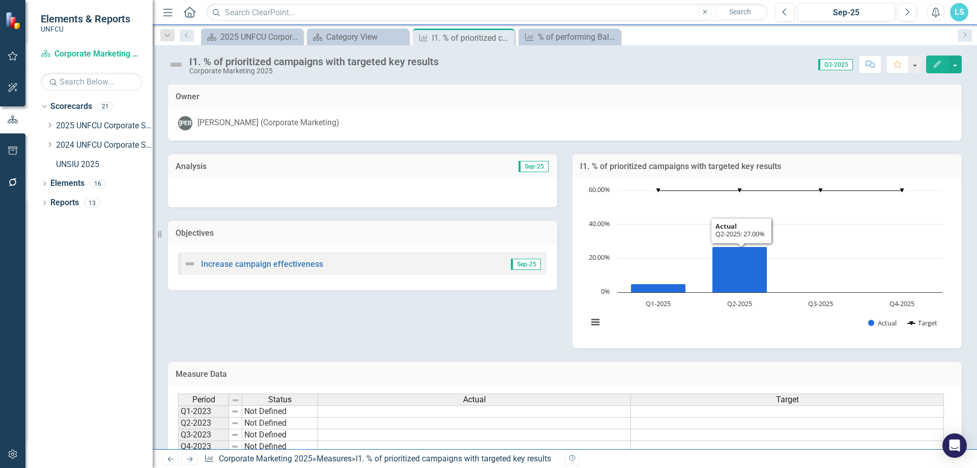
scroll to position [123, 0]
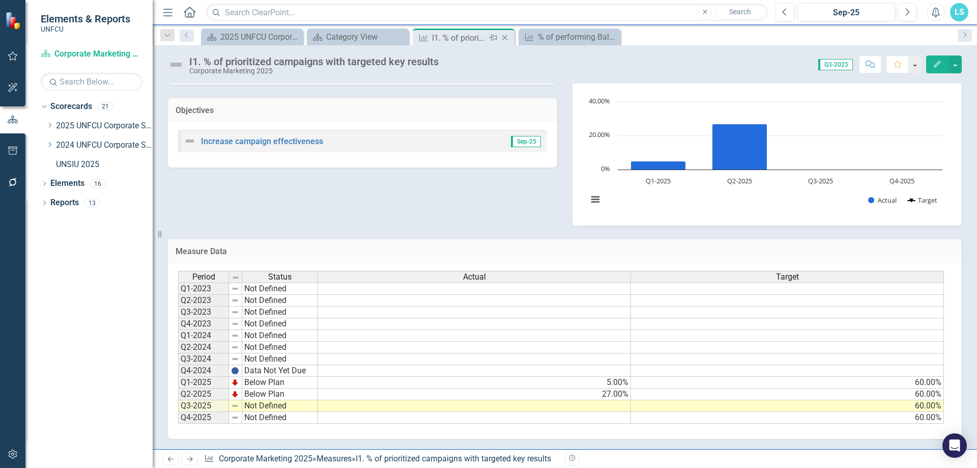
click at [509, 35] on icon "Close" at bounding box center [505, 38] width 10 height 8
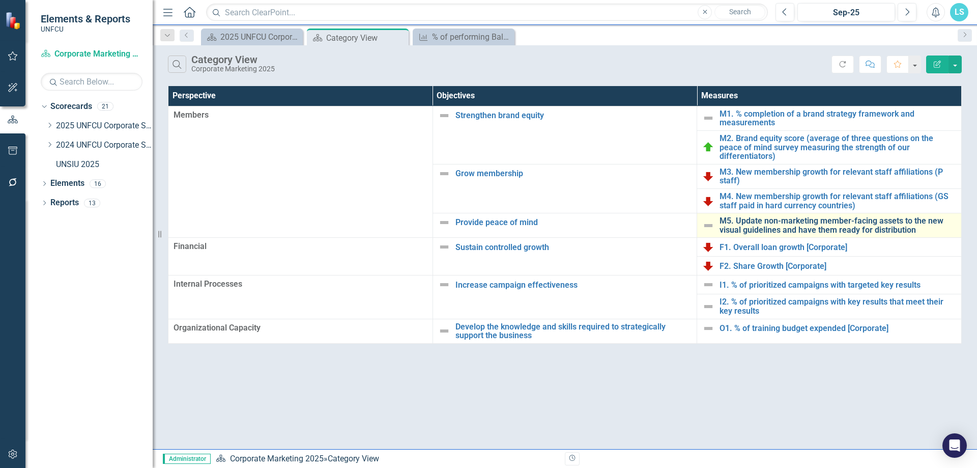
click at [781, 217] on link "M5. Update non-marketing member-facing assets to the new visual guidelines and …" at bounding box center [837, 225] width 237 height 18
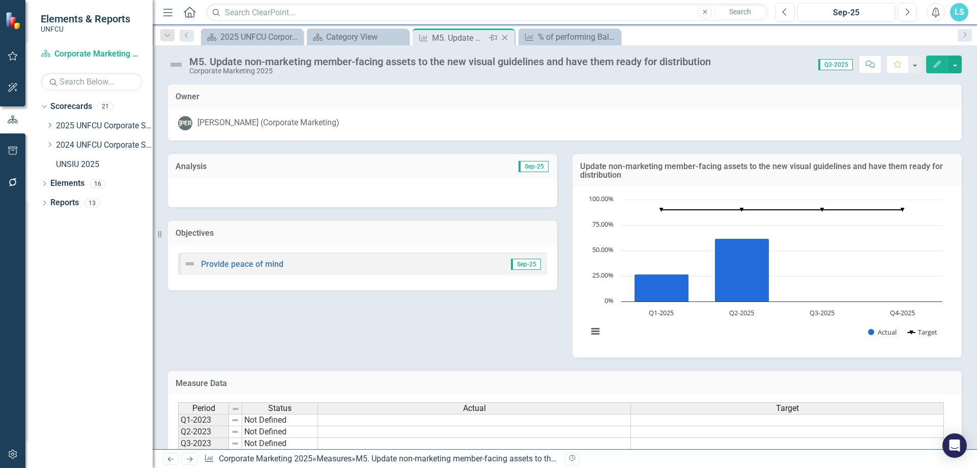
click at [508, 38] on icon "Close" at bounding box center [505, 38] width 10 height 8
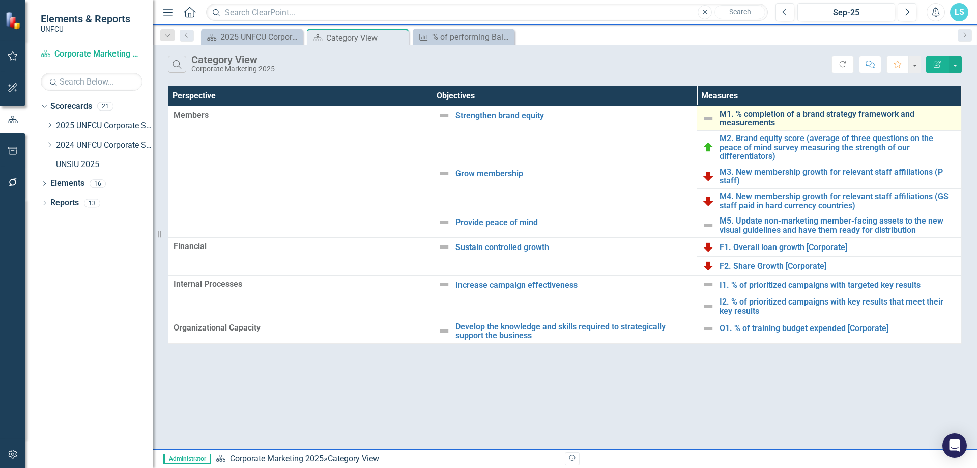
click at [748, 120] on link "M1. % completion of a brand strategy framework and measurements" at bounding box center [837, 118] width 237 height 18
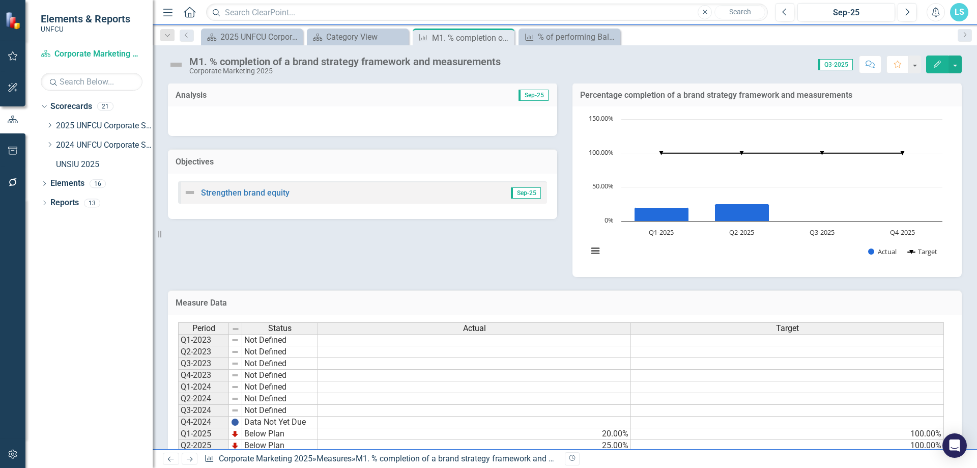
scroll to position [123, 0]
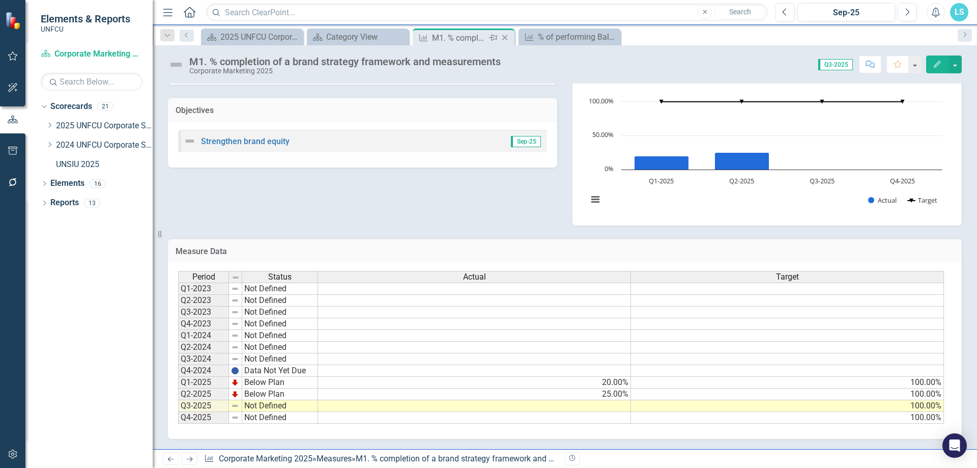
click at [512, 38] on div "Measure M1. % completion of a brand strategy framework and measurements Pin Clo…" at bounding box center [464, 36] width 102 height 17
click at [508, 38] on icon "Close" at bounding box center [505, 38] width 10 height 8
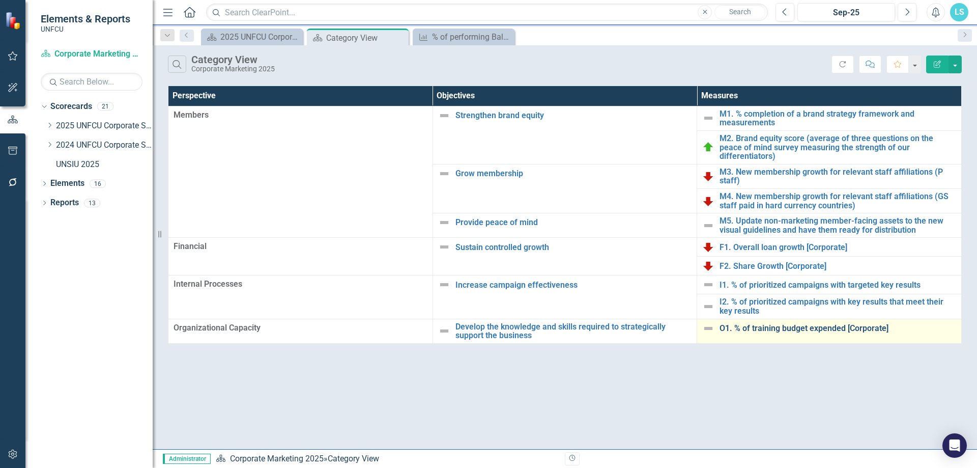
click at [753, 324] on link "O1. % of training budget expended [Corporate]" at bounding box center [837, 328] width 237 height 9
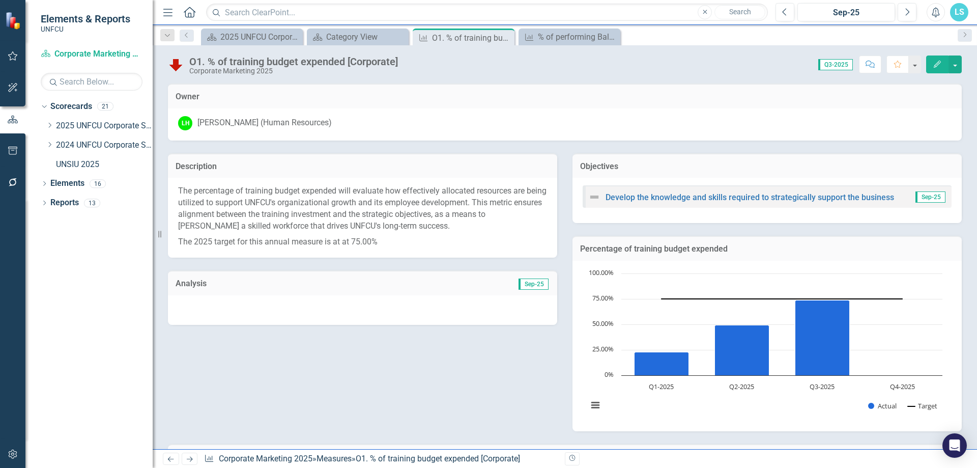
scroll to position [205, 0]
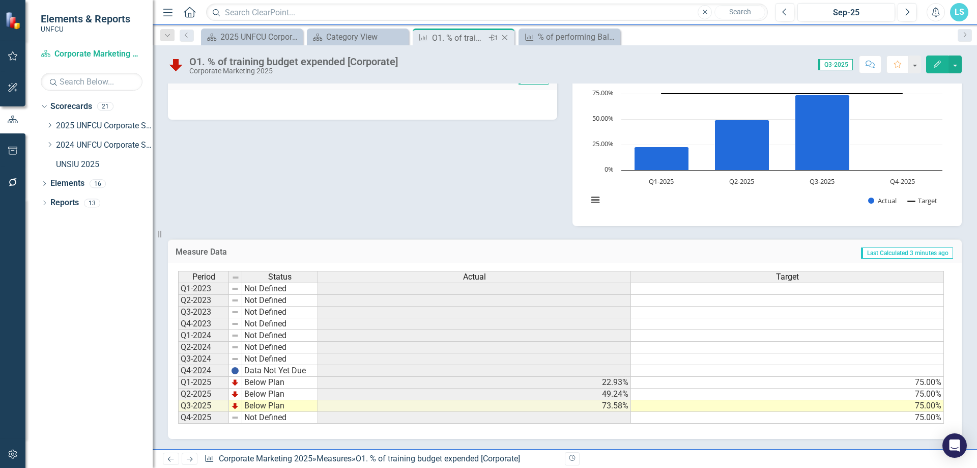
click at [503, 38] on icon "Close" at bounding box center [505, 38] width 10 height 8
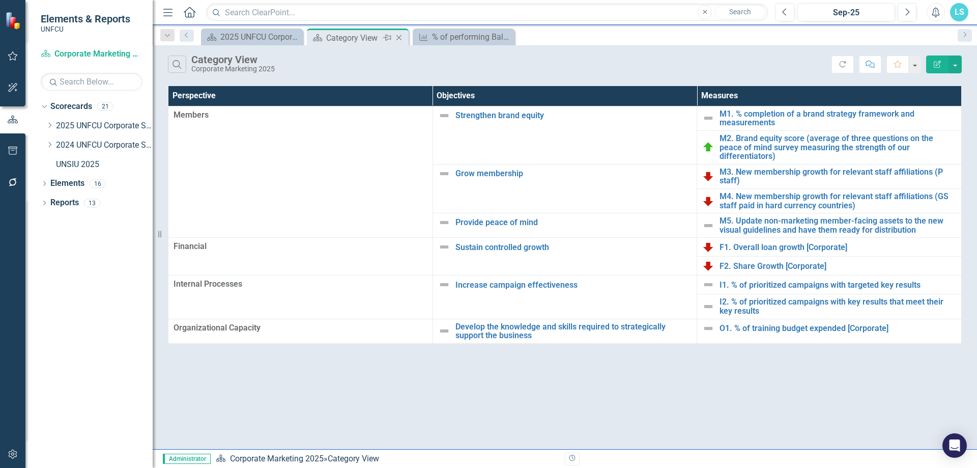
click at [400, 37] on icon at bounding box center [399, 38] width 6 height 6
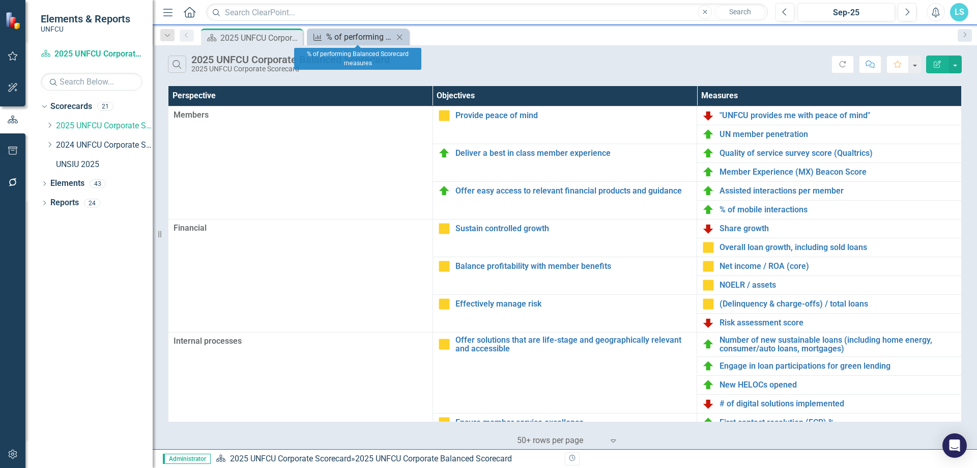
click at [337, 39] on div "% of performing Balanced Scorecard measures" at bounding box center [359, 37] width 67 height 13
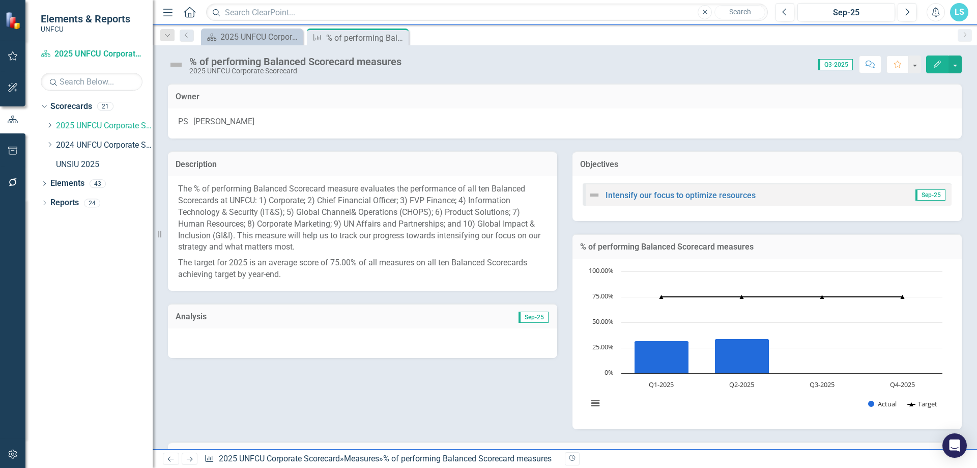
scroll to position [205, 0]
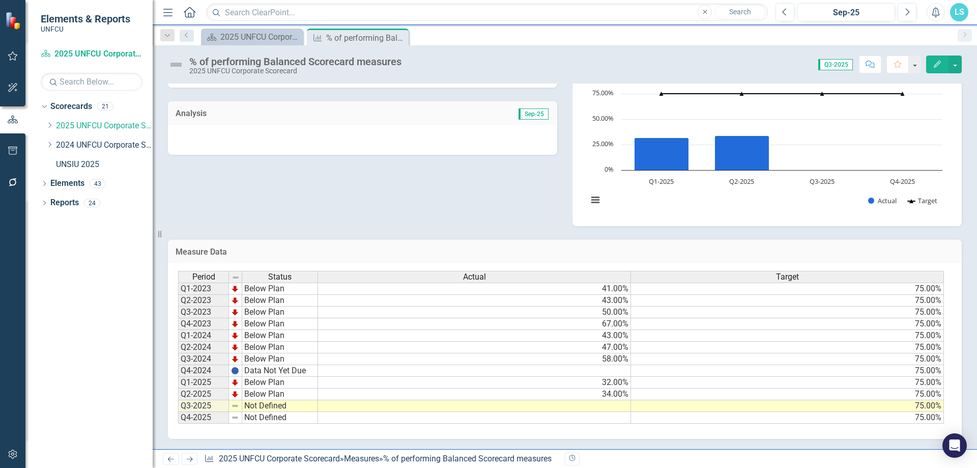
click at [274, 406] on td "Not Defined" at bounding box center [280, 406] width 76 height 12
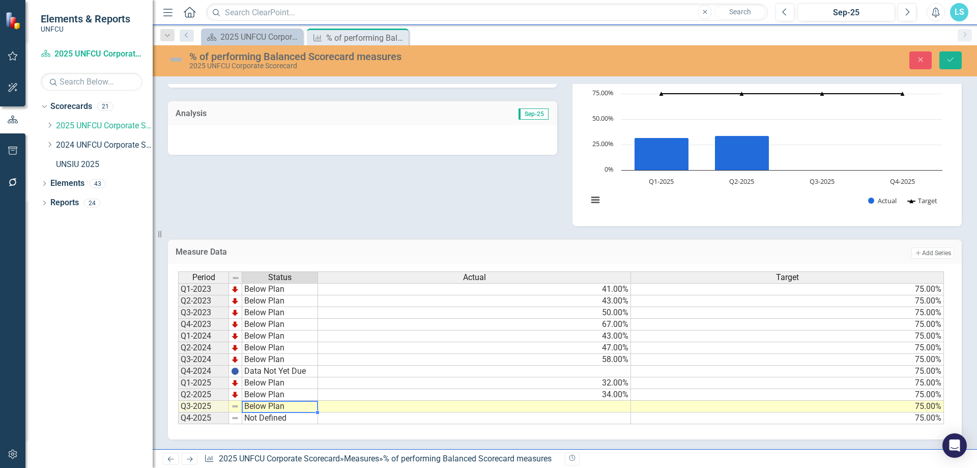
click at [283, 377] on div "Period Status Actual Target Q1-2023 Below Plan 41.00% 75.00% Q2-2023 Below Plan…" at bounding box center [561, 347] width 766 height 153
click at [373, 182] on div "Description The % of performing Balanced Scorecard measure evaluates the perfor…" at bounding box center [564, 80] width 809 height 290
click at [41, 125] on div "Dropdown Scorecards 21 Dropdown 2025 UNFCU Corporate Scorecard Dropdown Chief F…" at bounding box center [97, 136] width 112 height 77
click at [47, 125] on icon "Dropdown" at bounding box center [50, 125] width 8 height 6
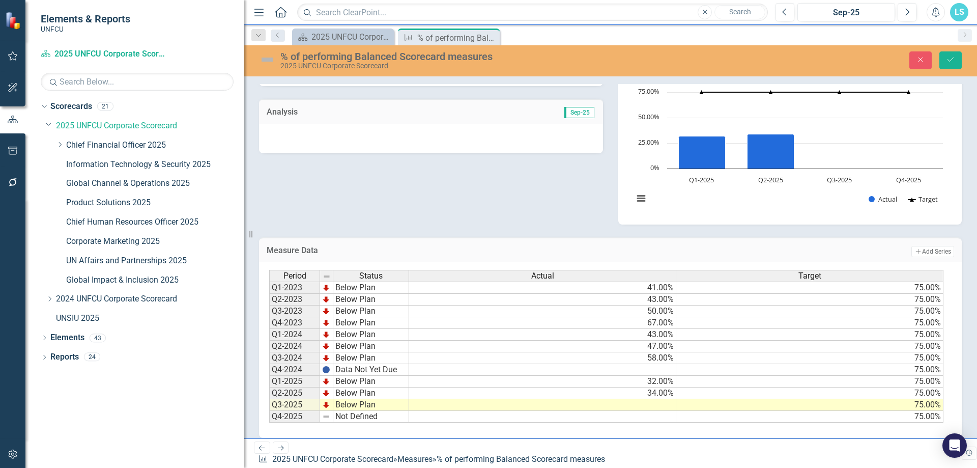
drag, startPoint x: 154, startPoint y: 190, endPoint x: 244, endPoint y: 176, distance: 91.1
click at [244, 176] on div "Resize" at bounding box center [248, 234] width 8 height 468
click at [82, 147] on link "Chief Financial Officer 2025" at bounding box center [155, 145] width 178 height 12
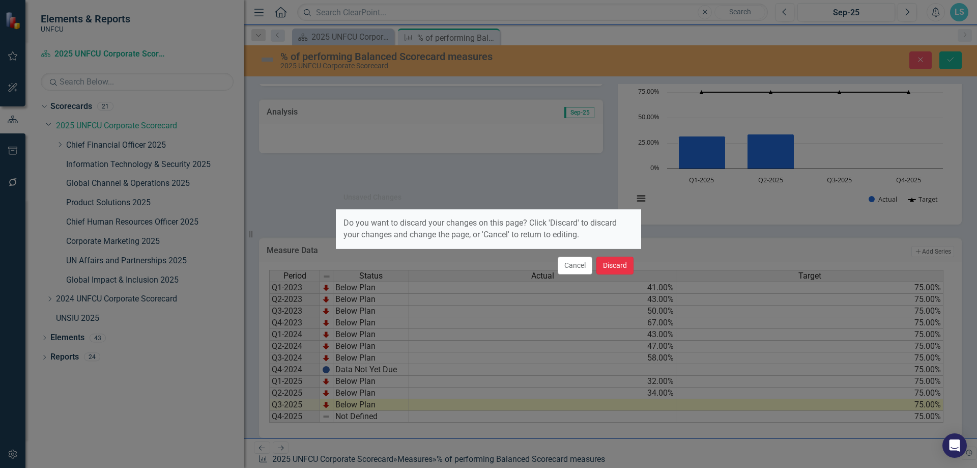
click at [611, 265] on button "Discard" at bounding box center [614, 265] width 37 height 18
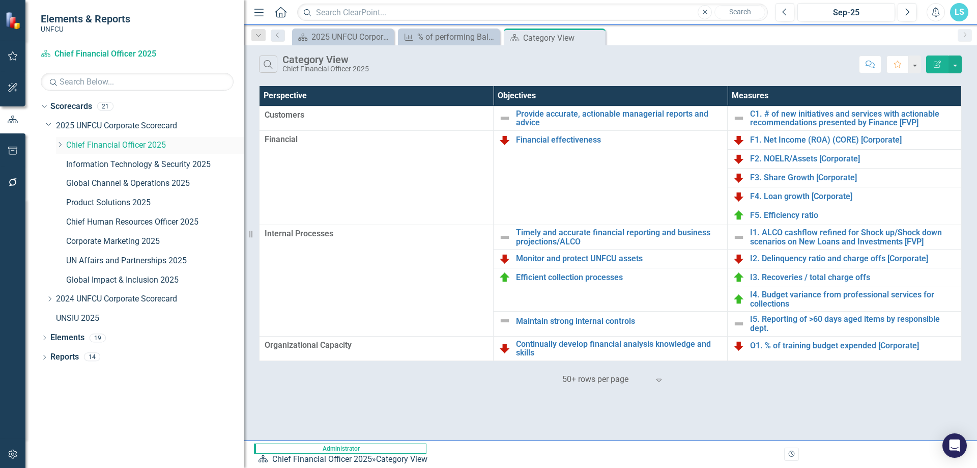
click at [100, 141] on link "Chief Financial Officer 2025" at bounding box center [155, 145] width 178 height 12
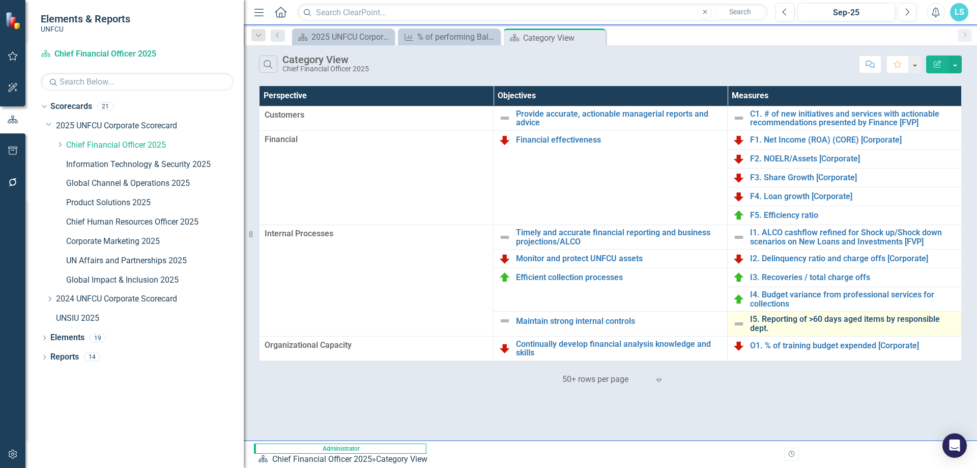
click at [790, 321] on link "I5. Reporting of >60 days aged items by responsible dept." at bounding box center [853, 323] width 206 height 18
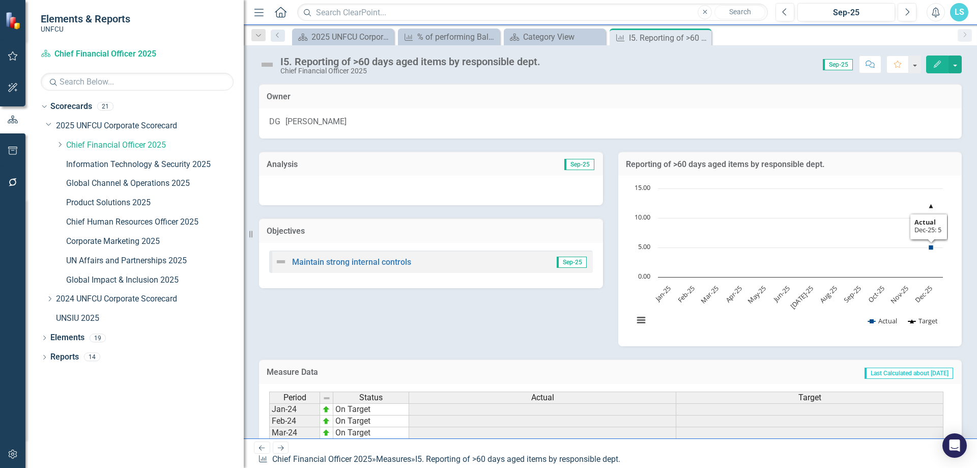
scroll to position [263, 0]
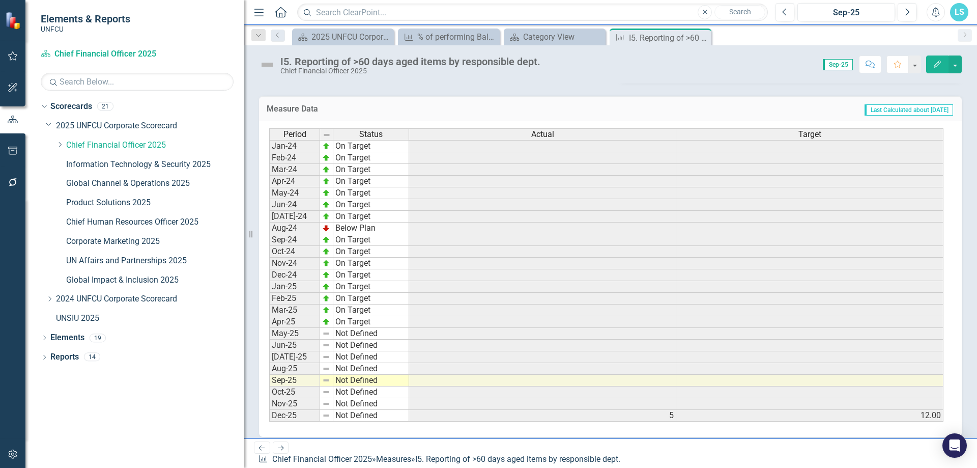
click at [269, 421] on div "Period Status Actual Target Jan-24 On Target Feb-24 On Target Mar-24 On Target …" at bounding box center [269, 274] width 0 height 293
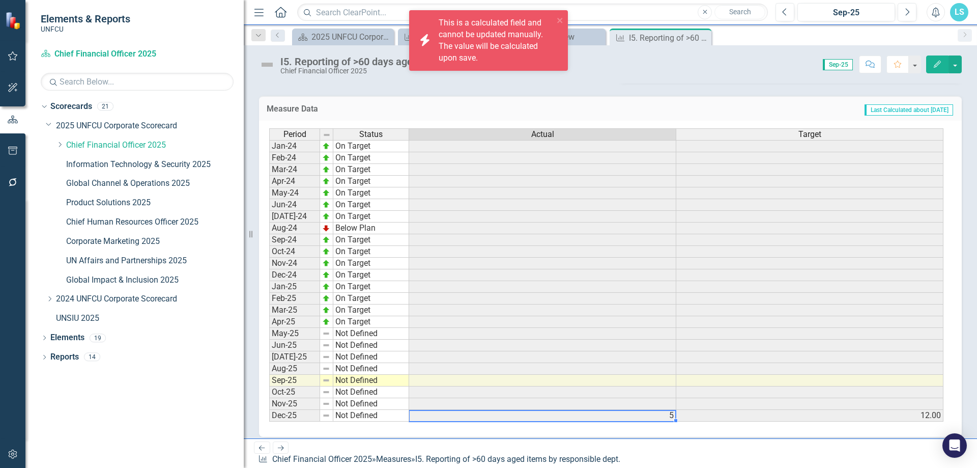
click at [628, 420] on td "5" at bounding box center [542, 416] width 267 height 12
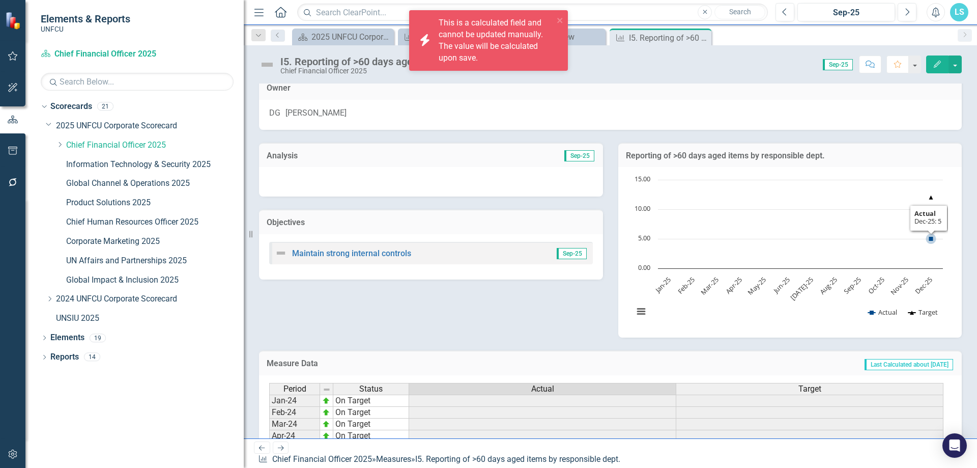
scroll to position [0, 0]
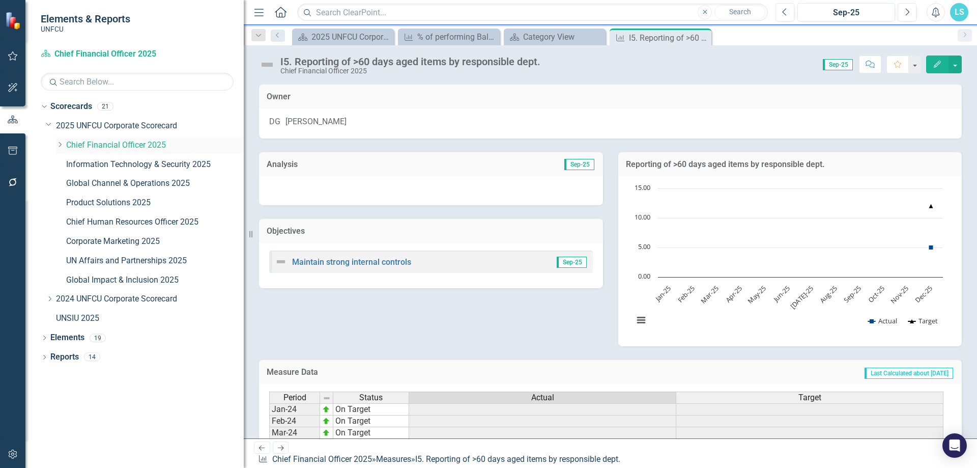
click at [56, 146] on icon "Dropdown" at bounding box center [60, 144] width 8 height 6
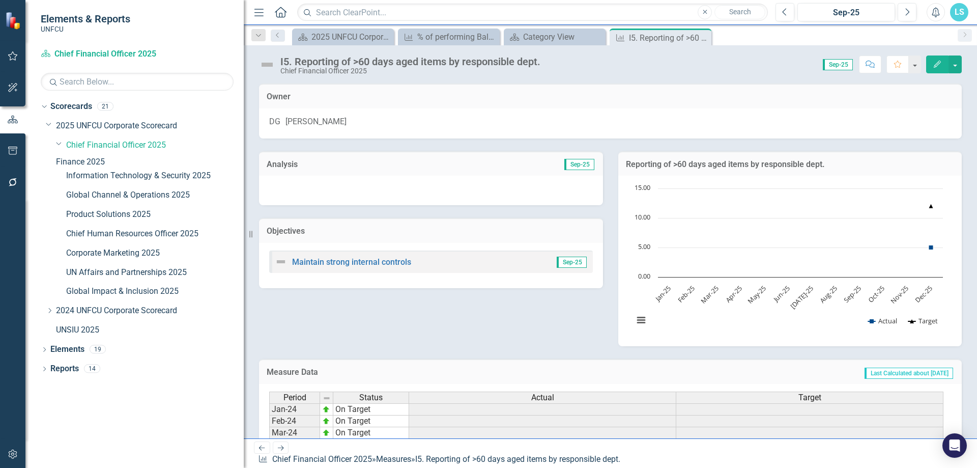
click at [116, 164] on link "Finance 2025" at bounding box center [150, 162] width 188 height 12
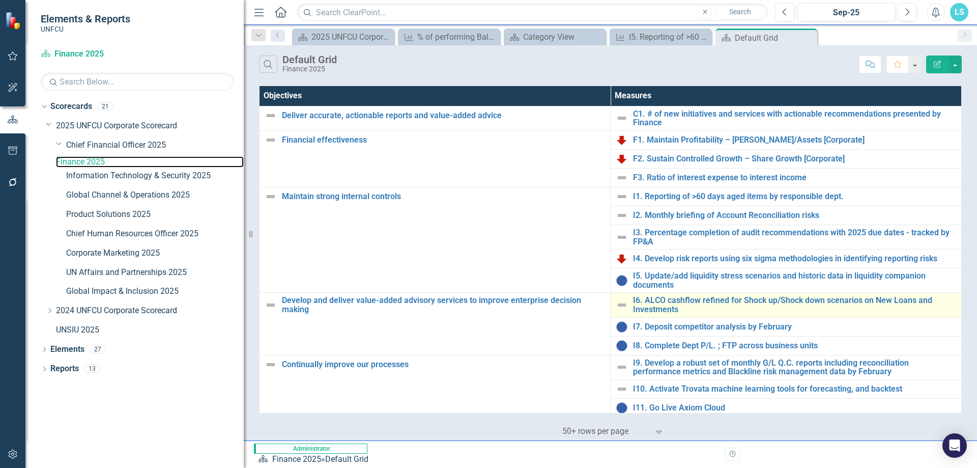
scroll to position [116, 0]
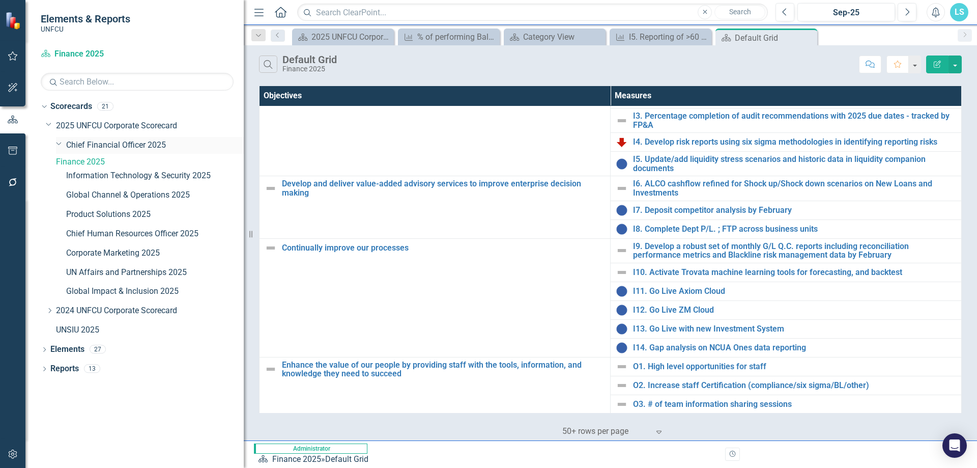
click at [116, 147] on link "Chief Financial Officer 2025" at bounding box center [155, 145] width 178 height 12
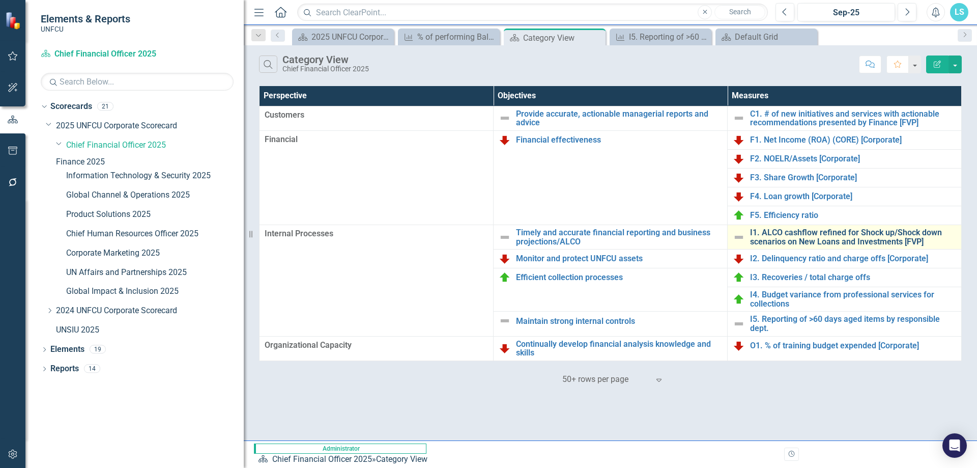
click at [794, 242] on link "I1. ALCO cashflow refined for Shock up/Shock down scenarios on New Loans and In…" at bounding box center [853, 237] width 206 height 18
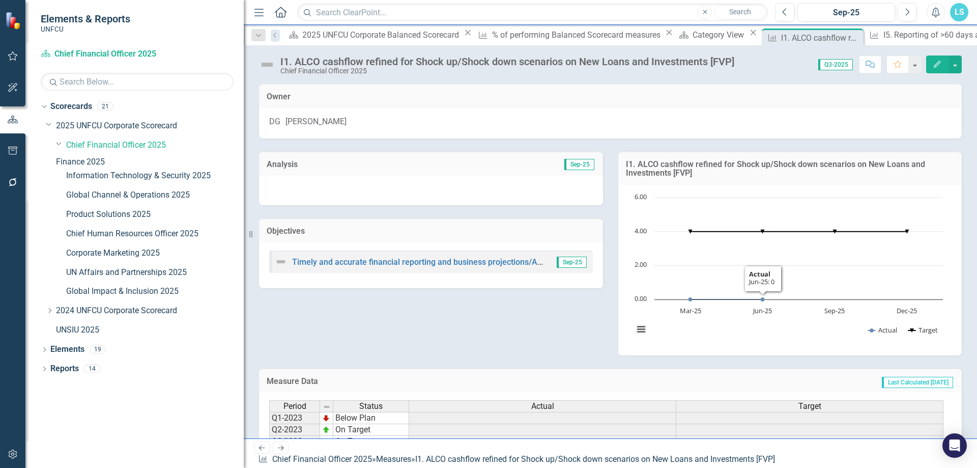
scroll to position [131, 0]
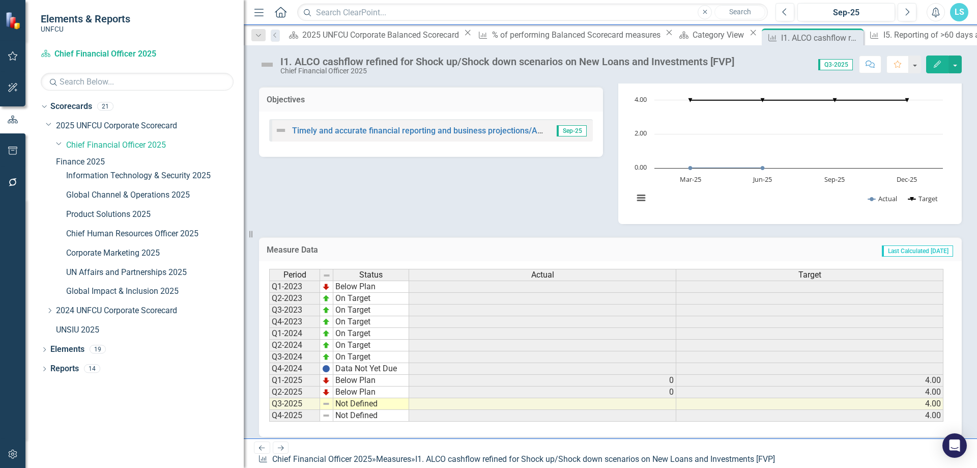
click at [665, 407] on td at bounding box center [542, 404] width 267 height 12
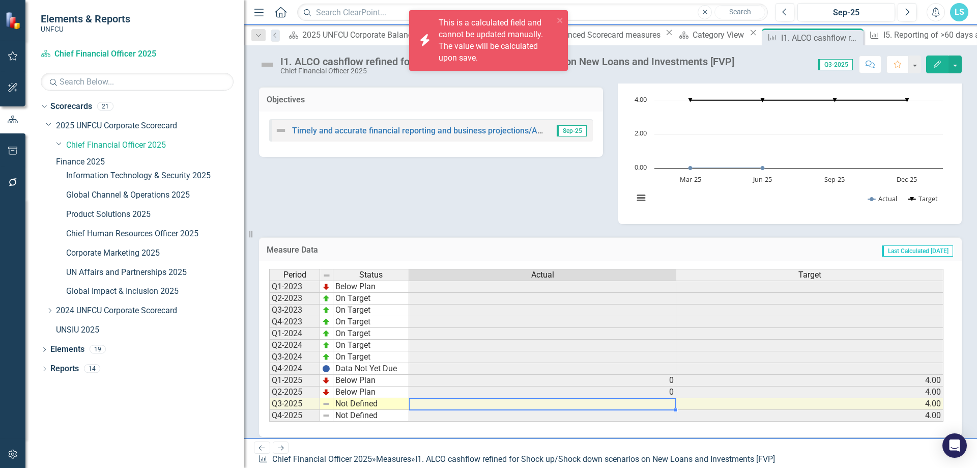
click at [665, 407] on td at bounding box center [542, 404] width 267 height 12
click at [366, 181] on div "Analysis Sep-25 Objectives Timely and accurate financial reporting and business…" at bounding box center [610, 115] width 718 height 217
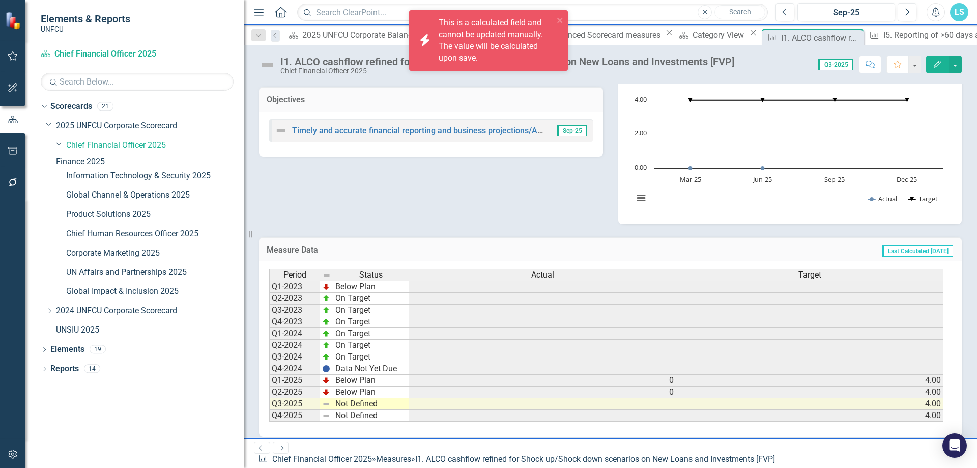
scroll to position [0, 0]
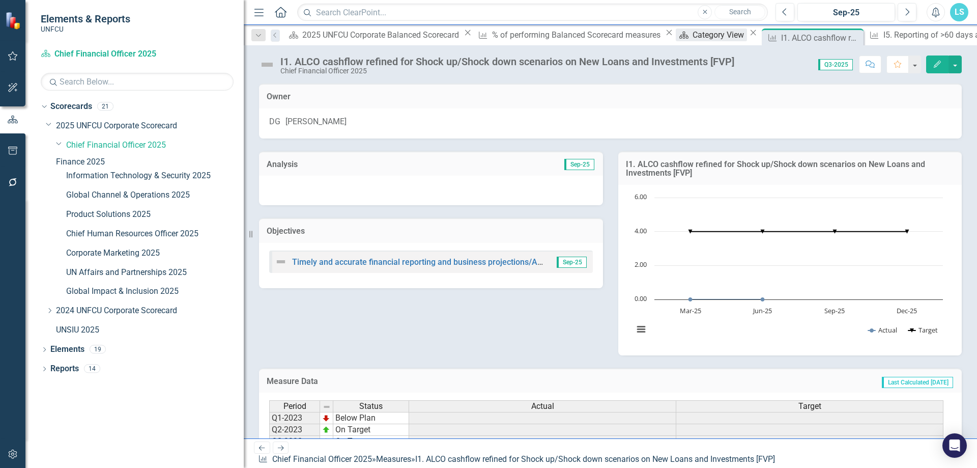
click at [692, 38] on div "Category View" at bounding box center [719, 34] width 54 height 13
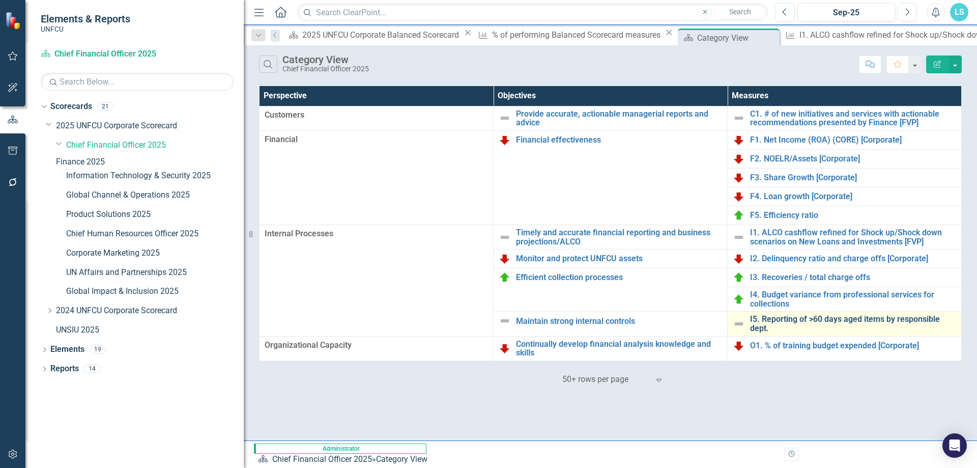
click at [762, 323] on link "I5. Reporting of >60 days aged items by responsible dept." at bounding box center [853, 323] width 206 height 18
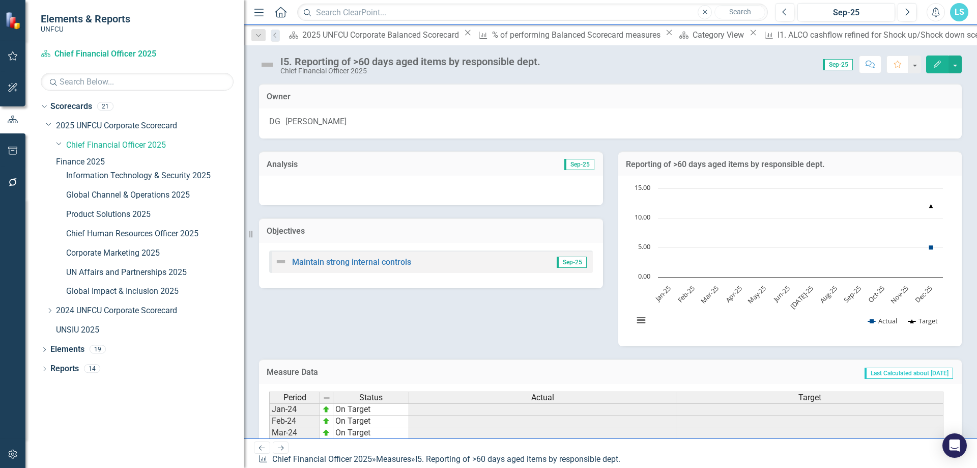
scroll to position [263, 0]
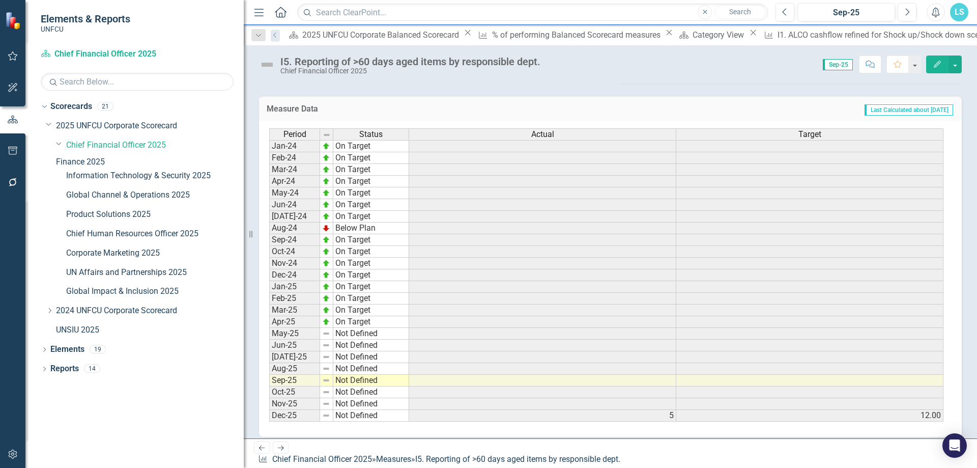
click at [838, 467] on html "Elements & Reports UNFCU Scorecard Chief Financial Officer 2025 Search Dropdown…" at bounding box center [488, 234] width 977 height 468
click at [938, 66] on icon "Edit" at bounding box center [936, 64] width 9 height 7
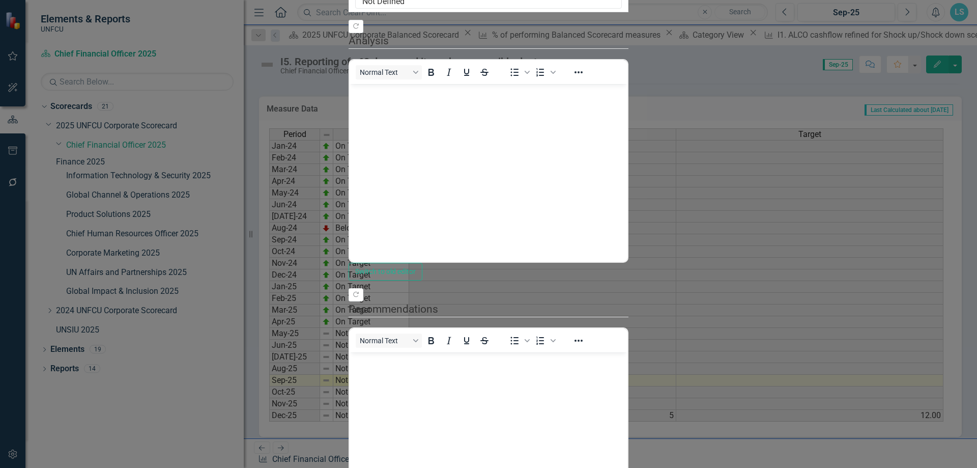
scroll to position [0, 0]
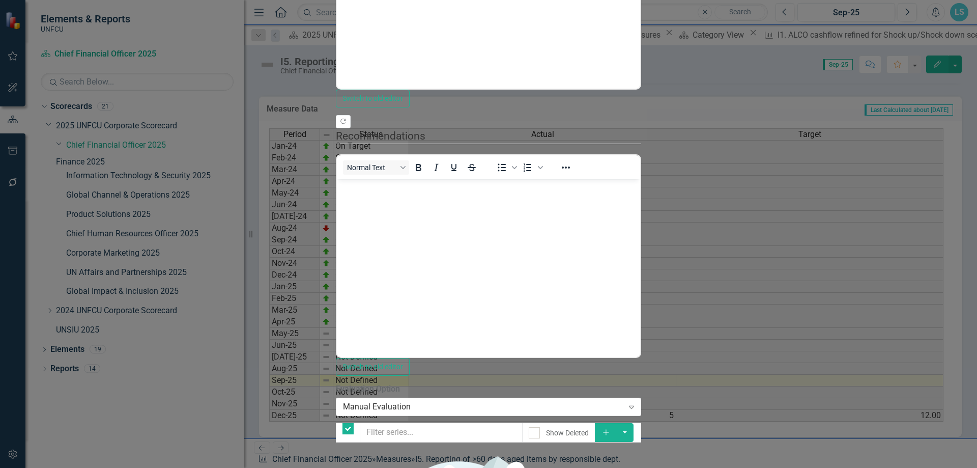
checkbox input "false"
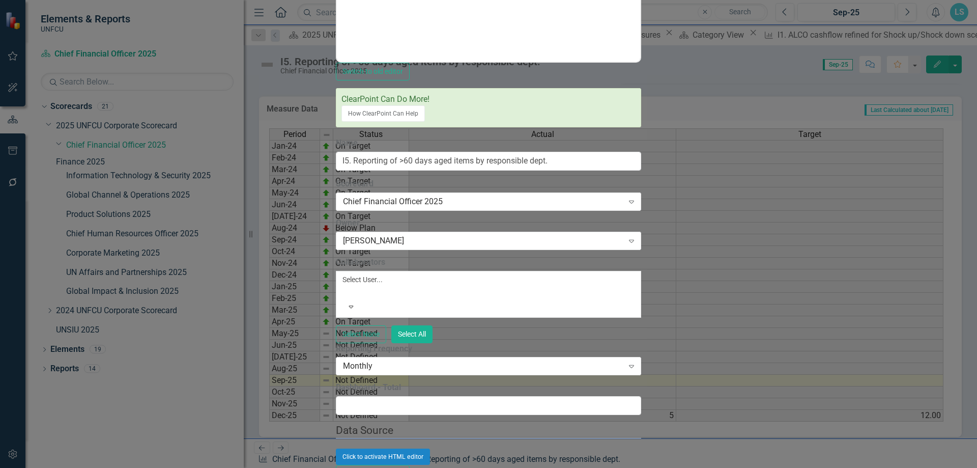
scroll to position [425, 0]
checkbox input "true"
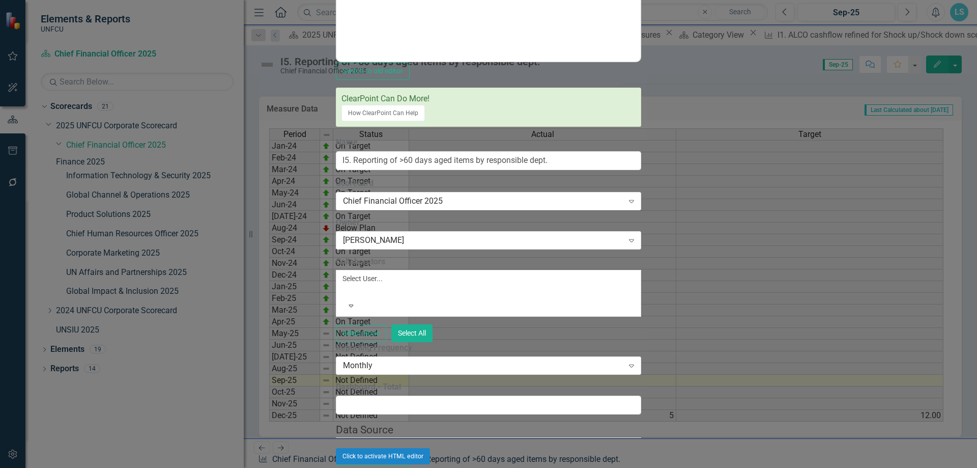
drag, startPoint x: 311, startPoint y: 119, endPoint x: 282, endPoint y: 119, distance: 29.0
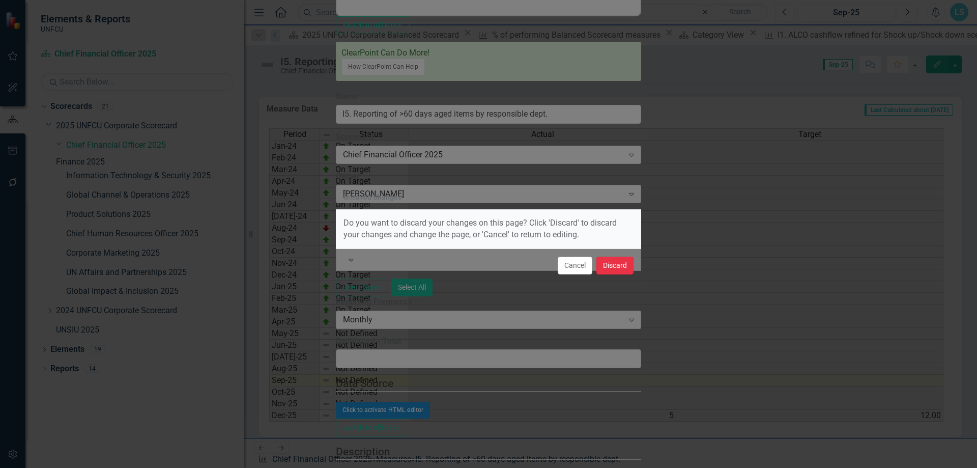
click at [625, 264] on button "Discard" at bounding box center [614, 265] width 37 height 18
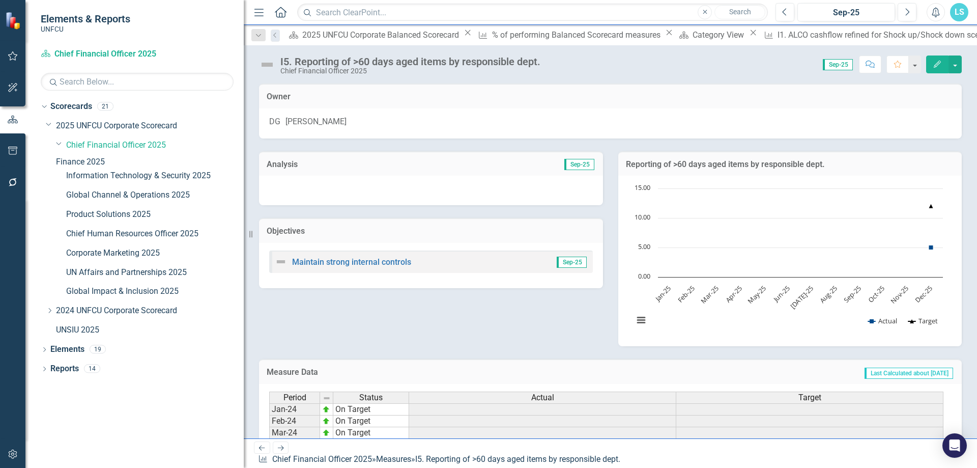
scroll to position [254, 0]
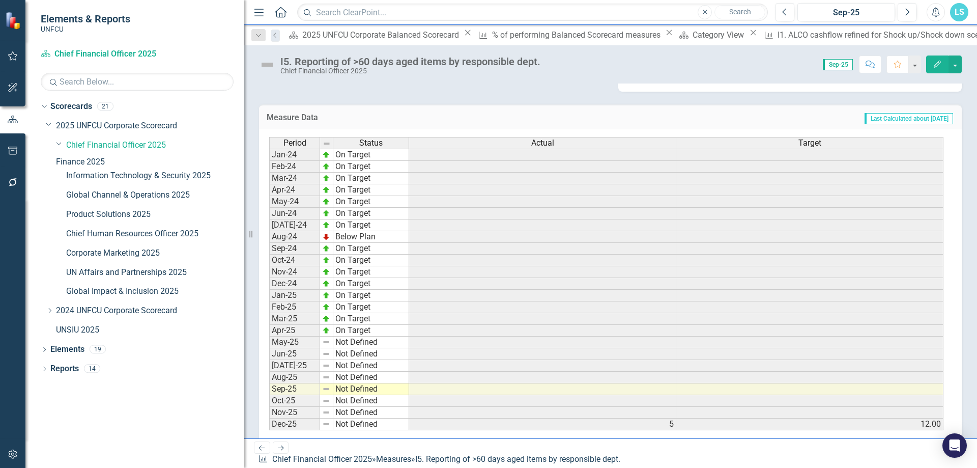
click at [454, 76] on div "I5. Reporting of >60 days aged items by responsible dept. Chief Financial Offic…" at bounding box center [610, 241] width 733 height 393
click at [692, 35] on div "Category View" at bounding box center [719, 34] width 54 height 13
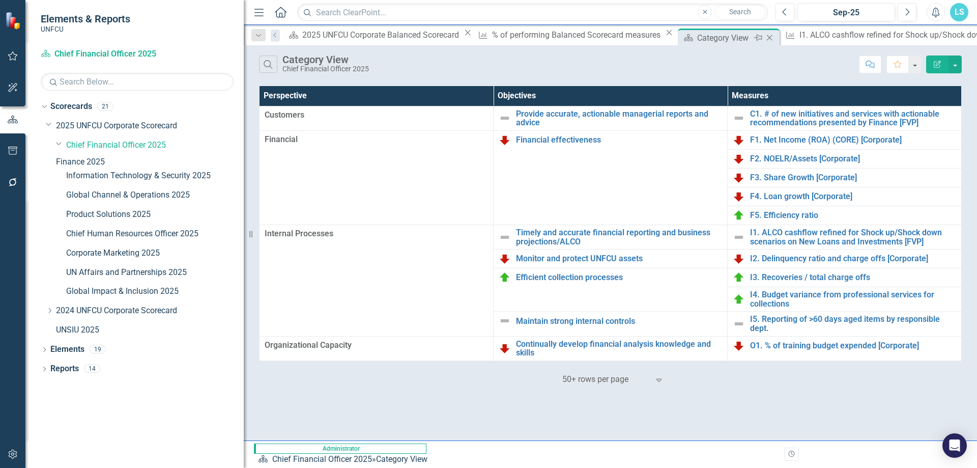
click at [697, 37] on div "Category View" at bounding box center [724, 38] width 54 height 13
click at [764, 38] on icon "Close" at bounding box center [769, 38] width 10 height 8
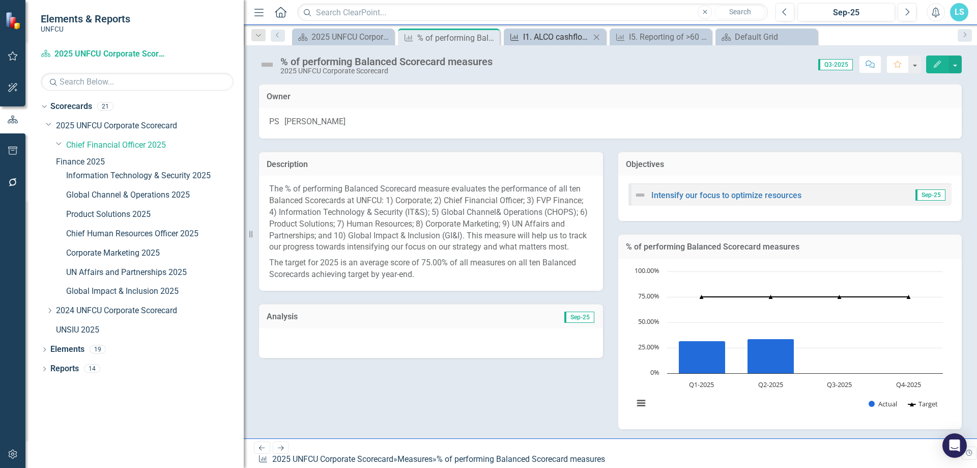
click at [560, 38] on div "I1. ALCO cashflow refined for Shock up/Shock down scenarios on New Loans and In…" at bounding box center [556, 37] width 67 height 13
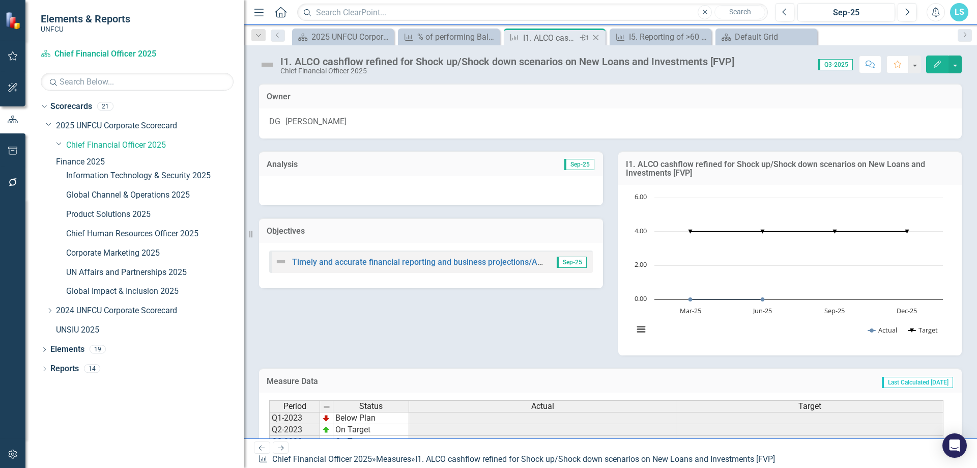
click at [596, 31] on div "Measure I1. ALCO cashflow refined for Shock up/Shock down scenarios on New Loan…" at bounding box center [555, 36] width 102 height 17
click at [592, 40] on icon "Close" at bounding box center [596, 38] width 10 height 8
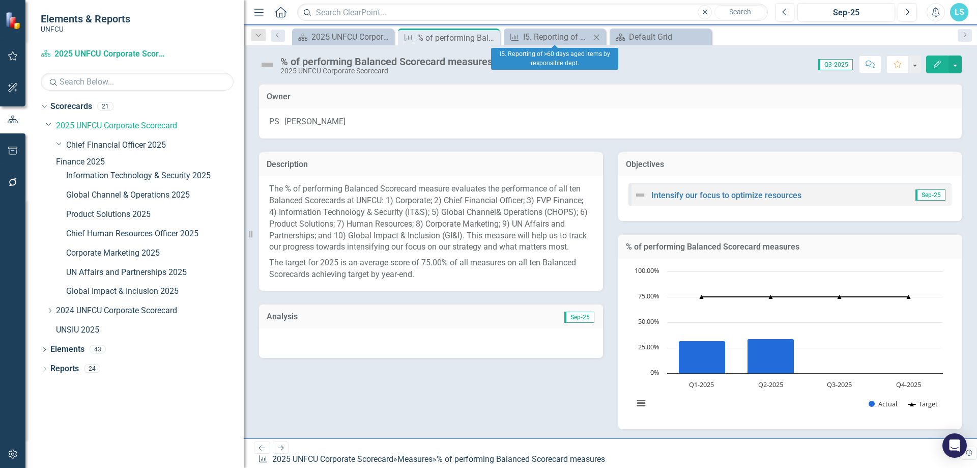
click at [599, 38] on icon "Close" at bounding box center [596, 37] width 10 height 8
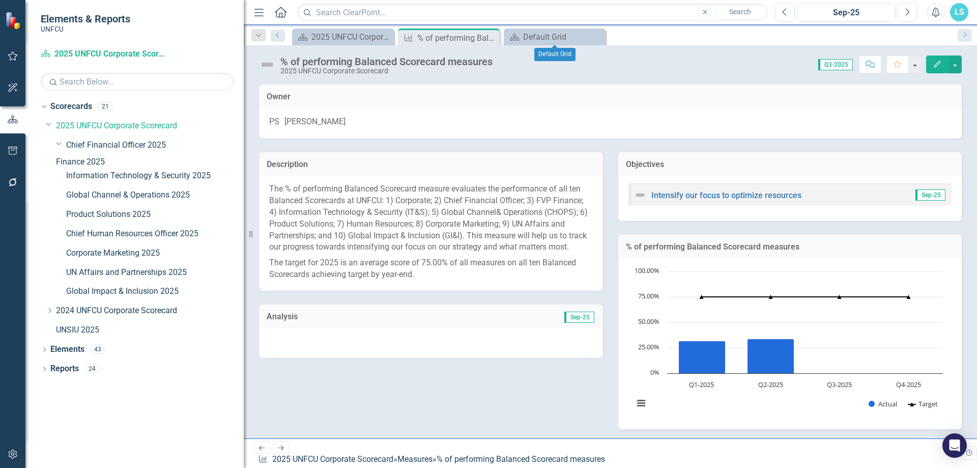
drag, startPoint x: 599, startPoint y: 38, endPoint x: 515, endPoint y: 25, distance: 85.4
click at [0, 0] on icon "Close" at bounding box center [0, 0] width 0 height 0
click at [353, 35] on div "2025 UNFCU Corporate Balanced Scorecard" at bounding box center [344, 37] width 67 height 13
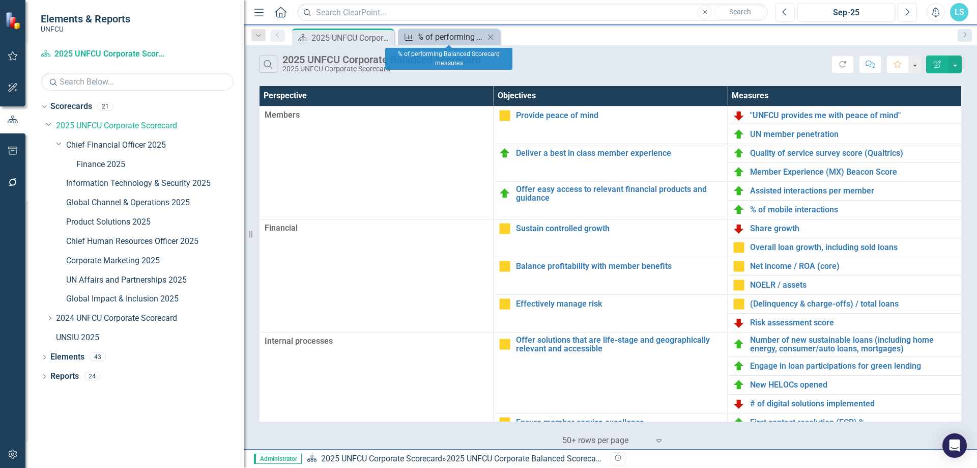
click at [464, 36] on div "% of performing Balanced Scorecard measures" at bounding box center [450, 37] width 67 height 13
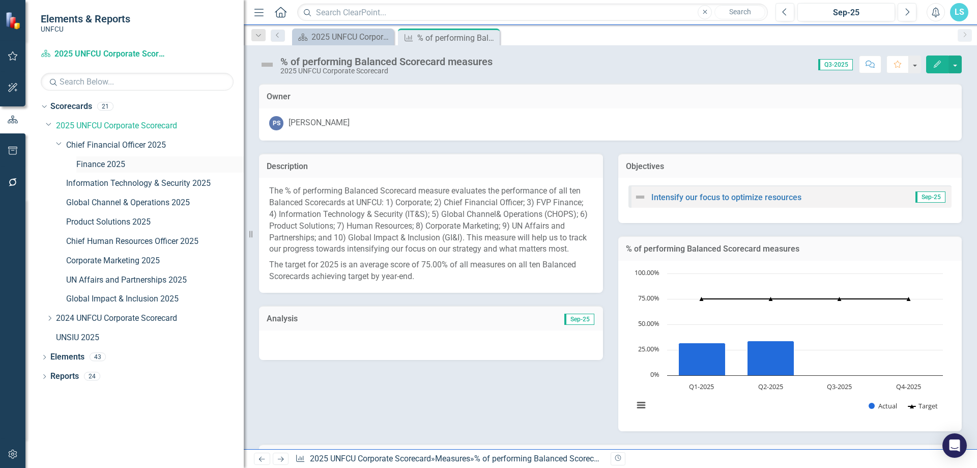
click at [119, 161] on link "Finance 2025" at bounding box center [159, 165] width 167 height 12
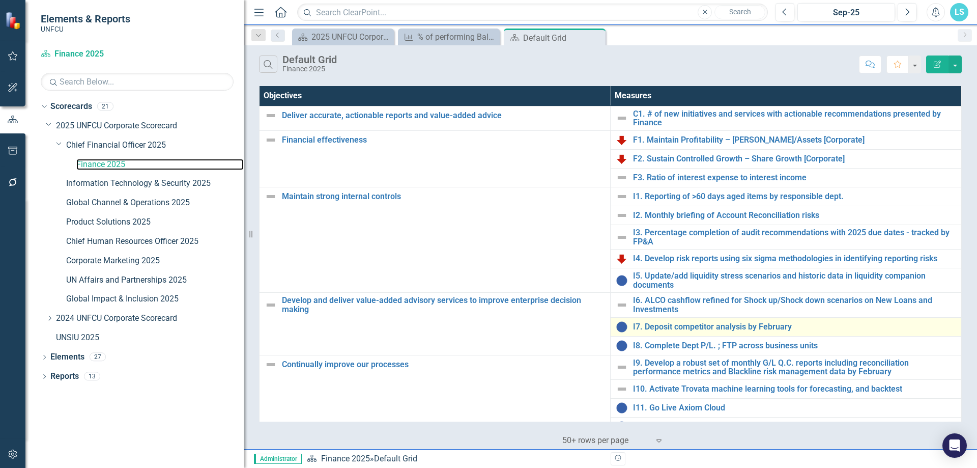
scroll to position [116, 0]
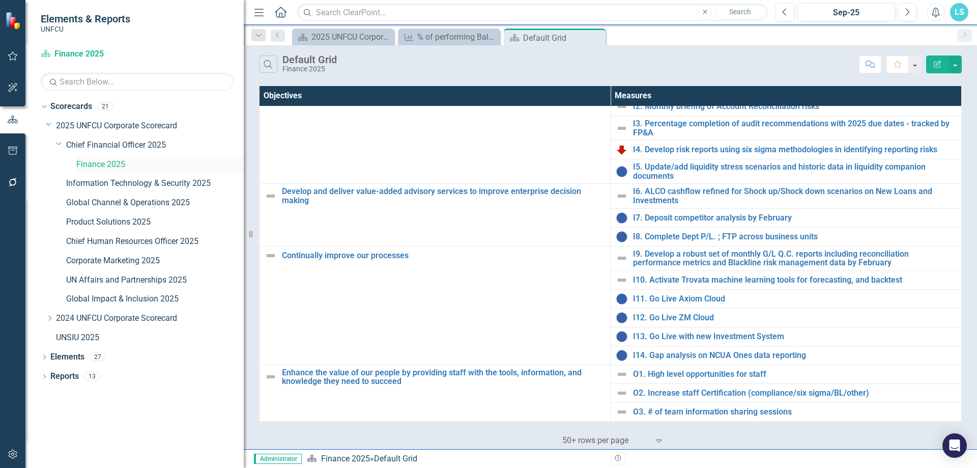
click at [99, 162] on link "Finance 2025" at bounding box center [159, 165] width 167 height 12
click at [137, 144] on link "Chief Financial Officer 2025" at bounding box center [155, 145] width 178 height 12
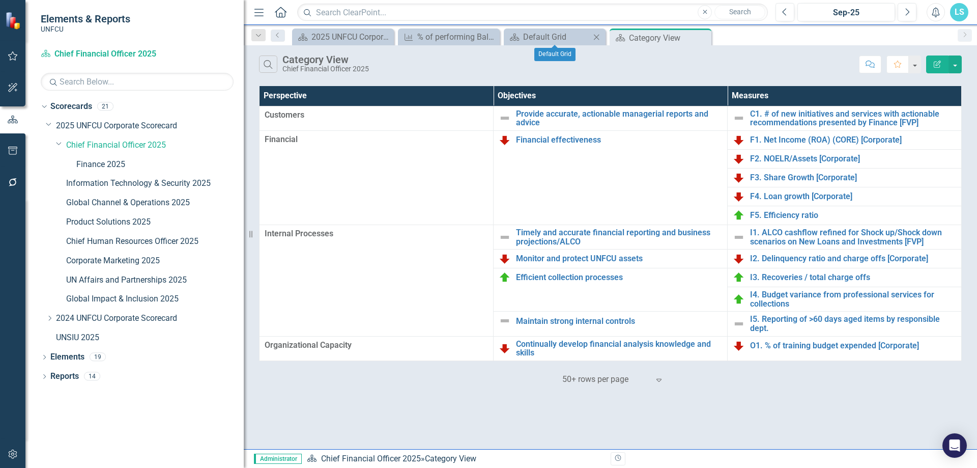
click at [584, 30] on div "Scorecard Default Grid Close" at bounding box center [555, 36] width 102 height 17
click at [558, 38] on div "Default Grid" at bounding box center [556, 37] width 67 height 13
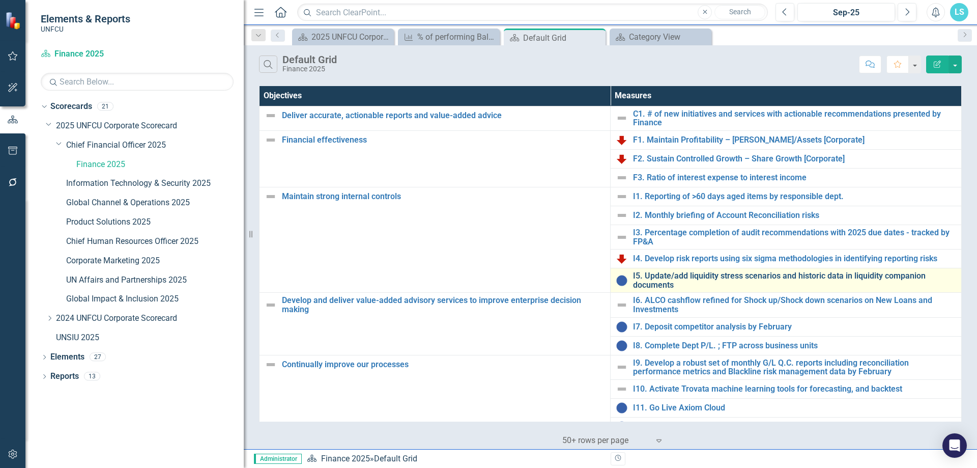
scroll to position [116, 0]
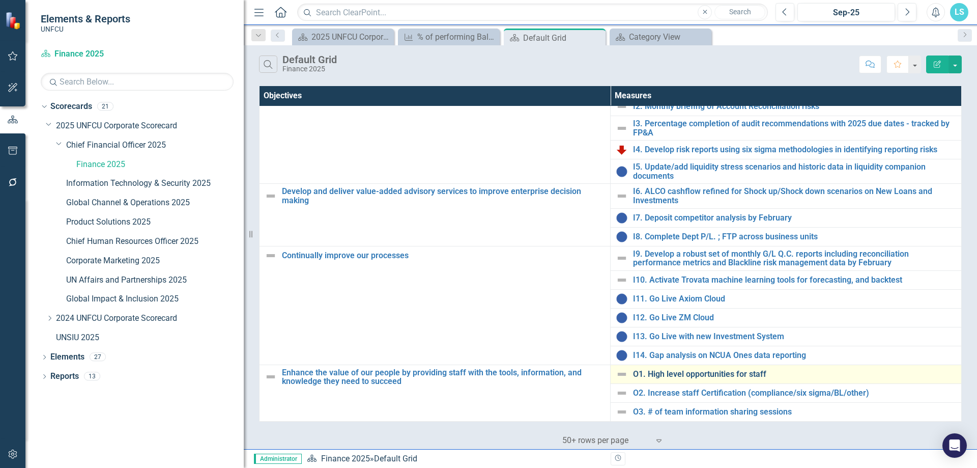
click at [649, 369] on link "O1. High level opportunities for staff" at bounding box center [794, 373] width 323 height 9
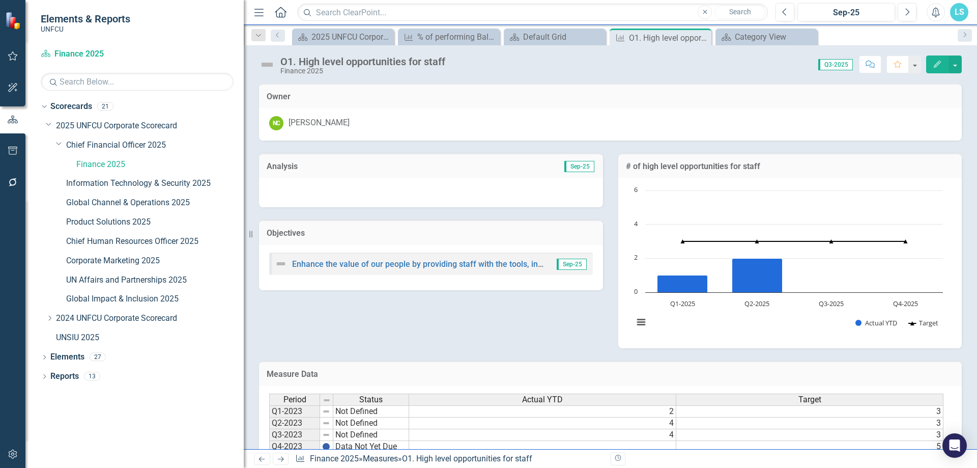
scroll to position [123, 0]
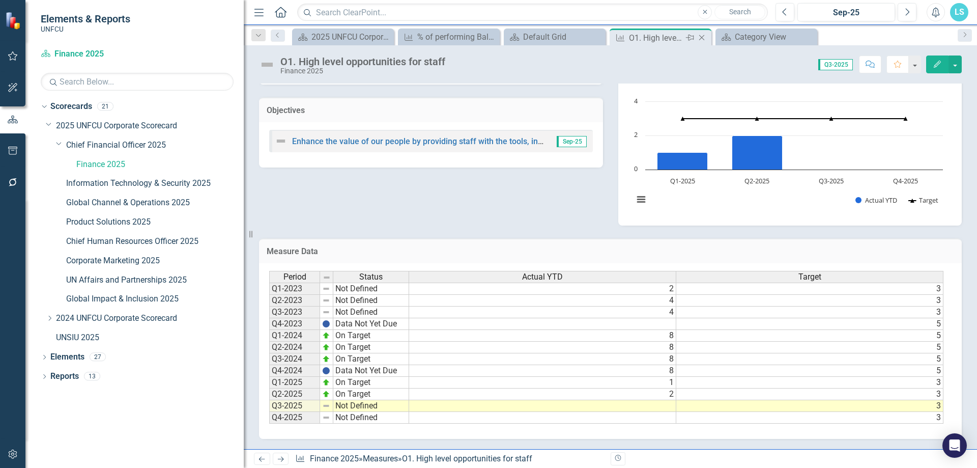
click at [705, 37] on icon "Close" at bounding box center [701, 38] width 10 height 8
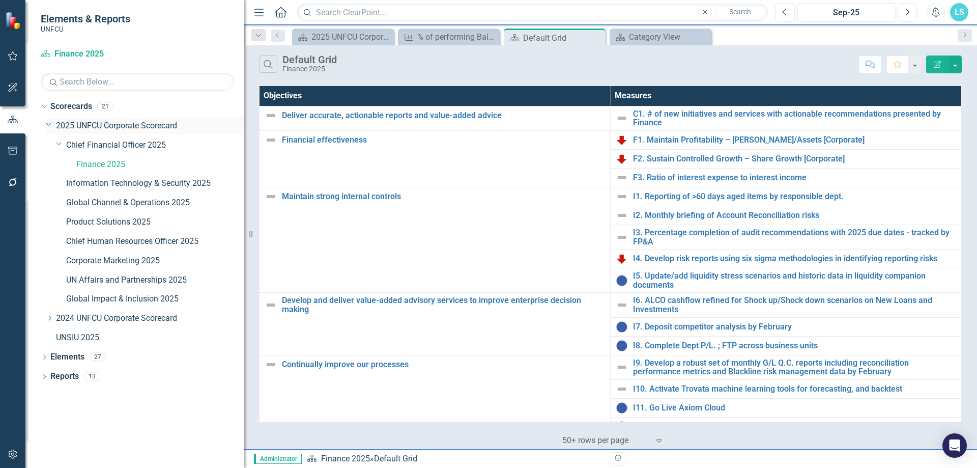
click at [64, 129] on link "2025 UNFCU Corporate Scorecard" at bounding box center [150, 126] width 188 height 12
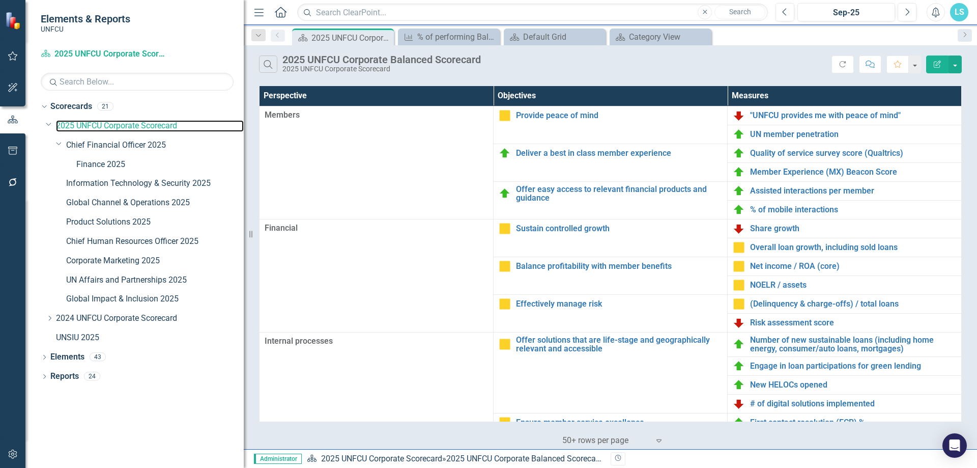
scroll to position [222, 0]
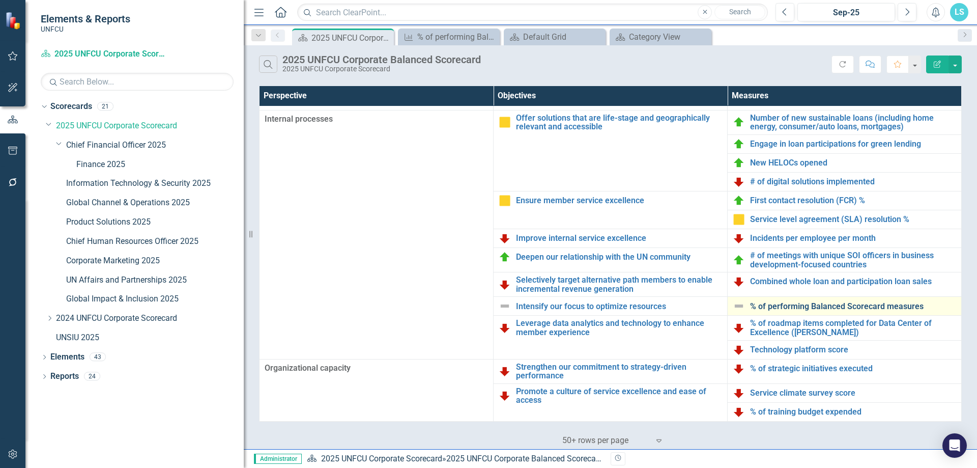
click at [839, 302] on link "% of performing Balanced Scorecard measures" at bounding box center [853, 306] width 206 height 9
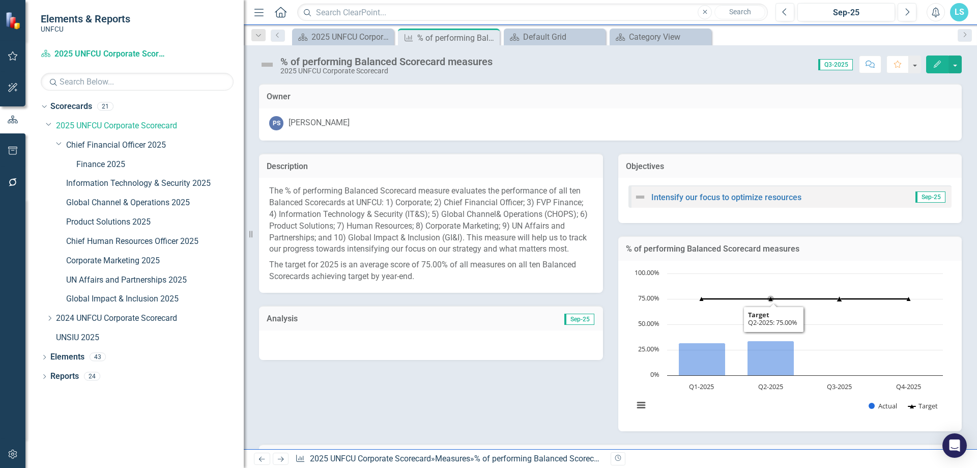
scroll to position [205, 0]
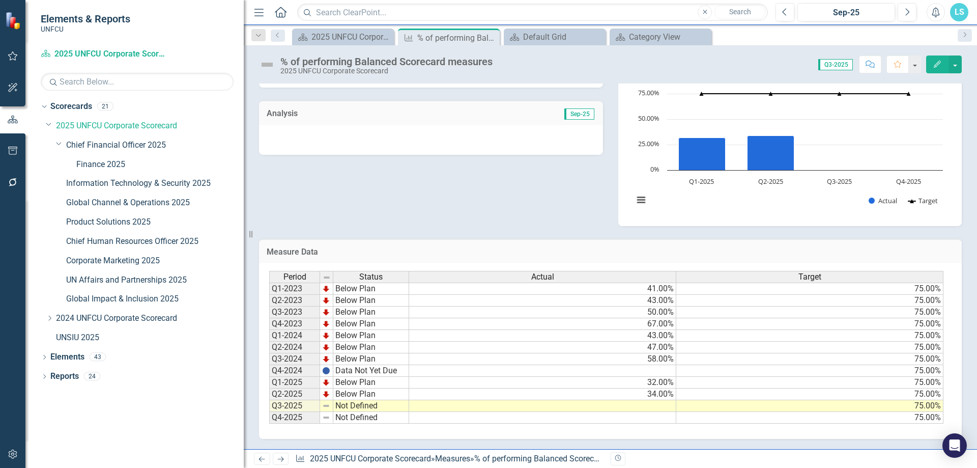
click at [650, 408] on td at bounding box center [542, 406] width 267 height 12
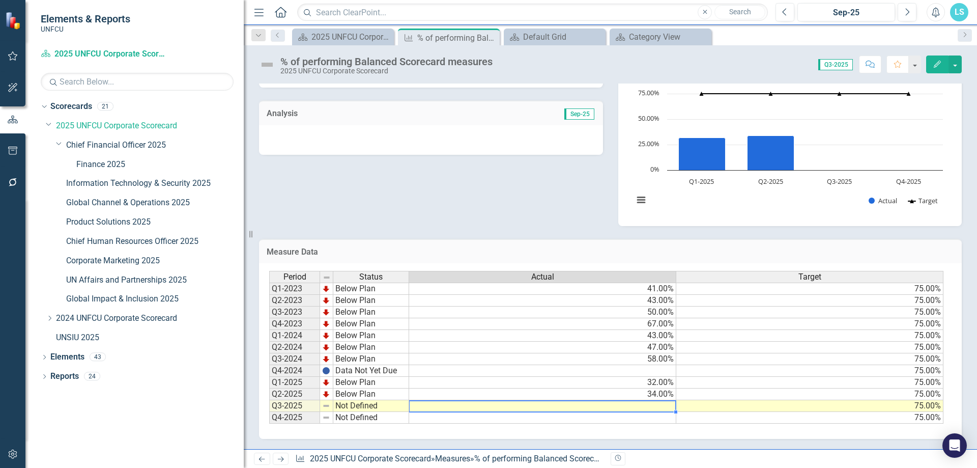
click at [650, 408] on td at bounding box center [542, 406] width 267 height 12
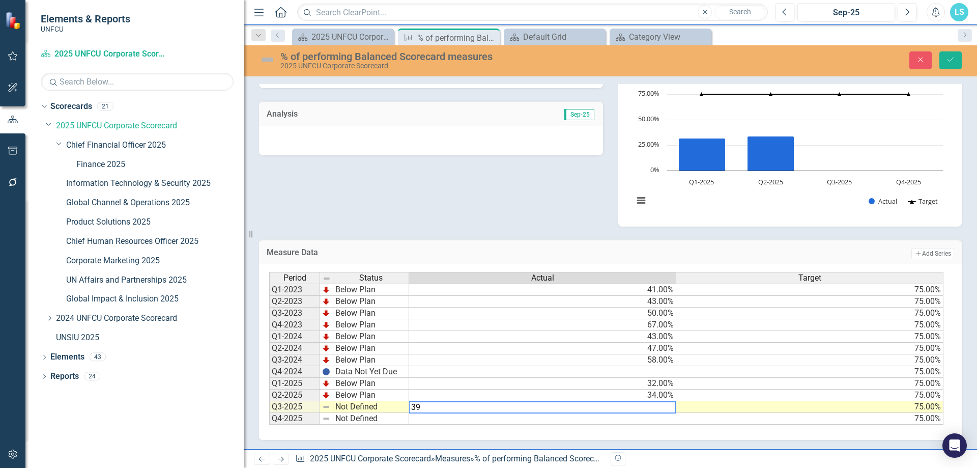
type textarea "39"
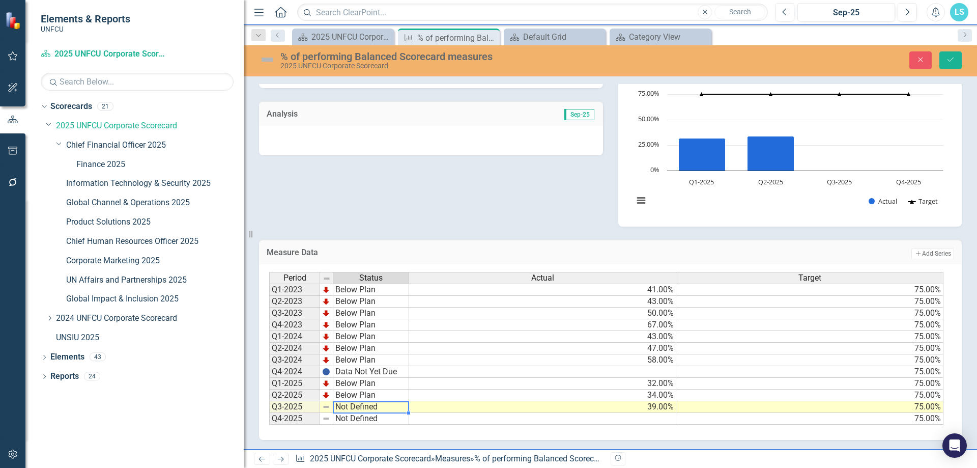
click at [356, 407] on td "Not Defined" at bounding box center [371, 407] width 76 height 12
type textarea "Below Plan"
click at [374, 381] on div "Period Status Actual Target Q1-2023 Below Plan 41.00% 75.00% Q2-2023 Below Plan…" at bounding box center [606, 348] width 675 height 153
click at [946, 61] on icon "Save" at bounding box center [950, 59] width 9 height 7
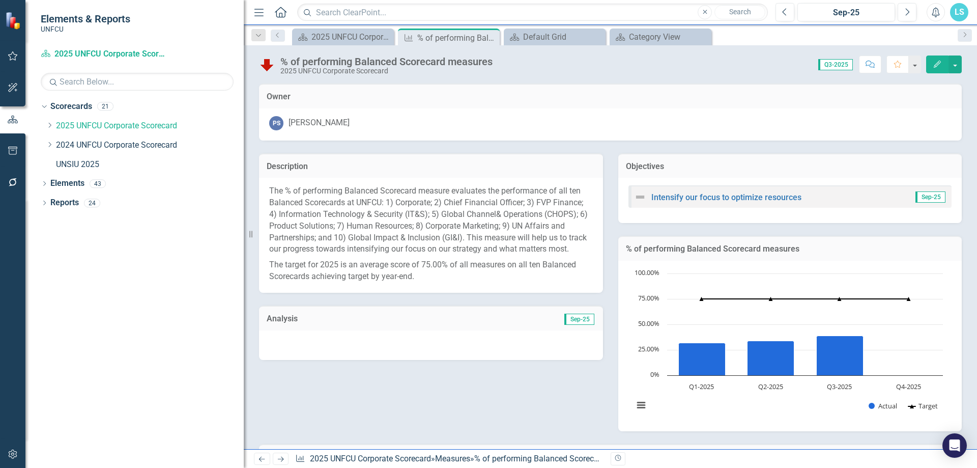
click at [516, 423] on div "Description The % of performing Balanced Scorecard measure evaluates the perfor…" at bounding box center [610, 285] width 718 height 290
click at [353, 31] on div "2025 UNFCU Corporate Balanced Scorecard" at bounding box center [344, 37] width 67 height 13
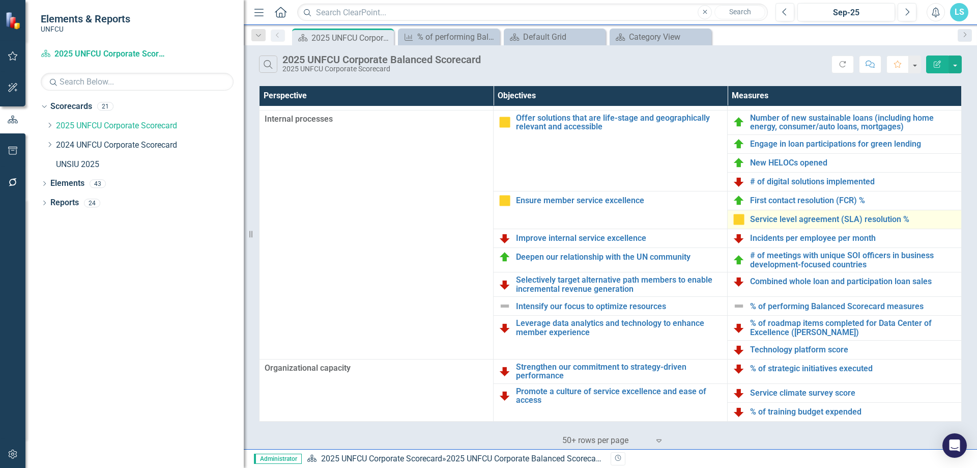
scroll to position [171, 0]
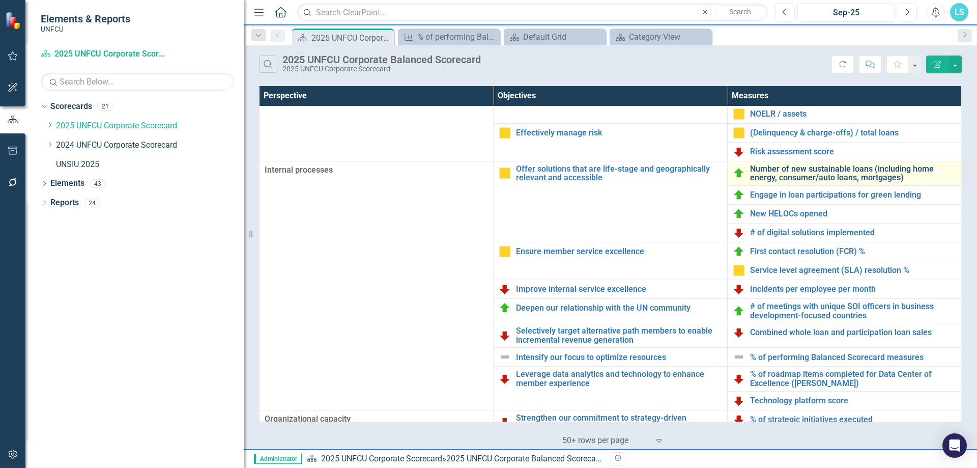
click at [860, 171] on link "Number of new sustainable loans (including home energy, consumer/auto loans, mo…" at bounding box center [853, 173] width 206 height 18
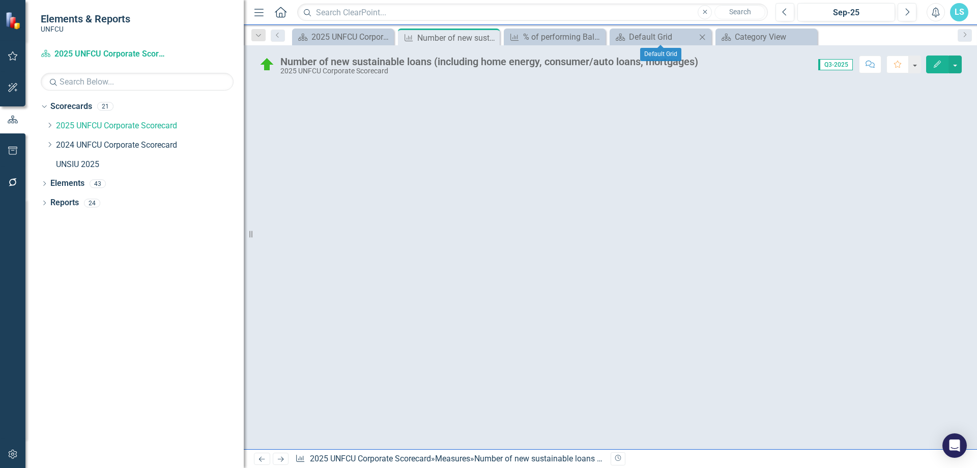
click at [704, 37] on icon "Close" at bounding box center [702, 37] width 10 height 8
click at [0, 0] on icon "Close" at bounding box center [0, 0] width 0 height 0
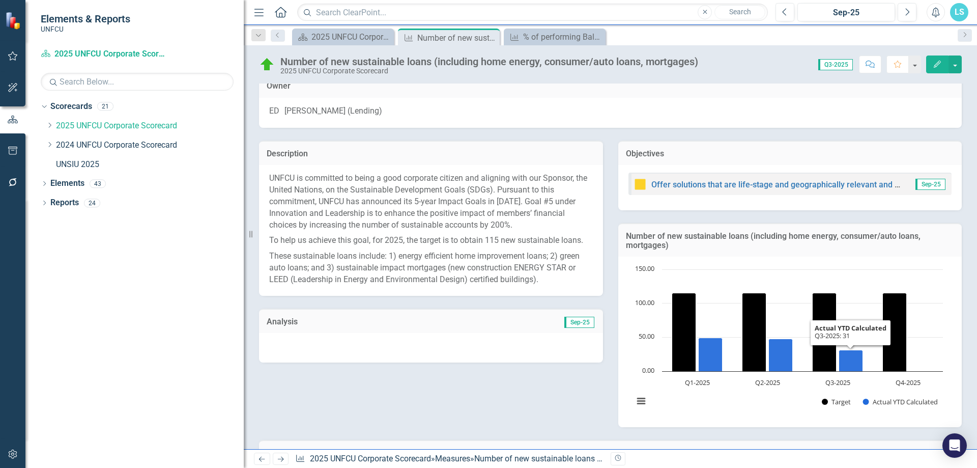
scroll to position [214, 0]
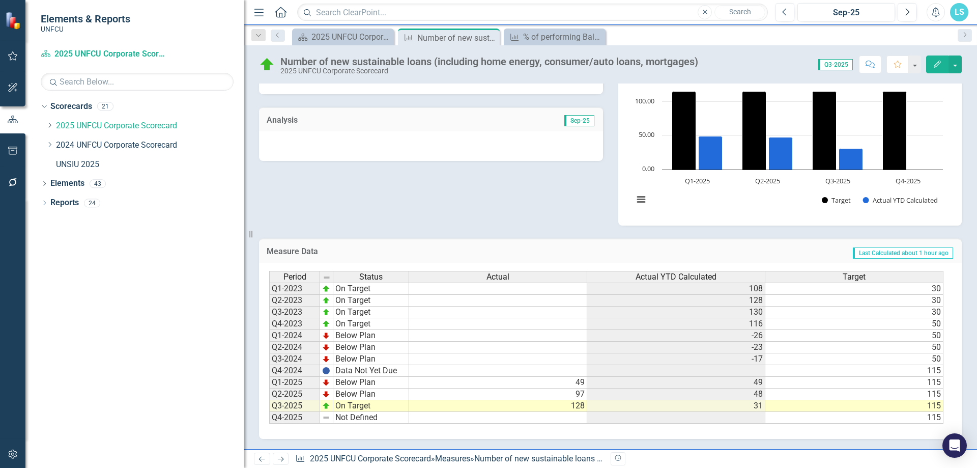
click at [927, 66] on button "Edit" at bounding box center [937, 64] width 22 height 18
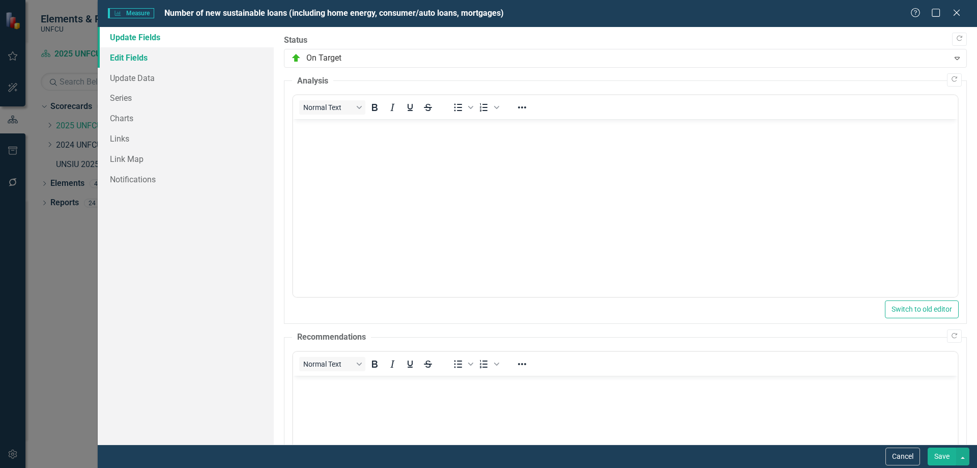
scroll to position [0, 0]
click at [145, 58] on link "Edit Fields" at bounding box center [186, 57] width 176 height 20
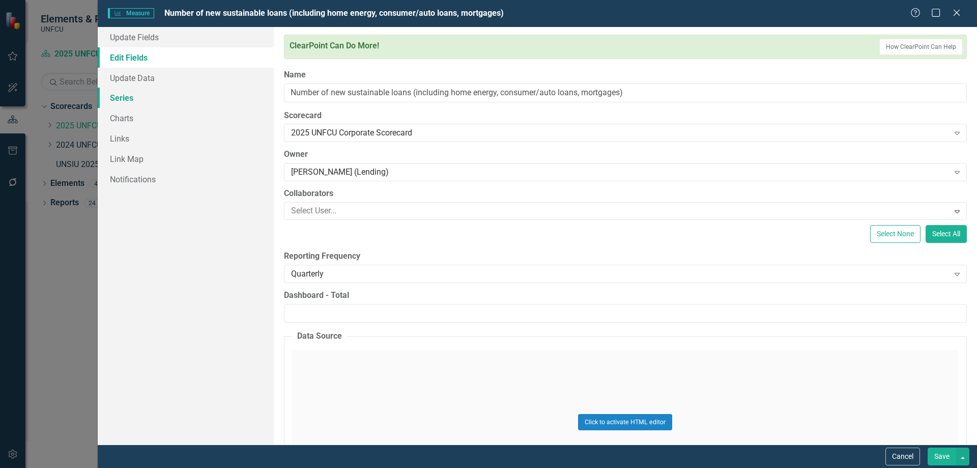
click at [135, 95] on link "Series" at bounding box center [186, 97] width 176 height 20
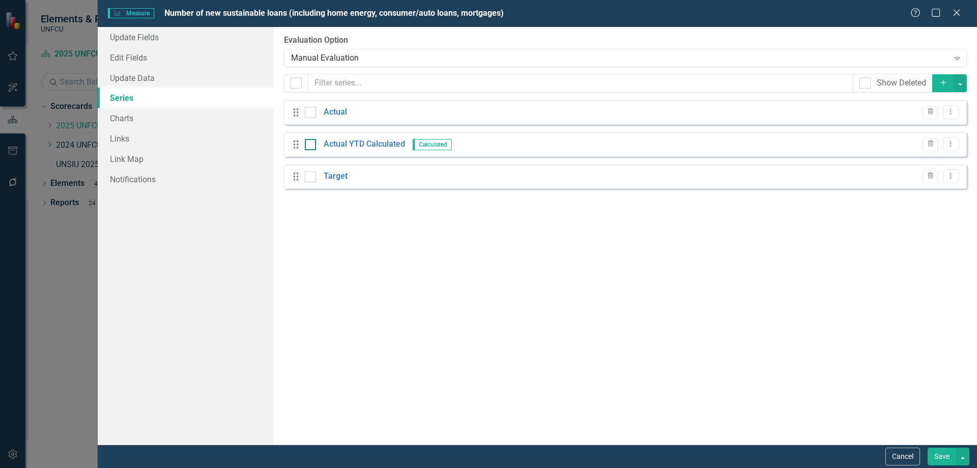
click at [313, 142] on div at bounding box center [310, 144] width 11 height 11
click at [311, 142] on input "checkbox" at bounding box center [308, 142] width 7 height 7
checkbox input "true"
click at [432, 144] on span "Calculated" at bounding box center [432, 144] width 39 height 11
click at [952, 147] on icon "Dropdown Menu" at bounding box center [950, 143] width 9 height 7
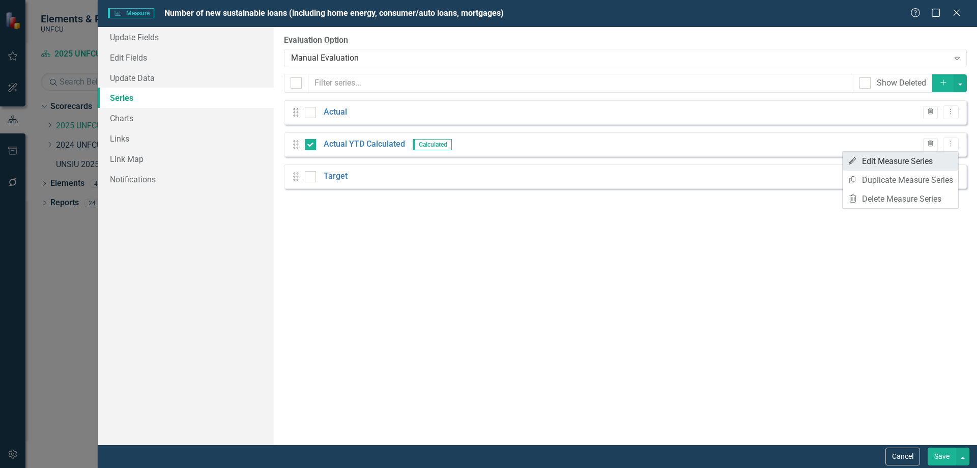
click at [933, 165] on link "Edit Edit Measure Series" at bounding box center [899, 161] width 115 height 19
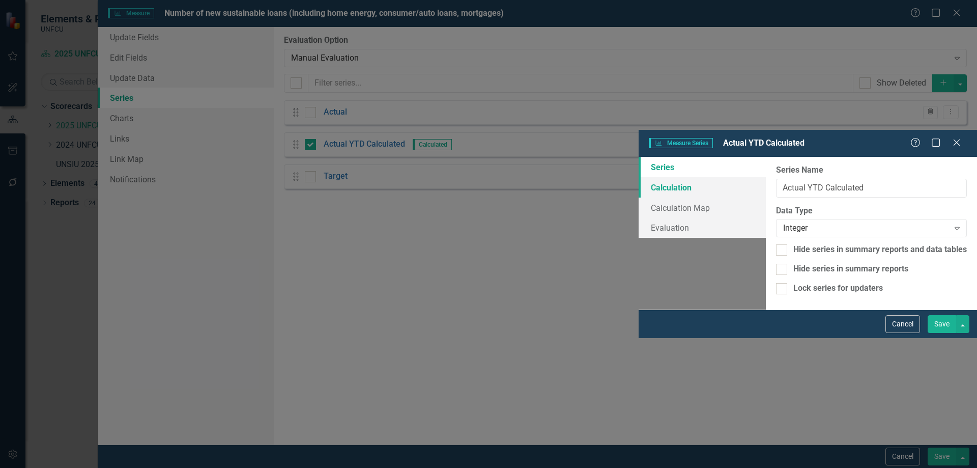
click at [638, 177] on link "Calculation" at bounding box center [701, 187] width 127 height 20
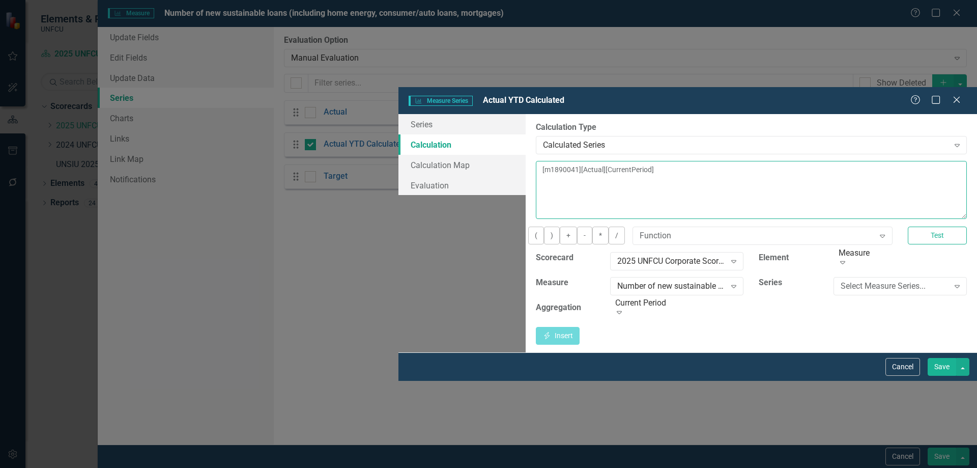
drag, startPoint x: 532, startPoint y: 84, endPoint x: 102, endPoint y: 49, distance: 431.3
click at [102, 49] on div "Measure Series Measure Series Actual YTD Calculated Help Maximize Close Series …" at bounding box center [488, 234] width 977 height 468
click at [872, 280] on div "Select Measure Series..." at bounding box center [894, 286] width 108 height 12
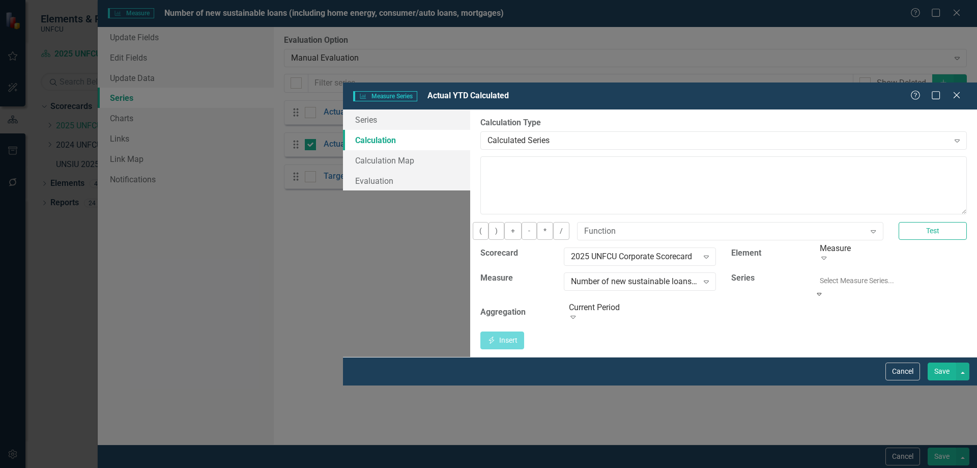
click at [849, 467] on div "Actual" at bounding box center [488, 474] width 977 height 12
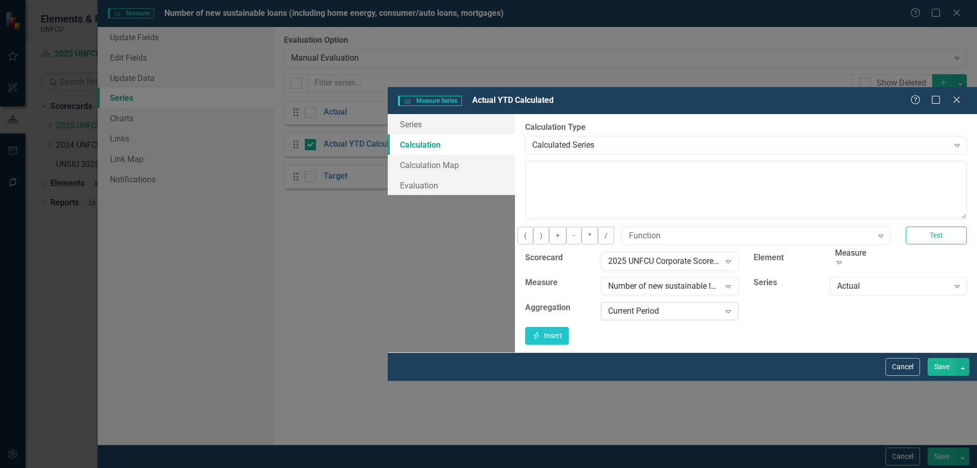
click at [608, 305] on div "Current Period" at bounding box center [664, 311] width 112 height 12
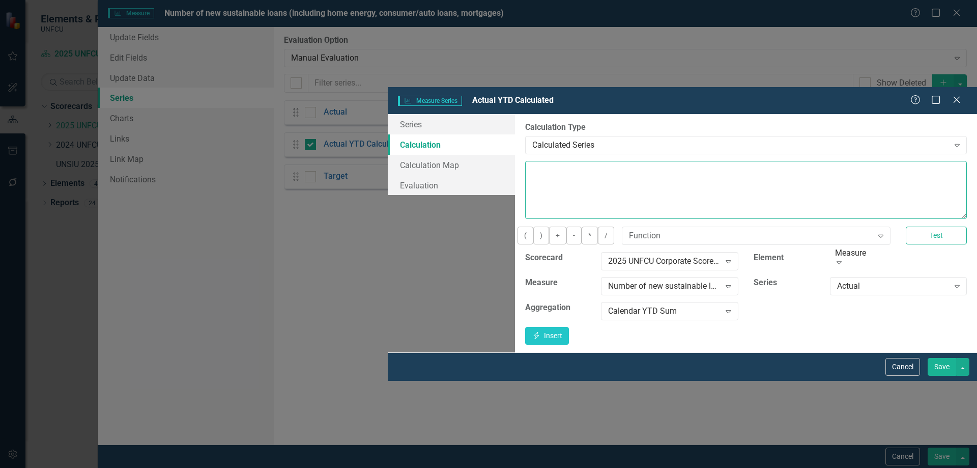
drag, startPoint x: 500, startPoint y: 98, endPoint x: 518, endPoint y: 98, distance: 17.8
click at [525, 161] on textarea at bounding box center [746, 190] width 442 height 58
click at [569, 327] on button "Insert Insert" at bounding box center [547, 336] width 44 height 18
type textarea "[m1885658][Actual][CalendarYTDSum]"
click at [945, 375] on button "Save" at bounding box center [941, 367] width 28 height 18
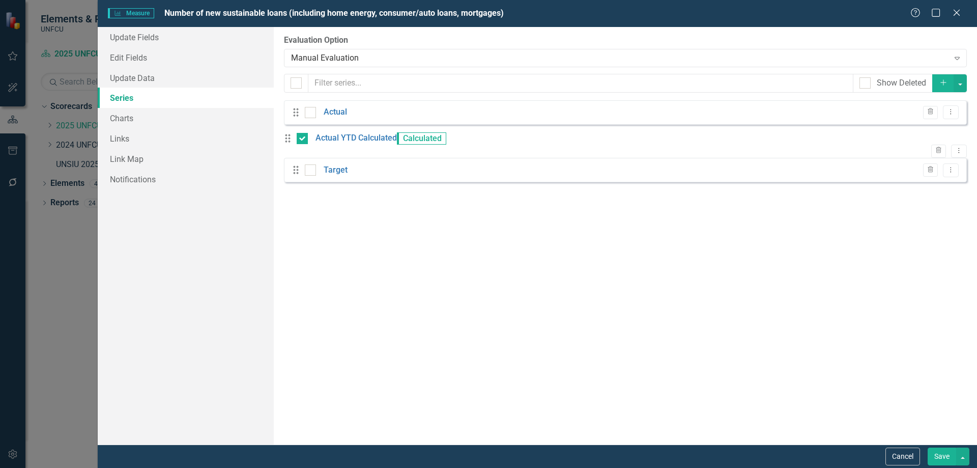
click at [938, 456] on button "Save" at bounding box center [941, 456] width 28 height 18
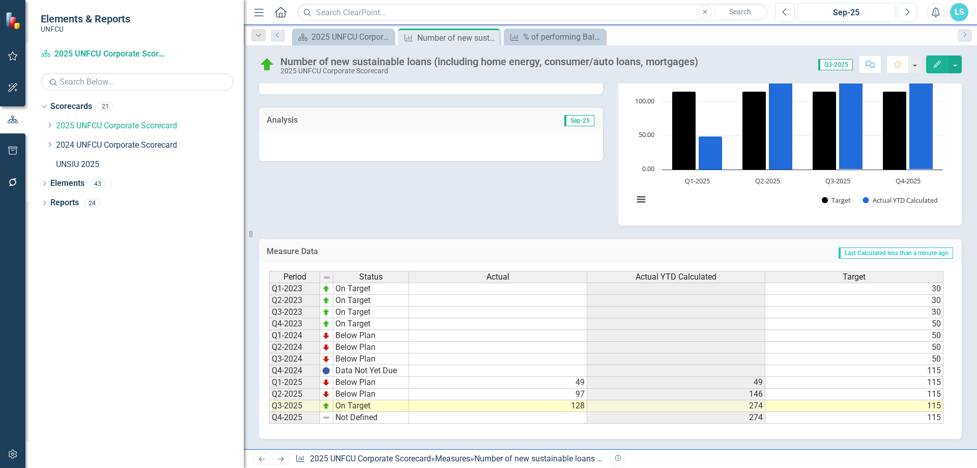
click at [939, 63] on icon "button" at bounding box center [936, 64] width 7 height 7
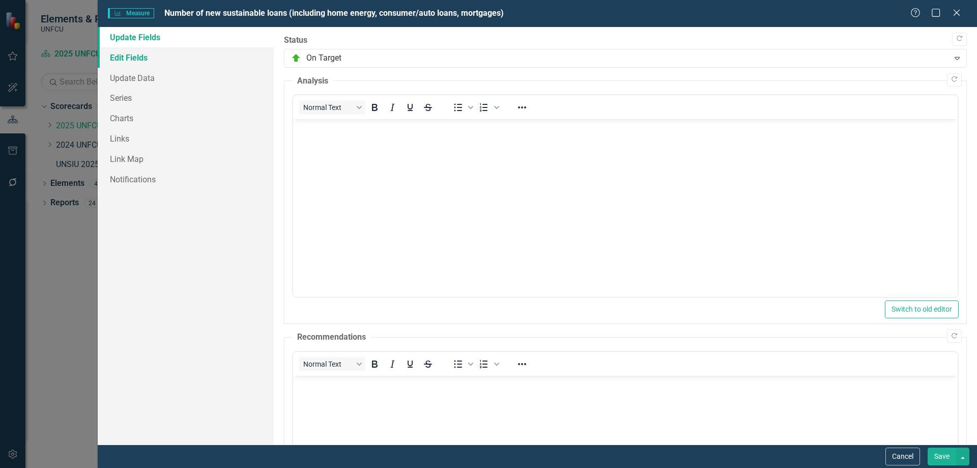
click at [137, 56] on link "Edit Fields" at bounding box center [186, 57] width 176 height 20
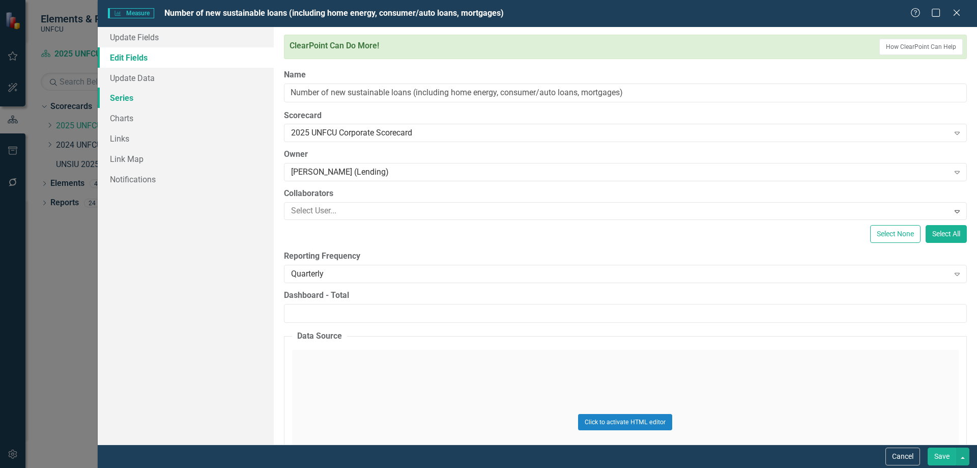
click at [134, 94] on link "Series" at bounding box center [186, 97] width 176 height 20
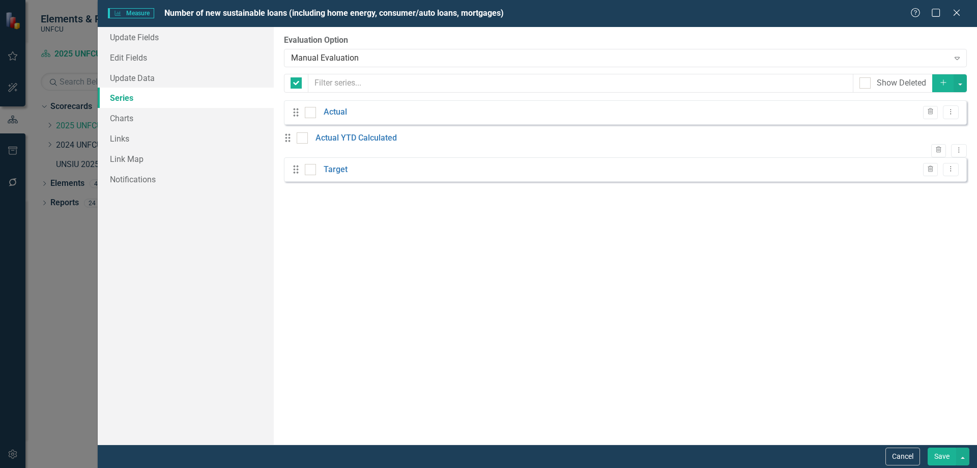
checkbox input "false"
click at [955, 146] on button "Dropdown Menu" at bounding box center [959, 151] width 16 height 14
click at [934, 148] on icon "Trash" at bounding box center [938, 151] width 8 height 6
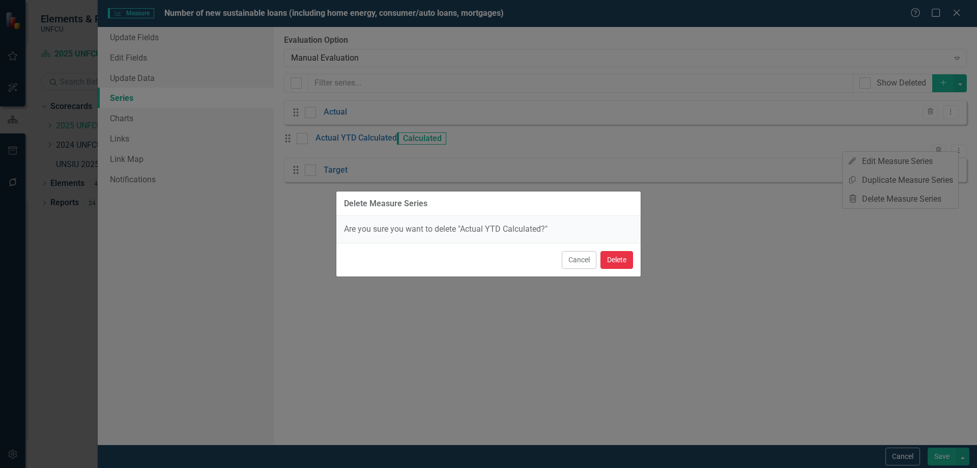
click at [622, 261] on button "Delete" at bounding box center [616, 260] width 33 height 18
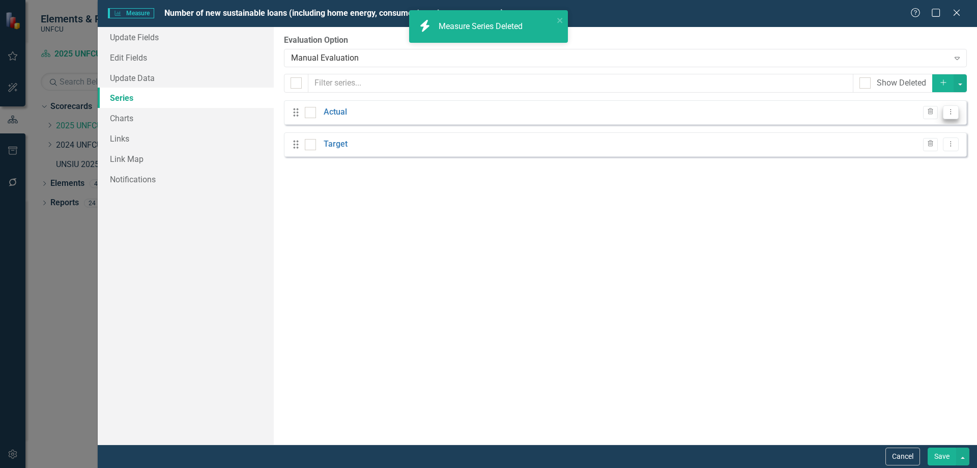
click at [953, 111] on icon "Dropdown Menu" at bounding box center [950, 111] width 9 height 7
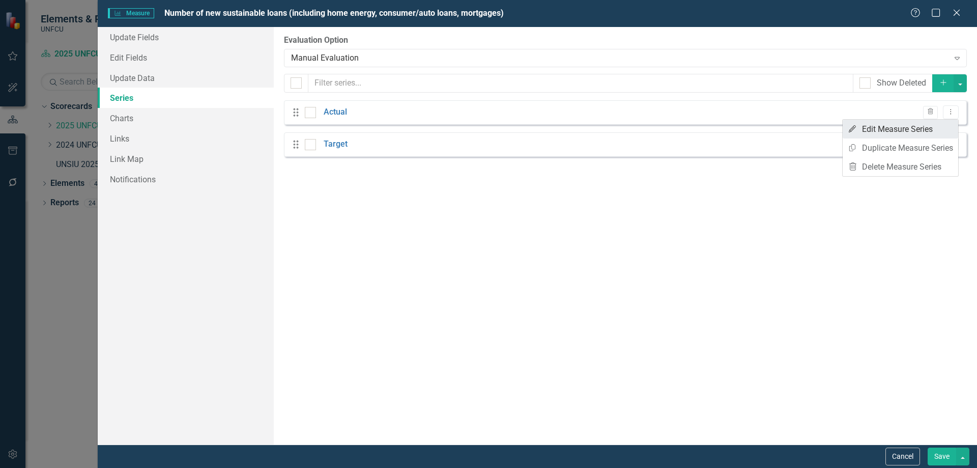
click at [912, 128] on link "Edit Edit Measure Series" at bounding box center [899, 129] width 115 height 19
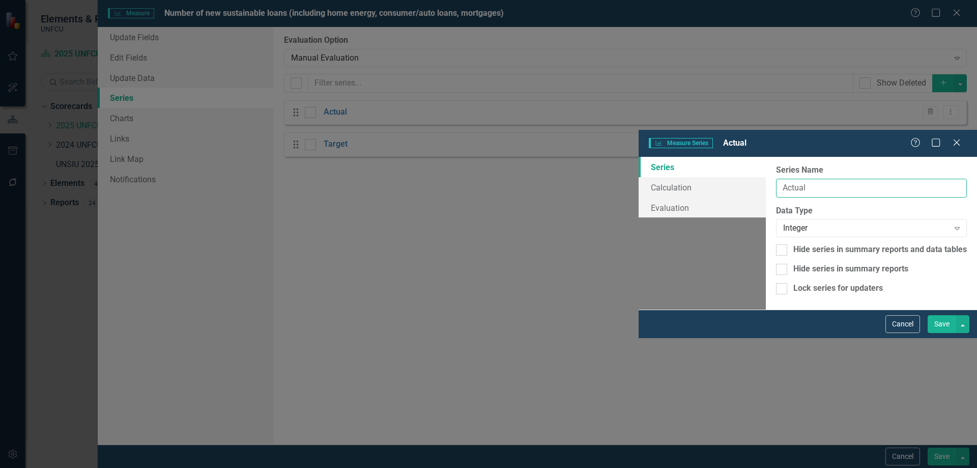
click at [776, 179] on input "Actual" at bounding box center [871, 188] width 191 height 19
type input "Actual YTD"
click at [928, 338] on div "Cancel Save" at bounding box center [807, 323] width 338 height 28
click at [931, 333] on button "Save" at bounding box center [941, 324] width 28 height 18
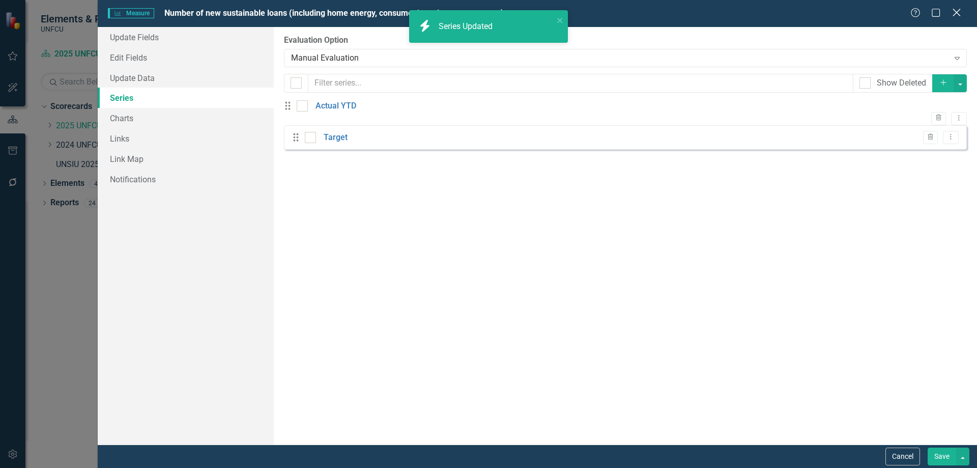
click at [954, 15] on icon "Close" at bounding box center [956, 13] width 13 height 10
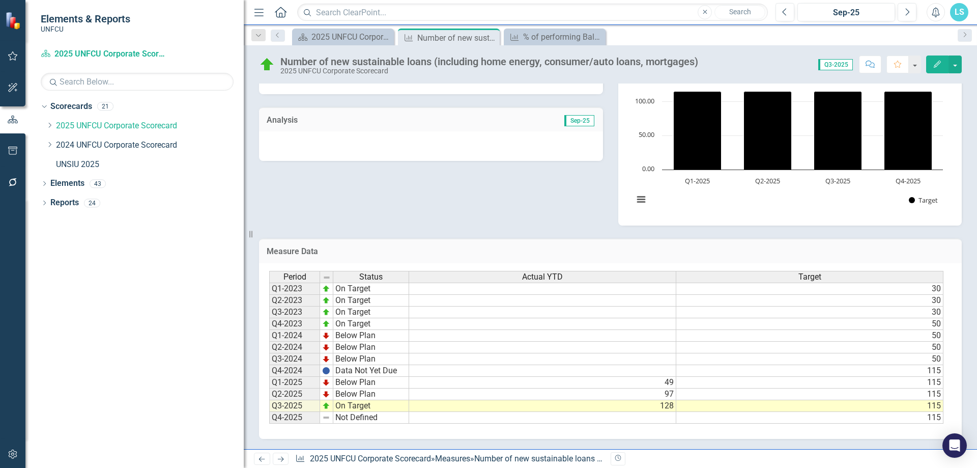
scroll to position [62, 0]
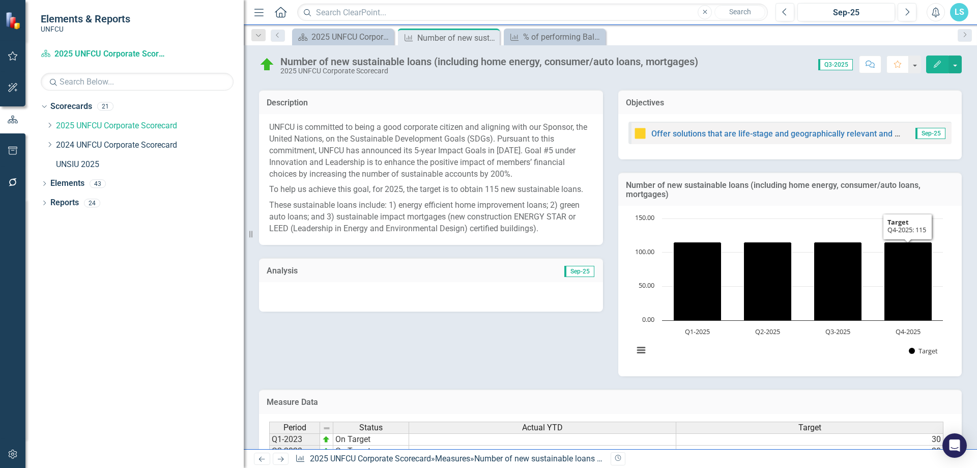
click at [886, 204] on div "Number of new sustainable loans (including home energy, consumer/auto loans, mo…" at bounding box center [790, 189] width 344 height 34
click at [934, 66] on icon "Edit" at bounding box center [936, 64] width 9 height 7
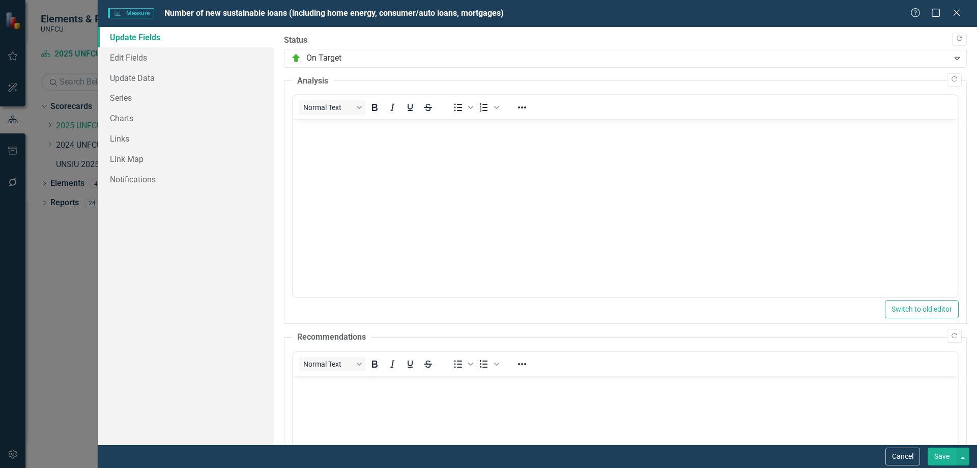
scroll to position [0, 0]
click at [132, 95] on link "Series" at bounding box center [186, 97] width 176 height 20
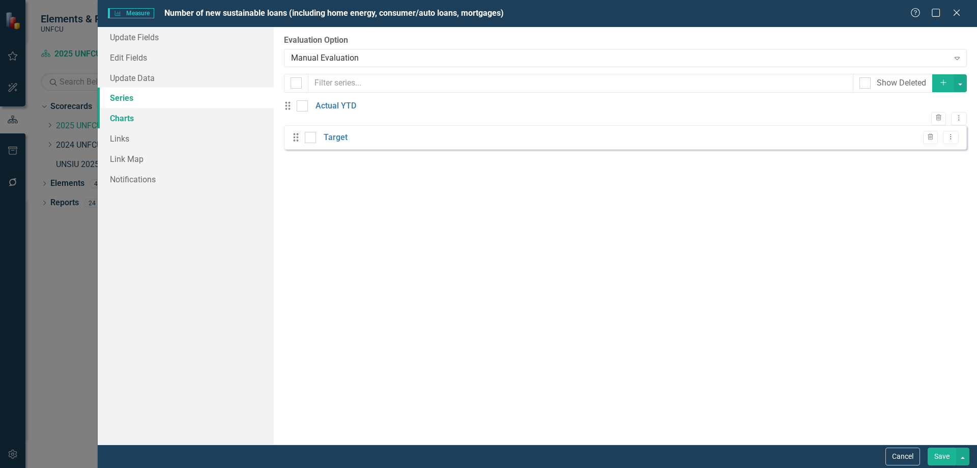
click at [124, 118] on link "Charts" at bounding box center [186, 118] width 176 height 20
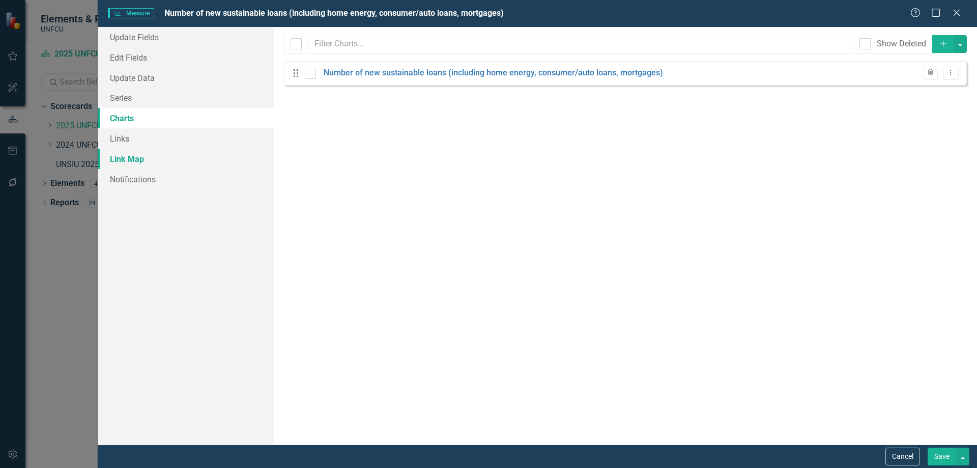
click at [130, 159] on link "Link Map" at bounding box center [186, 159] width 176 height 20
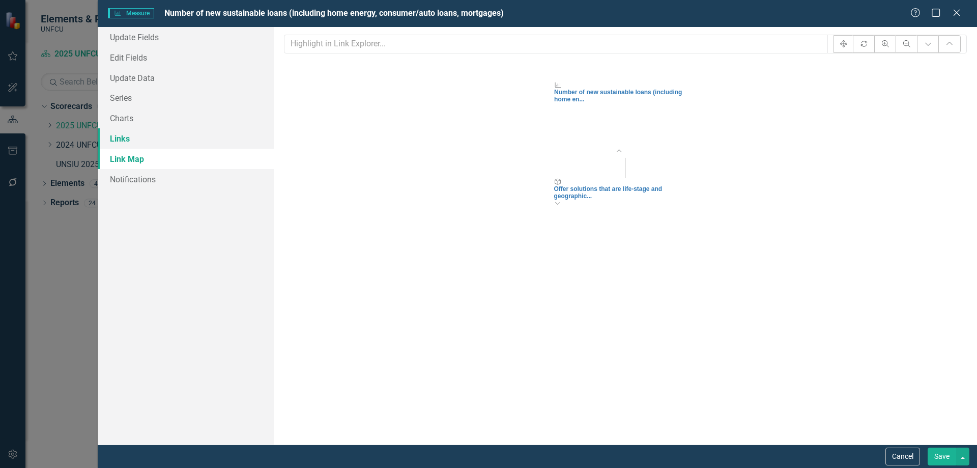
click at [125, 139] on link "Links" at bounding box center [186, 138] width 176 height 20
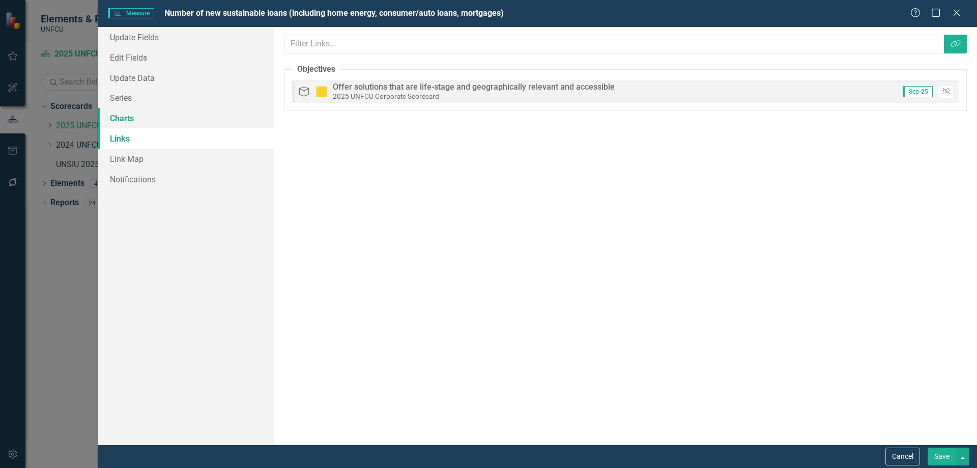
click at [134, 114] on link "Charts" at bounding box center [186, 118] width 176 height 20
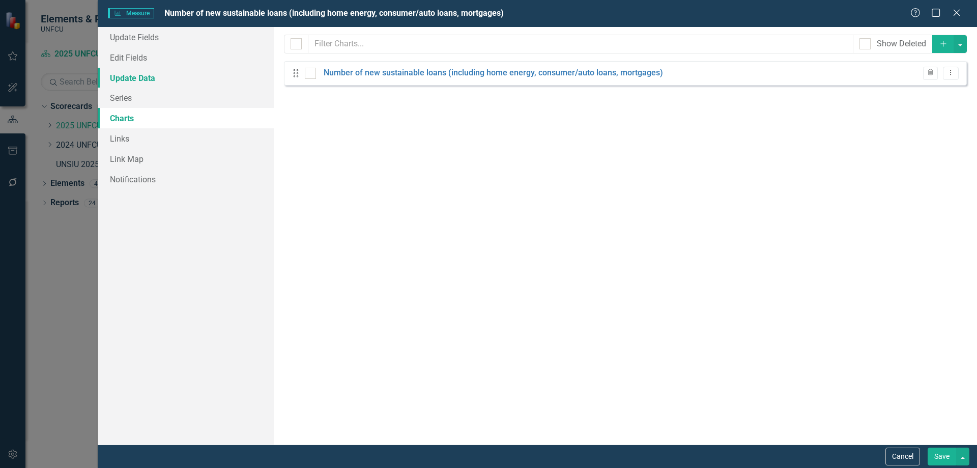
click at [135, 79] on link "Update Data" at bounding box center [186, 78] width 176 height 20
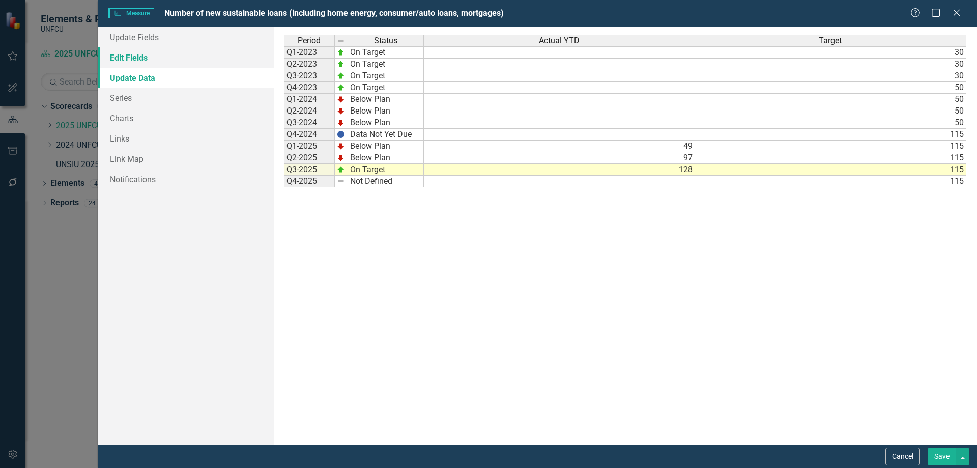
click at [141, 59] on link "Edit Fields" at bounding box center [186, 57] width 176 height 20
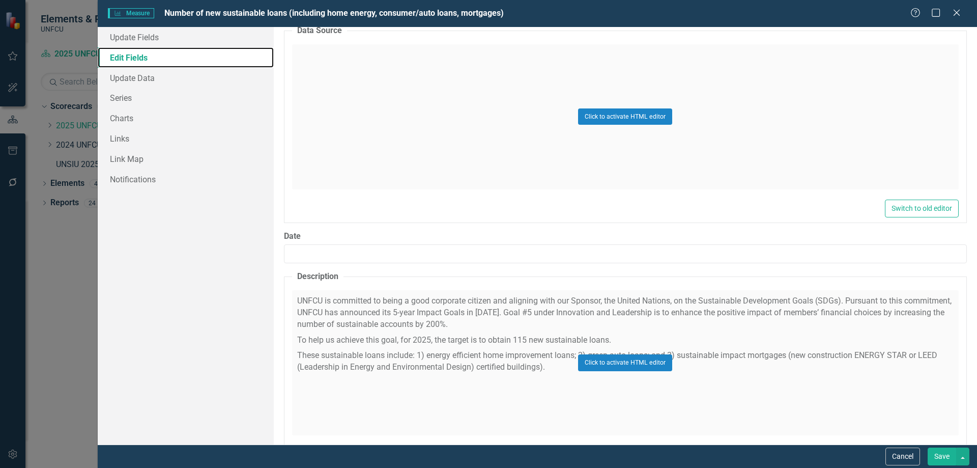
scroll to position [465, 0]
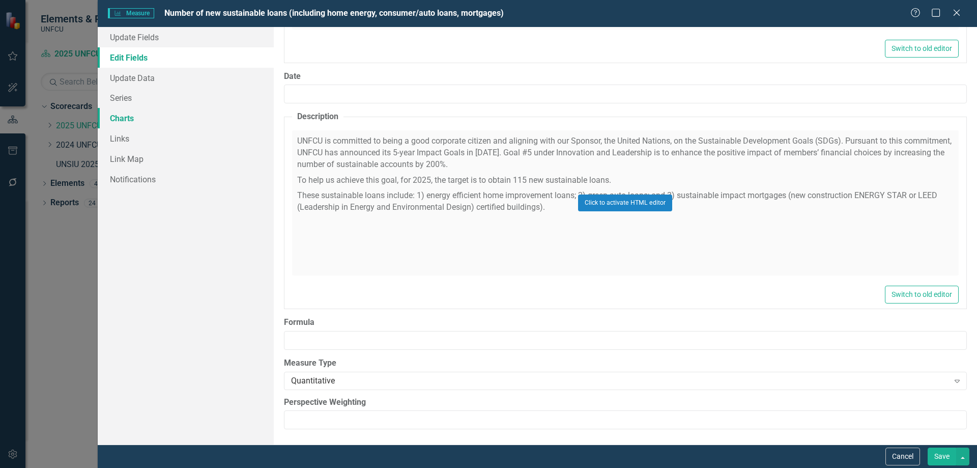
click at [133, 124] on link "Charts" at bounding box center [186, 118] width 176 height 20
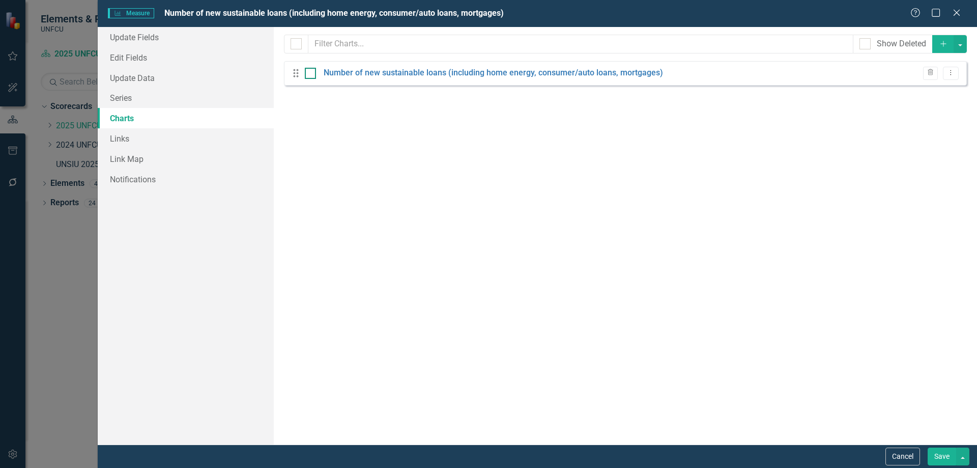
click at [312, 75] on div at bounding box center [310, 73] width 11 height 11
click at [311, 74] on input "checkbox" at bounding box center [308, 71] width 7 height 7
checkbox input "true"
click at [379, 69] on link "Number of new sustainable loans (including home energy, consumer/auto loans, mo…" at bounding box center [493, 73] width 339 height 12
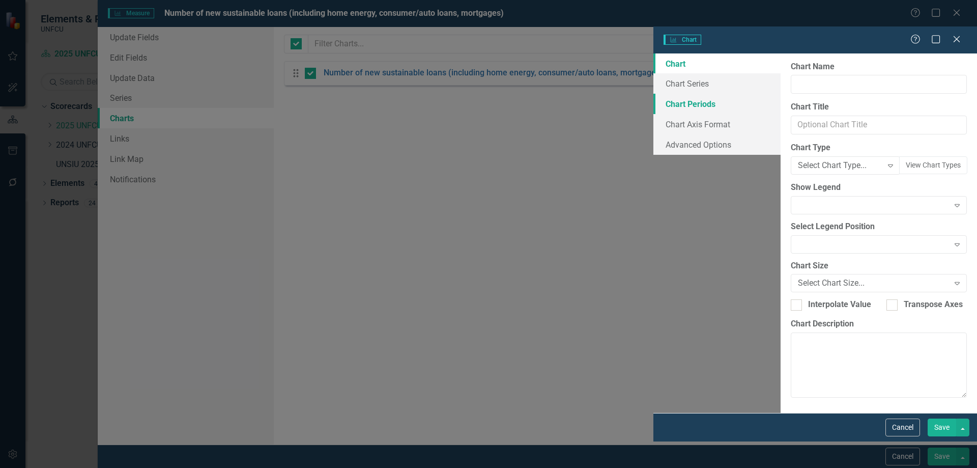
type input "Number of new sustainable loans (including home energy, consumer/auto loans, mo…"
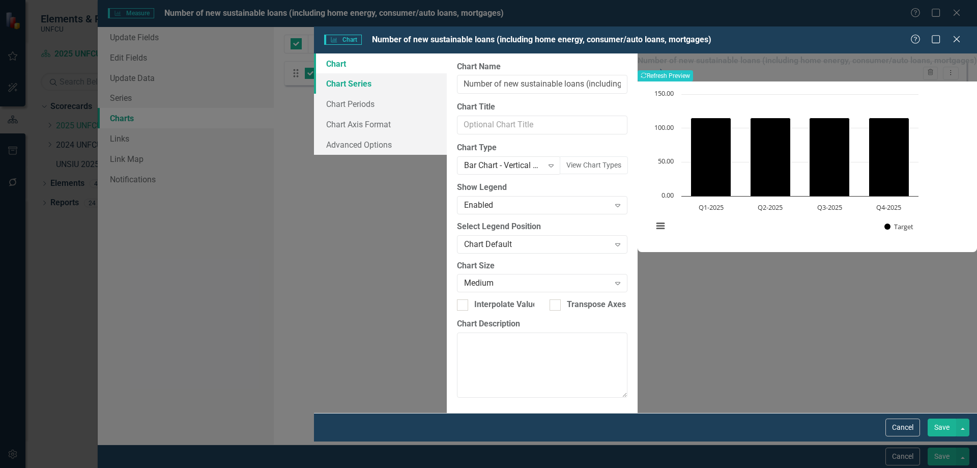
click at [314, 73] on link "Chart Series" at bounding box center [380, 83] width 133 height 20
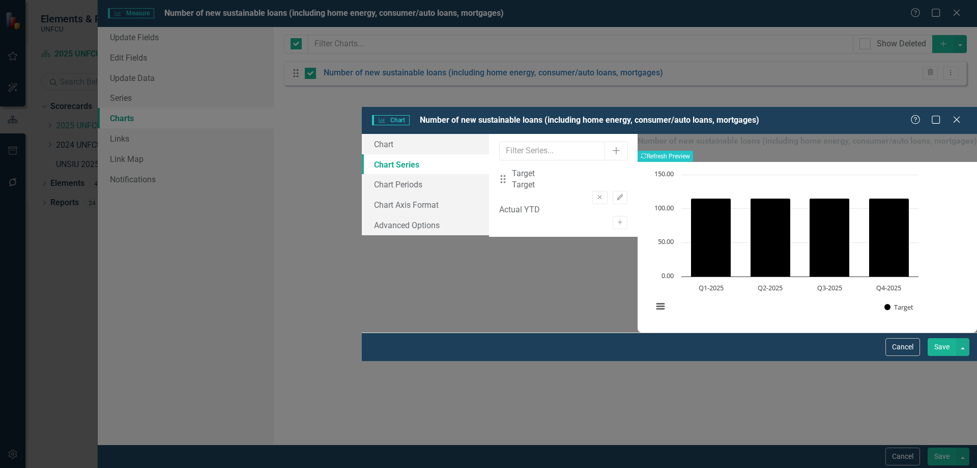
click at [591, 204] on div "Actual YTD Activate" at bounding box center [563, 216] width 128 height 25
click at [627, 216] on button "Activate" at bounding box center [619, 222] width 15 height 13
click at [596, 204] on div "Drag Actual YTD Actual YTD Remove Edit" at bounding box center [563, 222] width 128 height 37
click at [627, 227] on button "Edit" at bounding box center [619, 233] width 15 height 13
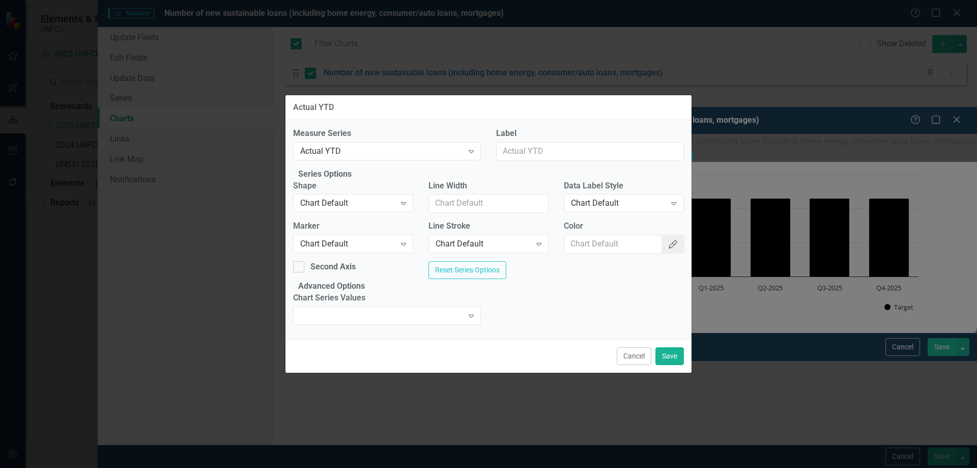
click at [667, 240] on icon "Color Picker" at bounding box center [672, 244] width 10 height 8
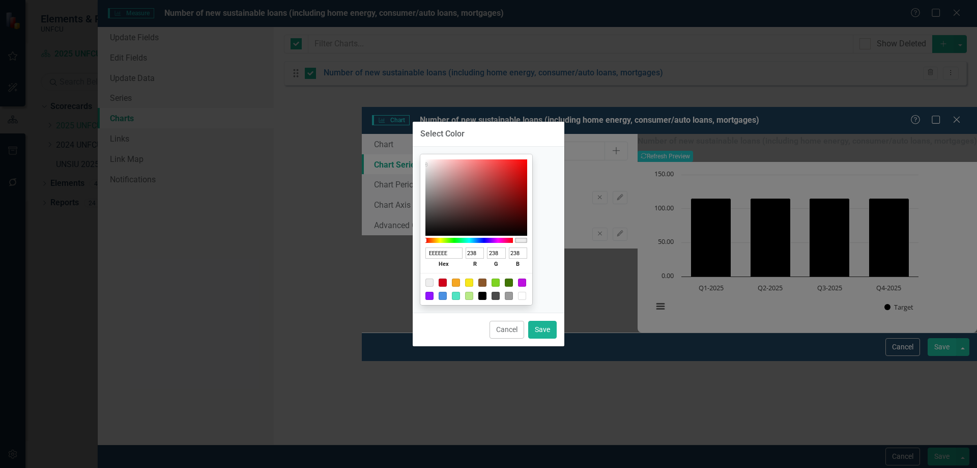
click at [447, 296] on div at bounding box center [443, 295] width 8 height 8
type input "4A90E2"
type input "74"
type input "144"
type input "226"
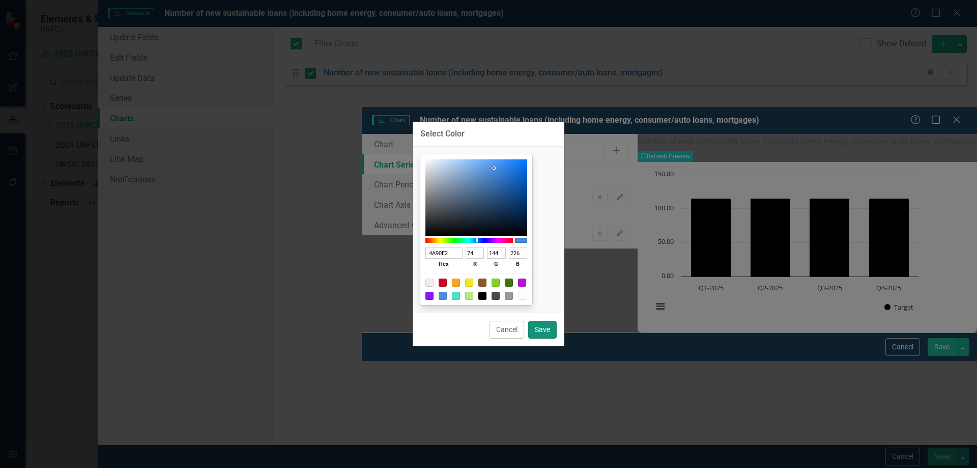
click at [546, 331] on button "Save" at bounding box center [542, 329] width 28 height 18
type input "#4a90e2"
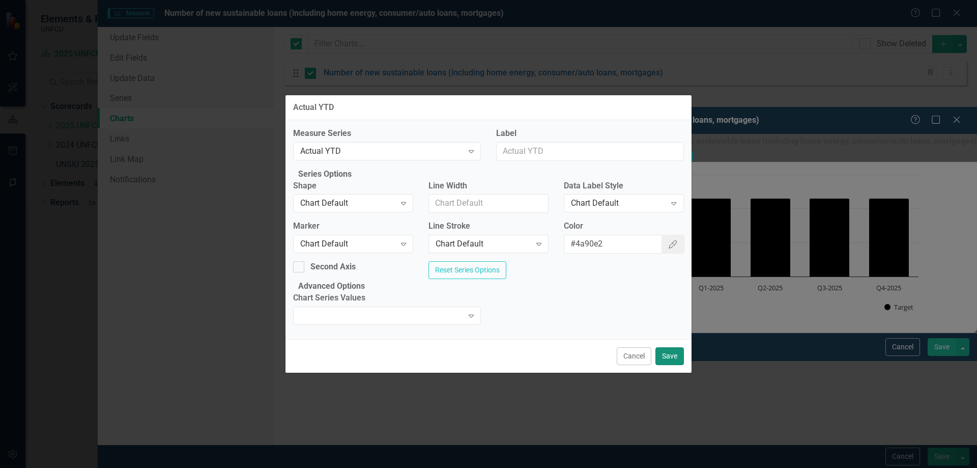
click at [668, 365] on button "Save" at bounding box center [669, 356] width 28 height 18
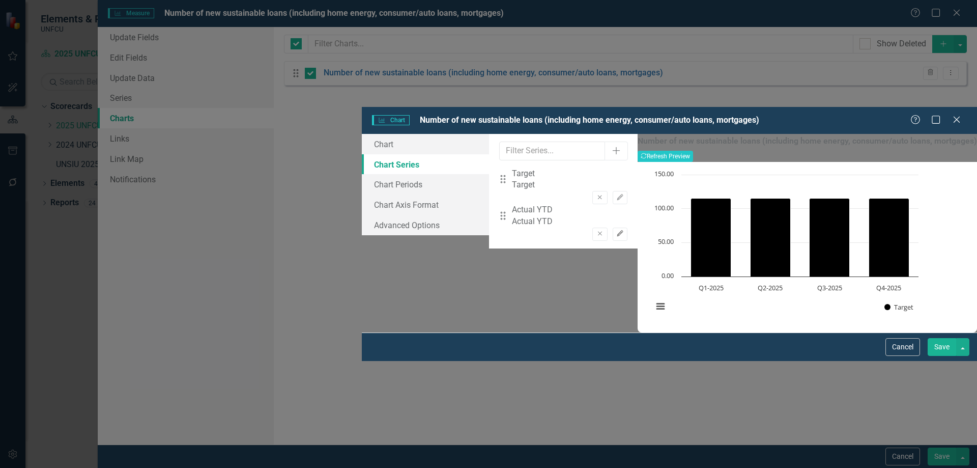
click at [627, 227] on button "Edit" at bounding box center [619, 233] width 15 height 13
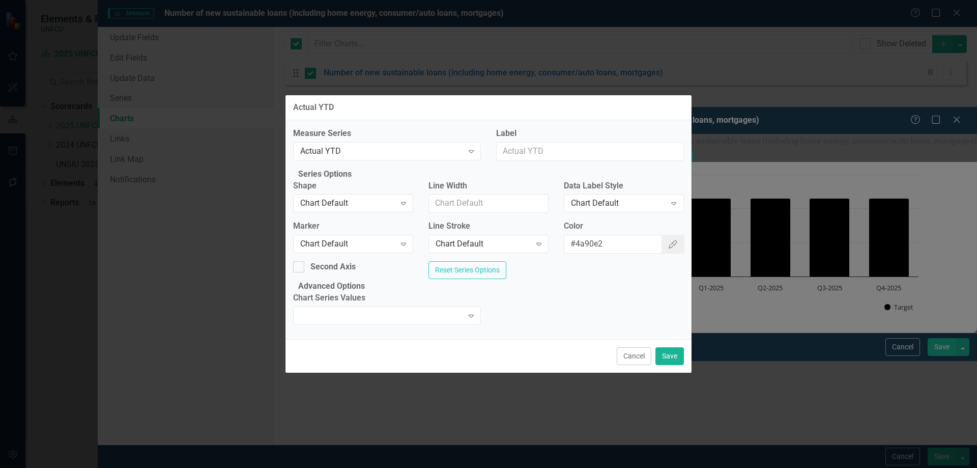
click at [643, 365] on button "Cancel" at bounding box center [634, 356] width 35 height 18
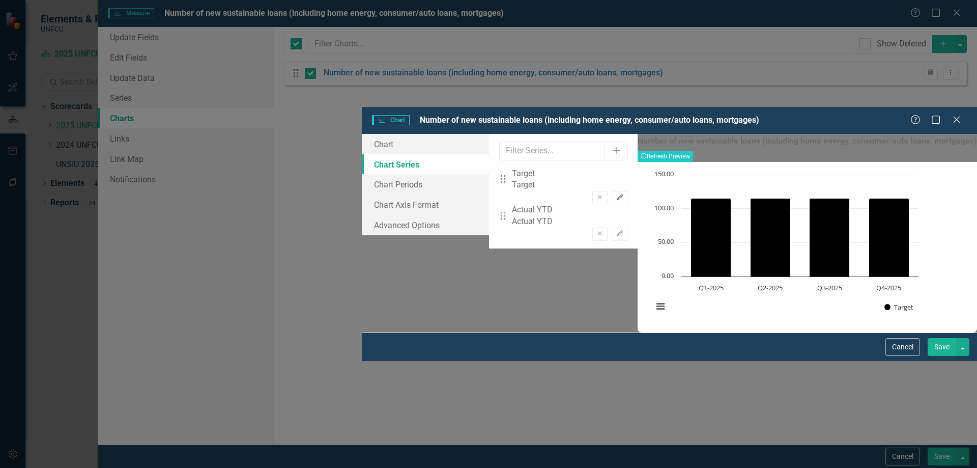
click at [627, 191] on button "Edit" at bounding box center [619, 197] width 15 height 13
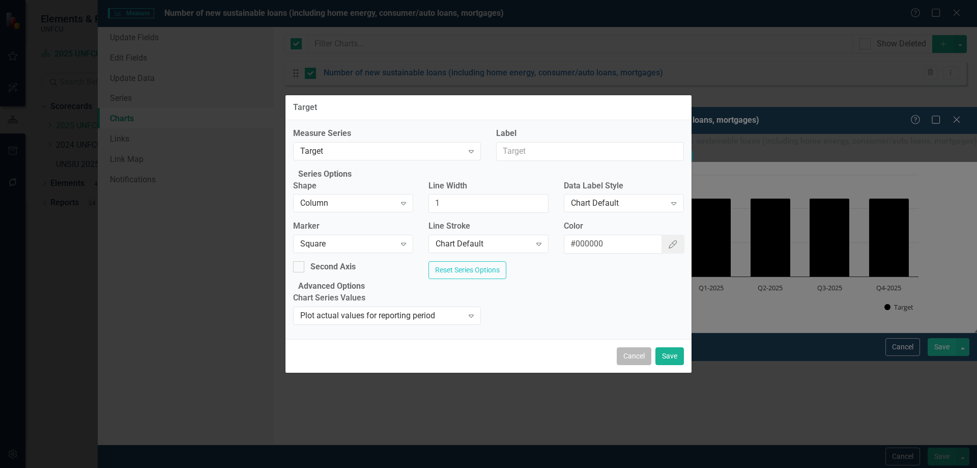
click at [630, 365] on button "Cancel" at bounding box center [634, 356] width 35 height 18
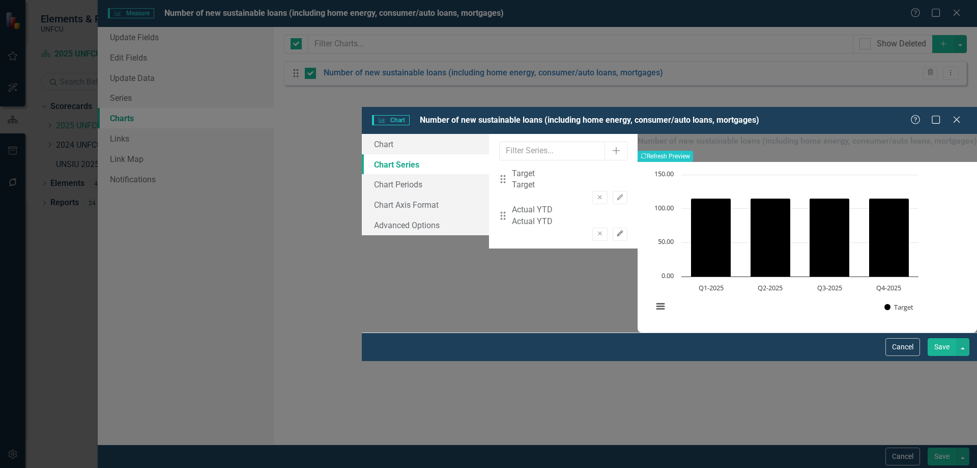
click at [624, 230] on icon "Edit" at bounding box center [620, 233] width 8 height 6
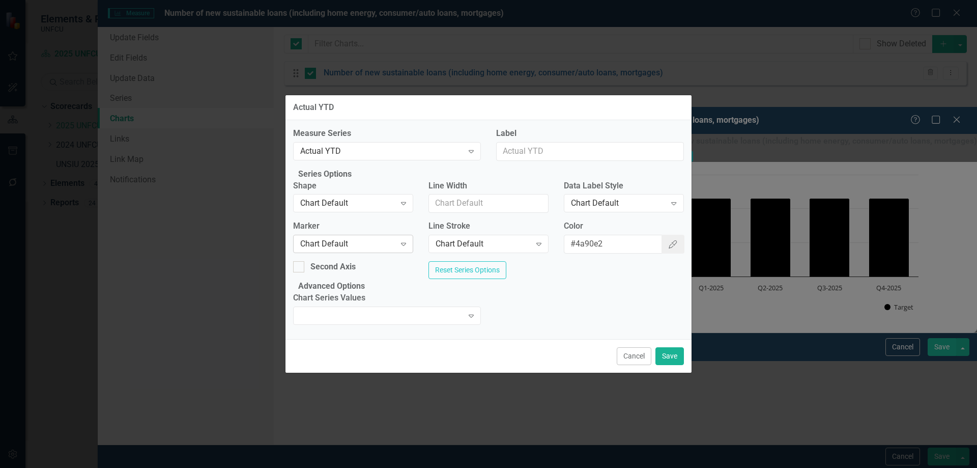
click at [389, 238] on div "Chart Default" at bounding box center [347, 244] width 95 height 12
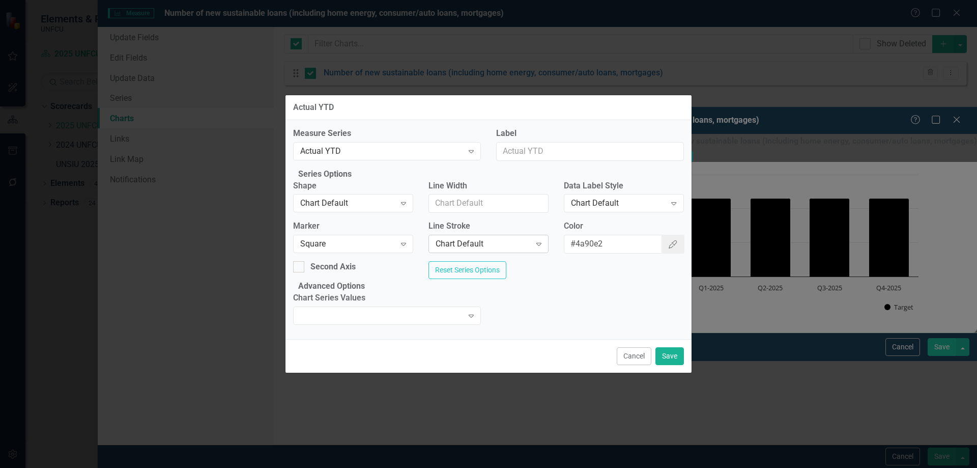
click at [489, 246] on div "Chart Default Expand" at bounding box center [488, 244] width 120 height 18
click at [486, 195] on input "Line Width" at bounding box center [488, 203] width 120 height 19
click at [666, 365] on button "Save" at bounding box center [669, 356] width 28 height 18
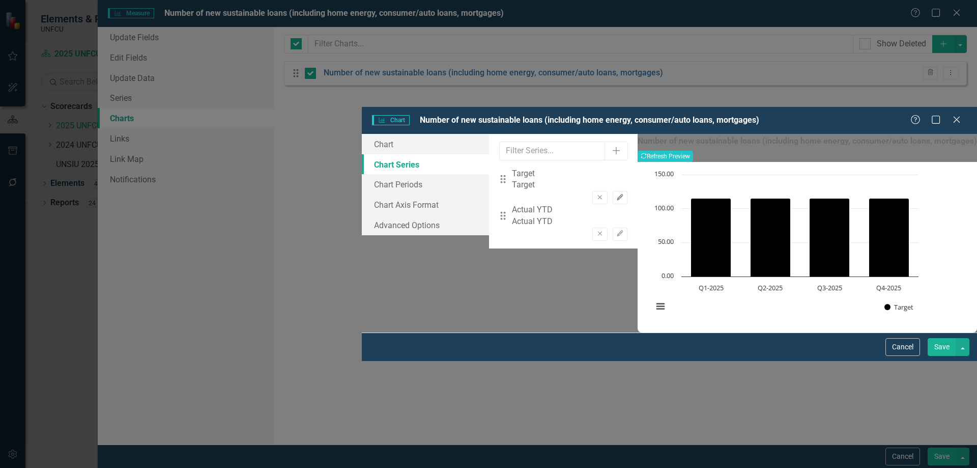
click at [627, 191] on button "Edit" at bounding box center [619, 197] width 15 height 13
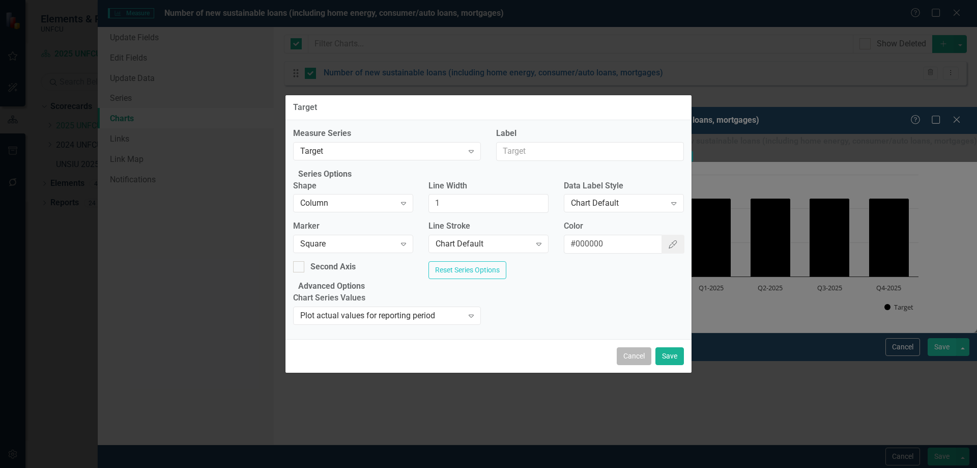
click at [637, 365] on button "Cancel" at bounding box center [634, 356] width 35 height 18
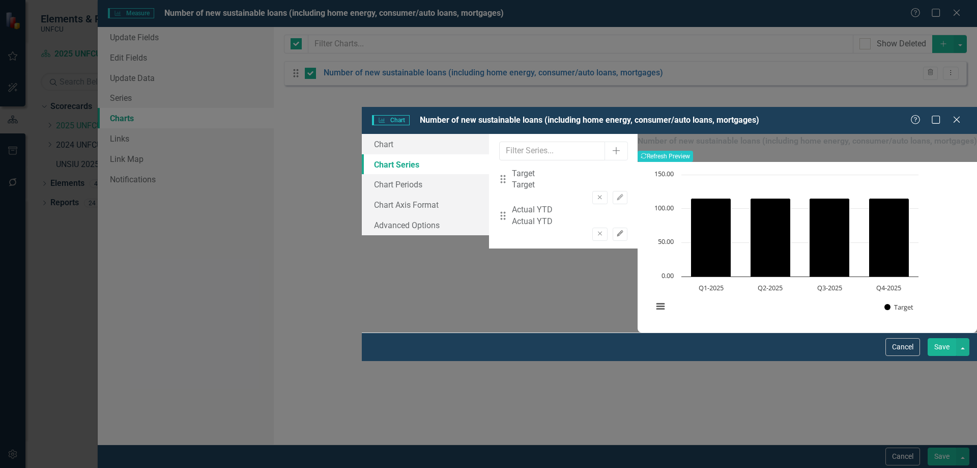
click at [627, 227] on button "Edit" at bounding box center [619, 233] width 15 height 13
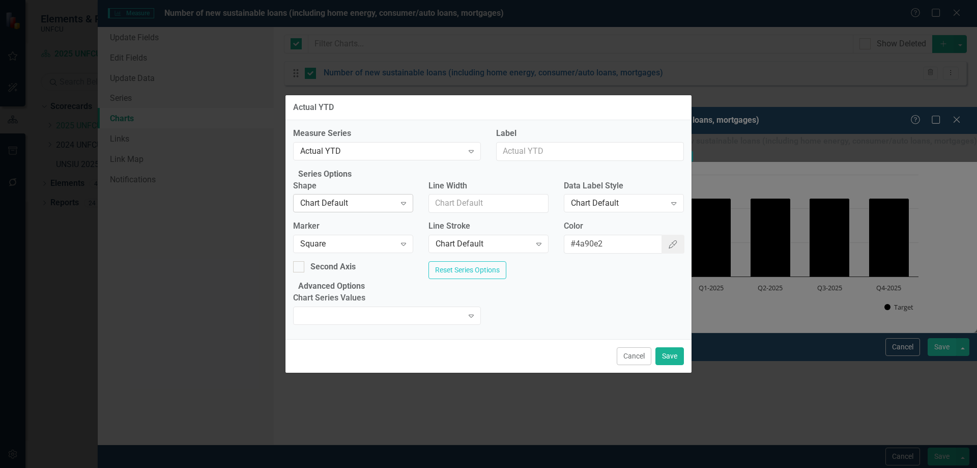
click at [366, 197] on div "Chart Default" at bounding box center [347, 203] width 95 height 12
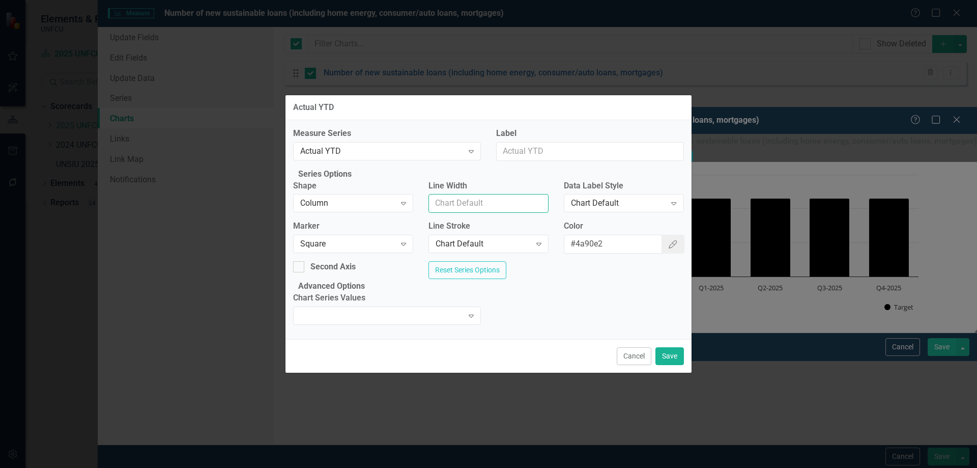
click at [452, 195] on input "Line Width" at bounding box center [488, 203] width 120 height 19
type input "1"
click at [496, 241] on div "Chart Default" at bounding box center [482, 244] width 95 height 12
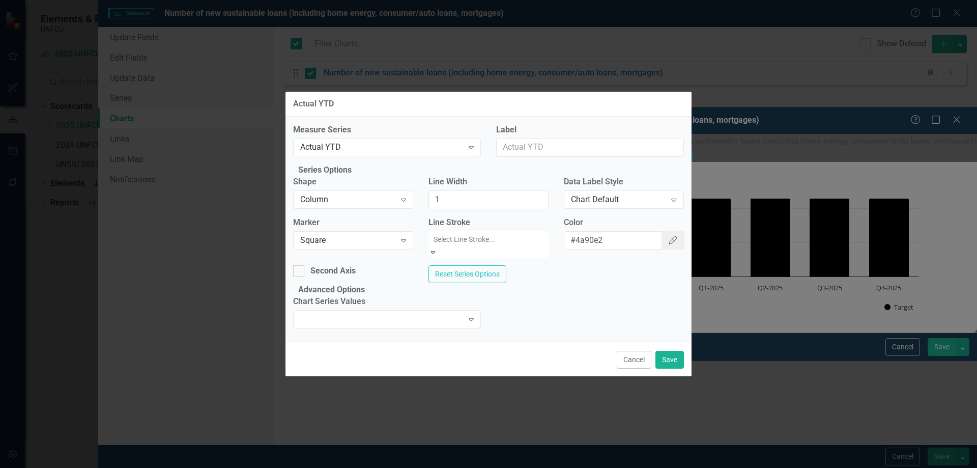
click at [521, 467] on div "Chart Default" at bounding box center [488, 474] width 977 height 12
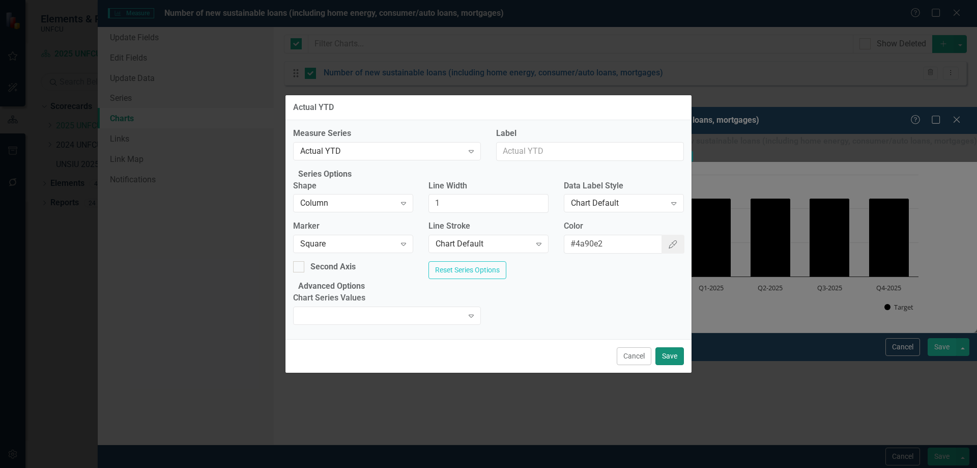
click at [669, 365] on button "Save" at bounding box center [669, 356] width 28 height 18
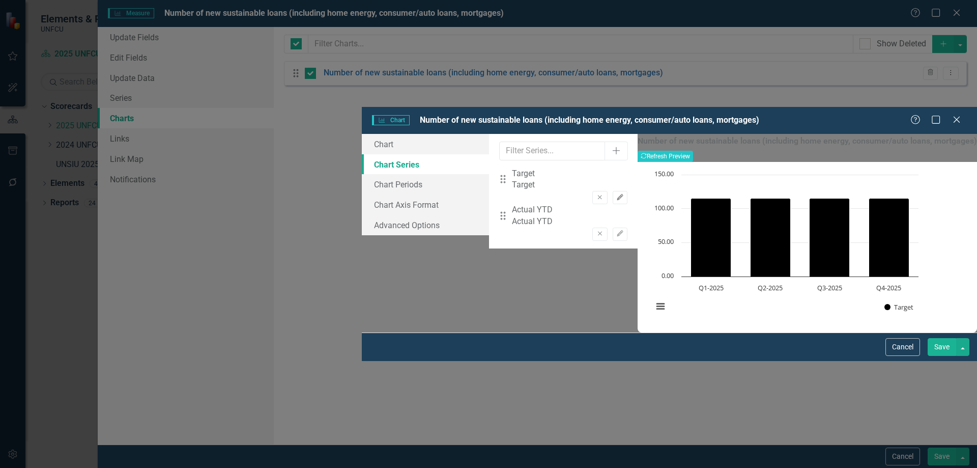
click at [627, 191] on button "Edit" at bounding box center [619, 197] width 15 height 13
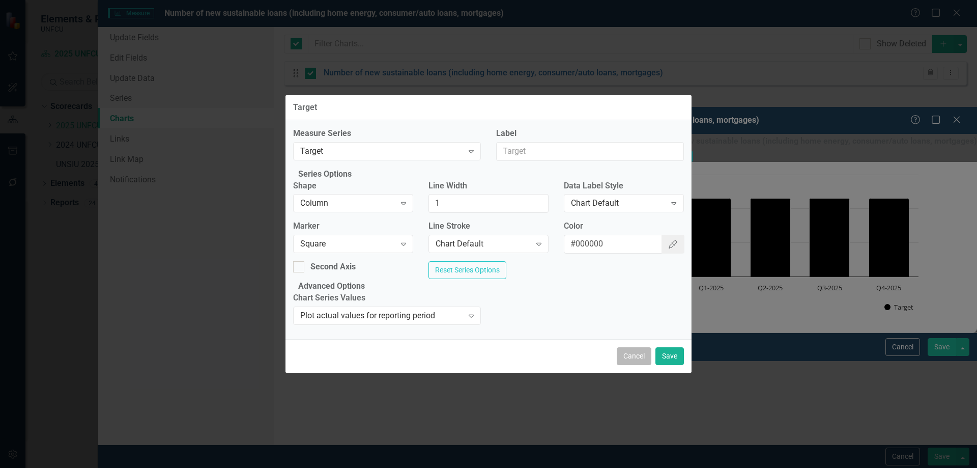
click at [632, 365] on button "Cancel" at bounding box center [634, 356] width 35 height 18
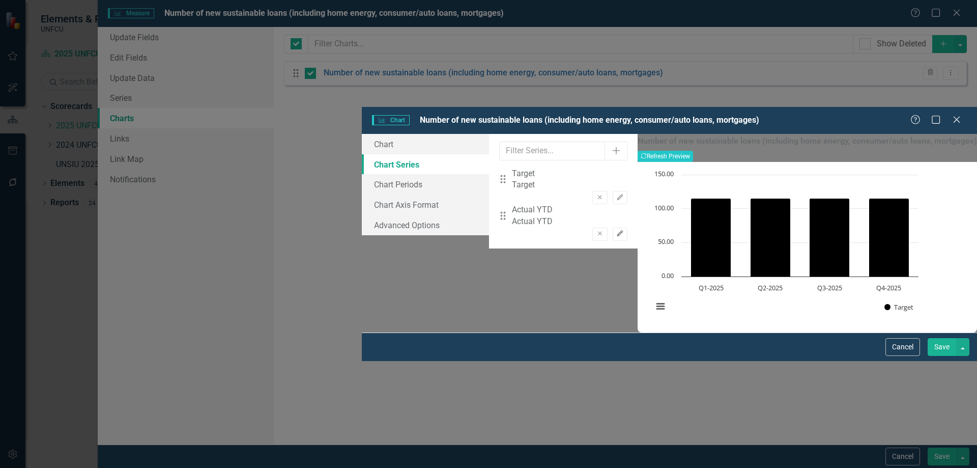
click at [624, 230] on icon "Edit" at bounding box center [620, 233] width 8 height 6
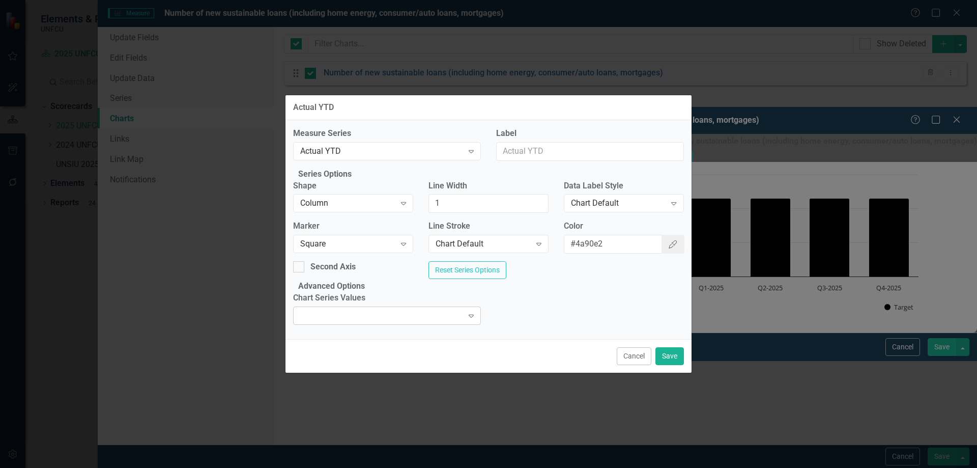
click at [444, 325] on div "Expand" at bounding box center [387, 315] width 188 height 18
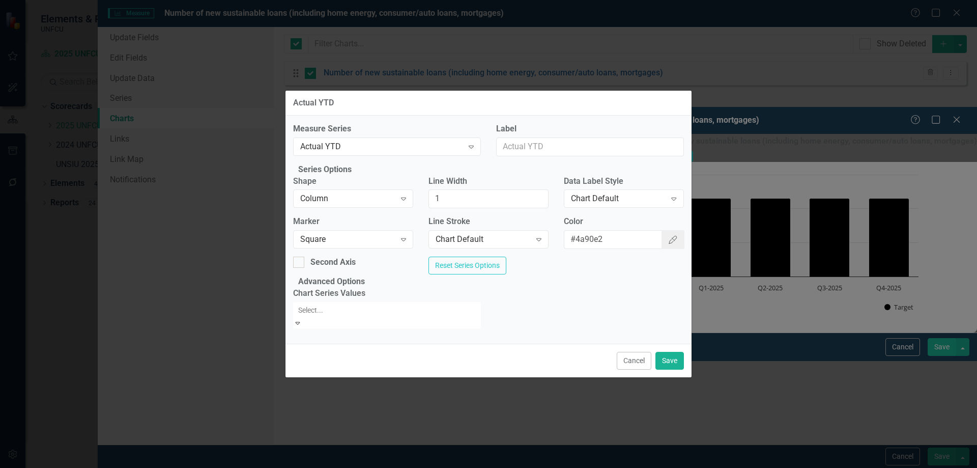
drag, startPoint x: 417, startPoint y: 282, endPoint x: 496, endPoint y: 254, distance: 83.8
click at [418, 467] on div "Plot actual values for reporting period" at bounding box center [488, 474] width 977 height 12
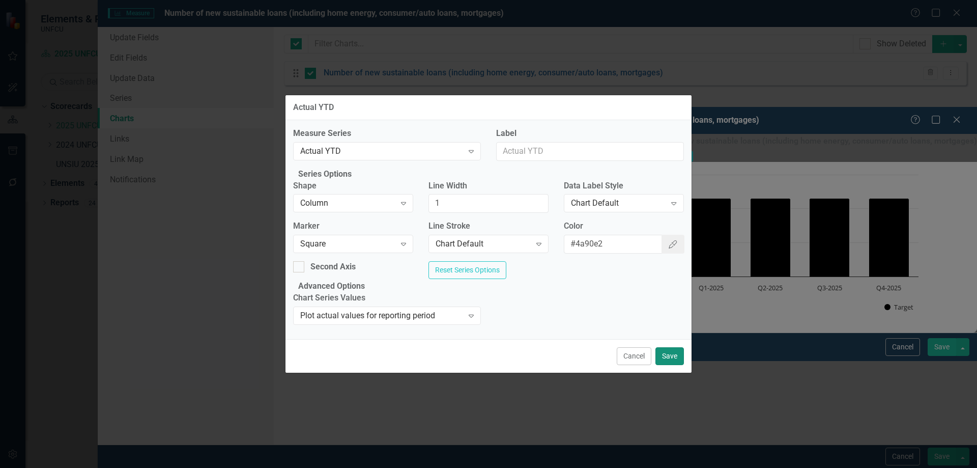
click at [673, 365] on button "Save" at bounding box center [669, 356] width 28 height 18
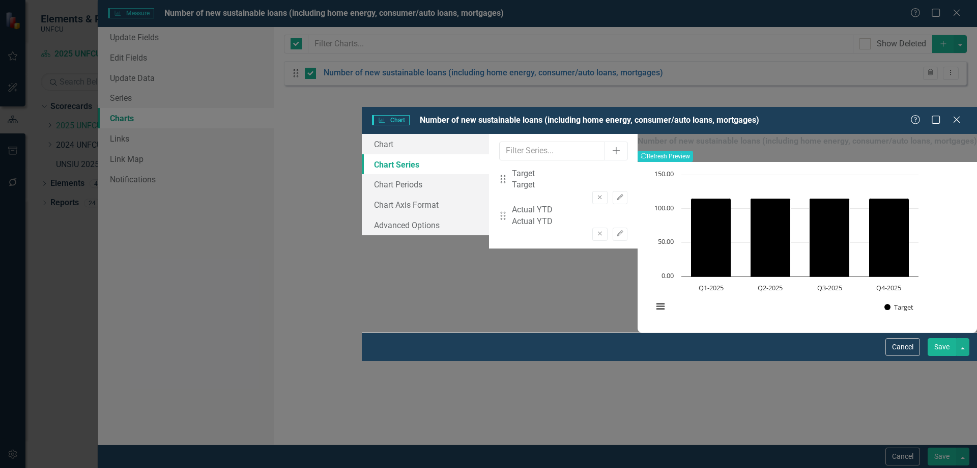
drag, startPoint x: 601, startPoint y: 207, endPoint x: 618, endPoint y: 149, distance: 60.2
click at [602, 204] on div "From this tab, you can select the series that you want to include in your chart…" at bounding box center [563, 191] width 149 height 114
click at [624, 194] on icon "Edit" at bounding box center [620, 197] width 8 height 6
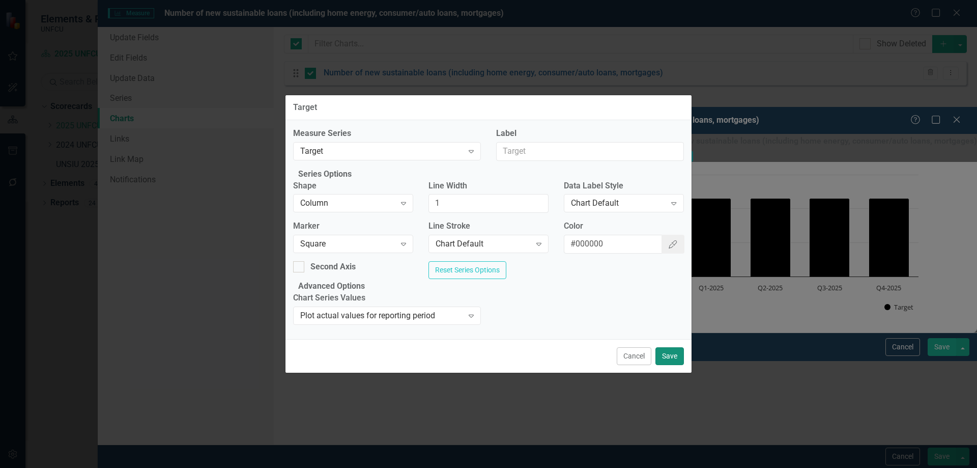
click at [669, 365] on button "Save" at bounding box center [669, 356] width 28 height 18
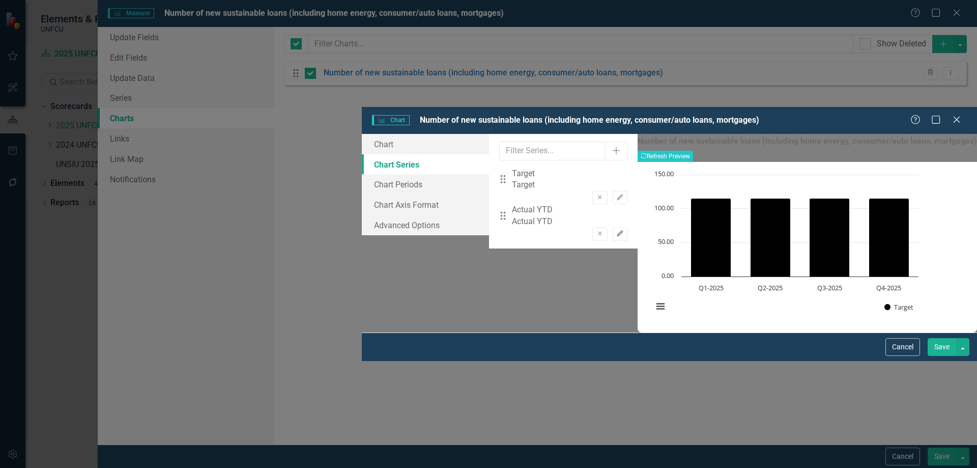
click at [627, 227] on button "Edit" at bounding box center [619, 233] width 15 height 13
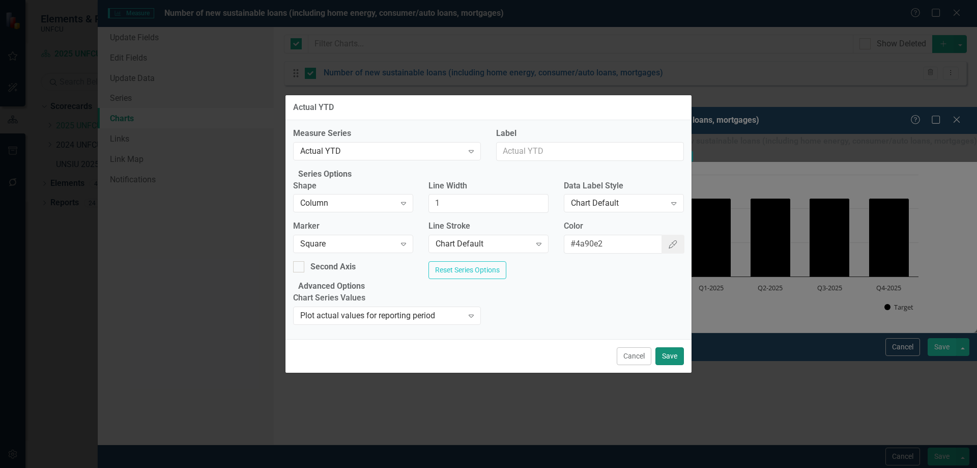
click at [678, 365] on button "Save" at bounding box center [669, 356] width 28 height 18
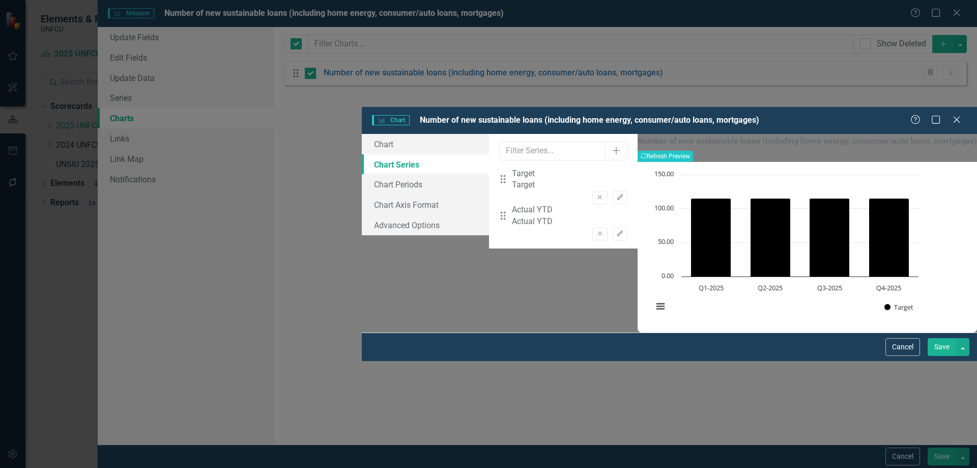
click at [945, 356] on button "Save" at bounding box center [941, 347] width 28 height 18
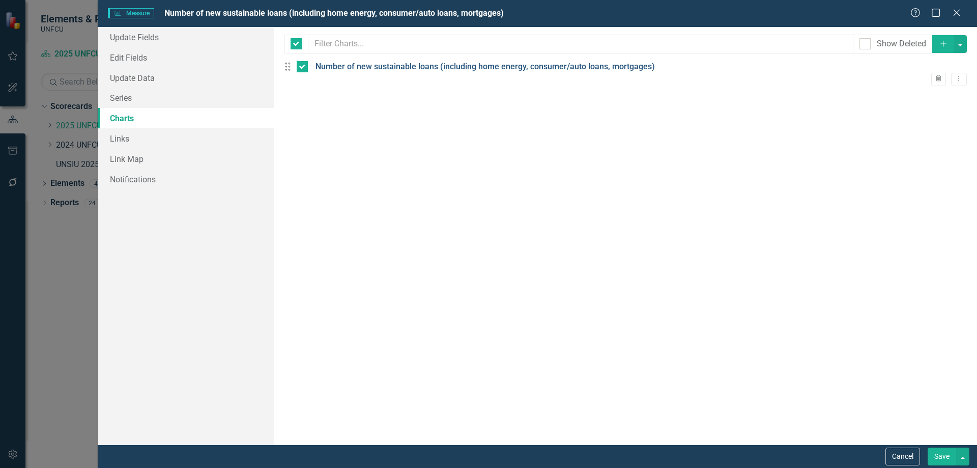
click at [492, 71] on link "Number of new sustainable loans (including home energy, consumer/auto loans, mo…" at bounding box center [484, 67] width 339 height 12
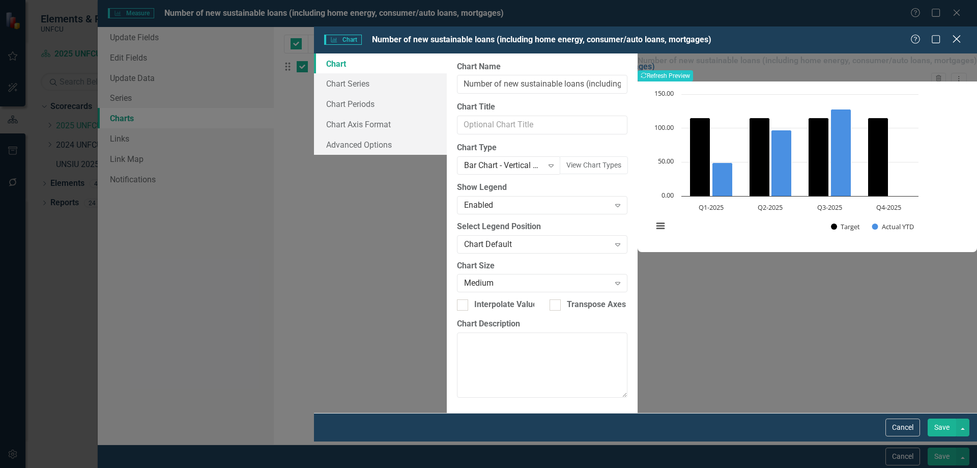
click at [959, 34] on icon "Close" at bounding box center [956, 39] width 13 height 10
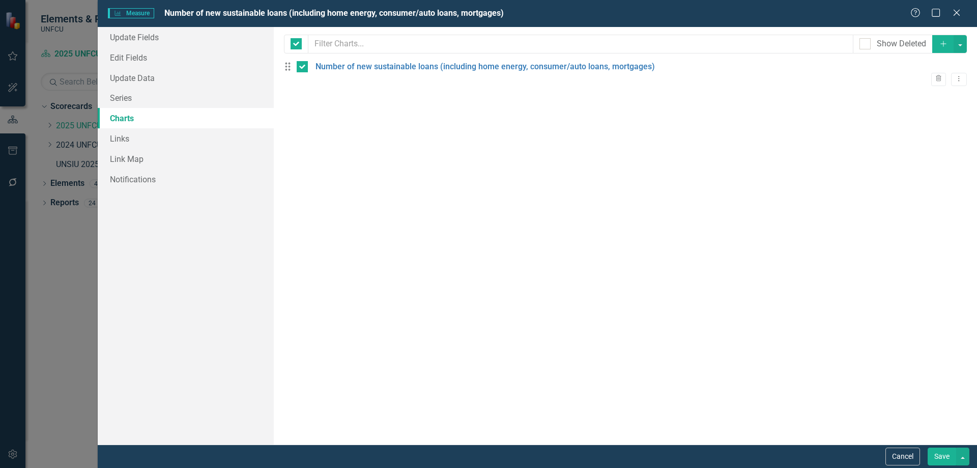
click at [61, 227] on div "Measure Measure Number of new sustainable loans (including home energy, consume…" at bounding box center [488, 234] width 977 height 468
click at [959, 12] on icon "Close" at bounding box center [956, 13] width 13 height 10
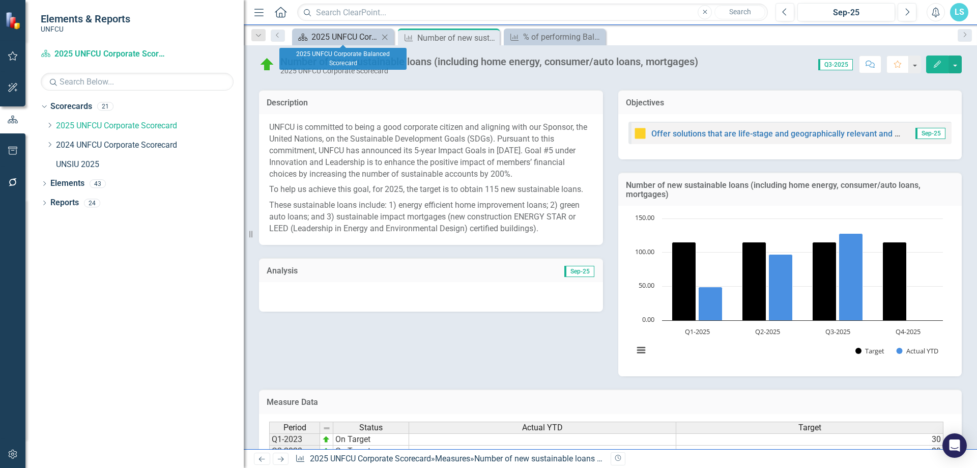
click at [341, 38] on div "2025 UNFCU Corporate Balanced Scorecard" at bounding box center [344, 37] width 67 height 13
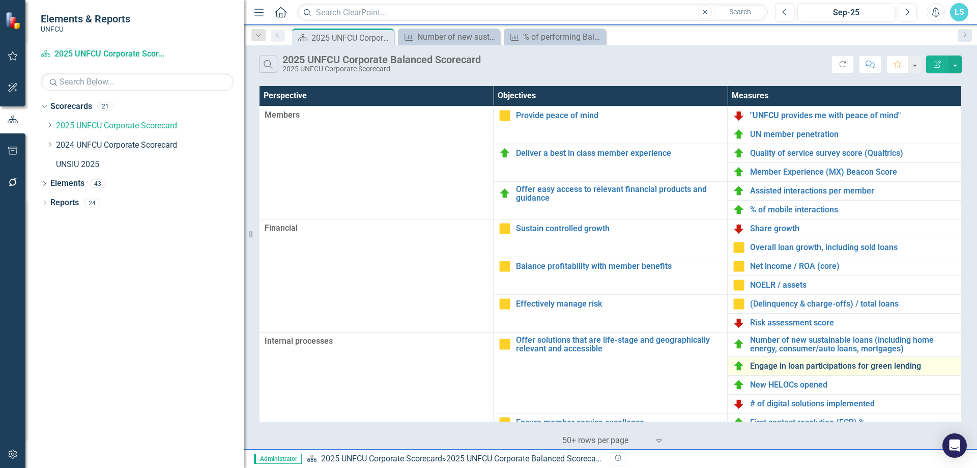
click at [812, 368] on link "Engage in loan participations for green lending" at bounding box center [853, 365] width 206 height 9
